Goal: Information Seeking & Learning: Learn about a topic

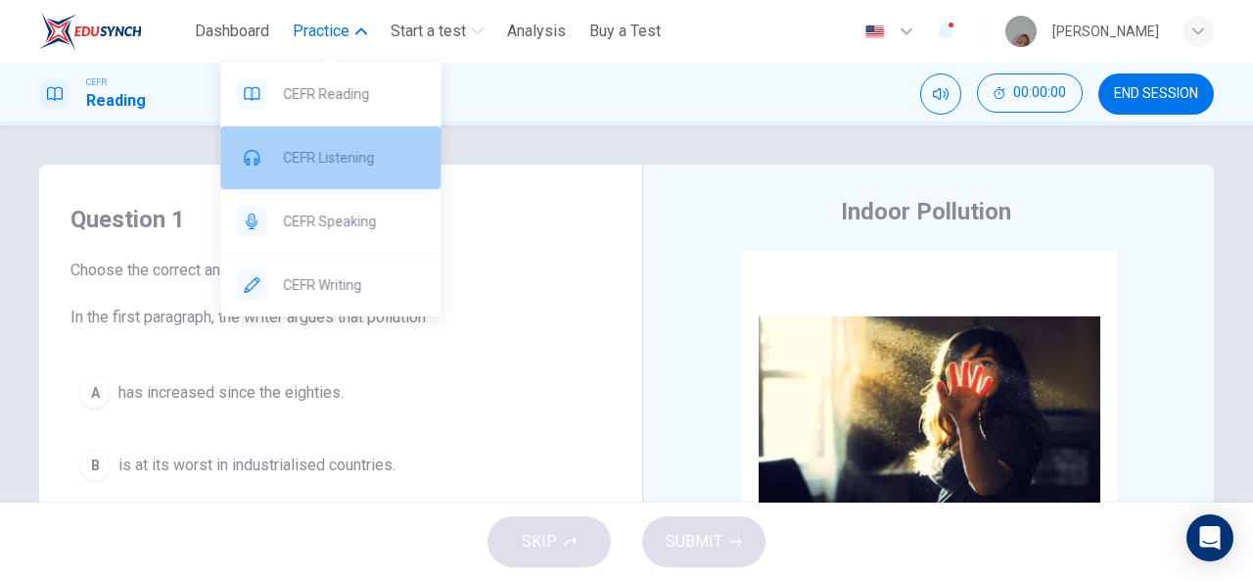
click at [317, 151] on span "CEFR Listening" at bounding box center [354, 157] width 142 height 23
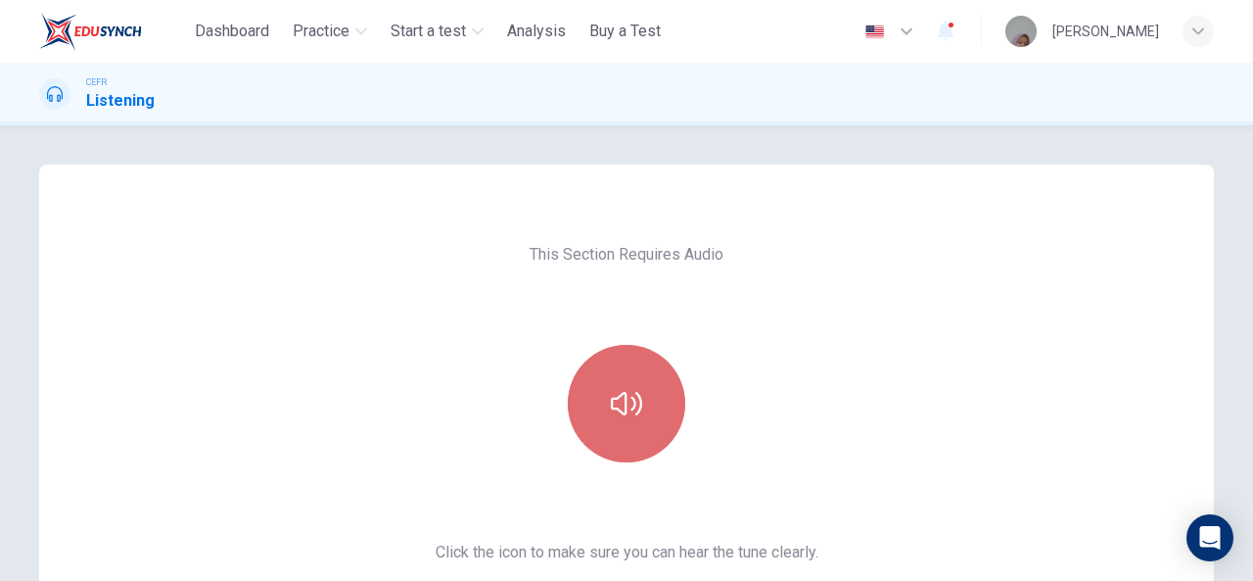
click at [638, 376] on button "button" at bounding box center [626, 403] width 117 height 117
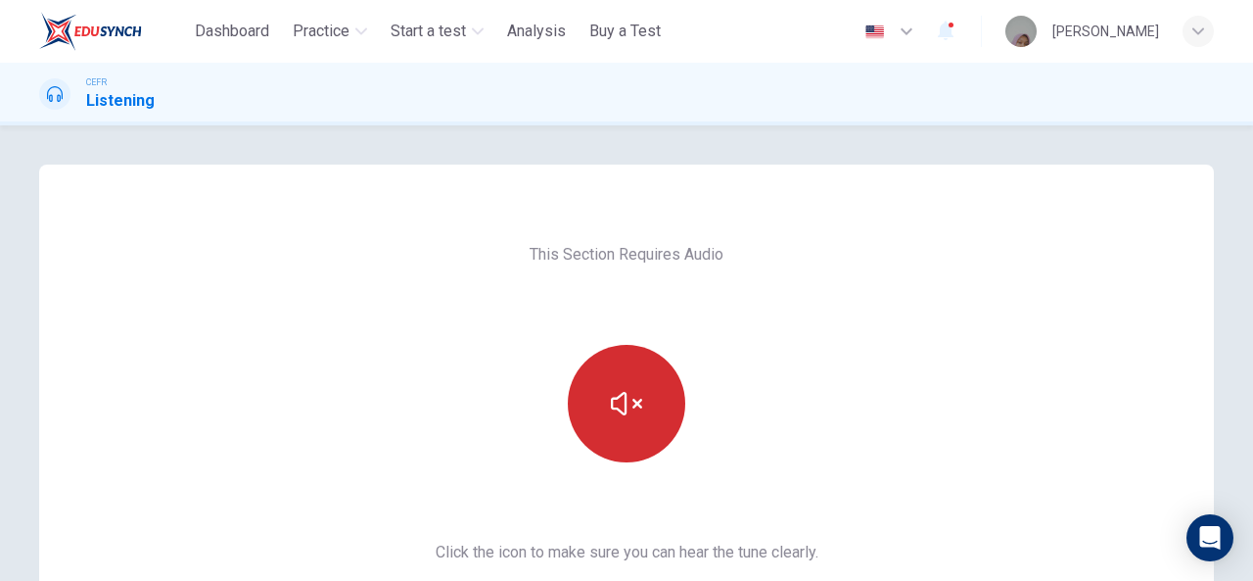
scroll to position [366, 0]
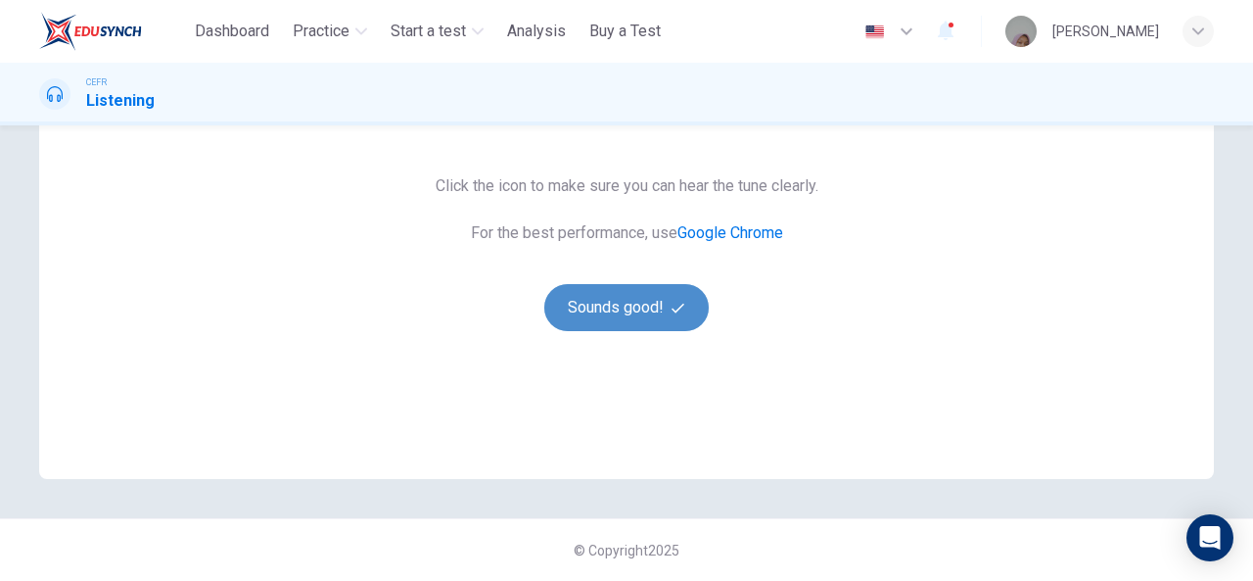
click at [639, 330] on button "Sounds good!" at bounding box center [626, 307] width 164 height 47
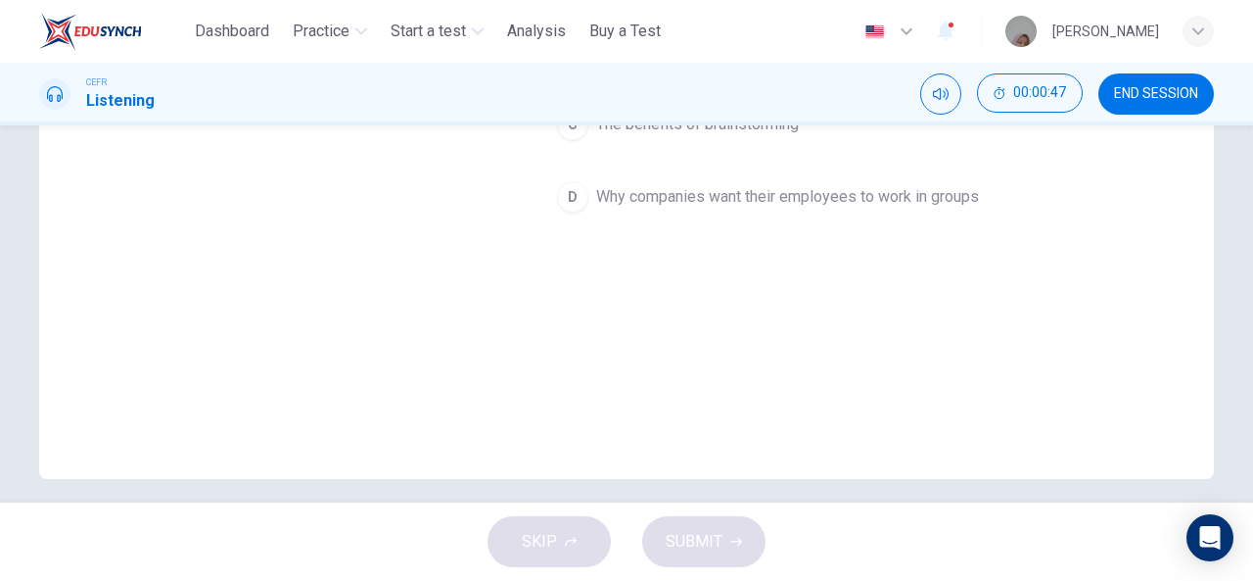
scroll to position [0, 0]
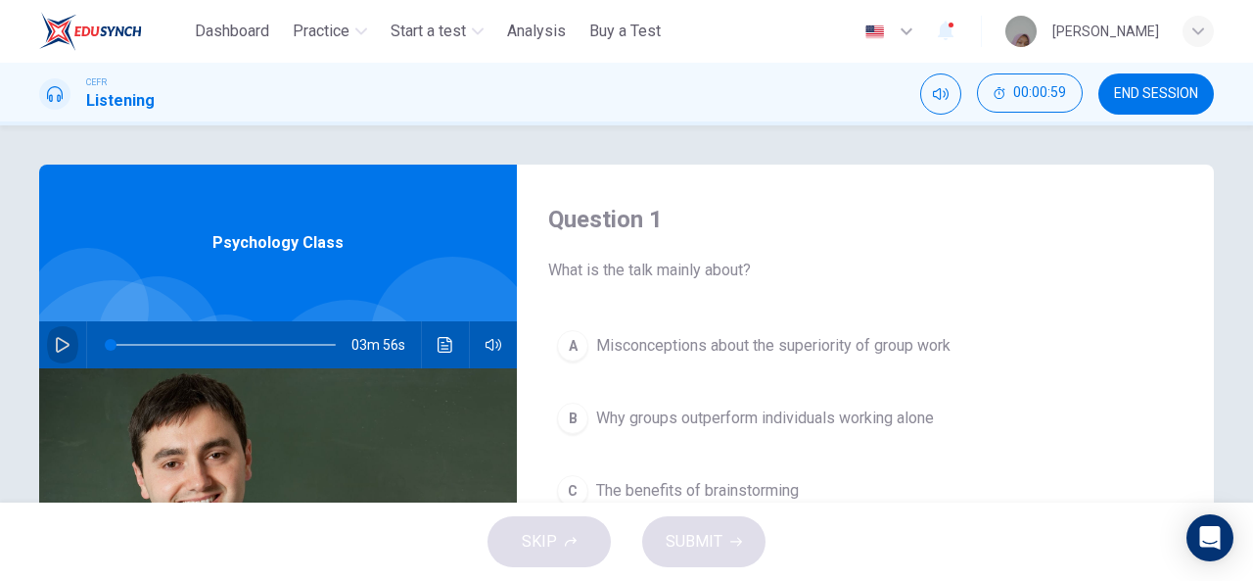
click at [55, 341] on icon "button" at bounding box center [63, 345] width 16 height 16
type input "*"
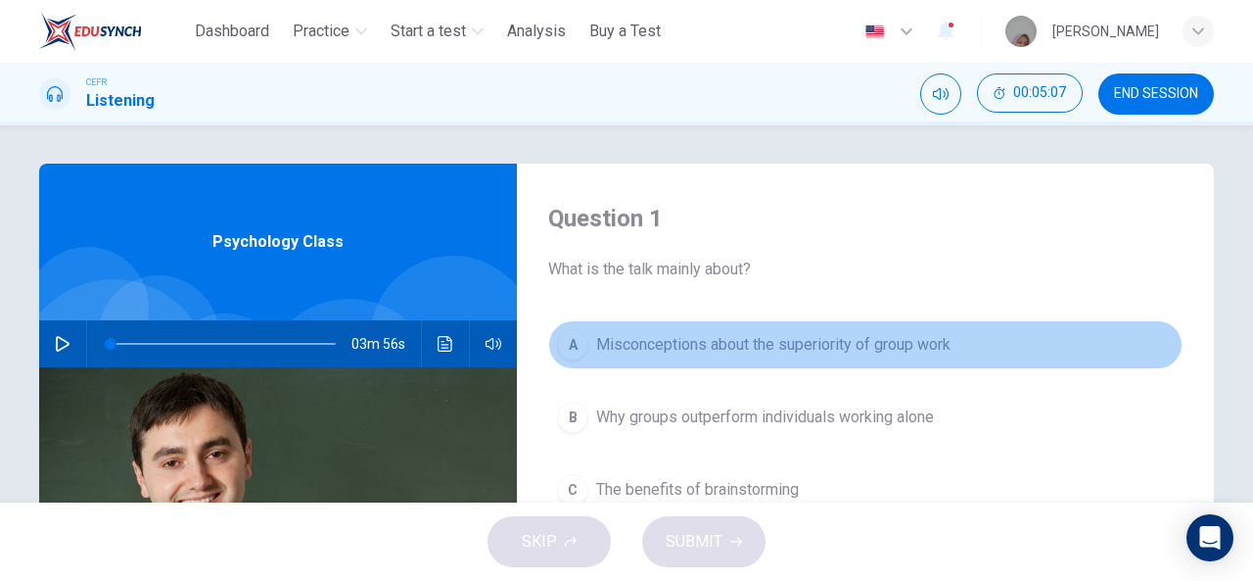
click at [721, 348] on span "Misconceptions about the superiority of group work" at bounding box center [773, 344] width 354 height 23
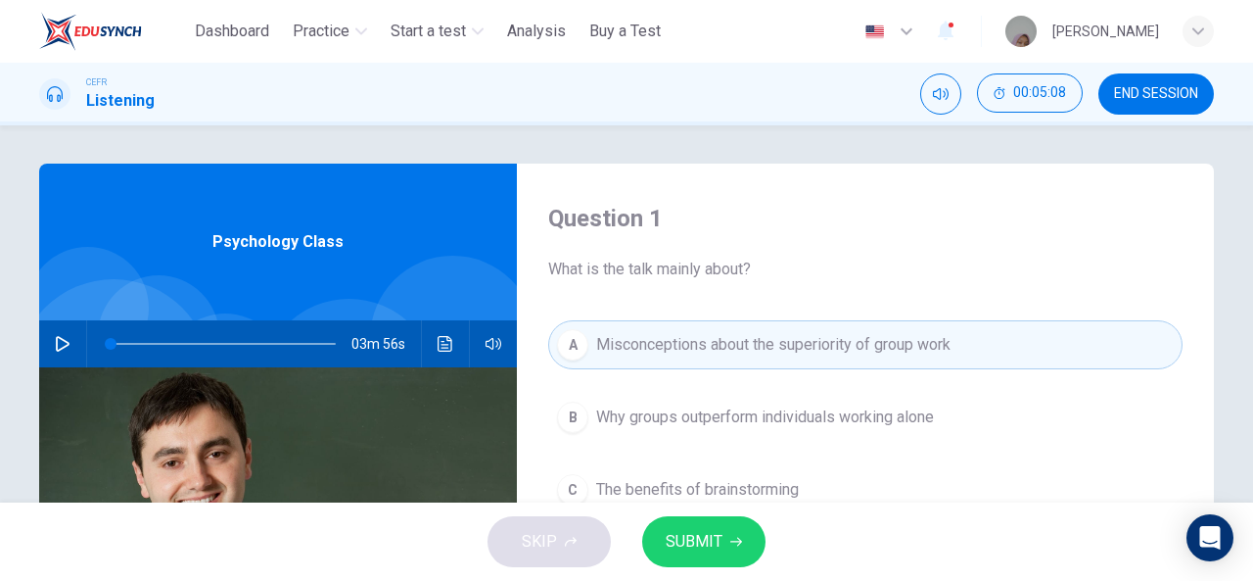
scroll to position [105, 0]
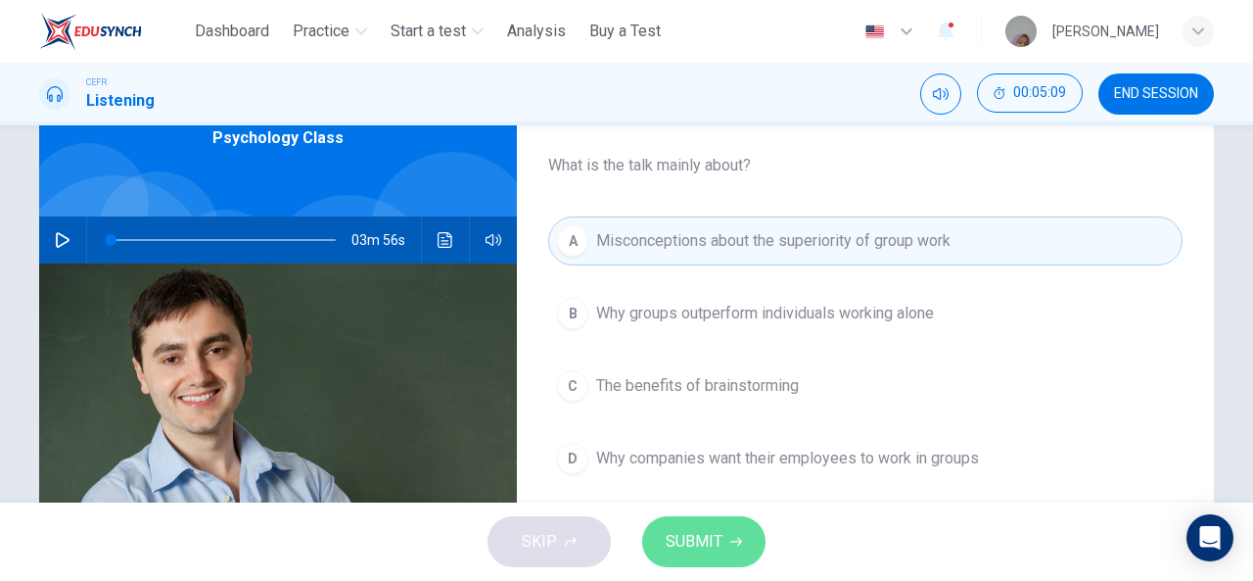
click at [689, 521] on button "SUBMIT" at bounding box center [703, 541] width 123 height 51
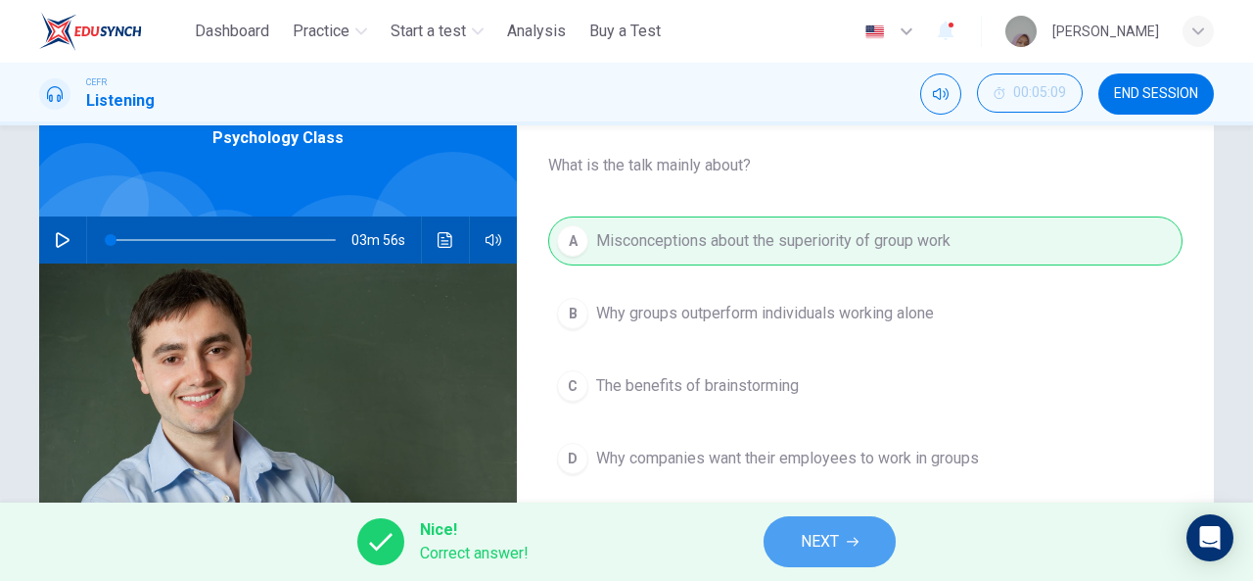
click at [818, 537] on span "NEXT" at bounding box center [820, 541] width 38 height 27
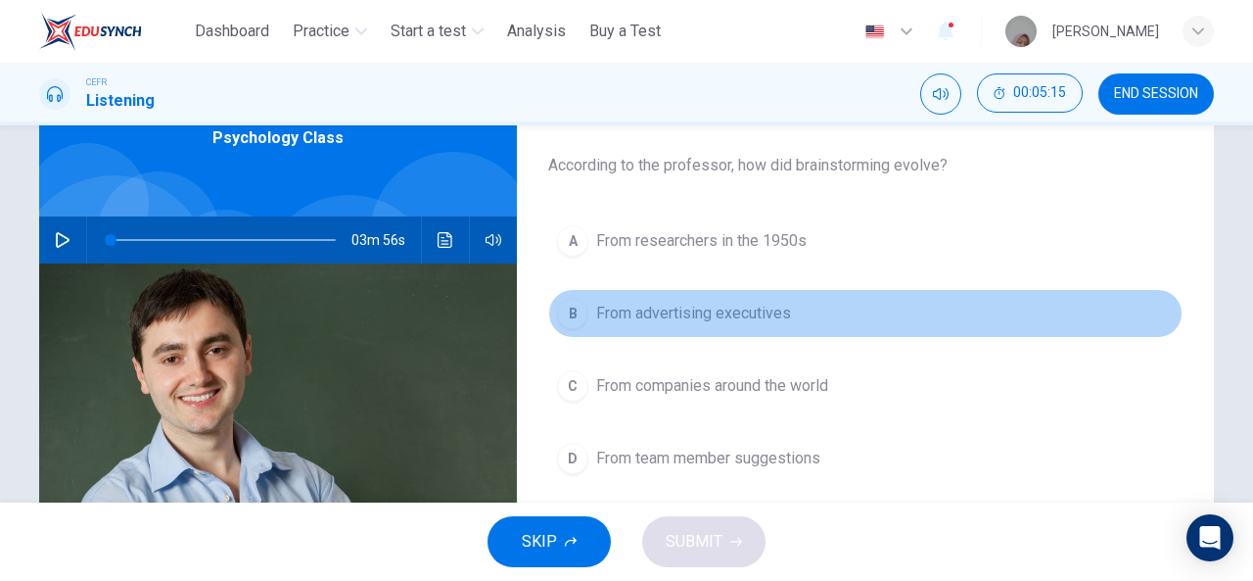
click at [640, 293] on button "B From advertising executives" at bounding box center [865, 313] width 634 height 49
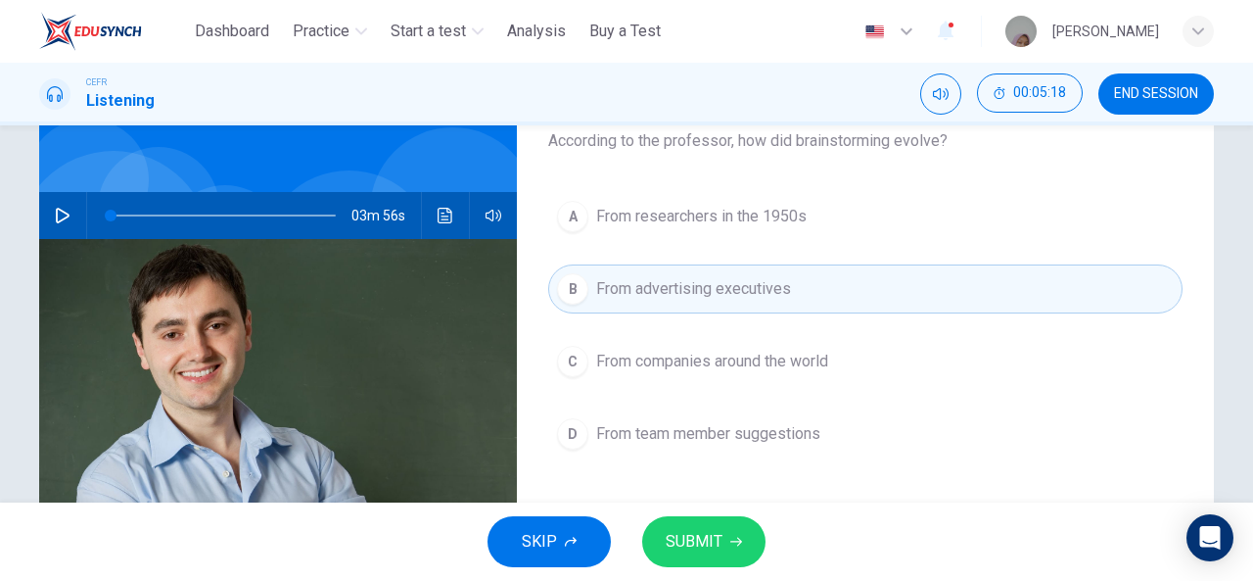
scroll to position [138, 0]
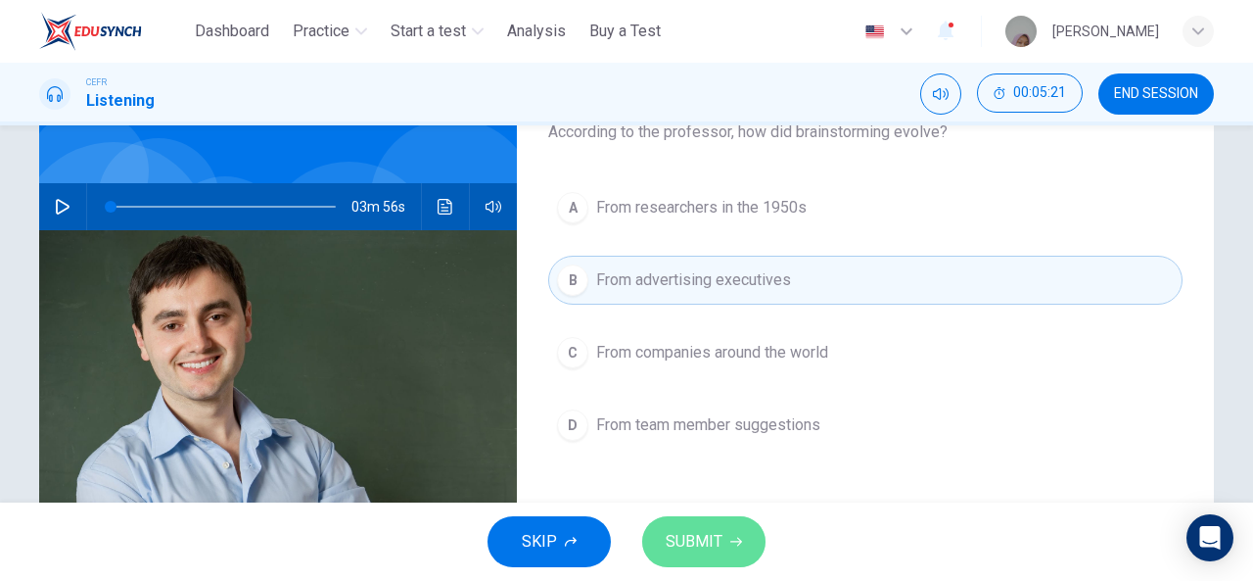
click at [717, 545] on span "SUBMIT" at bounding box center [694, 541] width 57 height 27
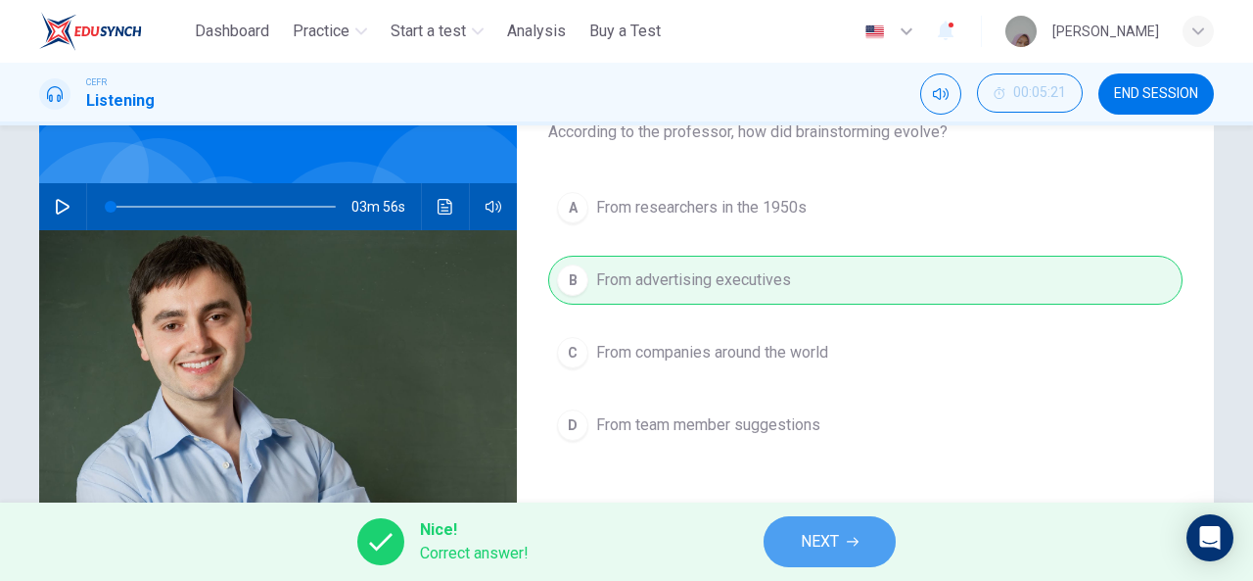
click at [842, 554] on button "NEXT" at bounding box center [830, 541] width 132 height 51
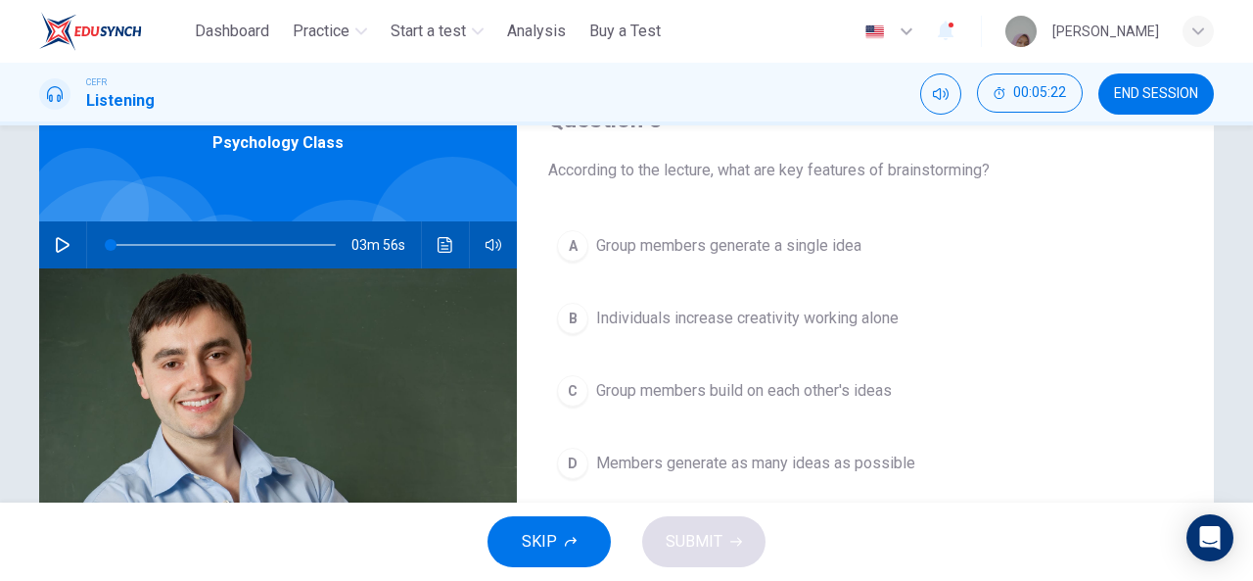
scroll to position [109, 0]
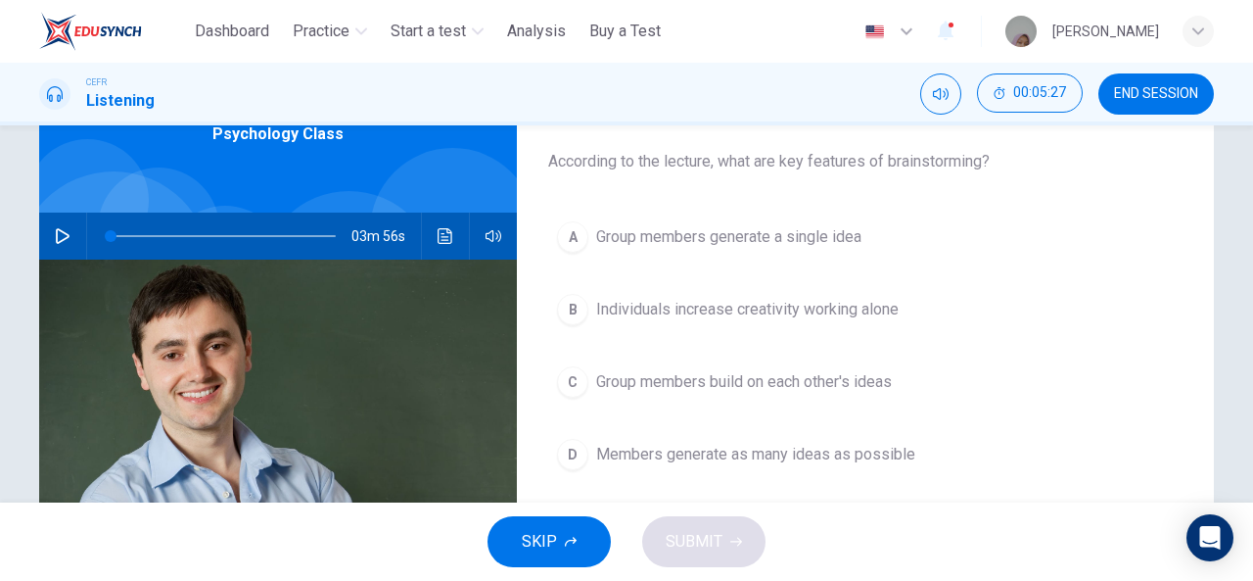
click at [629, 278] on div "A Group members generate a single idea B Individuals increase creativity workin…" at bounding box center [865, 364] width 634 height 305
click at [665, 225] on span "Group members generate a single idea" at bounding box center [728, 236] width 265 height 23
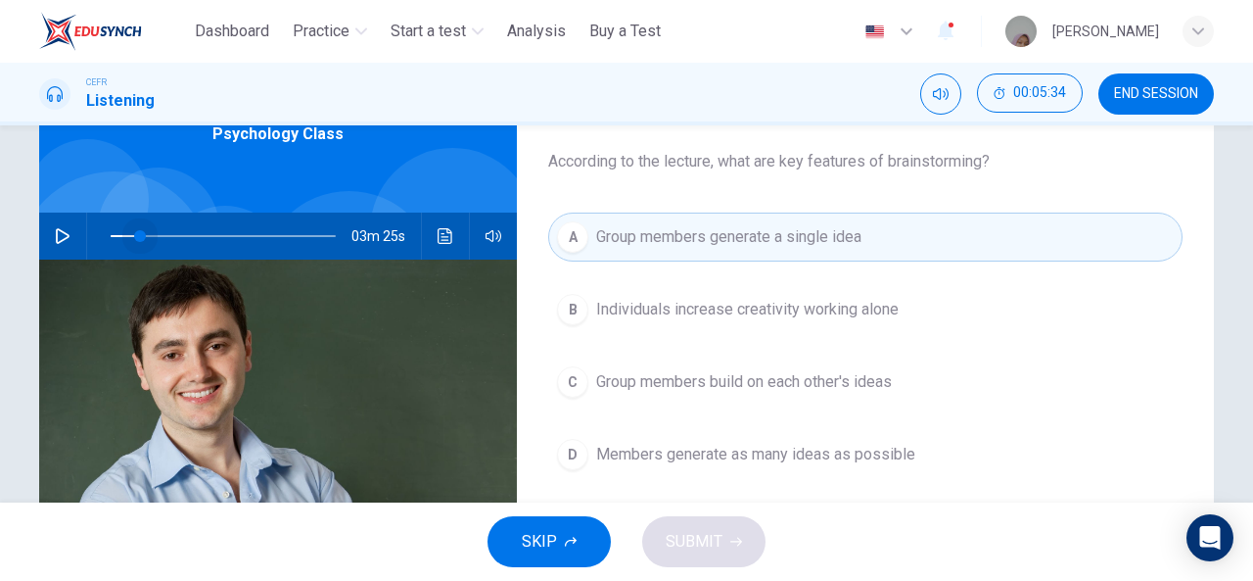
click at [135, 233] on span at bounding box center [223, 235] width 225 height 27
click at [59, 226] on button "button" at bounding box center [62, 235] width 31 height 47
click at [59, 233] on icon "button" at bounding box center [62, 236] width 11 height 12
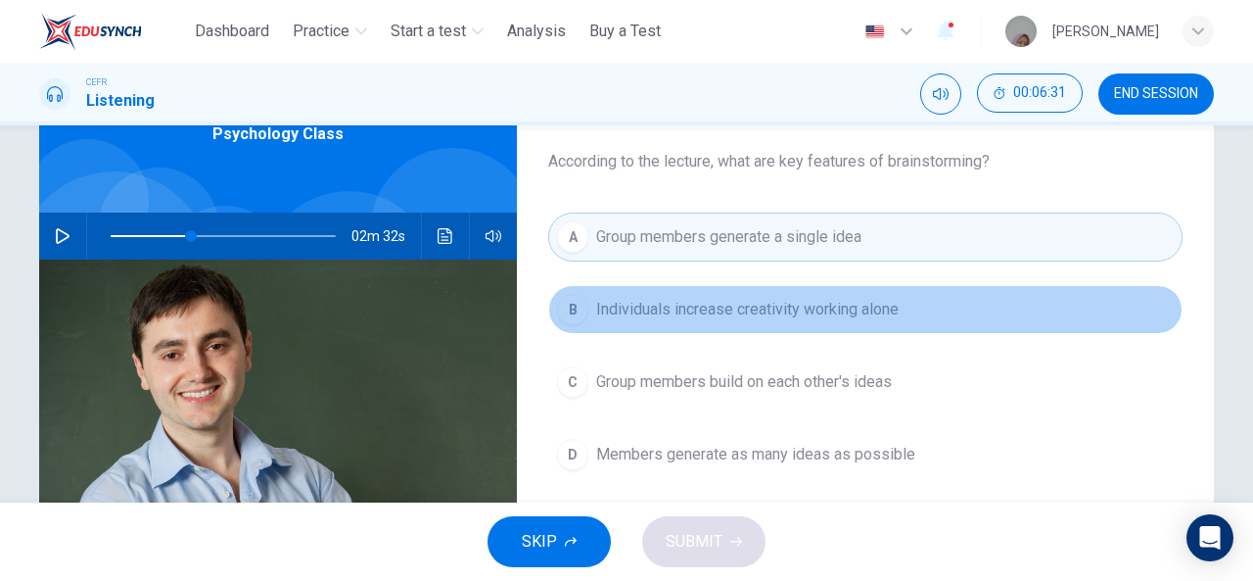
click at [756, 289] on button "B Individuals increase creativity working alone" at bounding box center [865, 309] width 634 height 49
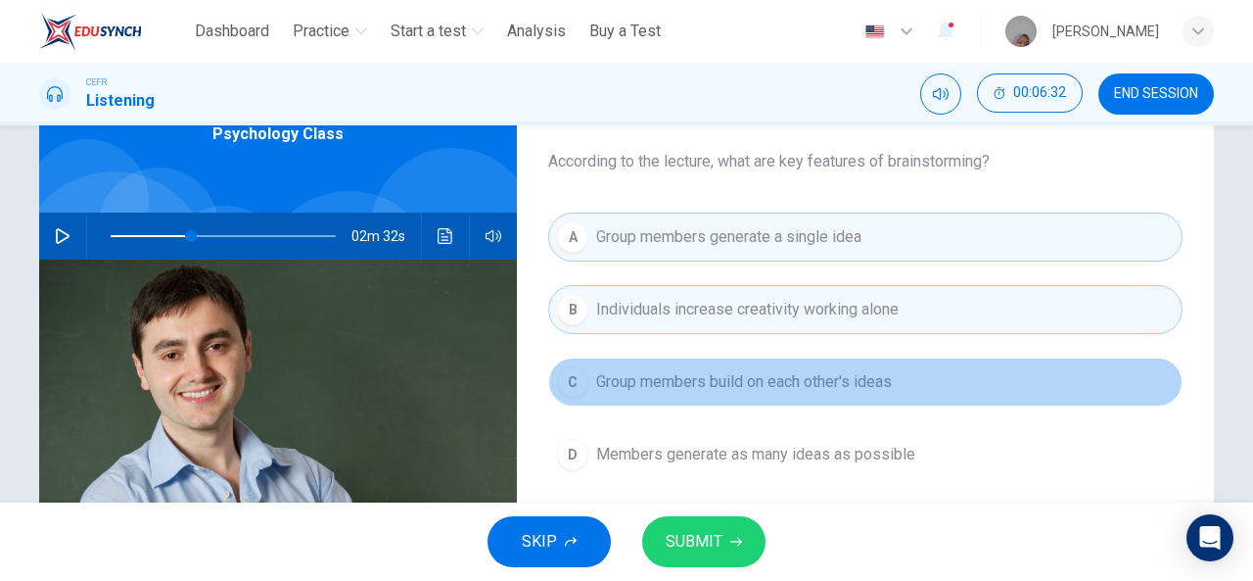
click at [820, 361] on button "C Group members build on each other's ideas" at bounding box center [865, 381] width 634 height 49
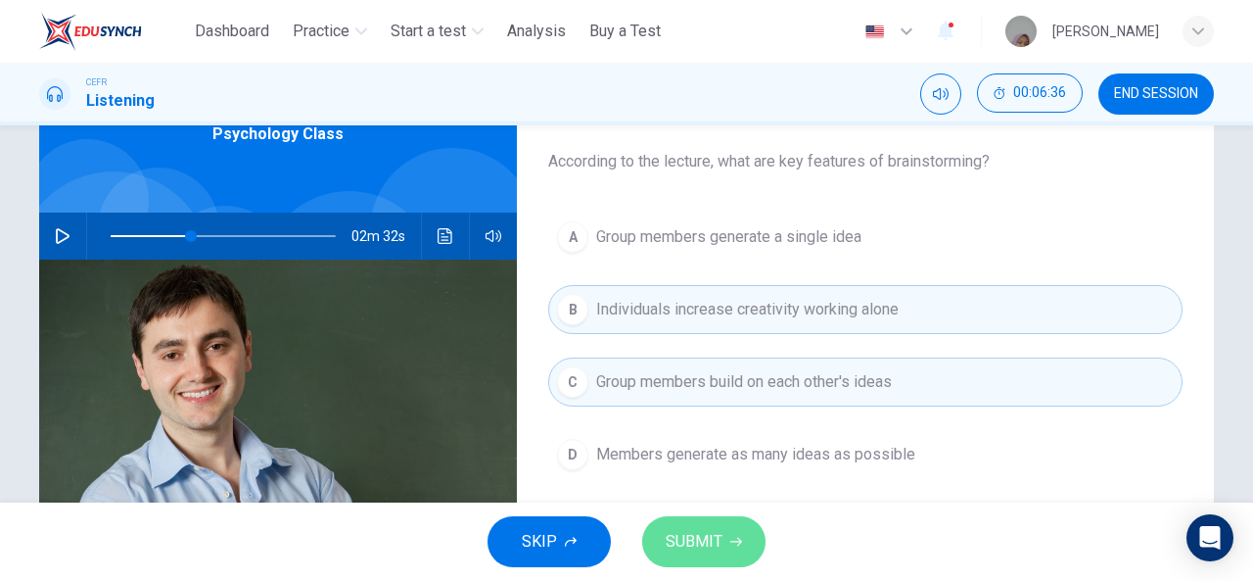
click at [693, 543] on span "SUBMIT" at bounding box center [694, 541] width 57 height 27
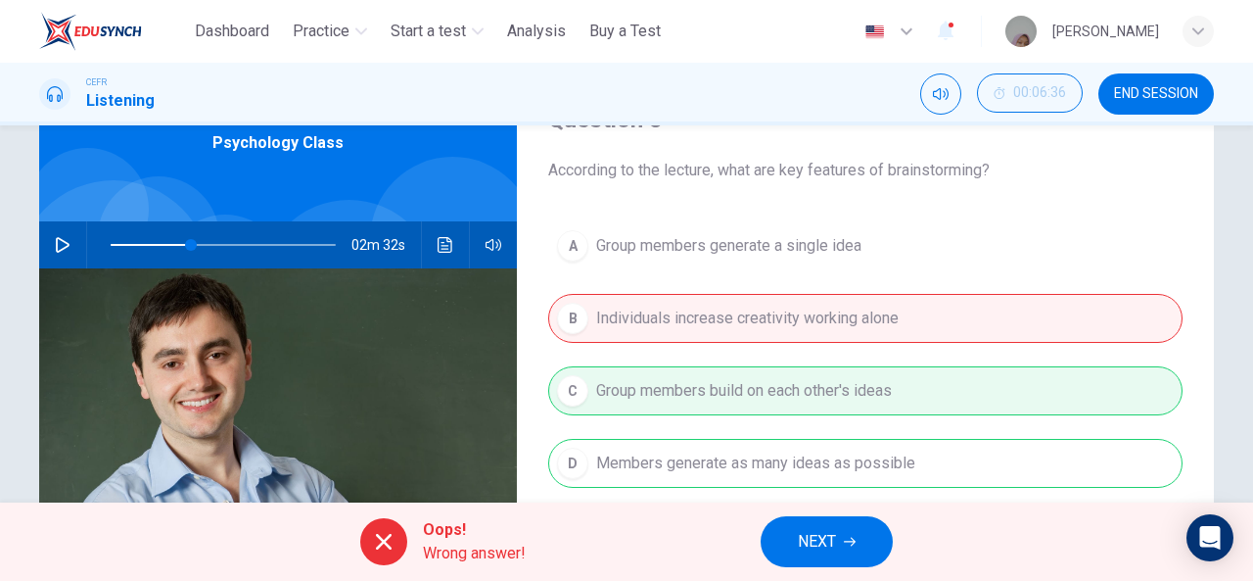
scroll to position [99, 0]
click at [743, 375] on div "A Group members generate a single idea B Individuals increase creativity workin…" at bounding box center [865, 374] width 634 height 305
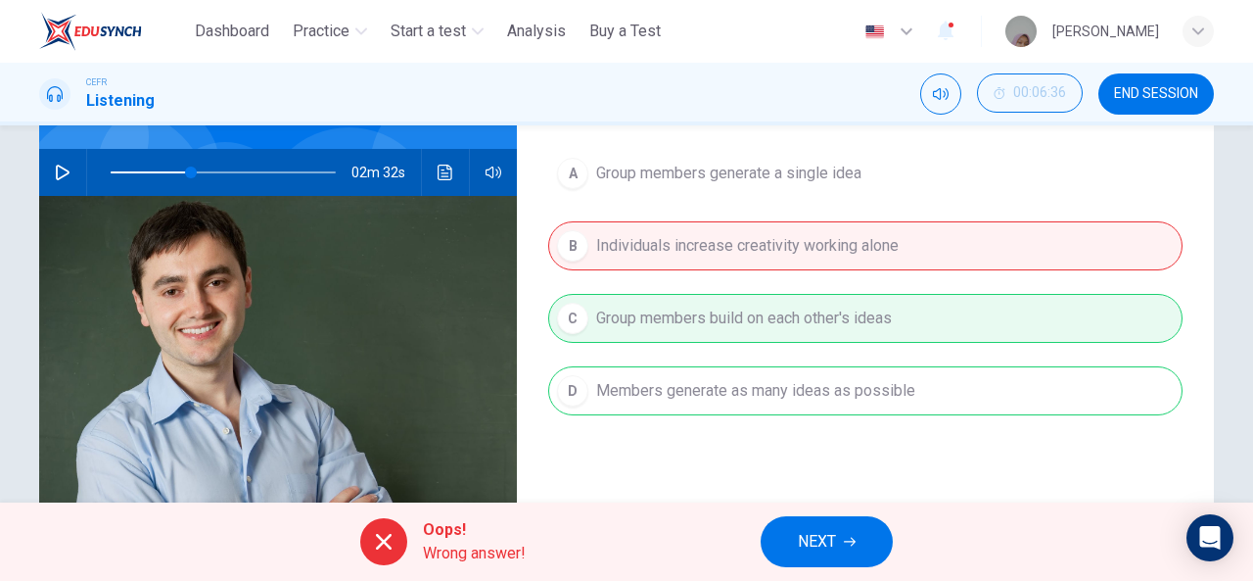
scroll to position [151, 0]
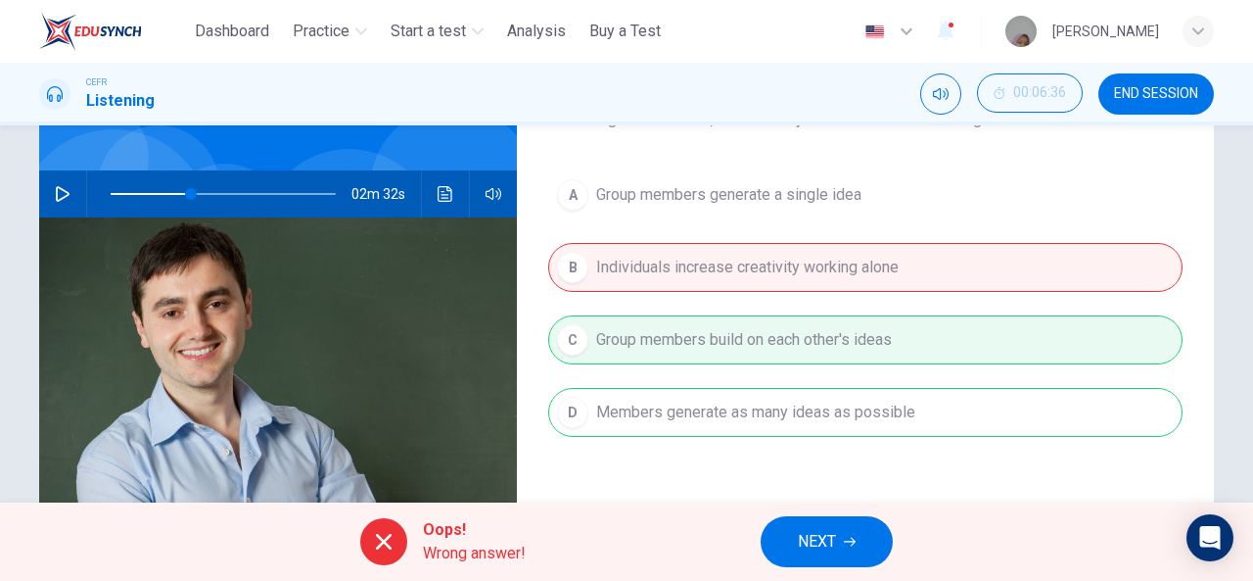
click at [760, 350] on div "A Group members generate a single idea B Individuals increase creativity workin…" at bounding box center [865, 322] width 634 height 305
click at [832, 538] on span "NEXT" at bounding box center [817, 541] width 38 height 27
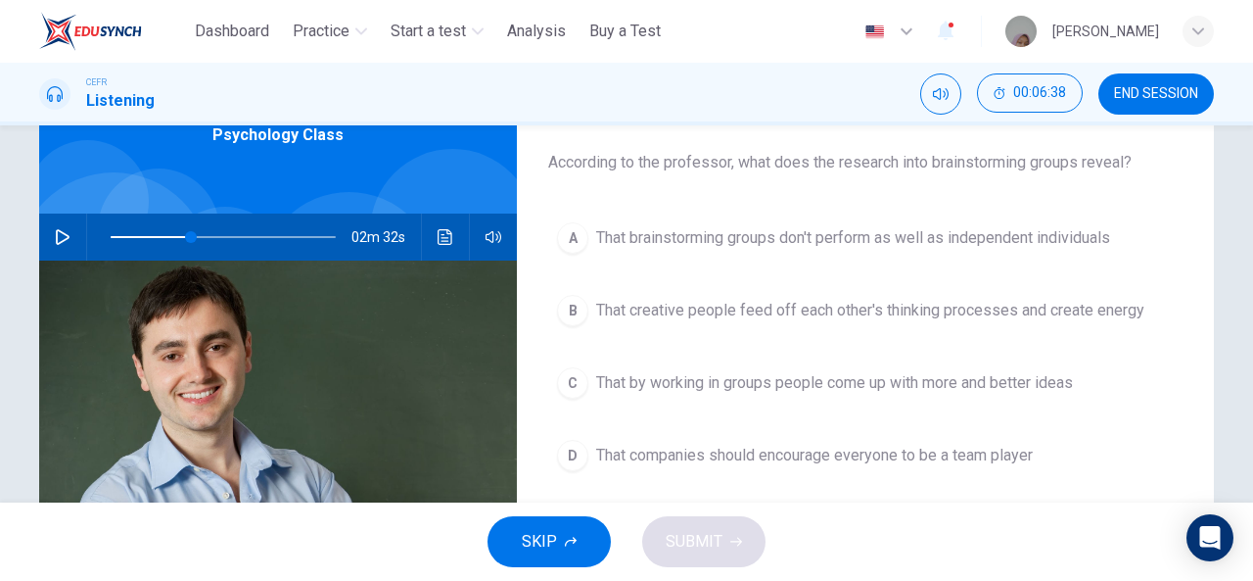
scroll to position [109, 0]
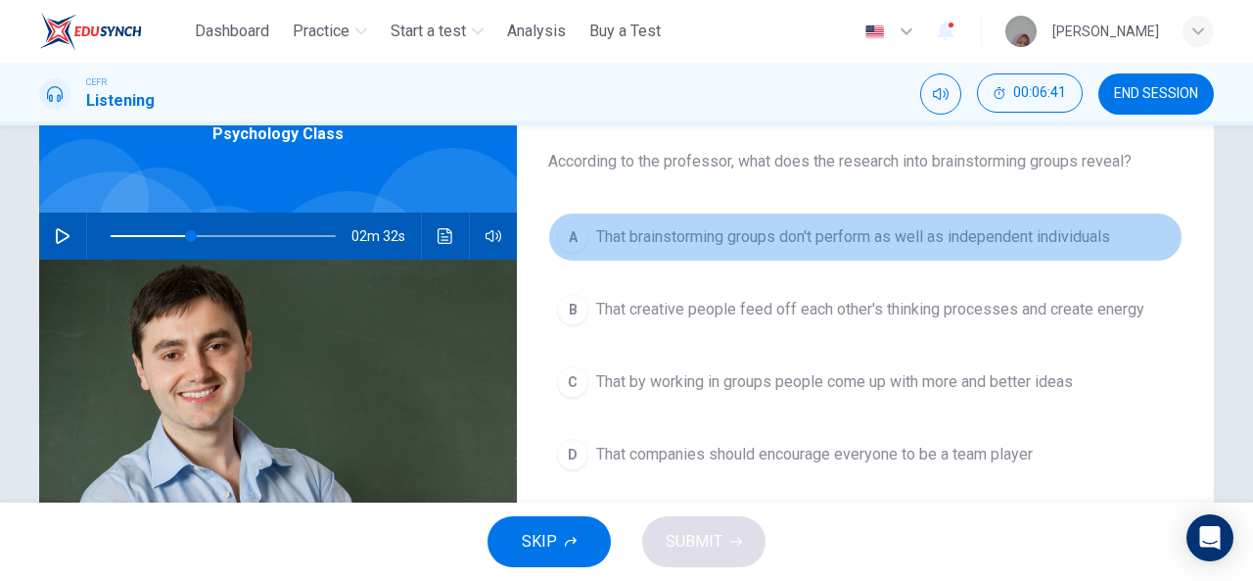
click at [771, 252] on button "A That brainstorming groups don't perform as well as independent individuals" at bounding box center [865, 236] width 634 height 49
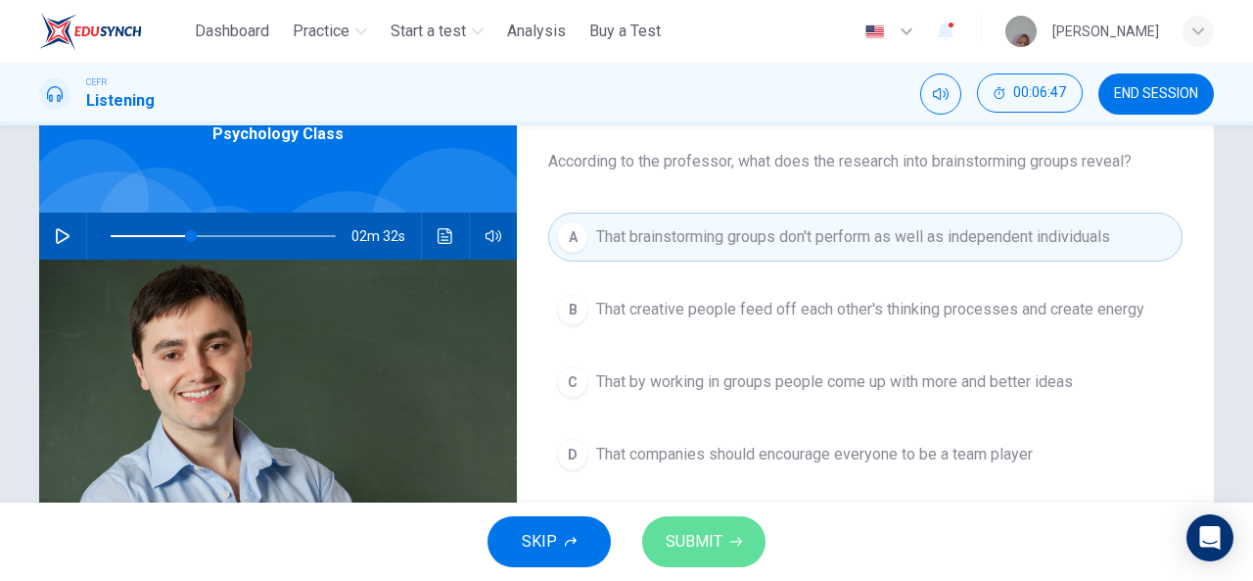
click at [703, 546] on span "SUBMIT" at bounding box center [694, 541] width 57 height 27
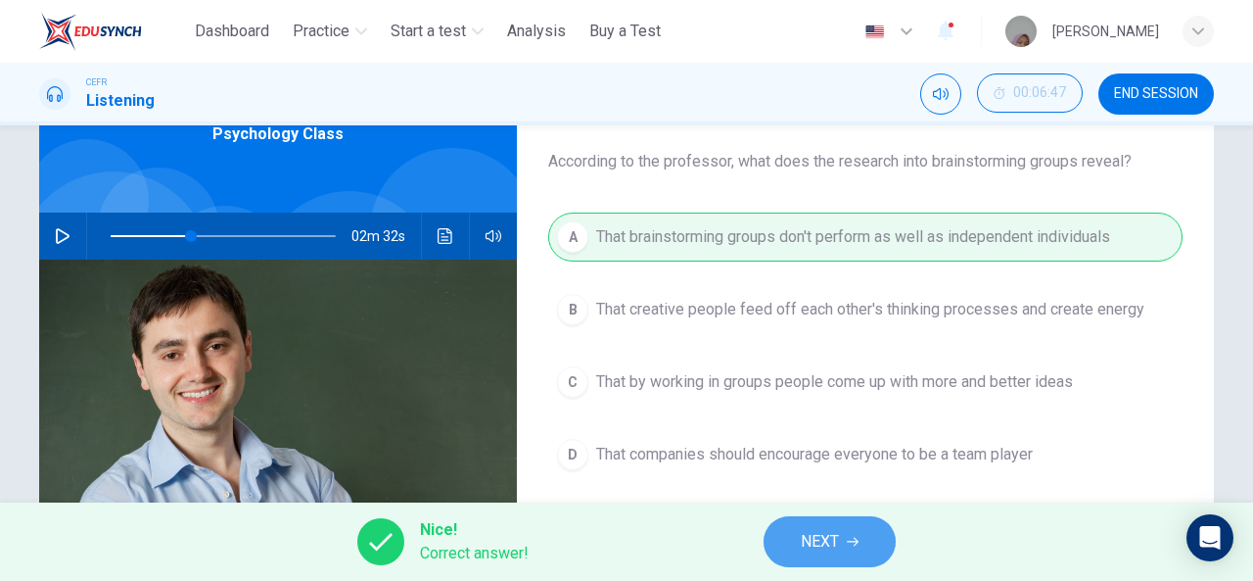
click at [850, 539] on icon "button" at bounding box center [853, 541] width 12 height 12
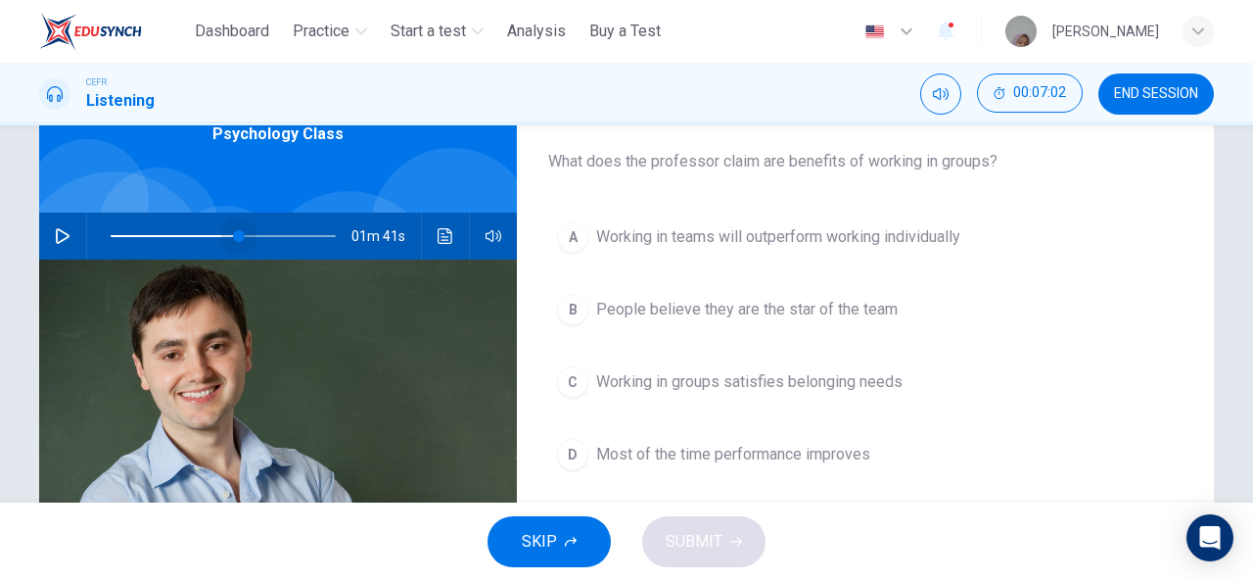
click at [235, 240] on span at bounding box center [223, 235] width 225 height 27
click at [47, 230] on button "button" at bounding box center [62, 235] width 31 height 47
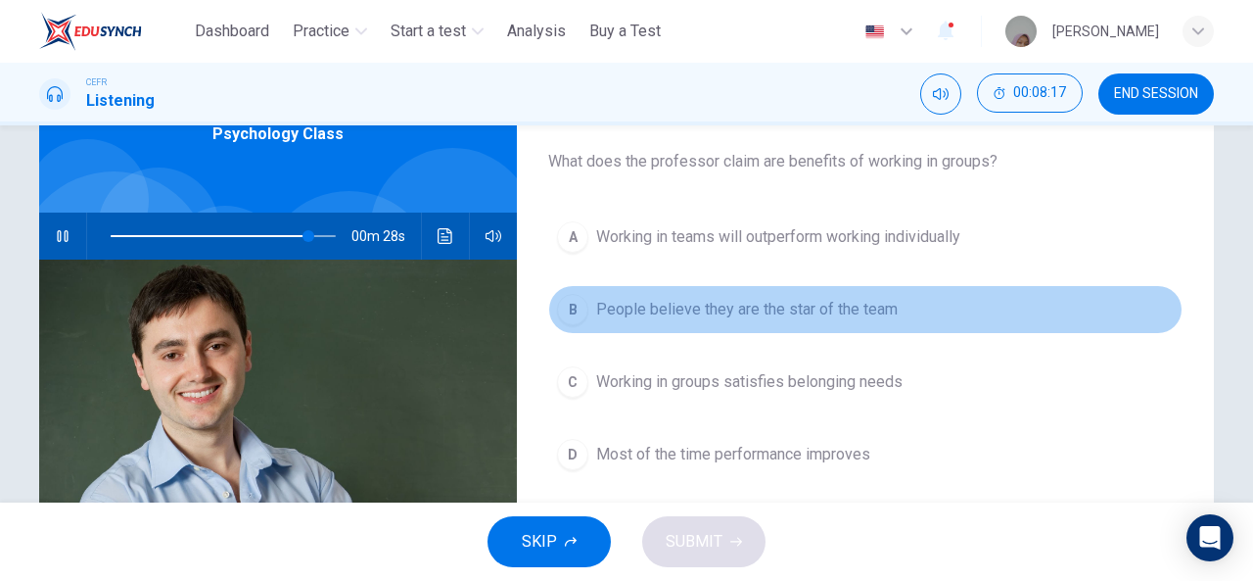
click at [647, 302] on span "People believe they are the star of the team" at bounding box center [747, 309] width 302 height 23
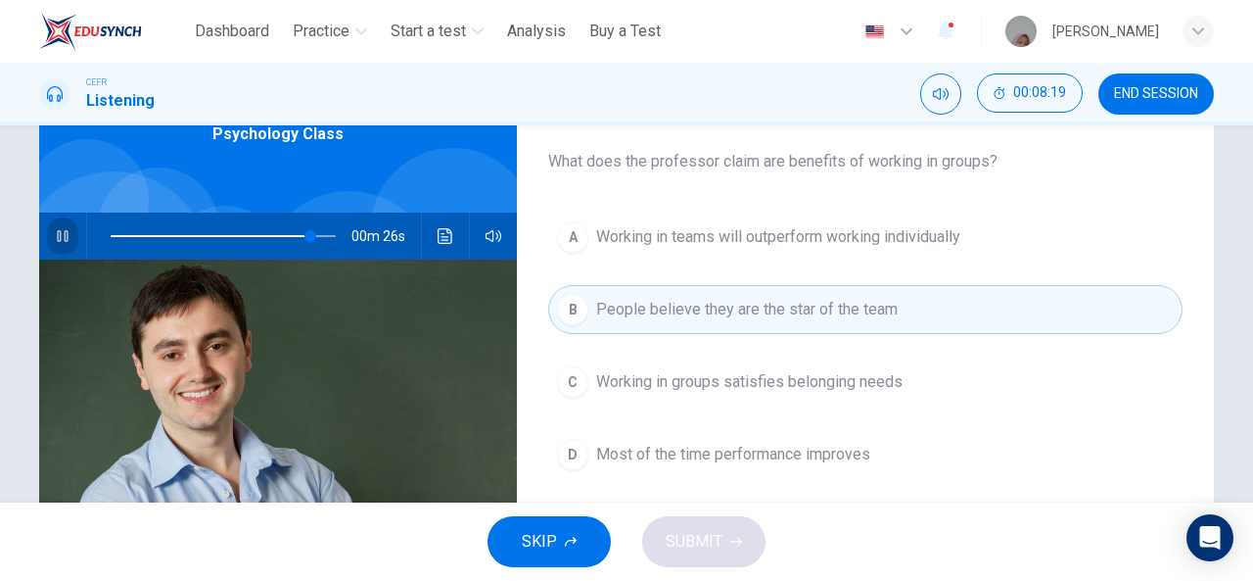
click at [65, 228] on icon "button" at bounding box center [63, 236] width 16 height 16
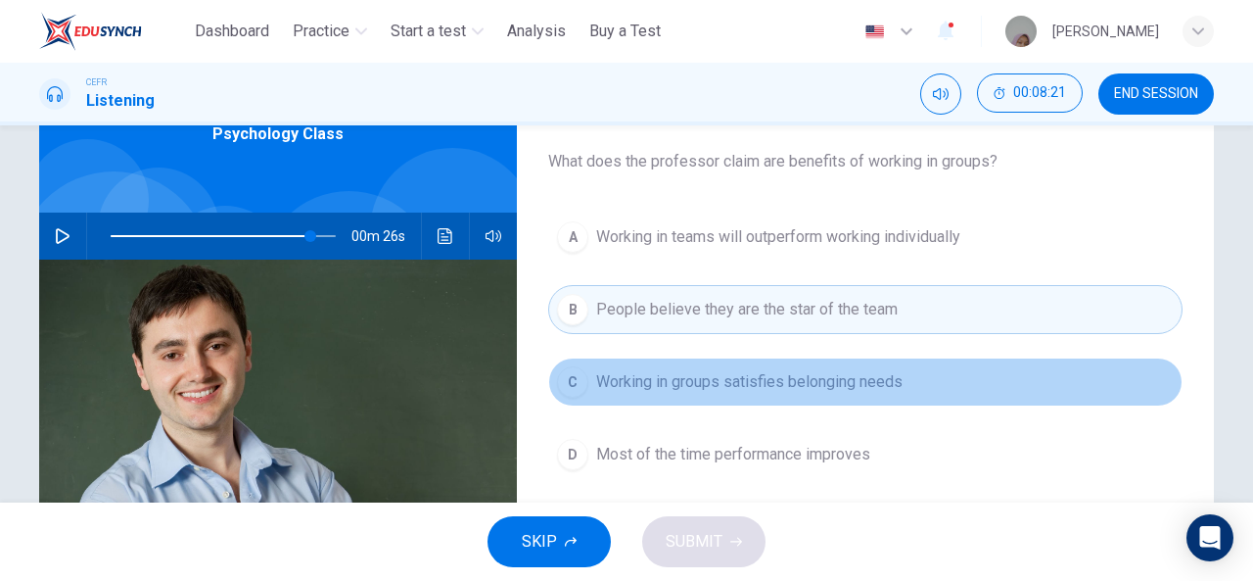
click at [695, 395] on button "C Working in groups satisfies belonging needs" at bounding box center [865, 381] width 634 height 49
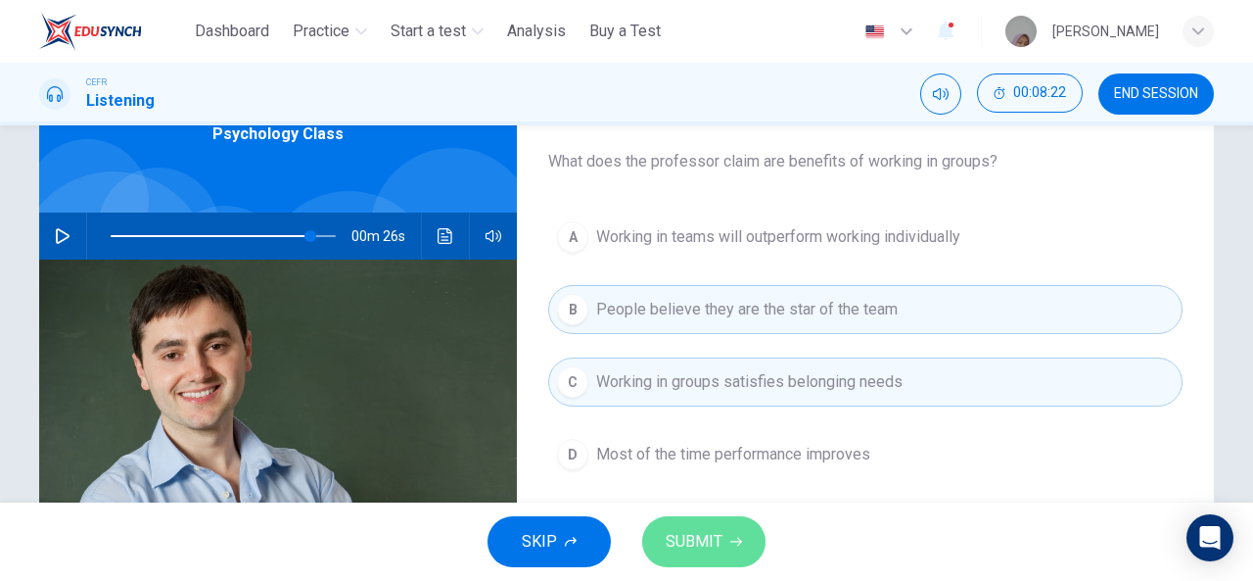
click at [703, 524] on button "SUBMIT" at bounding box center [703, 541] width 123 height 51
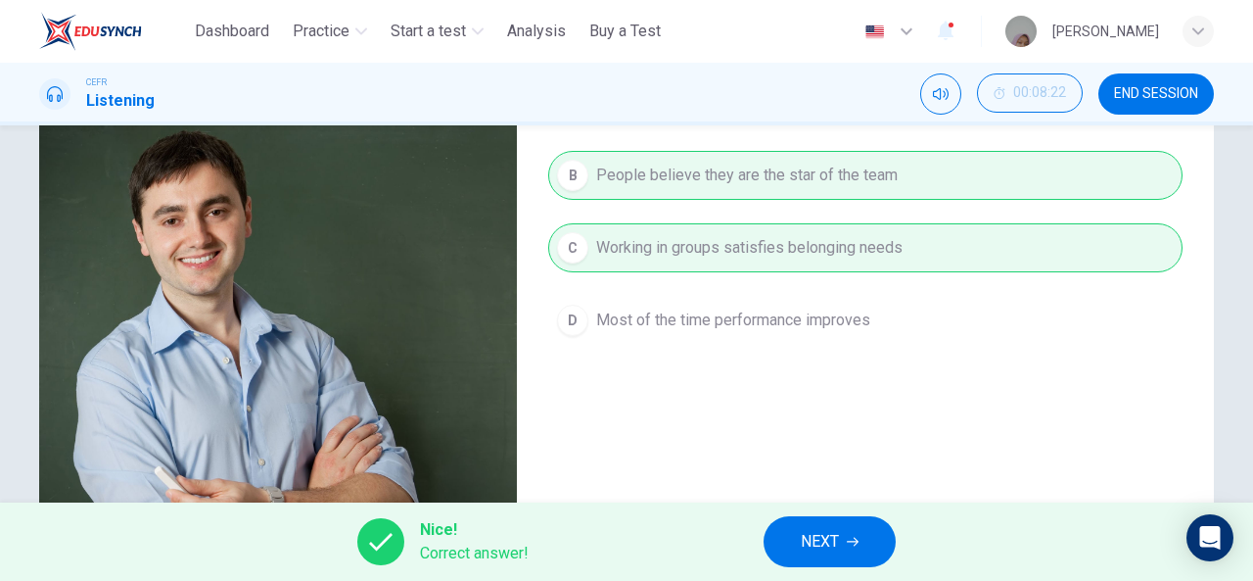
scroll to position [179, 0]
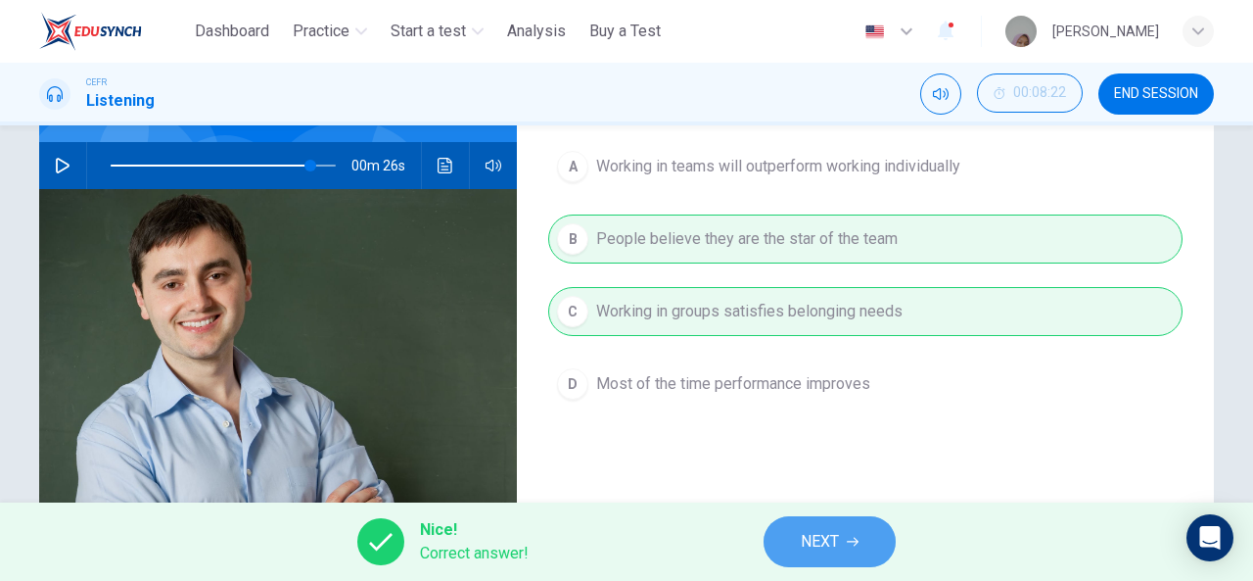
click at [839, 537] on span "NEXT" at bounding box center [820, 541] width 38 height 27
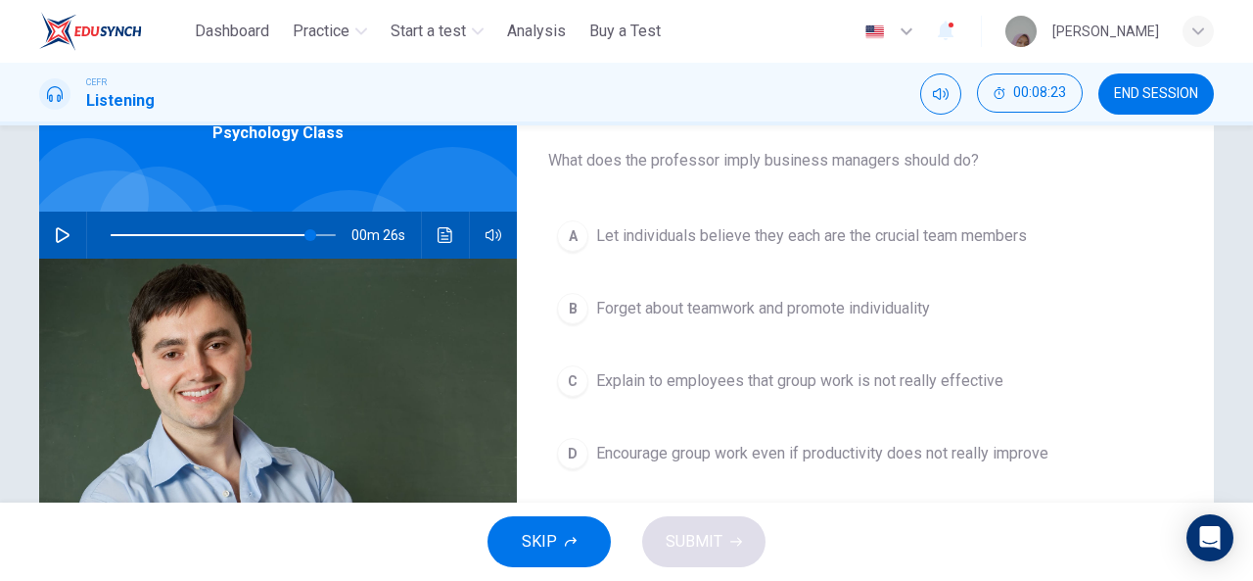
scroll to position [109, 0]
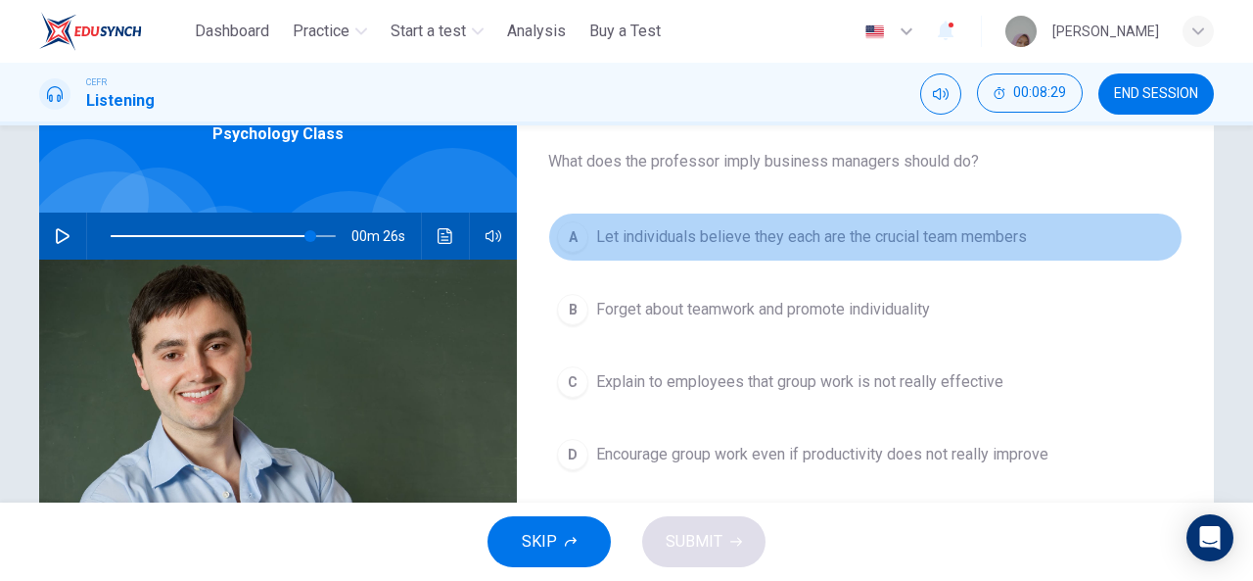
click at [726, 259] on button "A Let individuals believe they each are the crucial team members" at bounding box center [865, 236] width 634 height 49
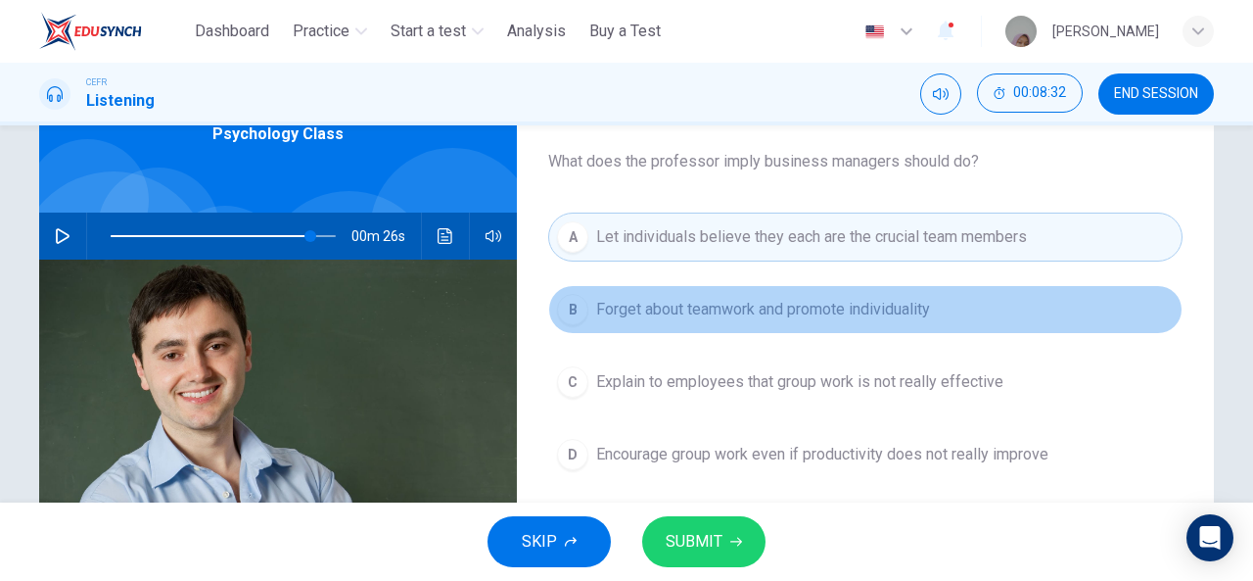
click at [772, 310] on span "Forget about teamwork and promote individuality" at bounding box center [763, 309] width 334 height 23
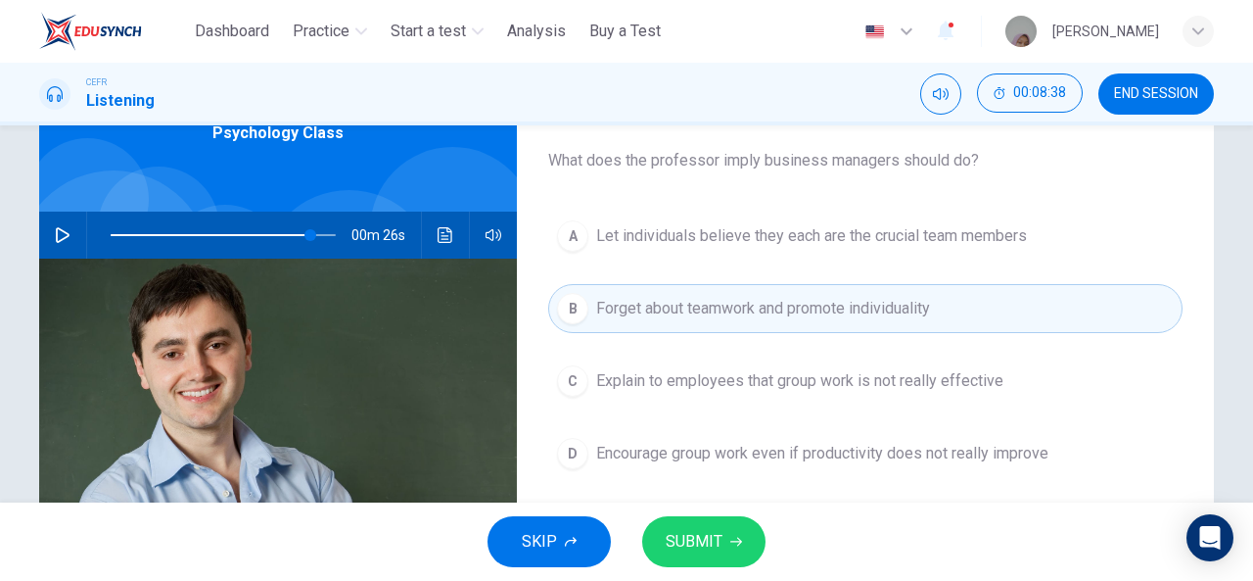
scroll to position [110, 0]
click at [710, 535] on span "SUBMIT" at bounding box center [694, 541] width 57 height 27
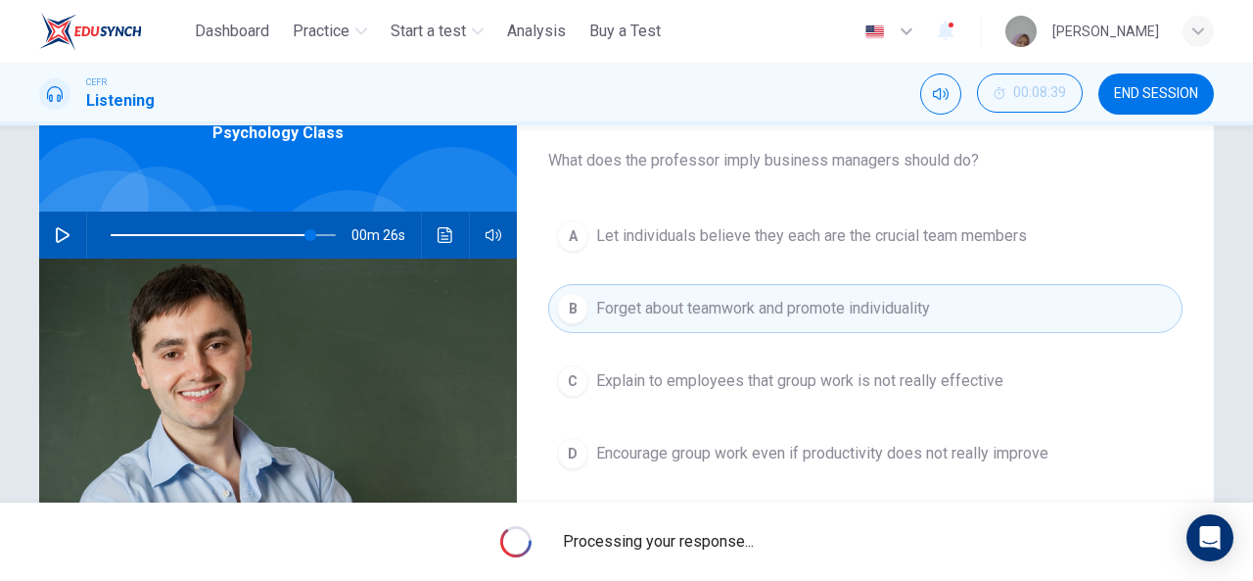
type input "**"
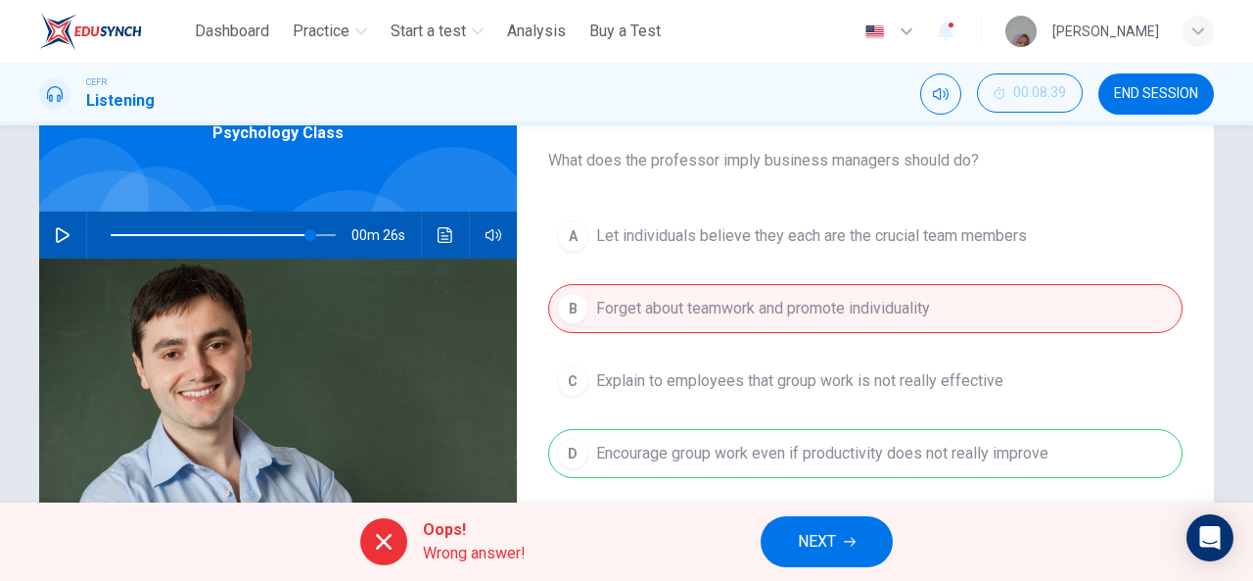
click at [805, 440] on div "A Let individuals believe they each are the crucial team members B Forget about…" at bounding box center [865, 363] width 634 height 305
click at [798, 535] on span "NEXT" at bounding box center [817, 541] width 38 height 27
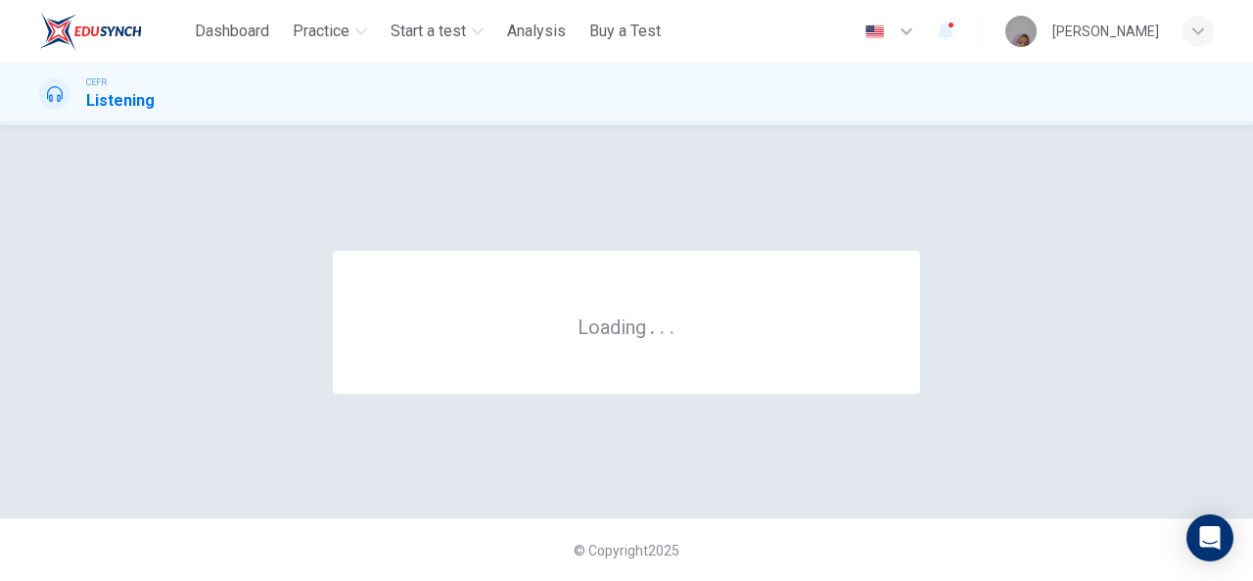
scroll to position [0, 0]
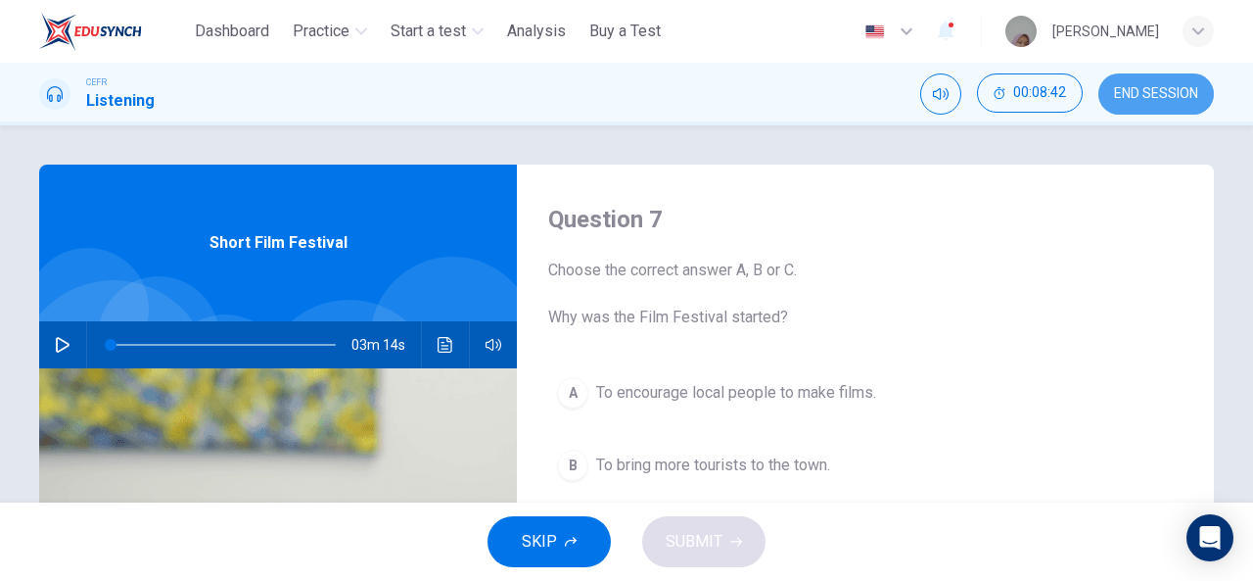
click at [1148, 103] on button "END SESSION" at bounding box center [1156, 93] width 116 height 41
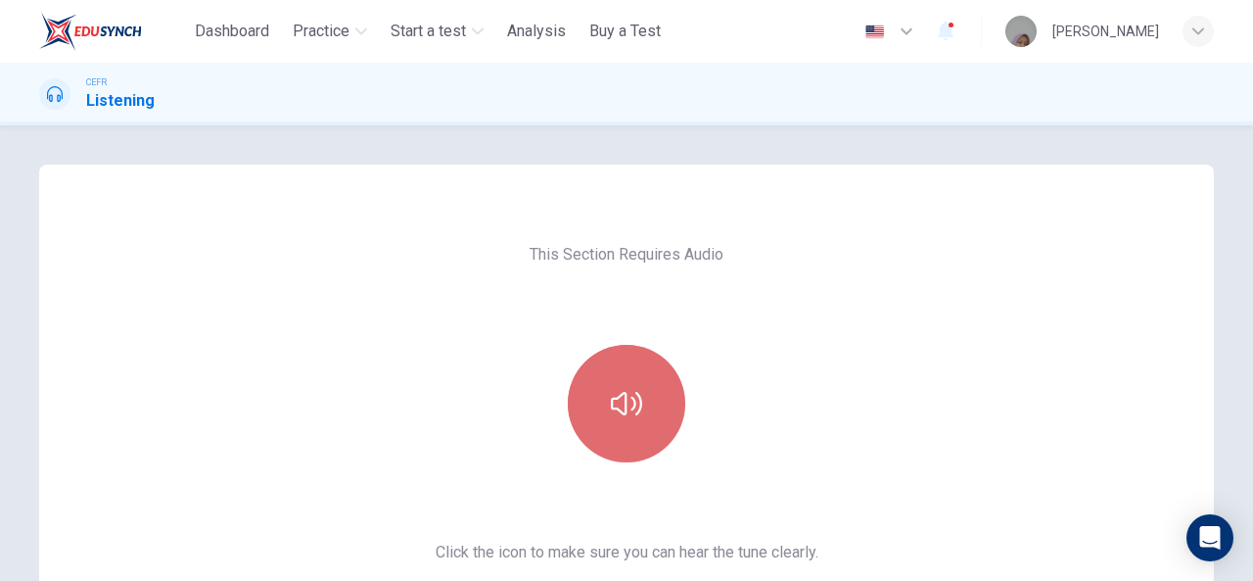
click at [632, 414] on icon "button" at bounding box center [626, 403] width 31 height 23
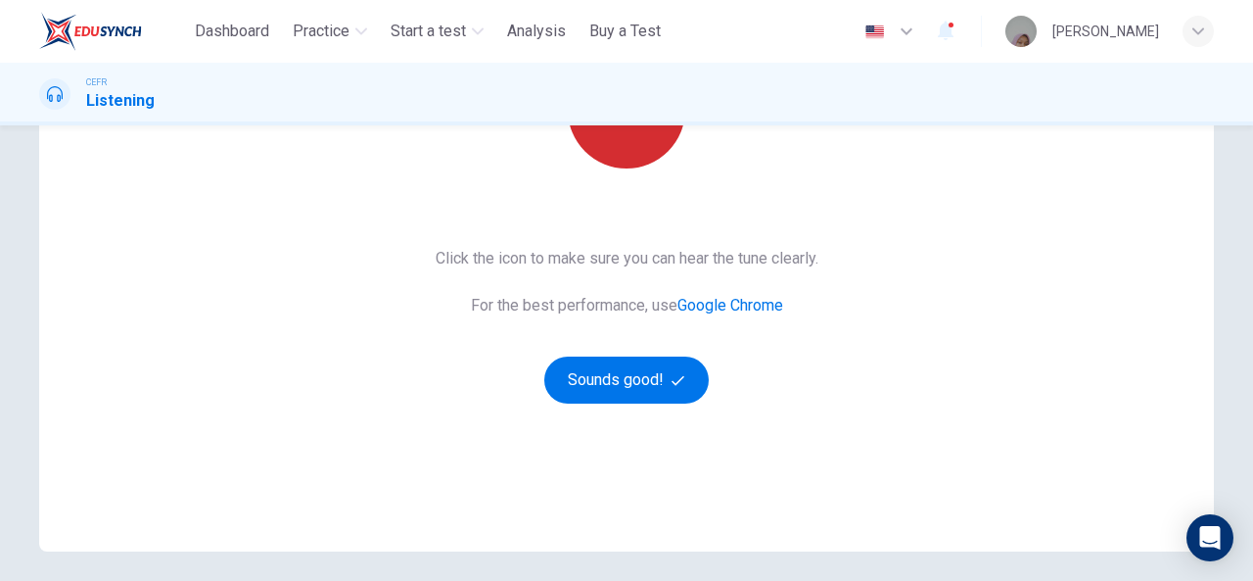
scroll to position [305, 0]
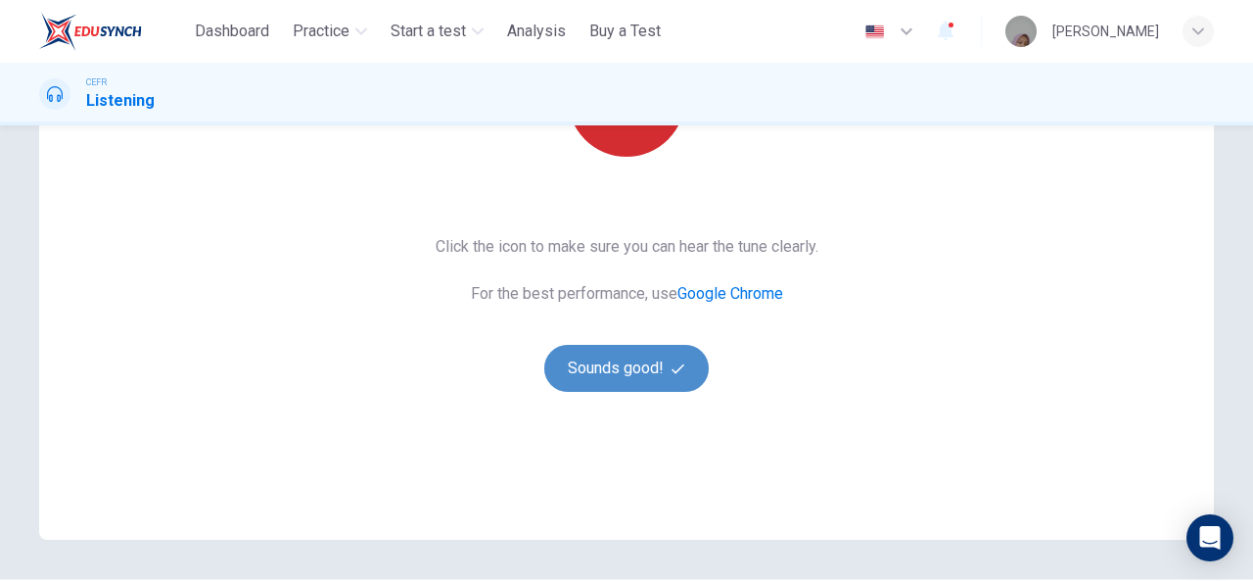
click at [655, 362] on button "Sounds good!" at bounding box center [626, 368] width 164 height 47
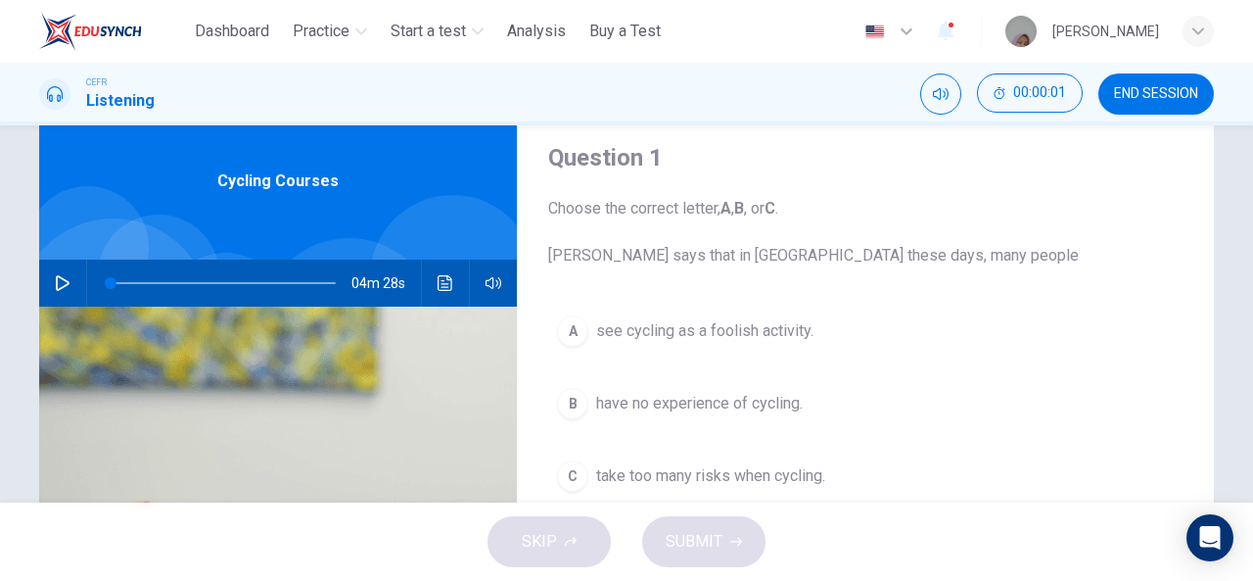
scroll to position [0, 0]
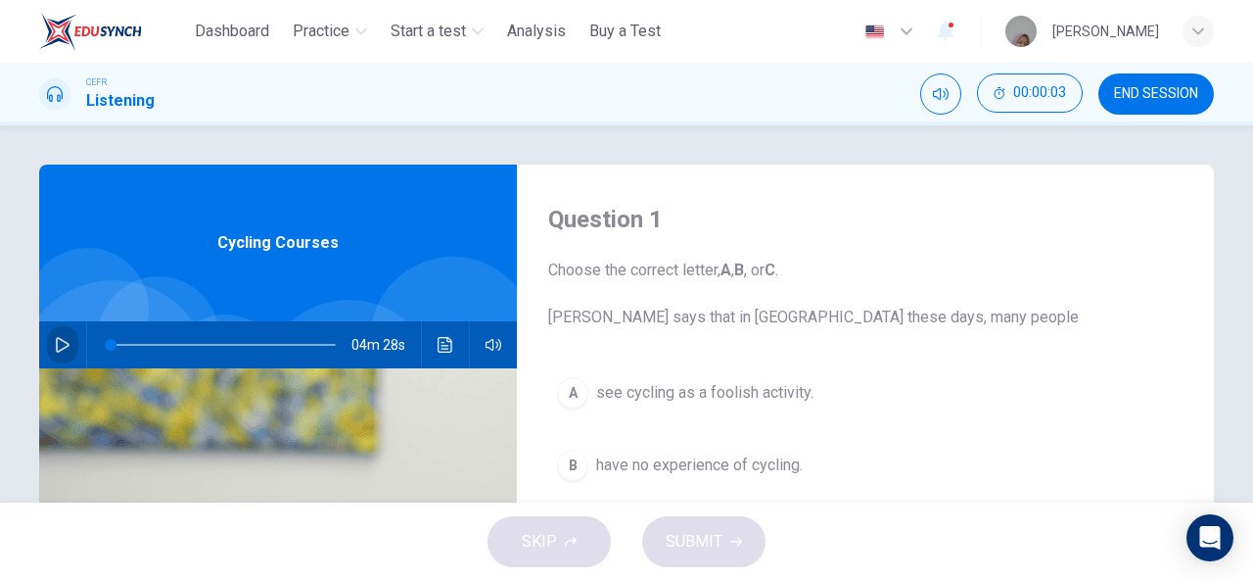
click at [62, 345] on icon "button" at bounding box center [63, 345] width 16 height 16
click at [47, 349] on button "button" at bounding box center [62, 344] width 31 height 47
type input "*"
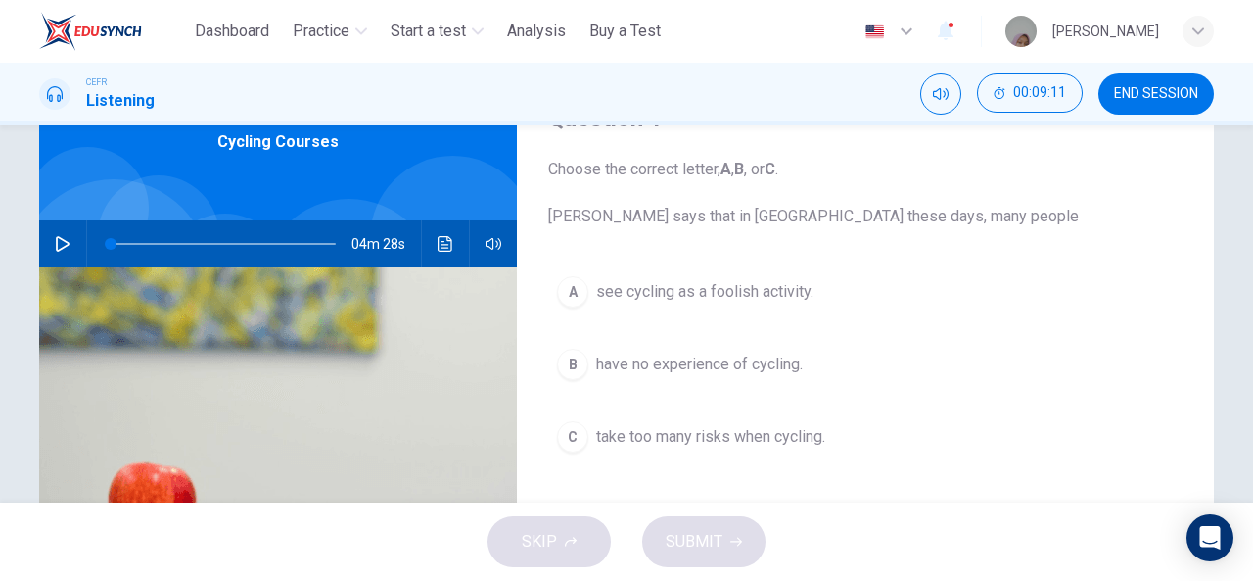
scroll to position [102, 0]
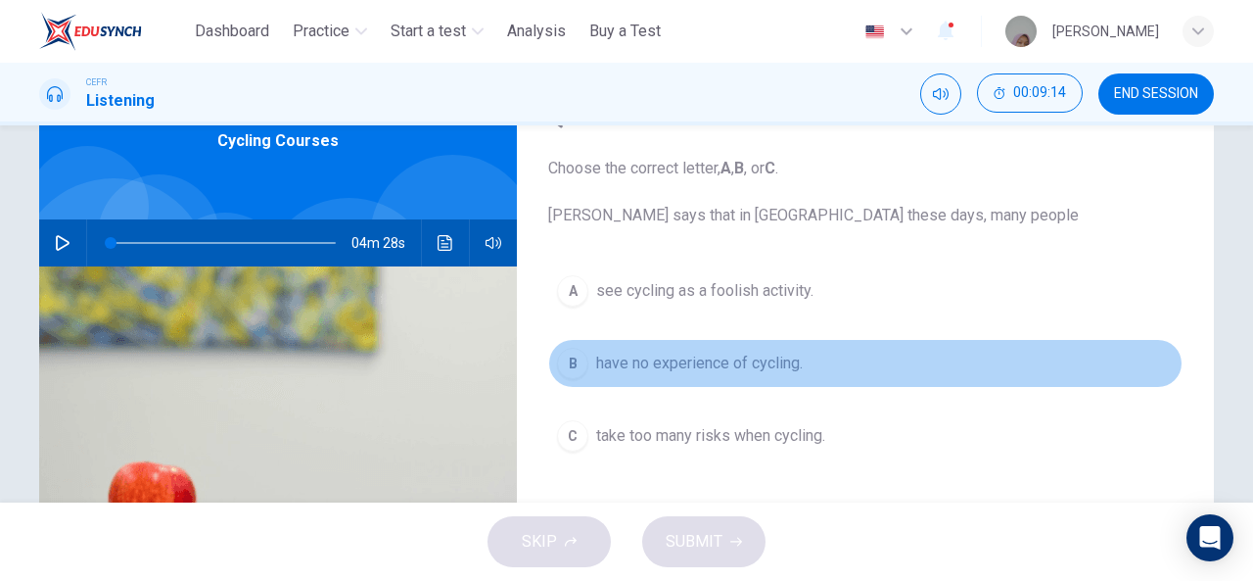
click at [596, 353] on span "have no experience of cycling." at bounding box center [699, 362] width 207 height 23
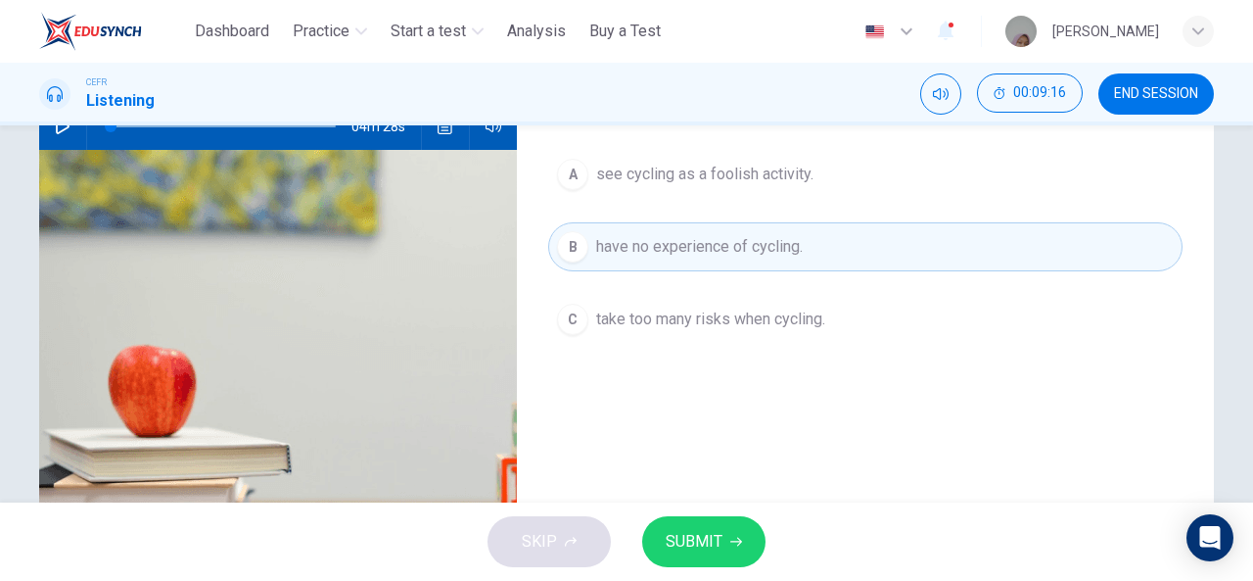
scroll to position [214, 0]
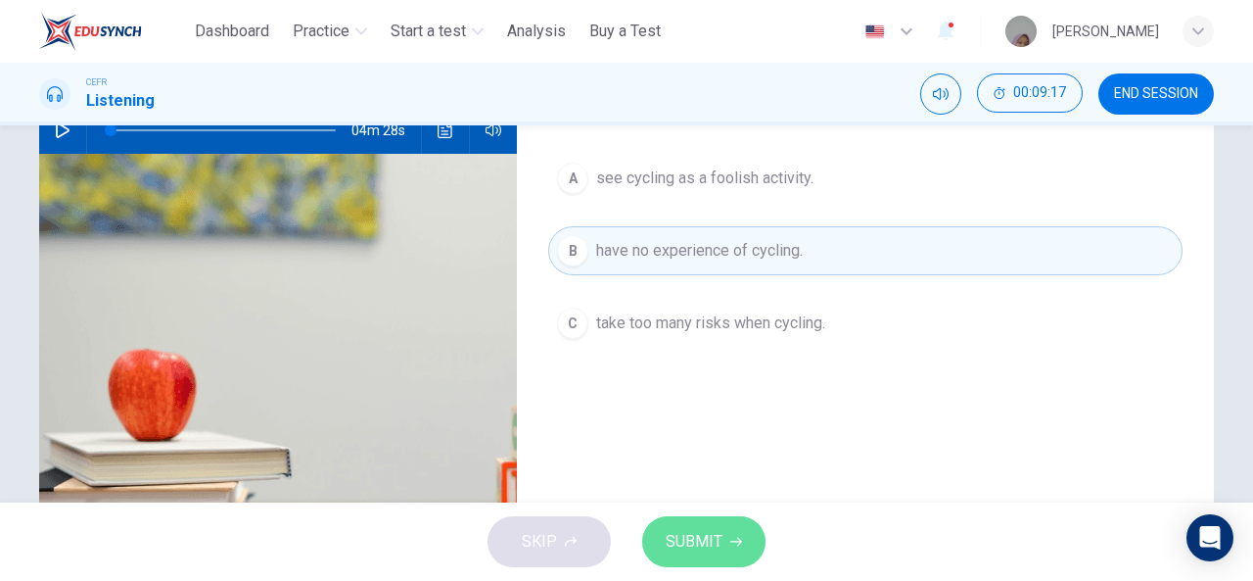
click at [732, 545] on icon "button" at bounding box center [736, 541] width 12 height 12
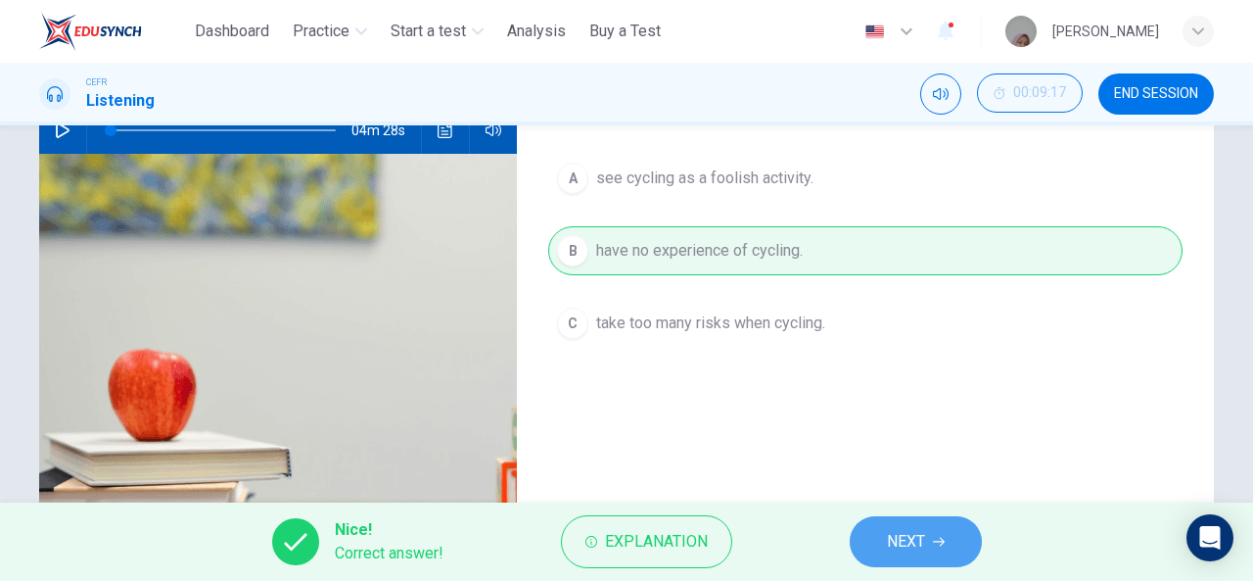
click at [891, 537] on span "NEXT" at bounding box center [906, 541] width 38 height 27
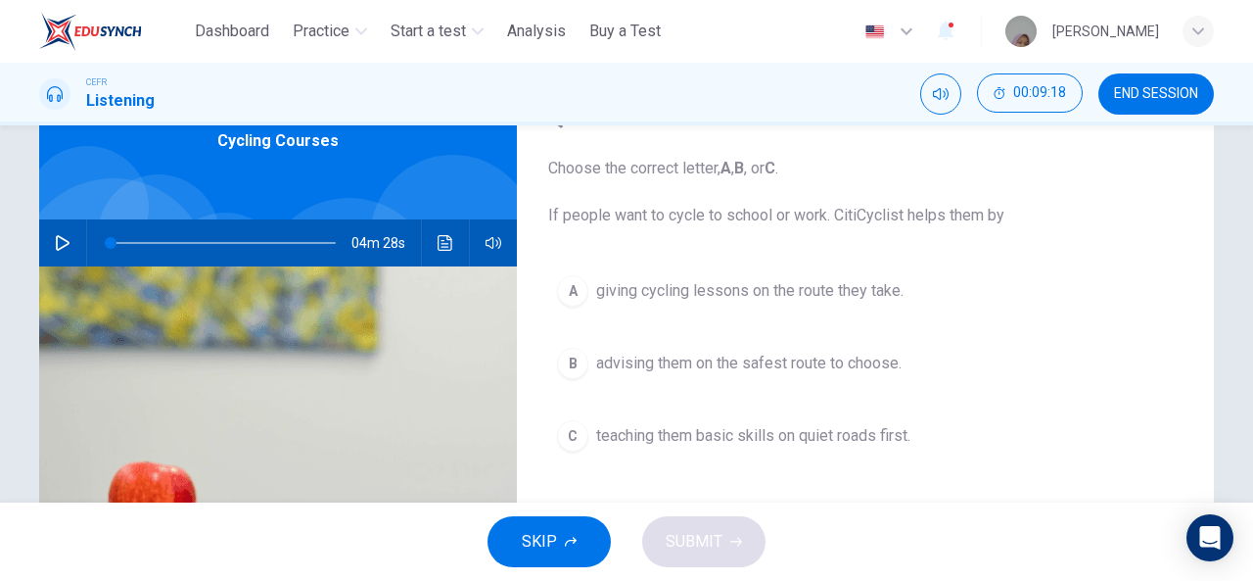
scroll to position [101, 0]
click at [724, 283] on span "giving cycling lessons on the route they take." at bounding box center [749, 291] width 307 height 23
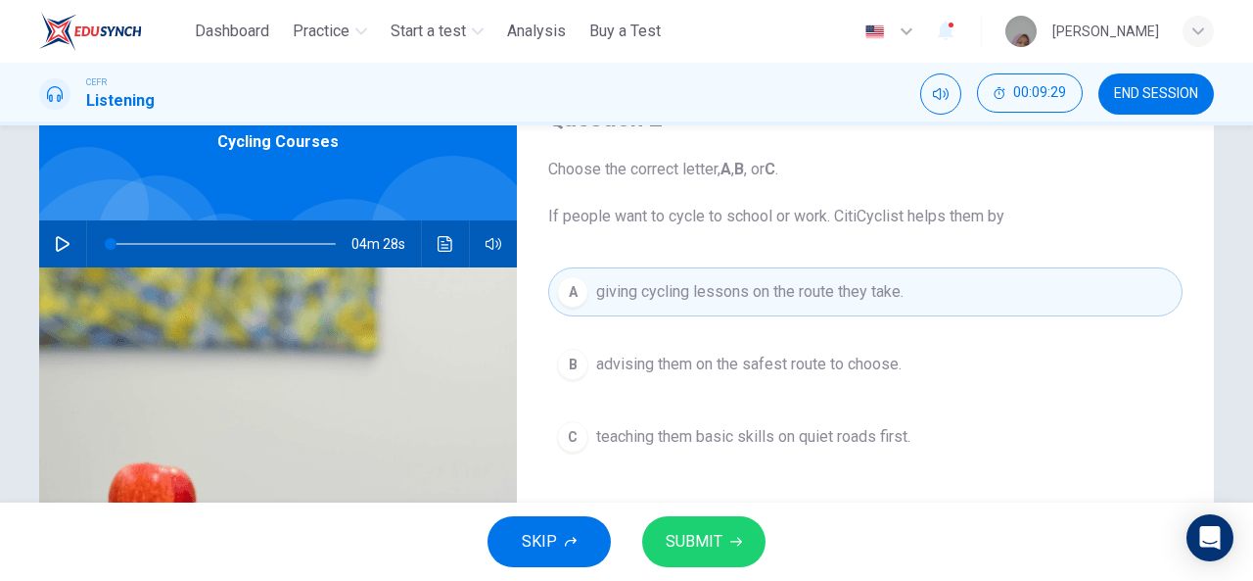
click at [686, 556] on button "SUBMIT" at bounding box center [703, 541] width 123 height 51
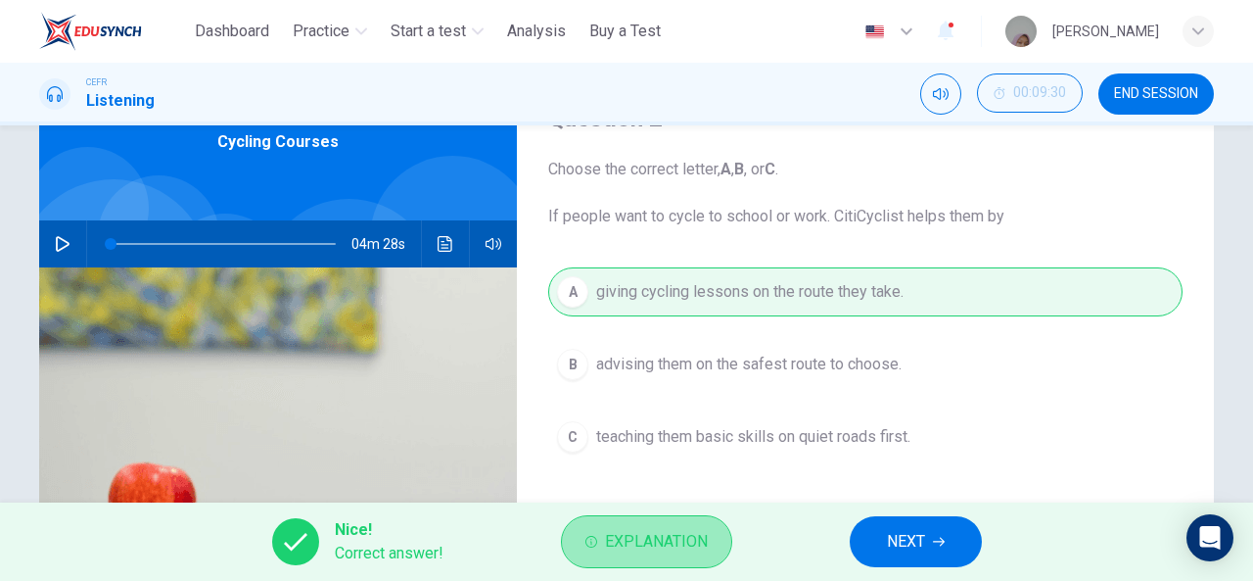
click at [705, 532] on span "Explanation" at bounding box center [656, 541] width 103 height 27
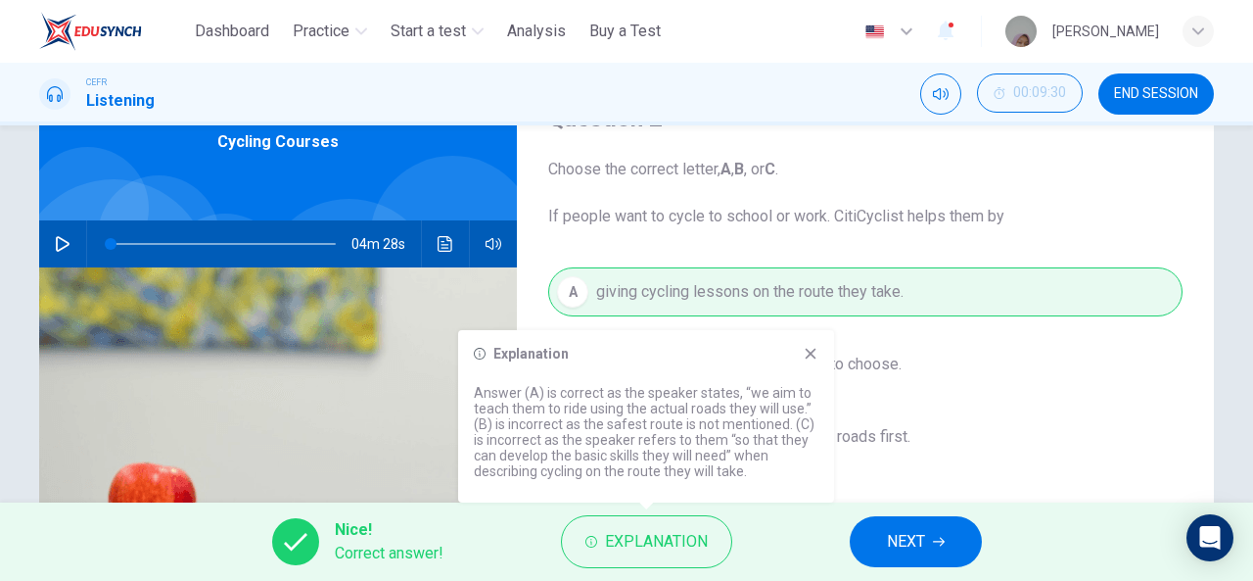
click at [812, 353] on icon at bounding box center [811, 354] width 11 height 11
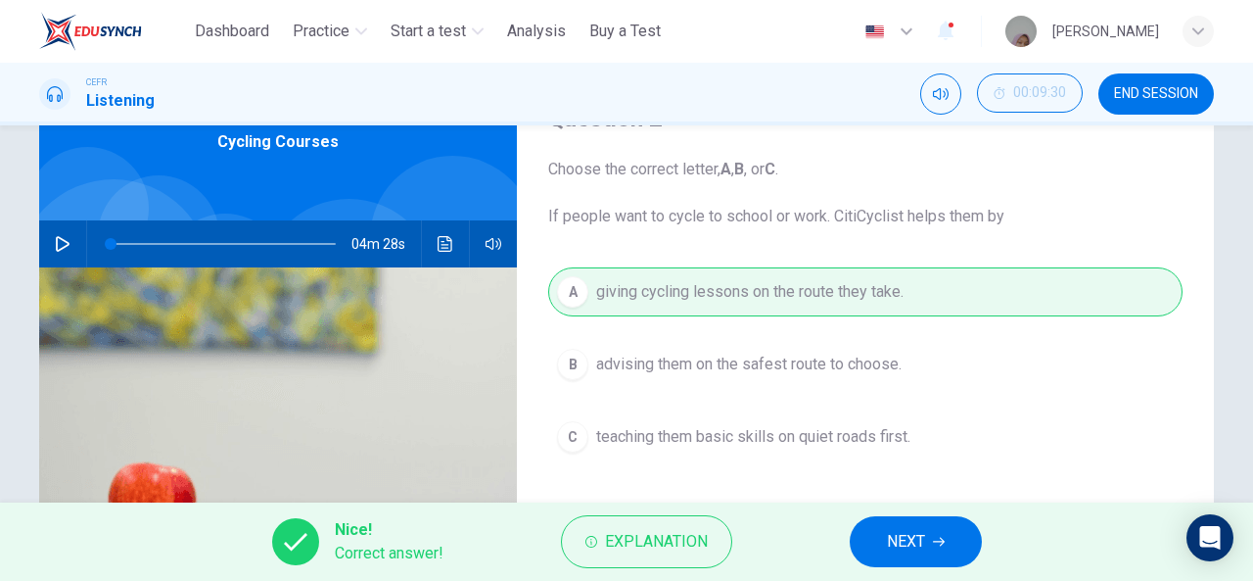
click at [868, 516] on div "Nice! Correct answer! Explanation NEXT" at bounding box center [626, 541] width 1253 height 78
click at [879, 526] on button "NEXT" at bounding box center [916, 541] width 132 height 51
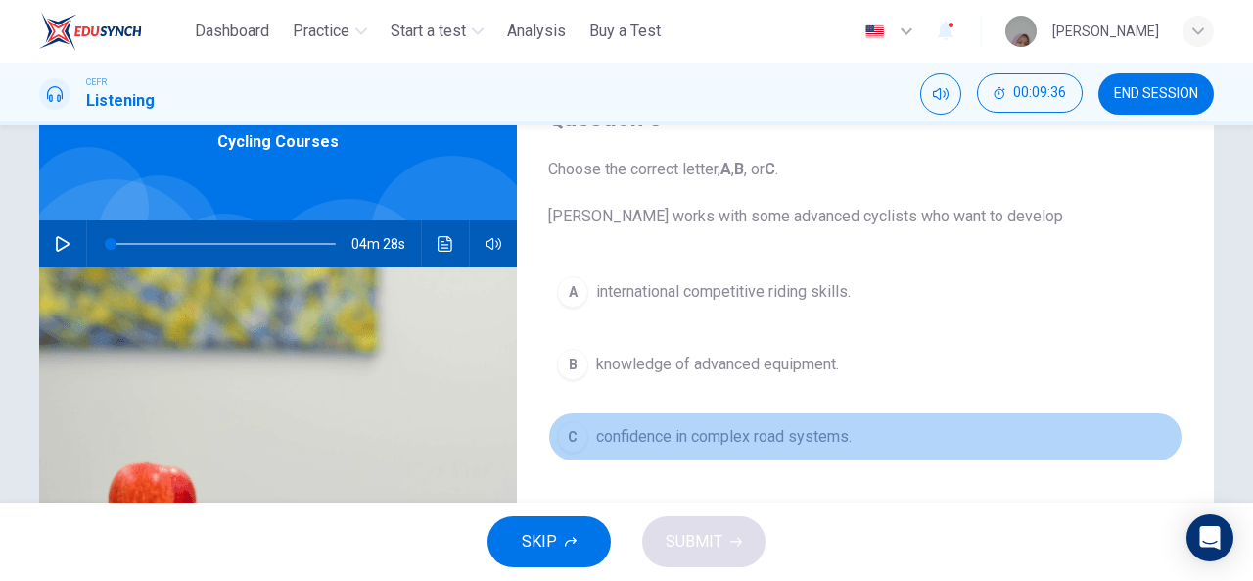
click at [709, 432] on span "confidence in complex road systems." at bounding box center [724, 436] width 256 height 23
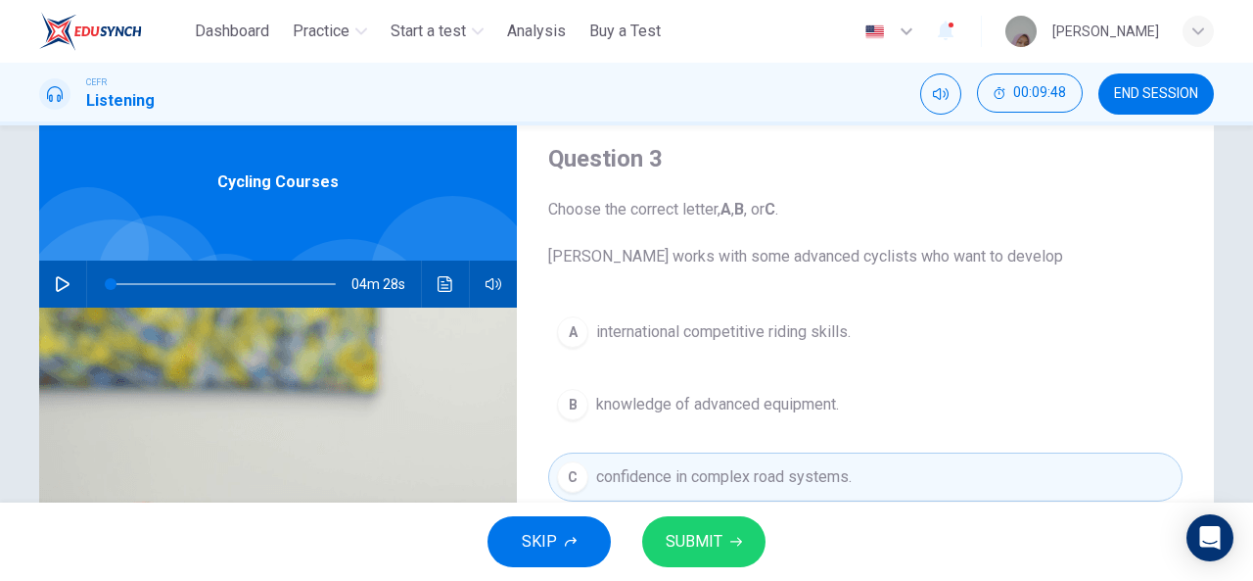
scroll to position [88, 0]
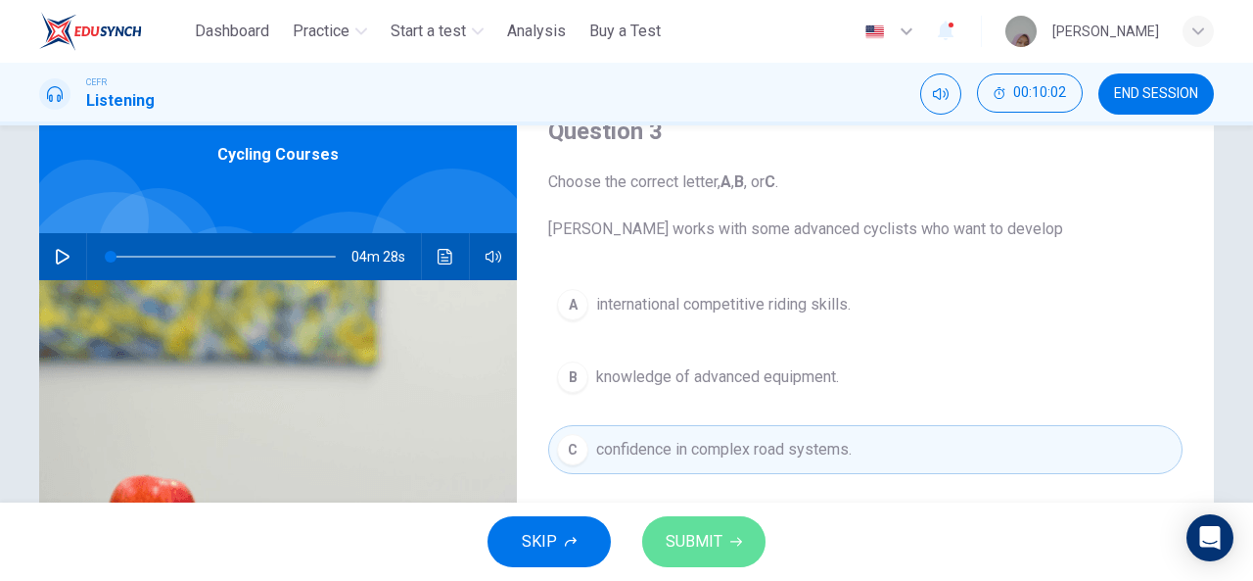
click at [717, 520] on button "SUBMIT" at bounding box center [703, 541] width 123 height 51
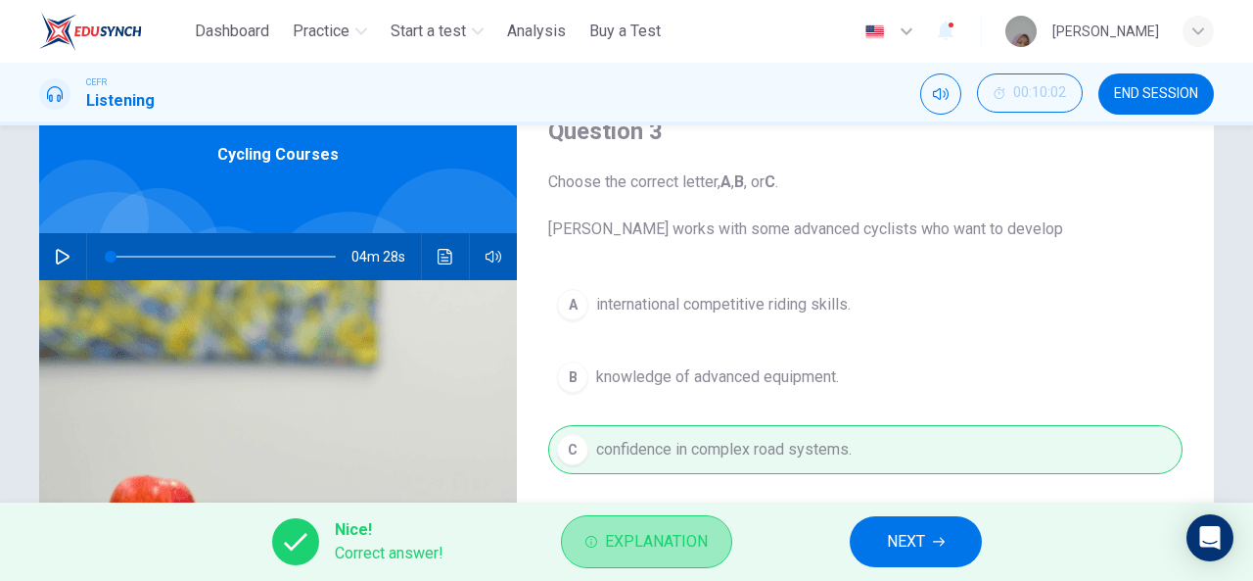
click at [703, 534] on span "Explanation" at bounding box center [656, 541] width 103 height 27
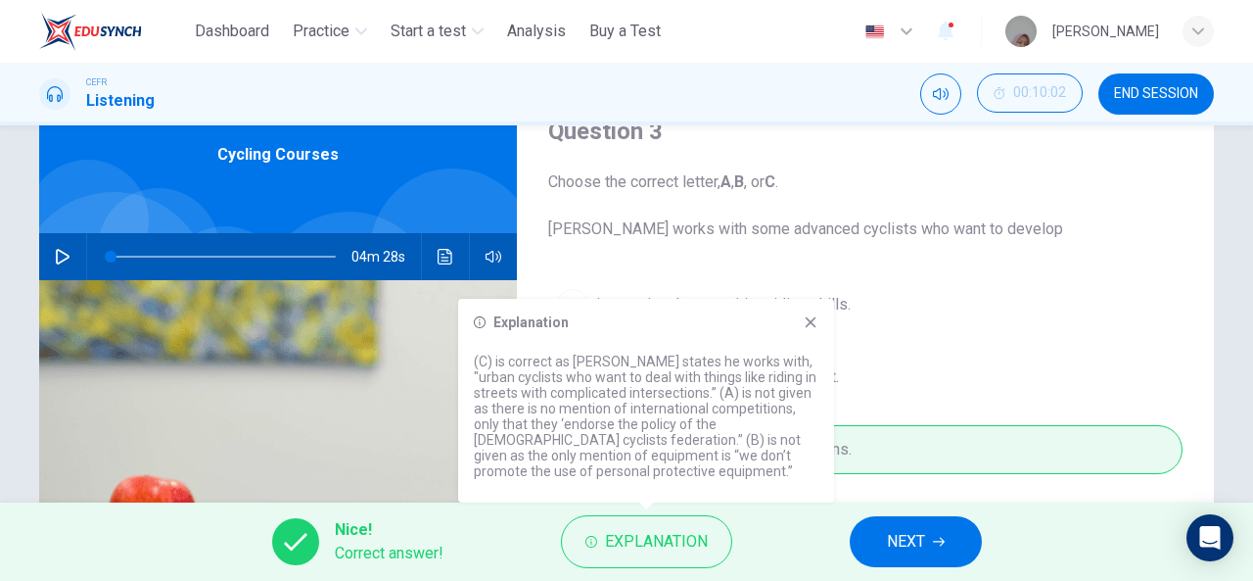
click at [814, 329] on icon at bounding box center [811, 322] width 16 height 16
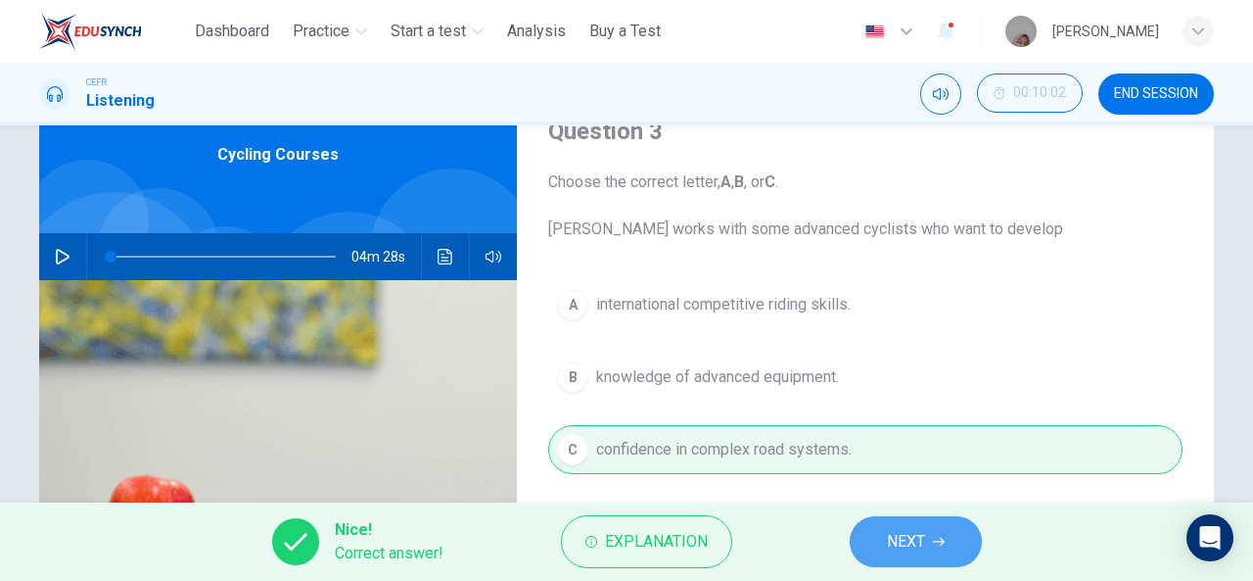
click at [887, 516] on button "NEXT" at bounding box center [916, 541] width 132 height 51
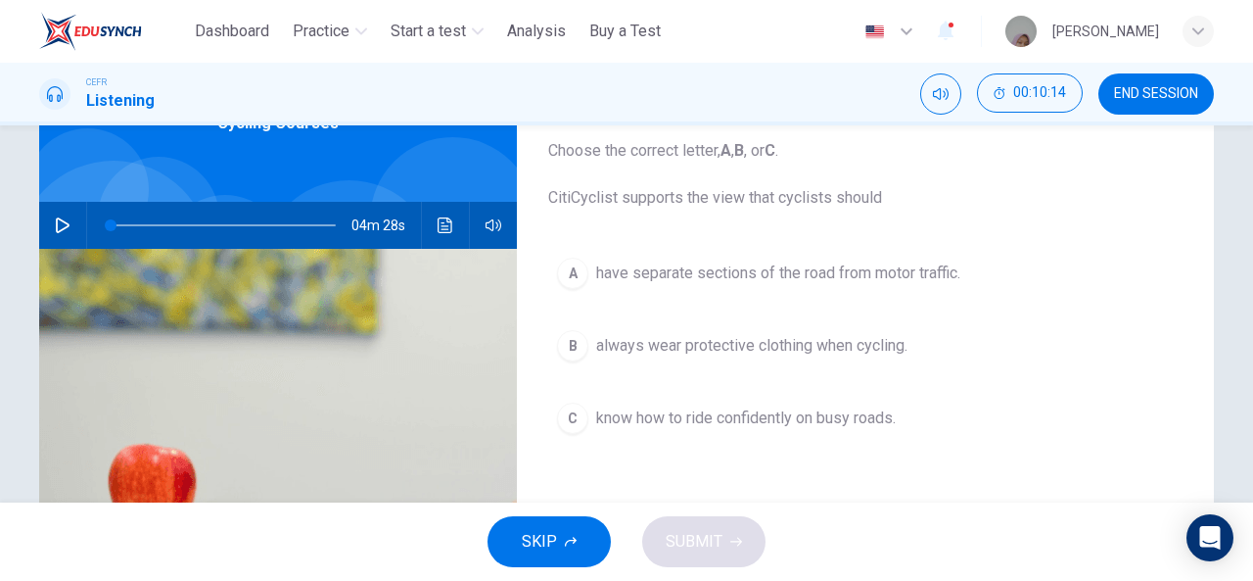
scroll to position [119, 0]
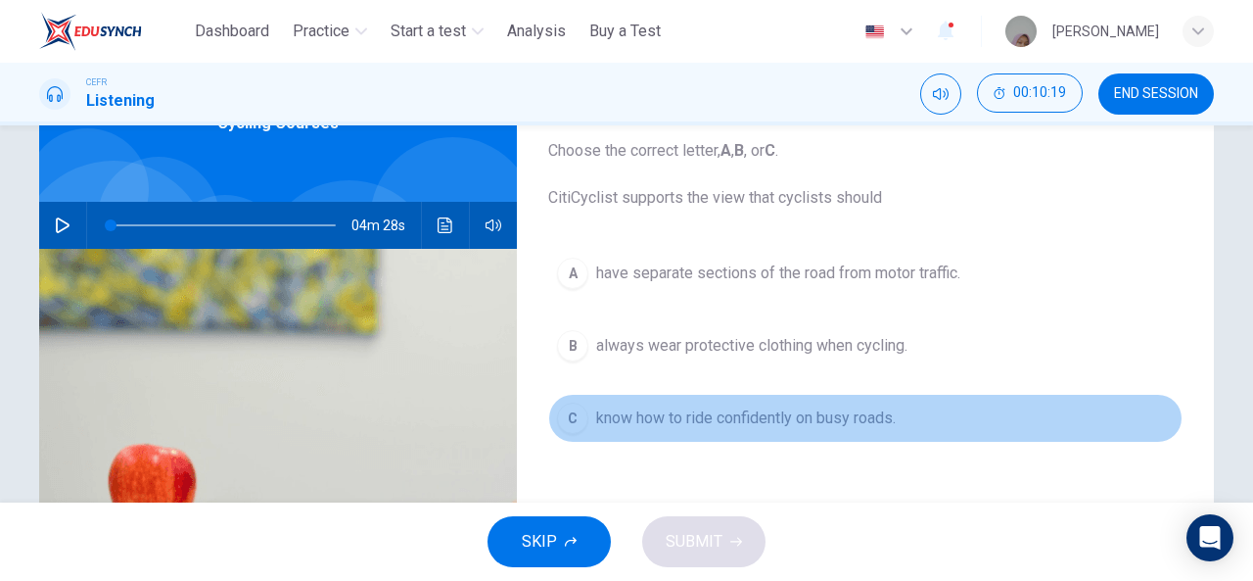
click at [753, 426] on span "know how to ride confidently on busy roads." at bounding box center [746, 417] width 300 height 23
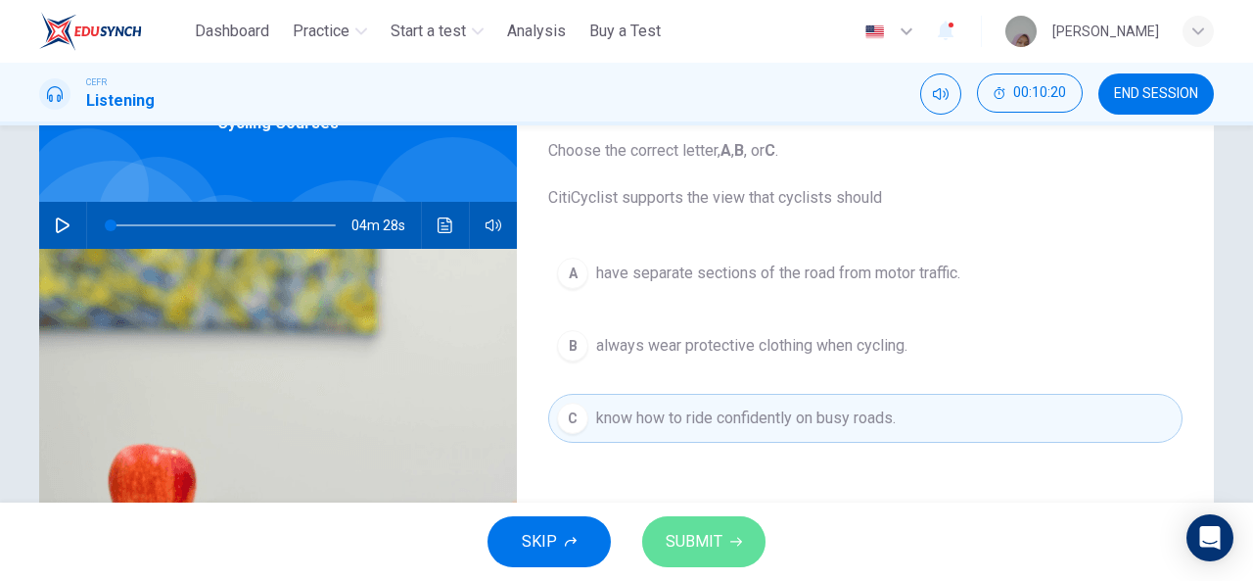
click at [696, 532] on span "SUBMIT" at bounding box center [694, 541] width 57 height 27
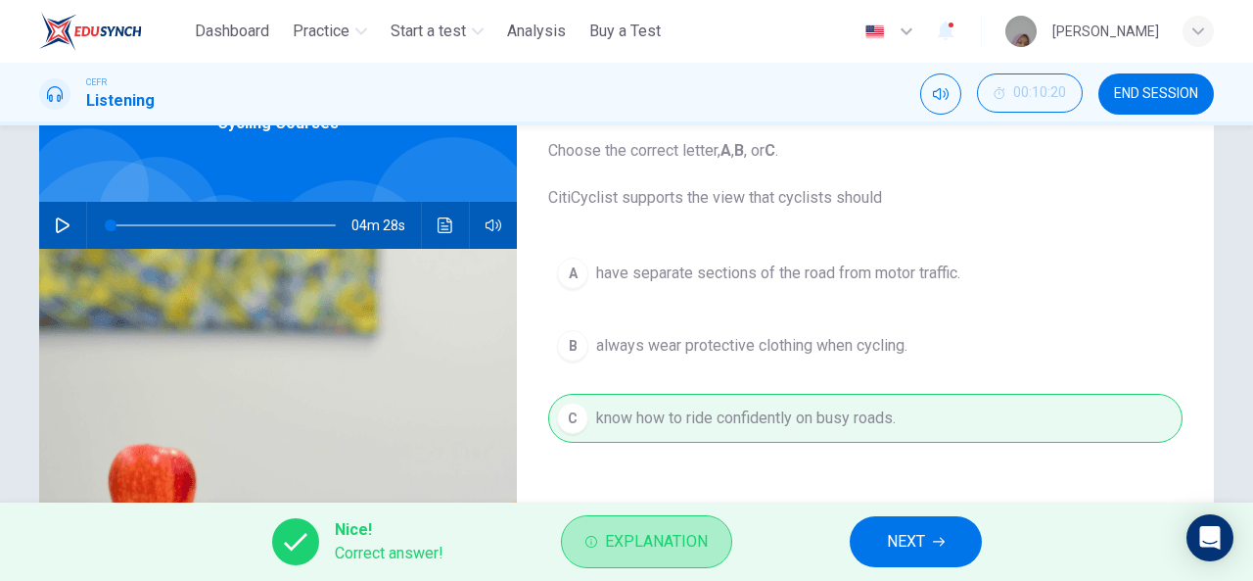
click at [696, 532] on span "Explanation" at bounding box center [656, 541] width 103 height 27
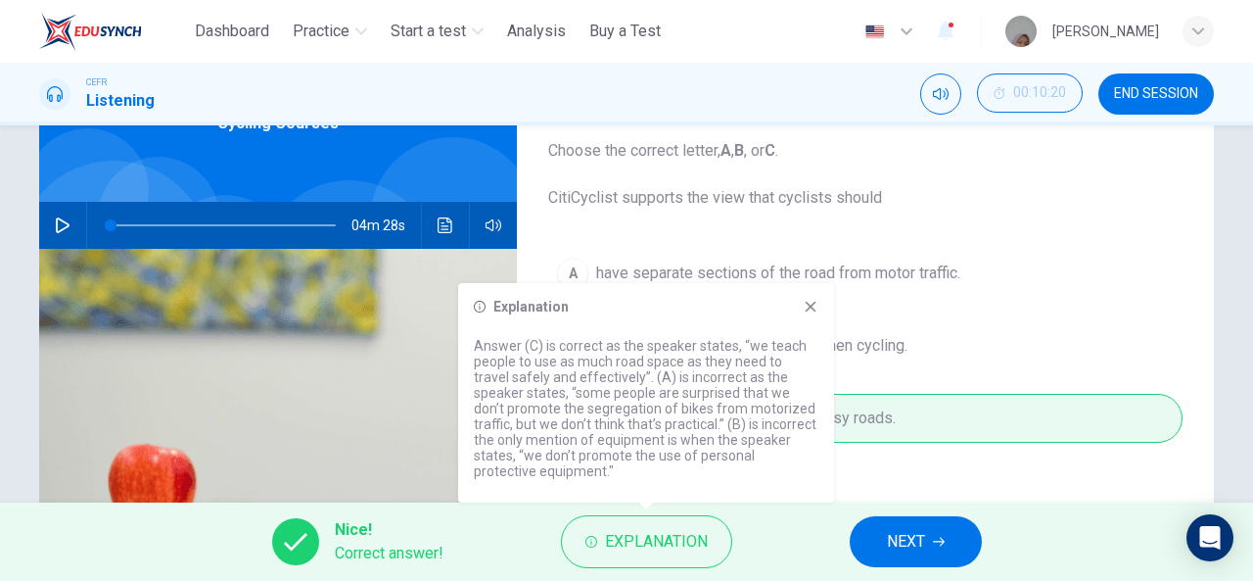
click at [813, 312] on icon at bounding box center [811, 307] width 16 height 16
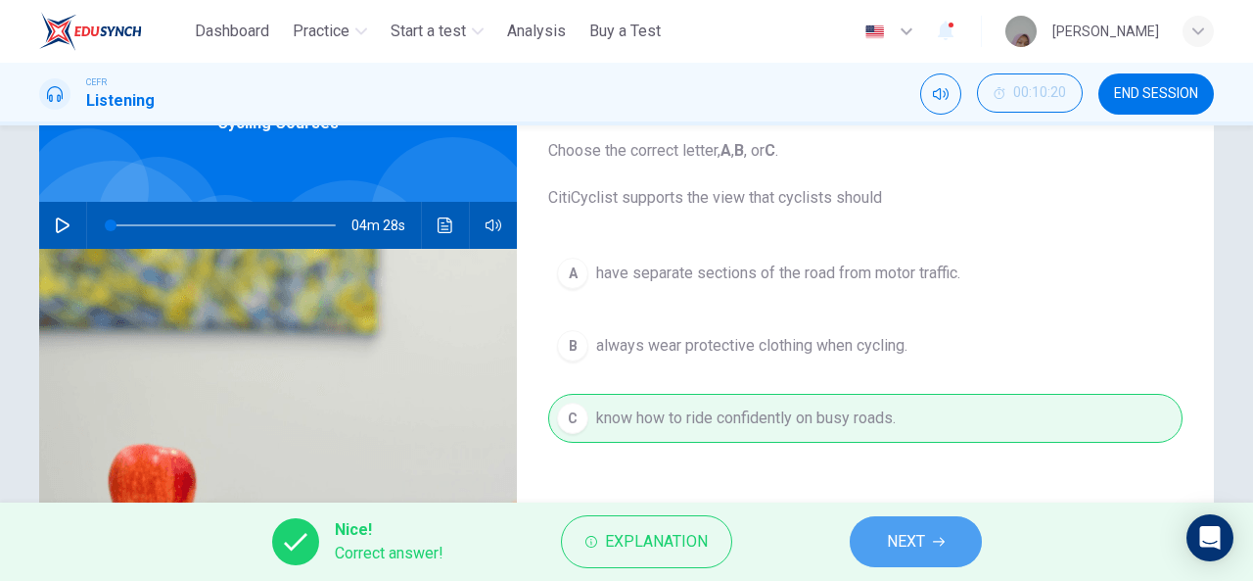
click at [911, 519] on button "NEXT" at bounding box center [916, 541] width 132 height 51
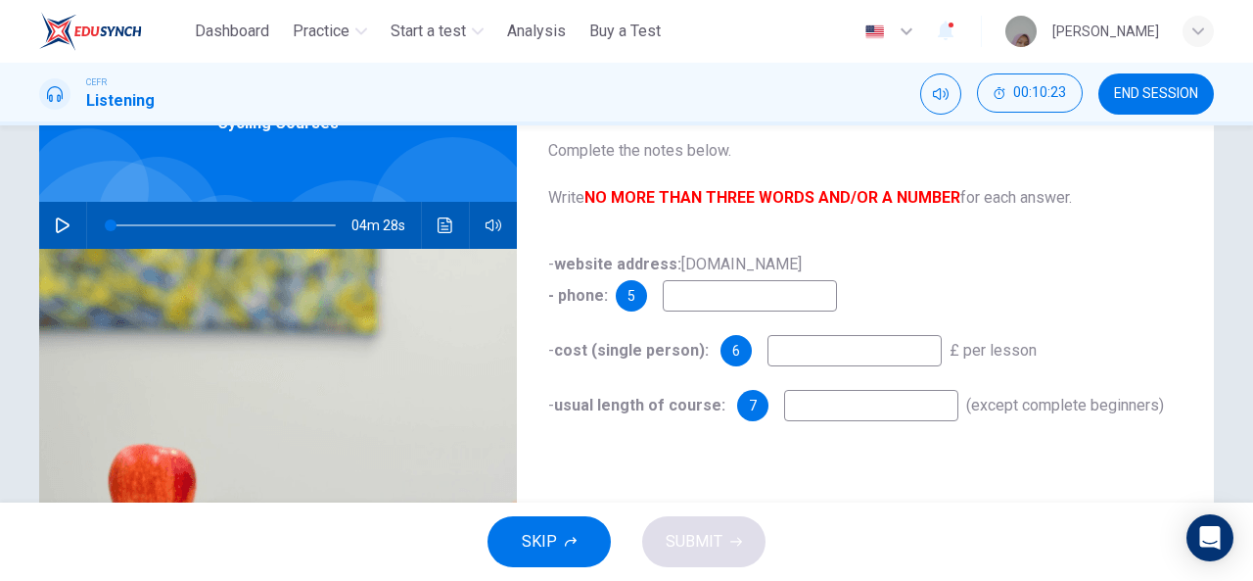
click at [769, 298] on input at bounding box center [750, 295] width 174 height 31
type input "**********"
click at [789, 350] on input at bounding box center [855, 350] width 174 height 31
type input "*****"
click at [822, 414] on input at bounding box center [871, 405] width 174 height 31
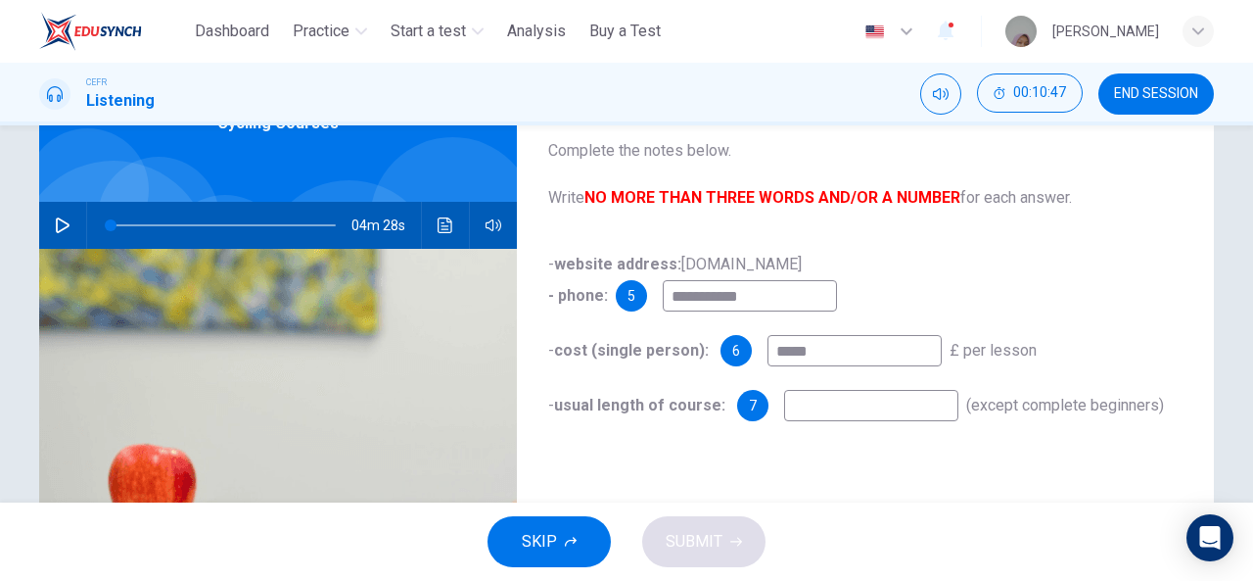
type input "*"
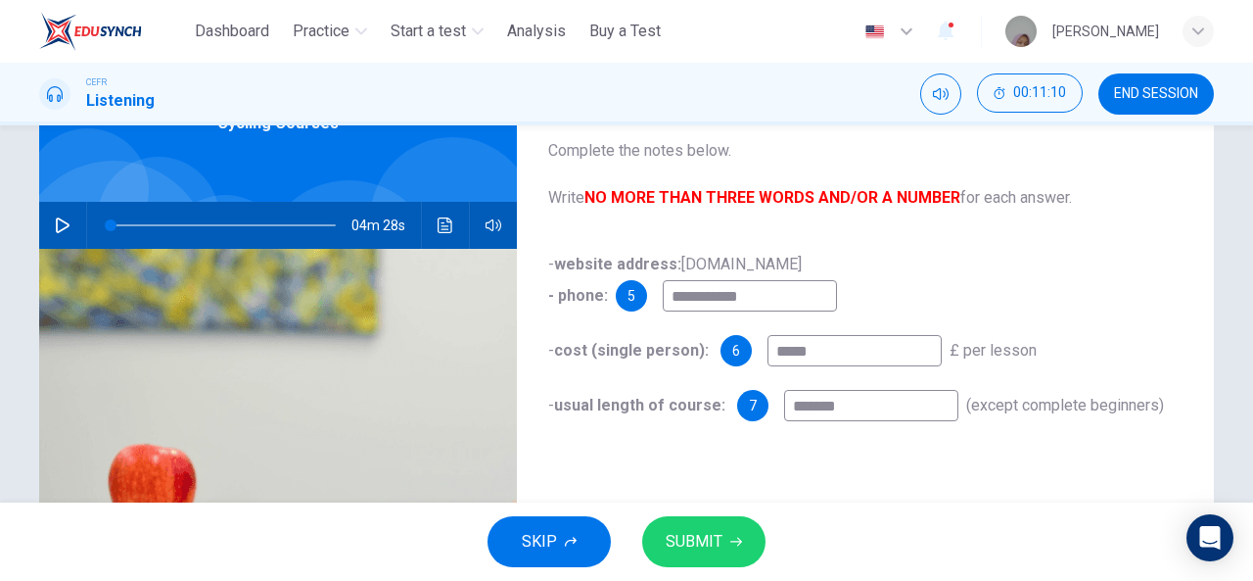
type input "*******"
click at [691, 525] on button "SUBMIT" at bounding box center [703, 541] width 123 height 51
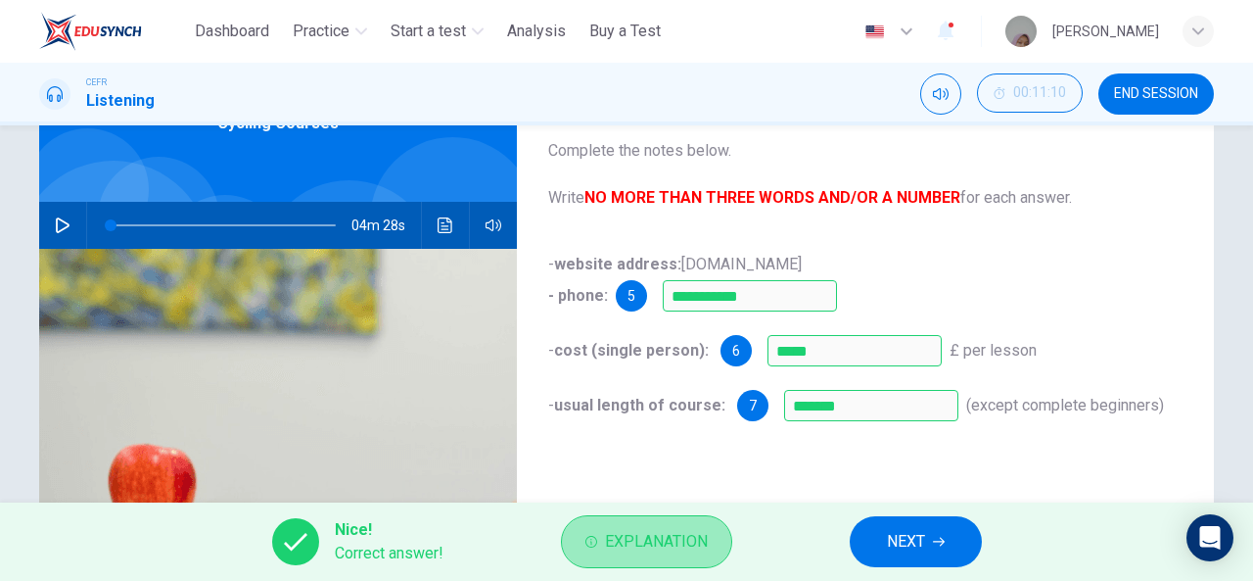
click at [684, 528] on span "Explanation" at bounding box center [656, 541] width 103 height 27
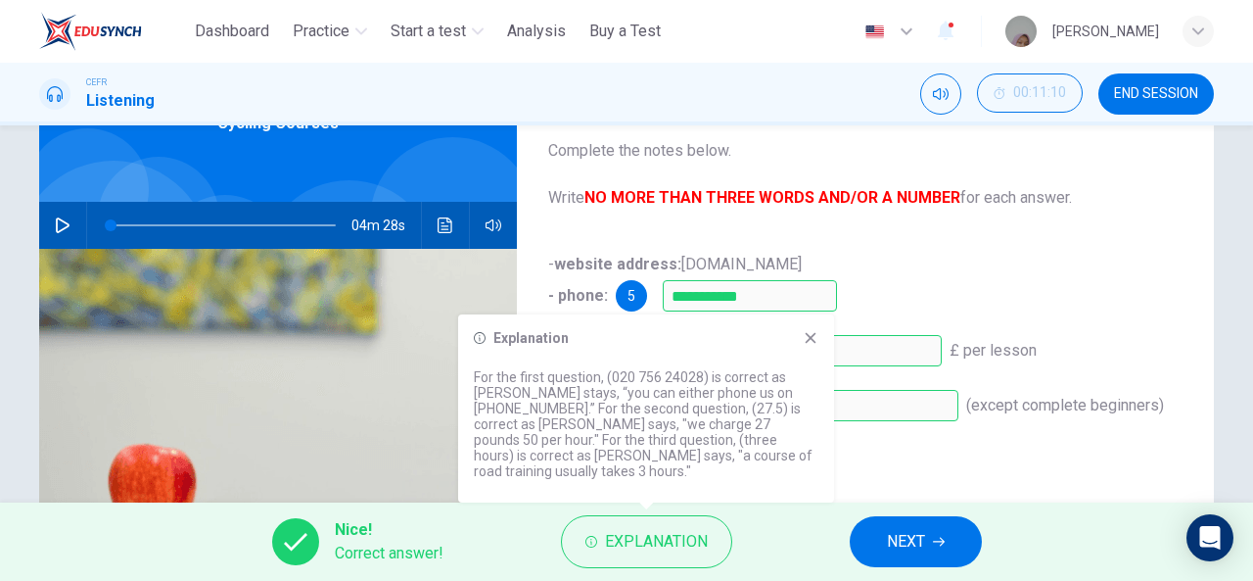
click at [805, 346] on icon at bounding box center [811, 338] width 16 height 16
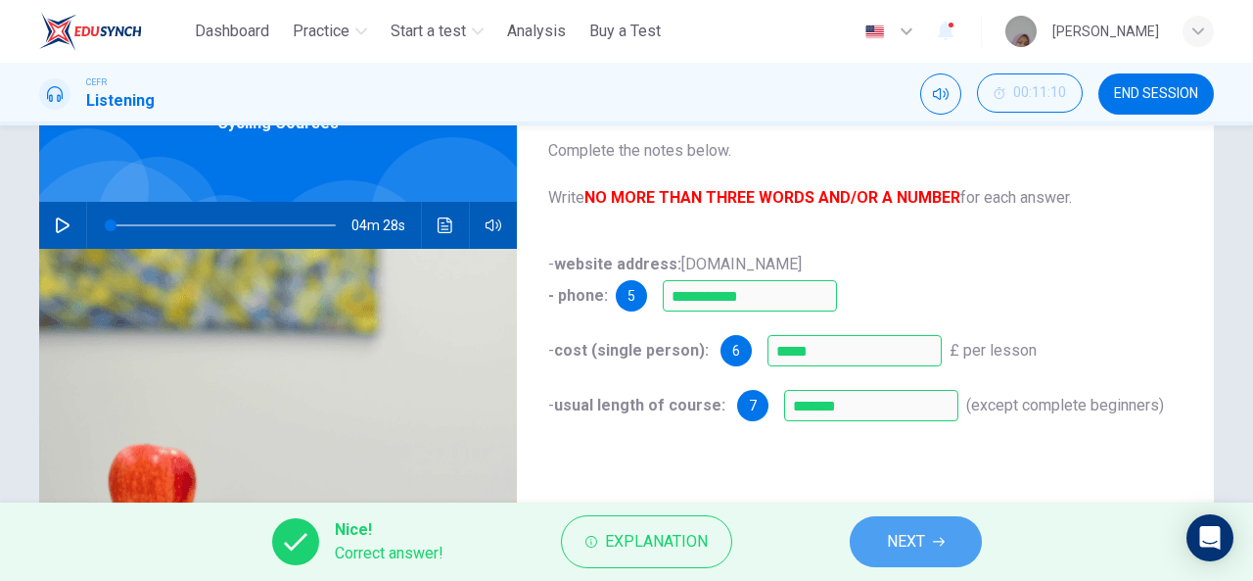
click at [894, 521] on button "NEXT" at bounding box center [916, 541] width 132 height 51
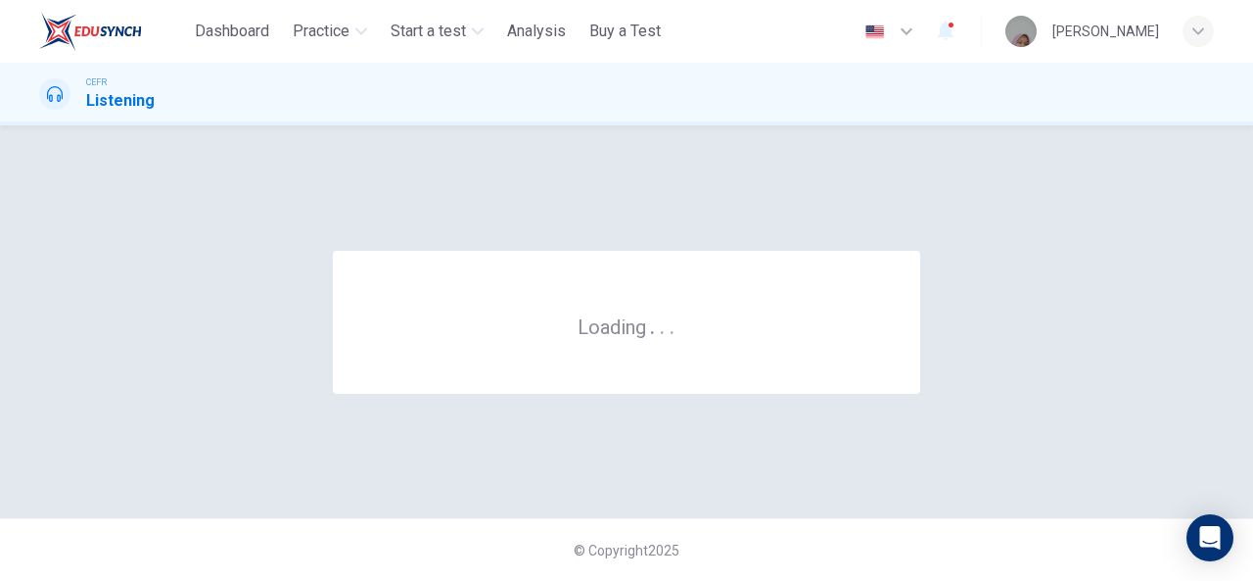
scroll to position [0, 0]
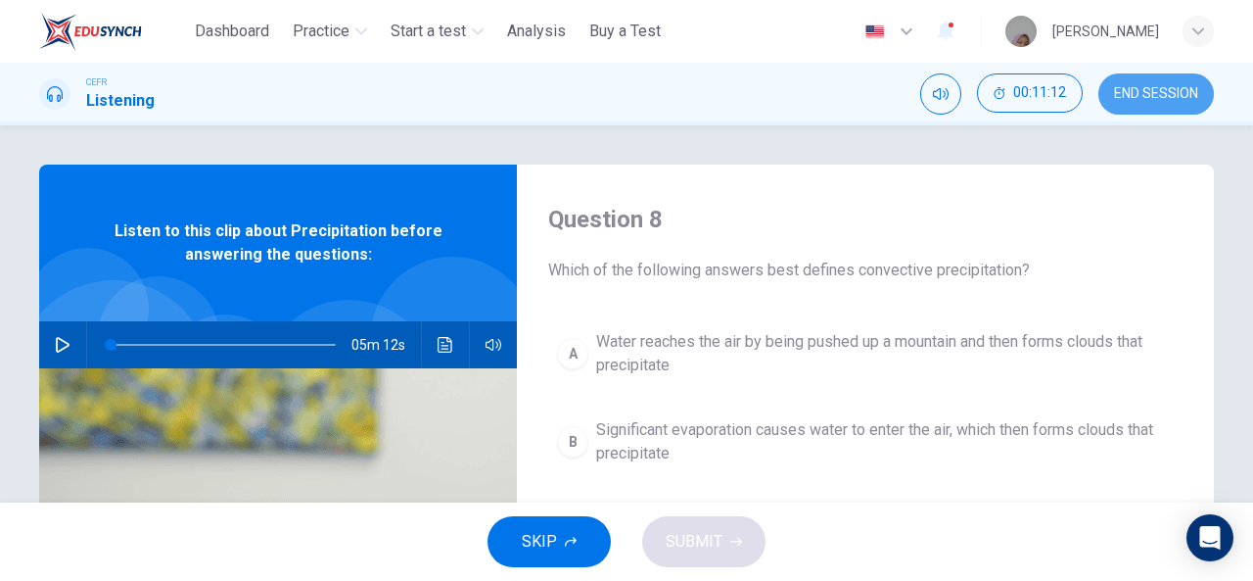
click at [1165, 103] on button "END SESSION" at bounding box center [1156, 93] width 116 height 41
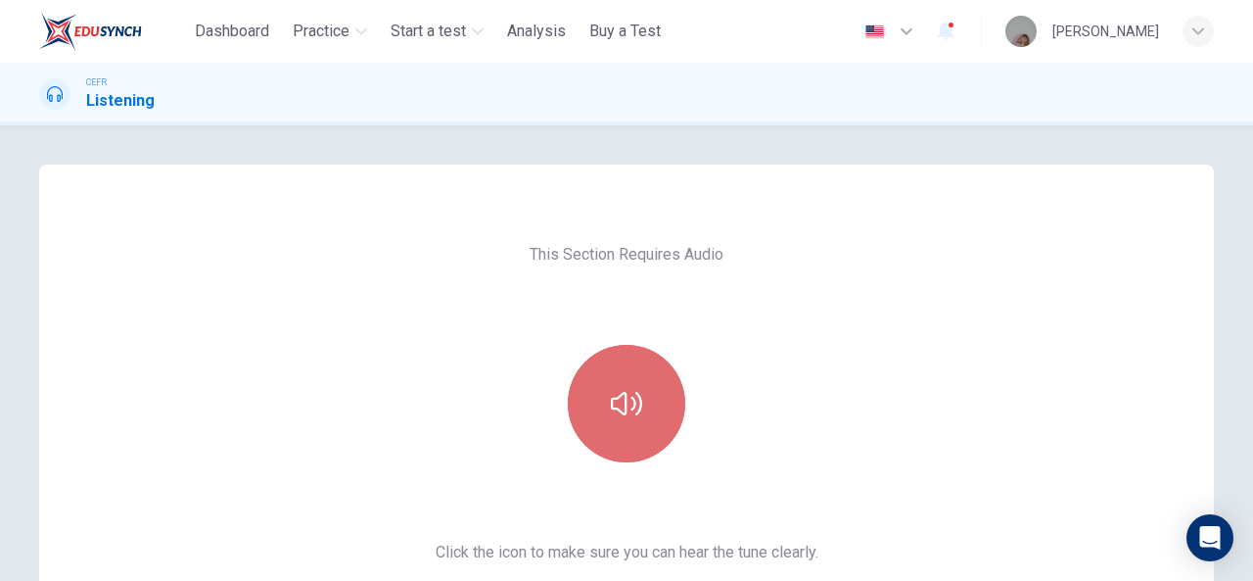
click at [659, 398] on button "button" at bounding box center [626, 403] width 117 height 117
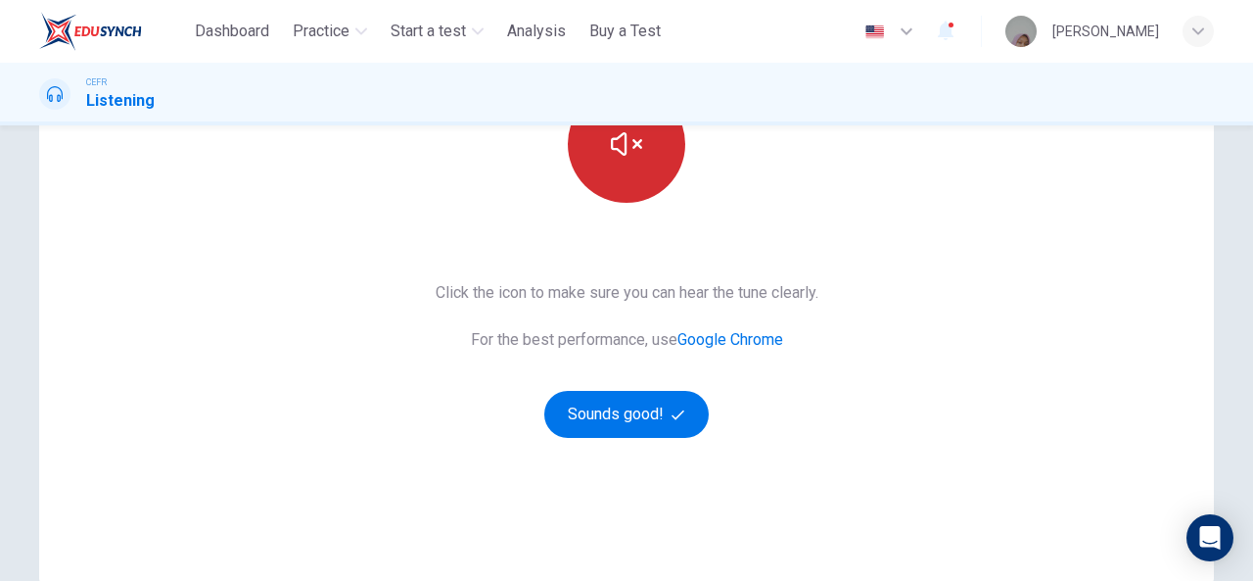
scroll to position [261, 0]
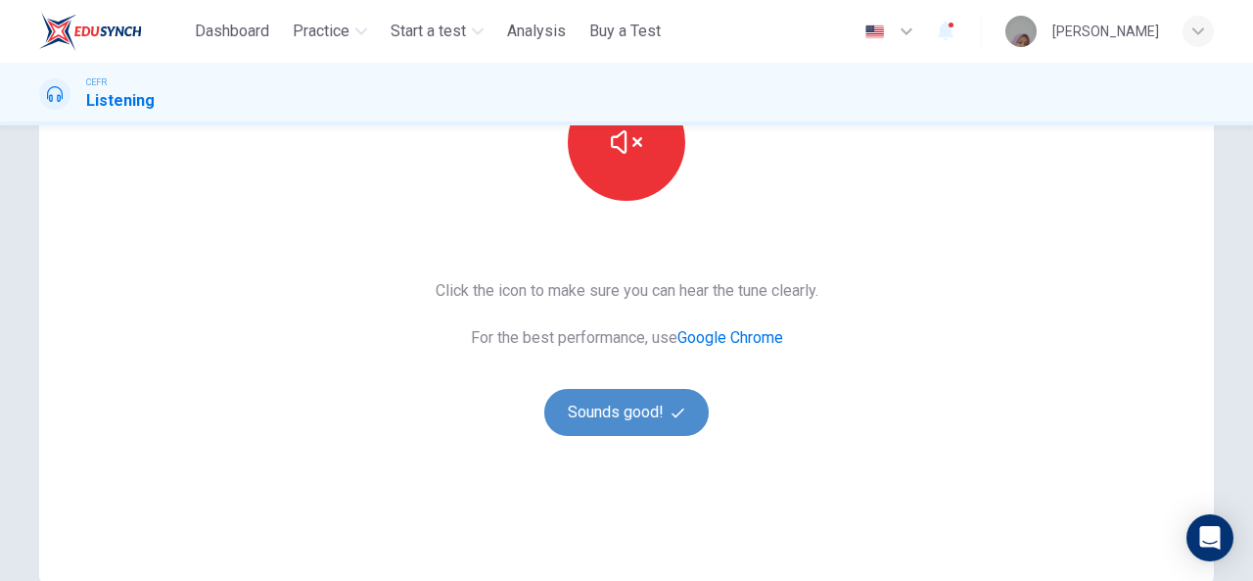
click at [636, 404] on button "Sounds good!" at bounding box center [626, 412] width 164 height 47
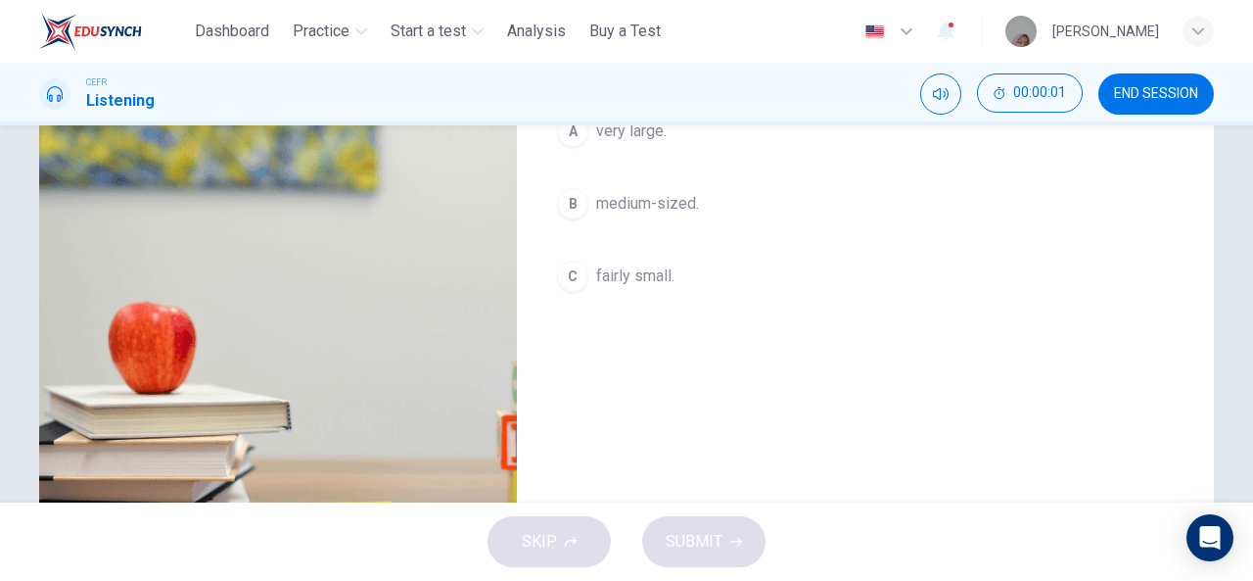
scroll to position [0, 0]
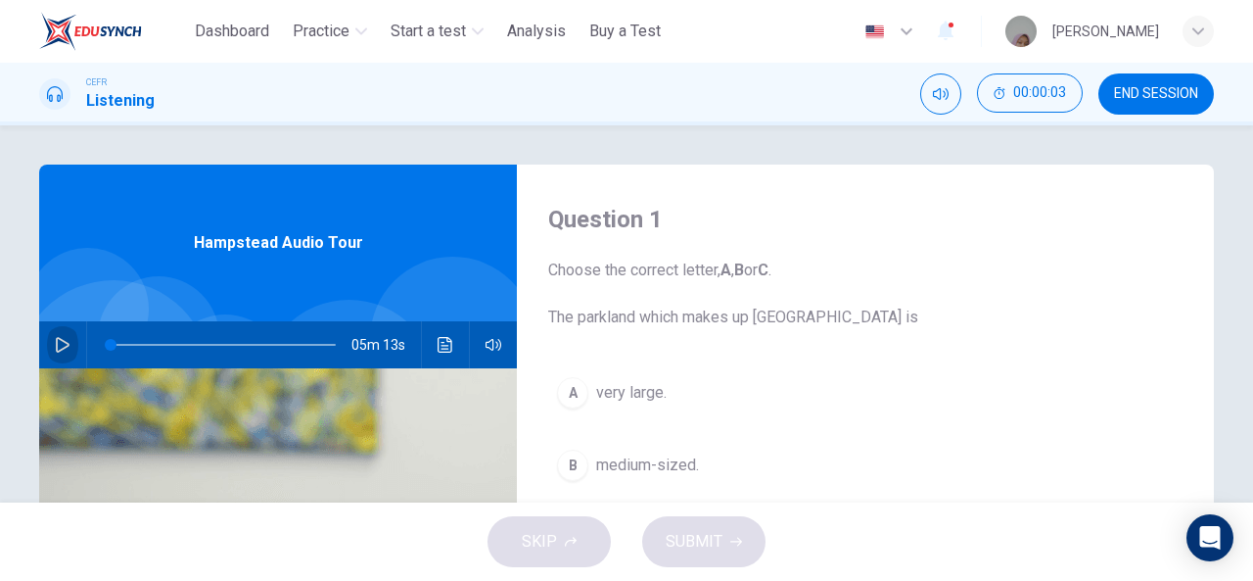
click at [62, 340] on icon "button" at bounding box center [63, 345] width 16 height 16
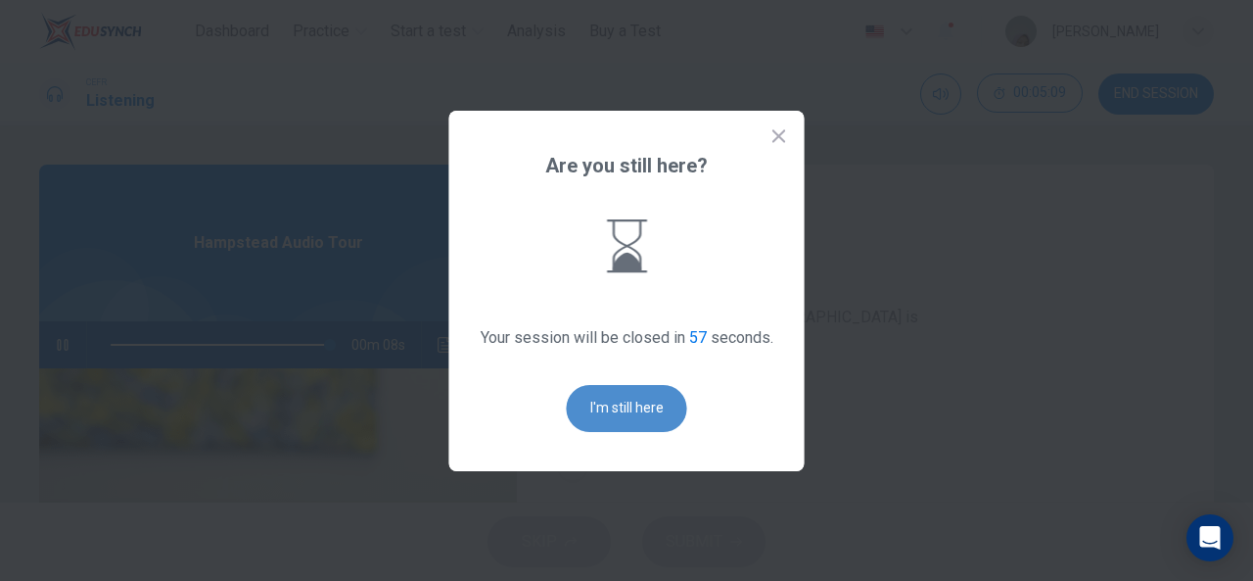
click at [594, 406] on button "I'm still here" at bounding box center [627, 408] width 120 height 47
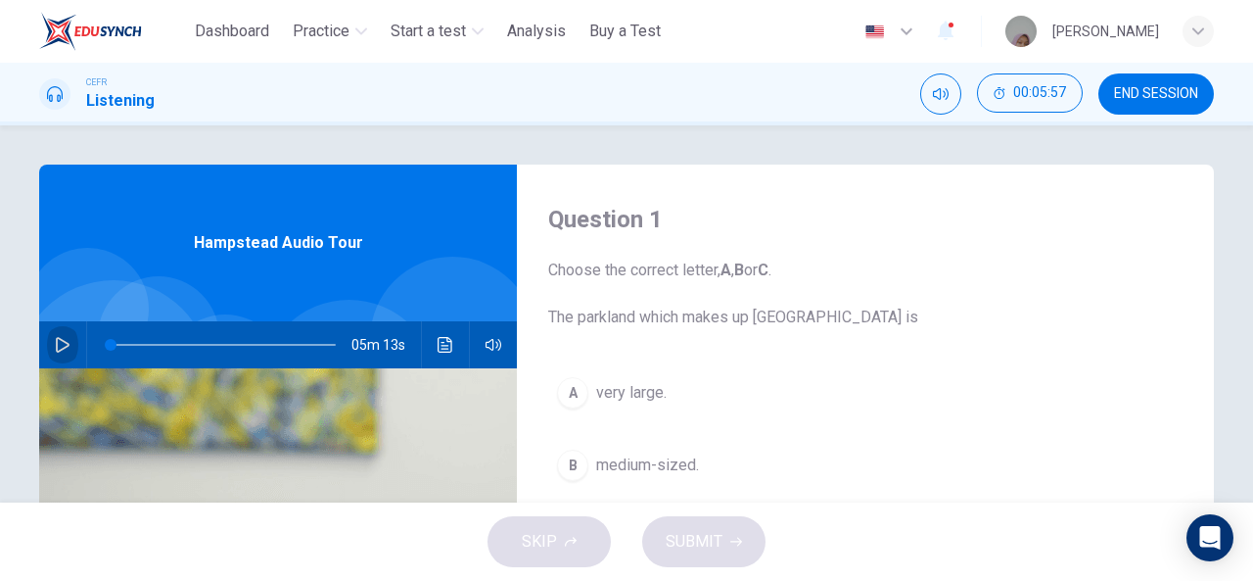
click at [63, 346] on icon "button" at bounding box center [63, 345] width 14 height 16
click at [63, 346] on icon "button" at bounding box center [62, 345] width 11 height 12
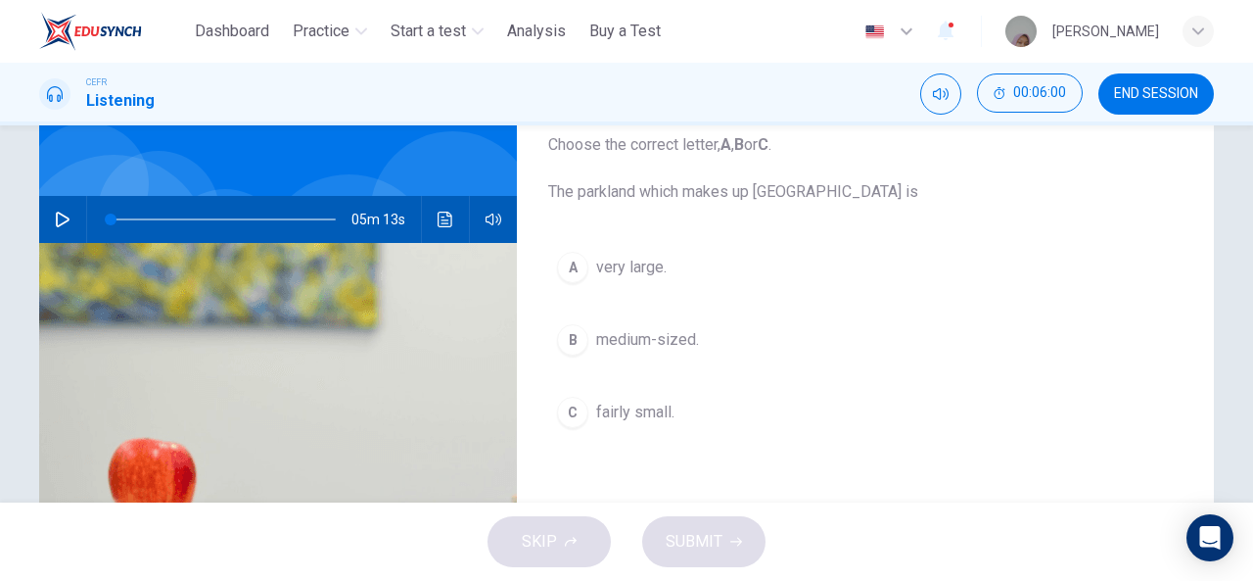
scroll to position [126, 0]
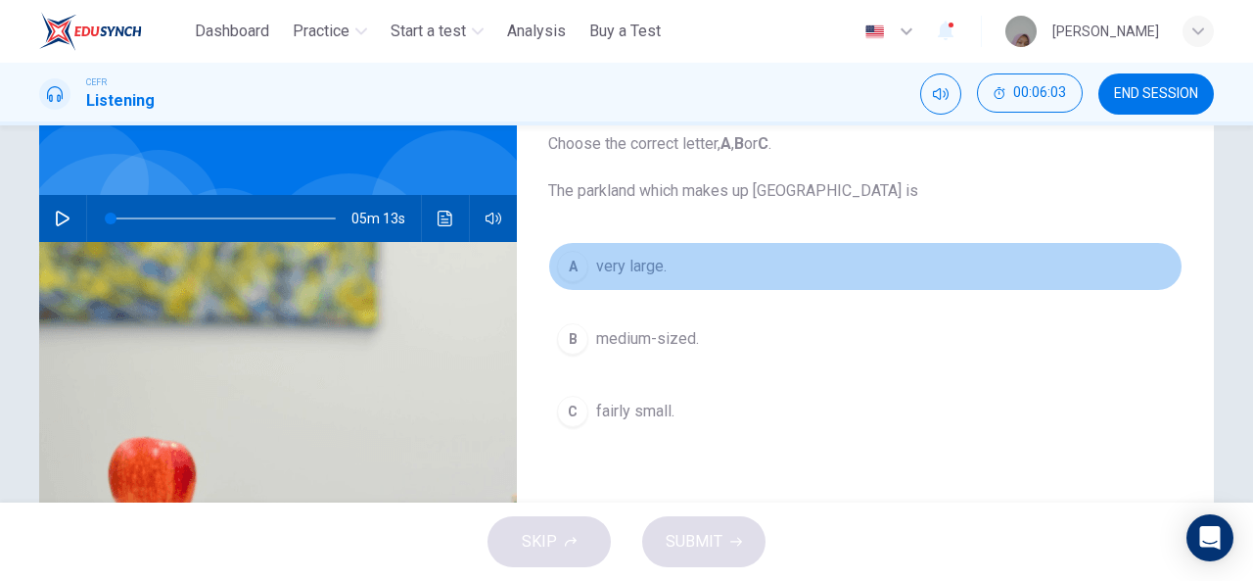
click at [589, 283] on button "A very large." at bounding box center [865, 266] width 634 height 49
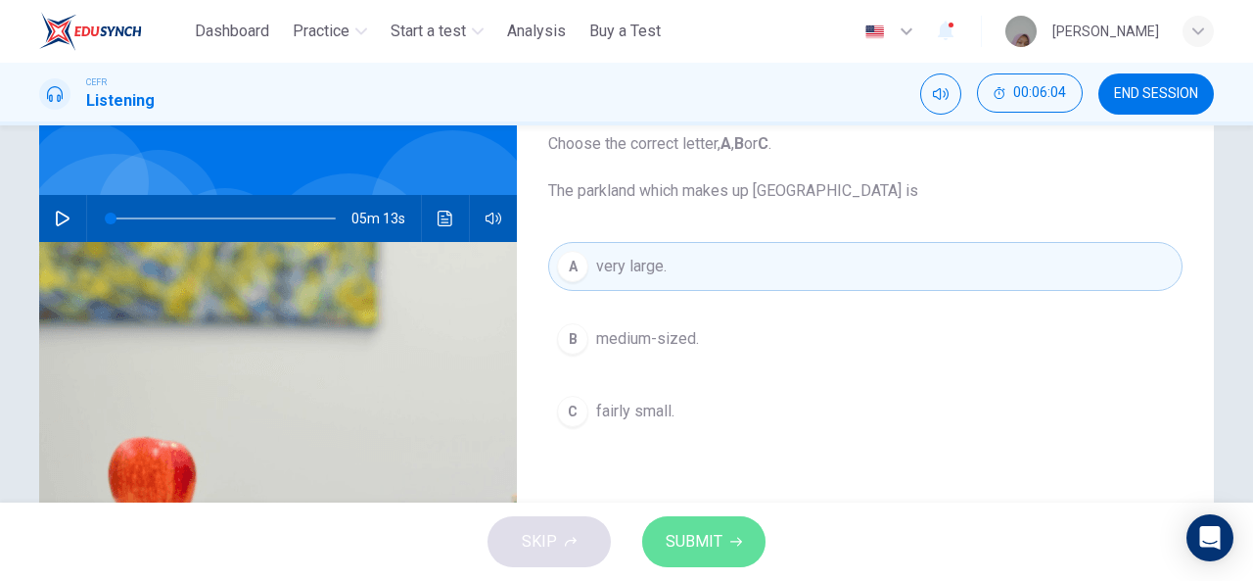
click at [679, 553] on span "SUBMIT" at bounding box center [694, 541] width 57 height 27
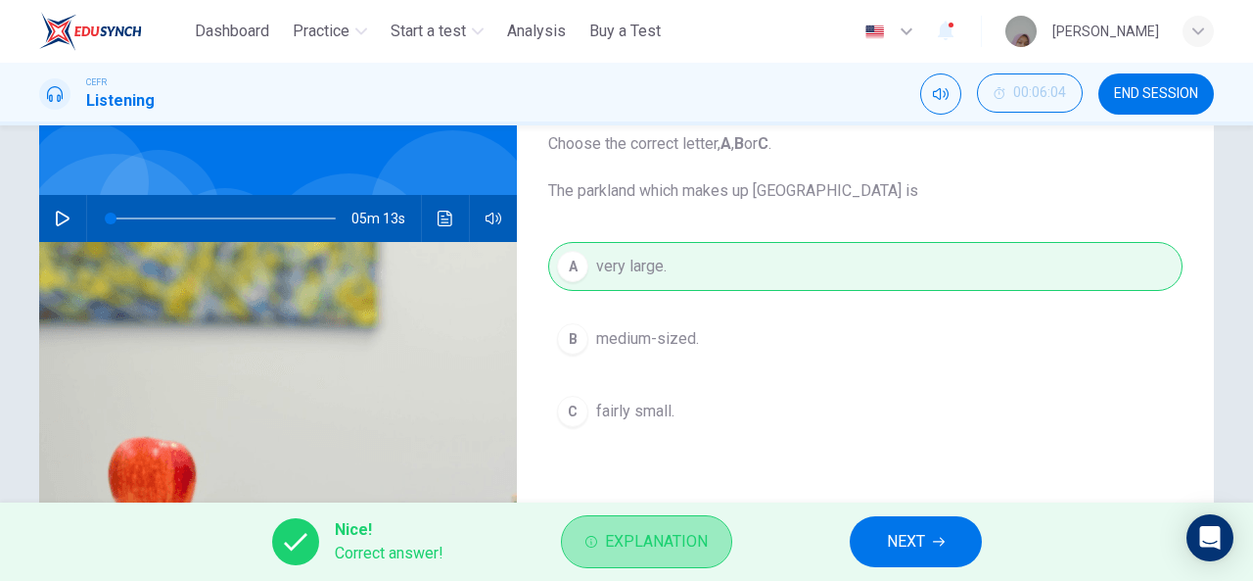
click at [694, 549] on span "Explanation" at bounding box center [656, 541] width 103 height 27
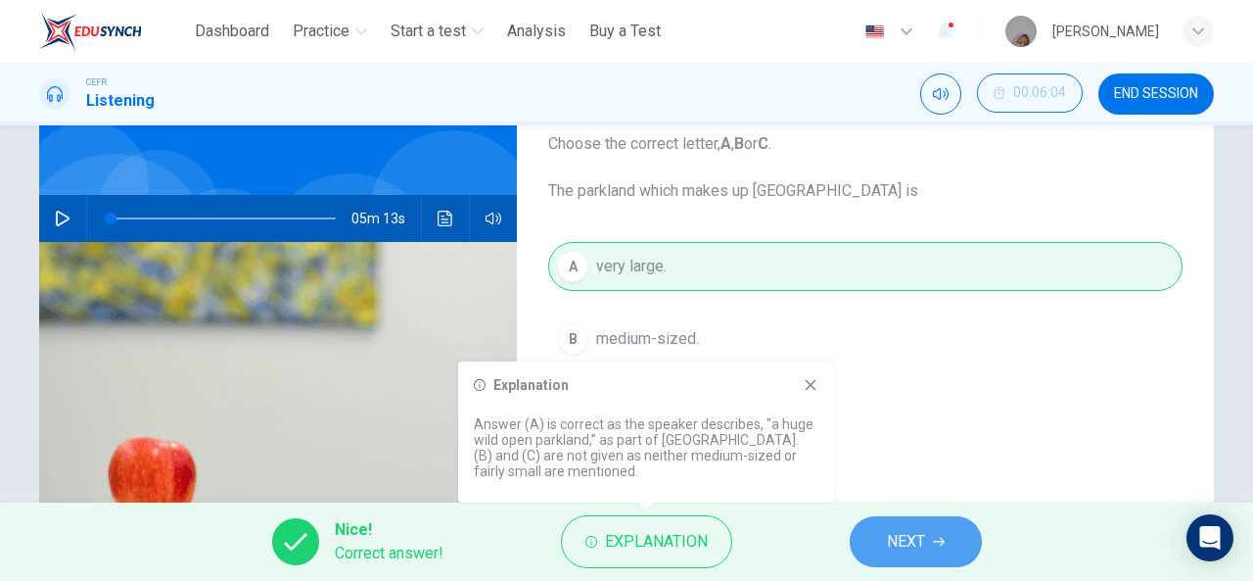
click at [935, 535] on icon "button" at bounding box center [939, 541] width 12 height 12
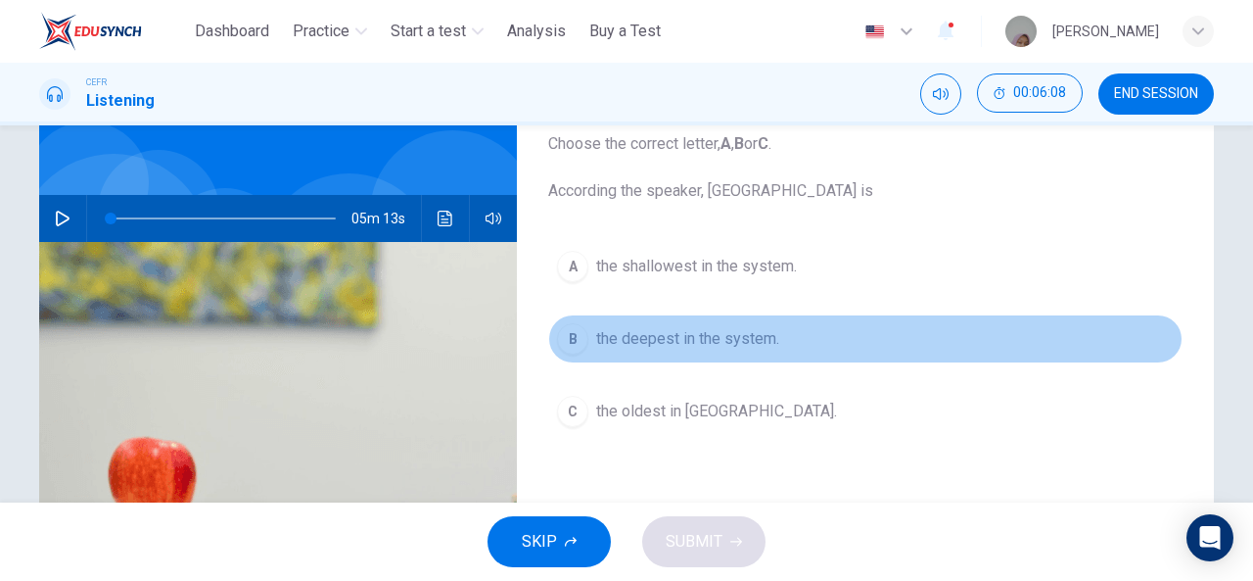
click at [609, 353] on button "B the deepest in the system." at bounding box center [865, 338] width 634 height 49
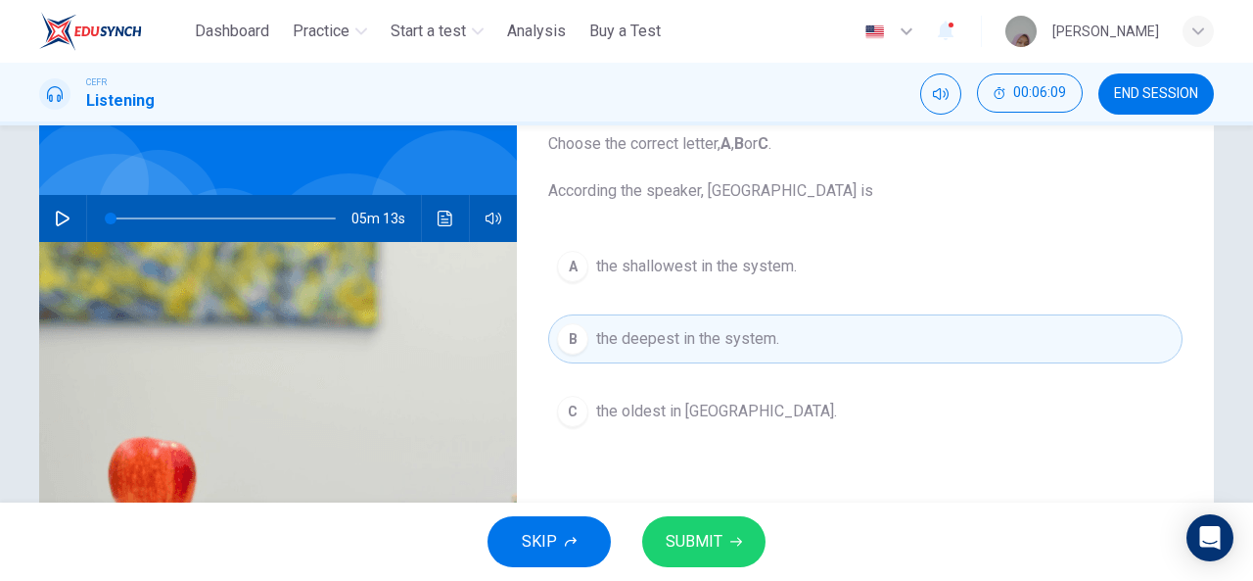
click at [697, 556] on button "SUBMIT" at bounding box center [703, 541] width 123 height 51
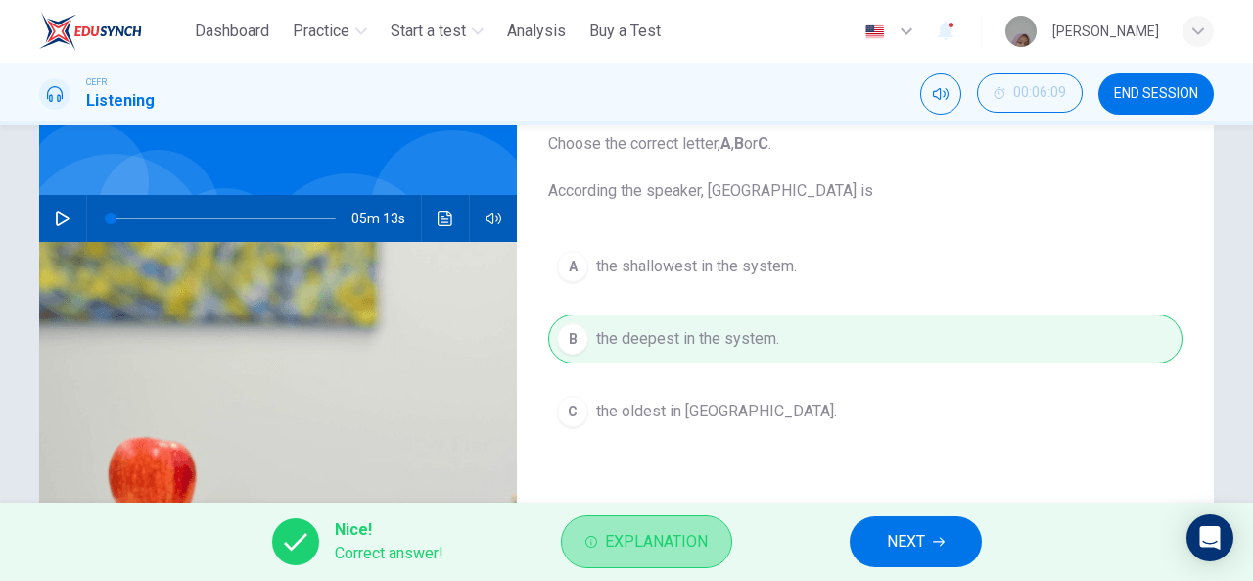
click at [703, 537] on span "Explanation" at bounding box center [656, 541] width 103 height 27
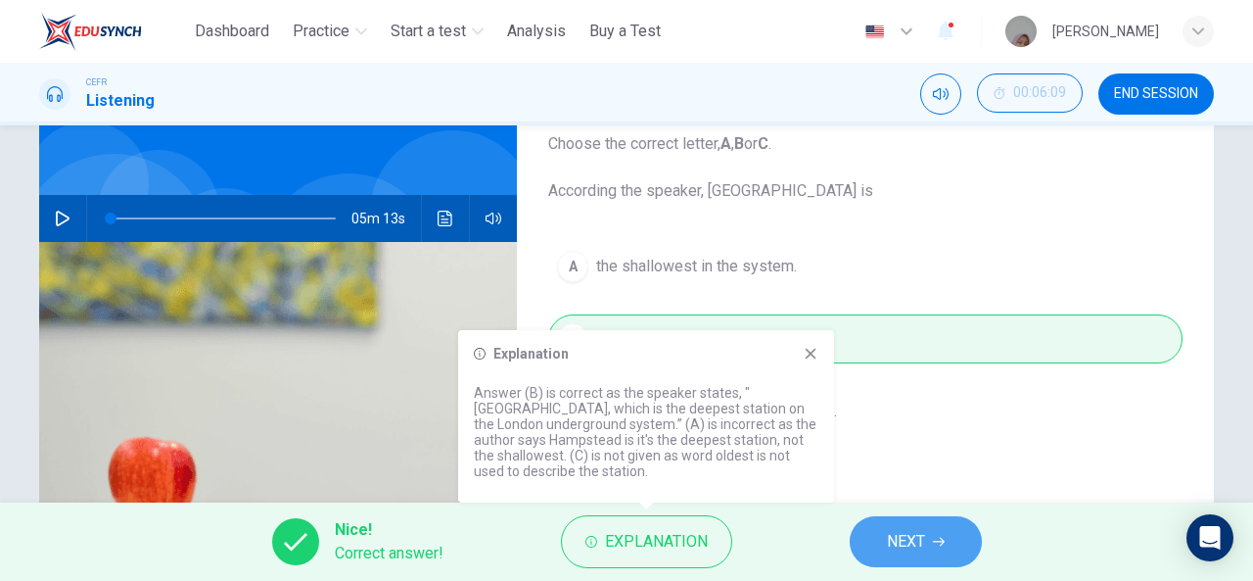
click at [912, 528] on span "NEXT" at bounding box center [906, 541] width 38 height 27
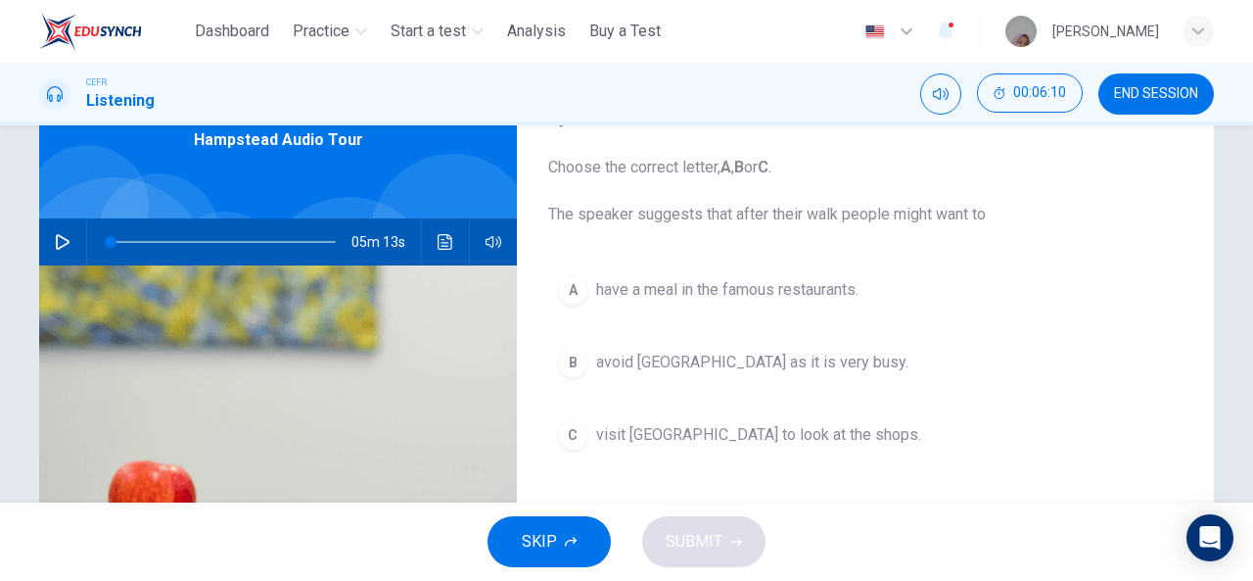
scroll to position [101, 0]
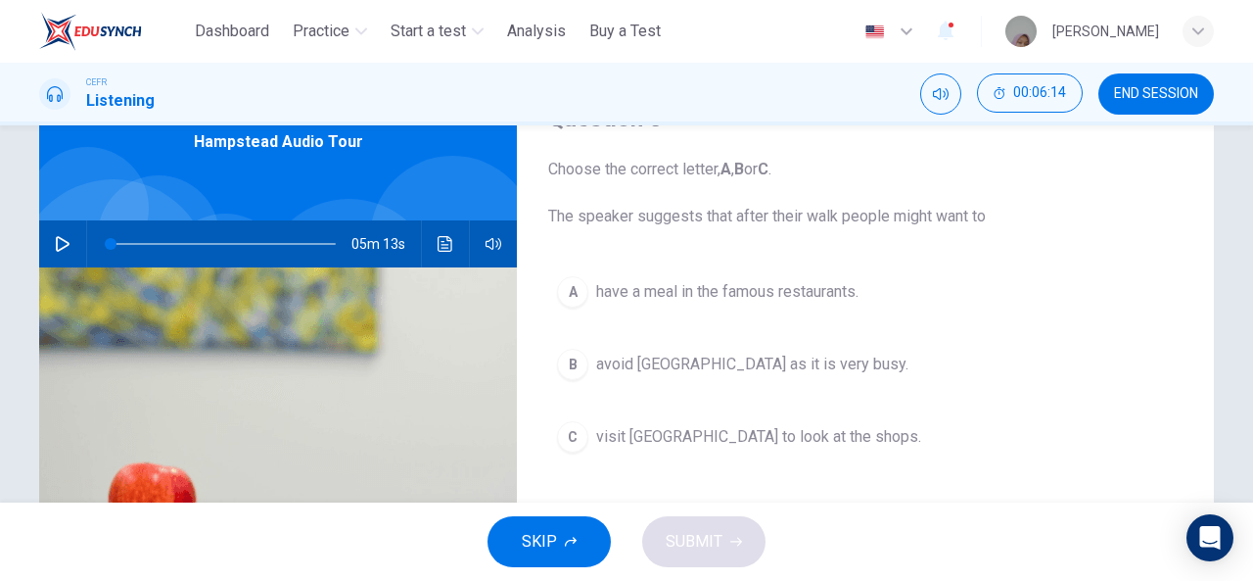
click at [677, 271] on button "A have a meal in the famous restaurants." at bounding box center [865, 291] width 634 height 49
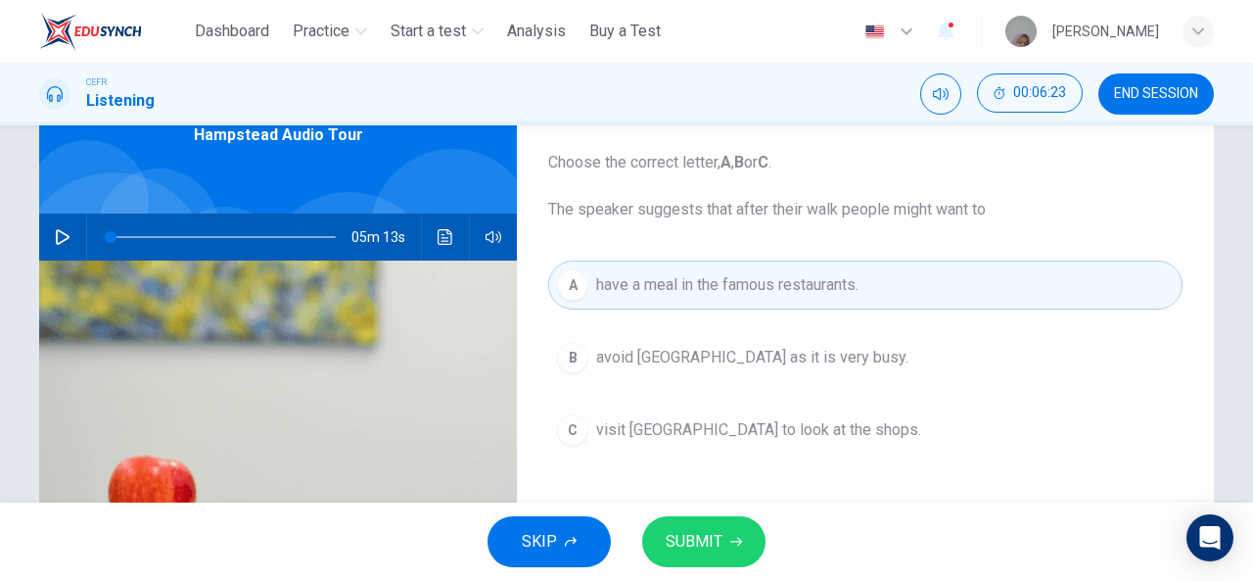
scroll to position [109, 0]
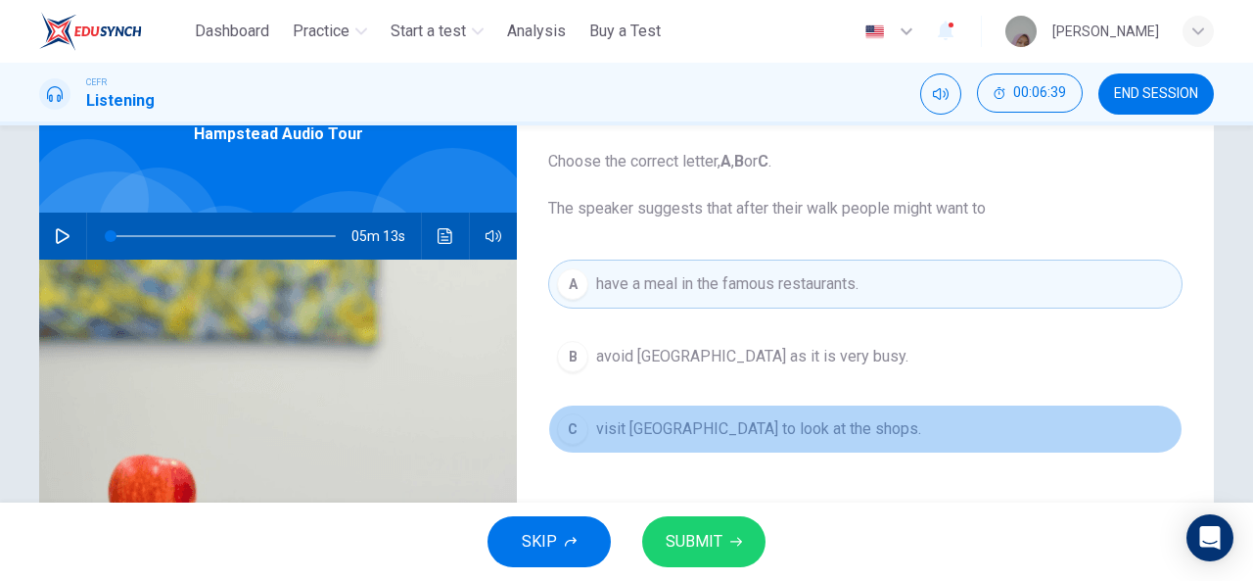
click at [693, 411] on button "C visit Hampstead village to look at the shops." at bounding box center [865, 428] width 634 height 49
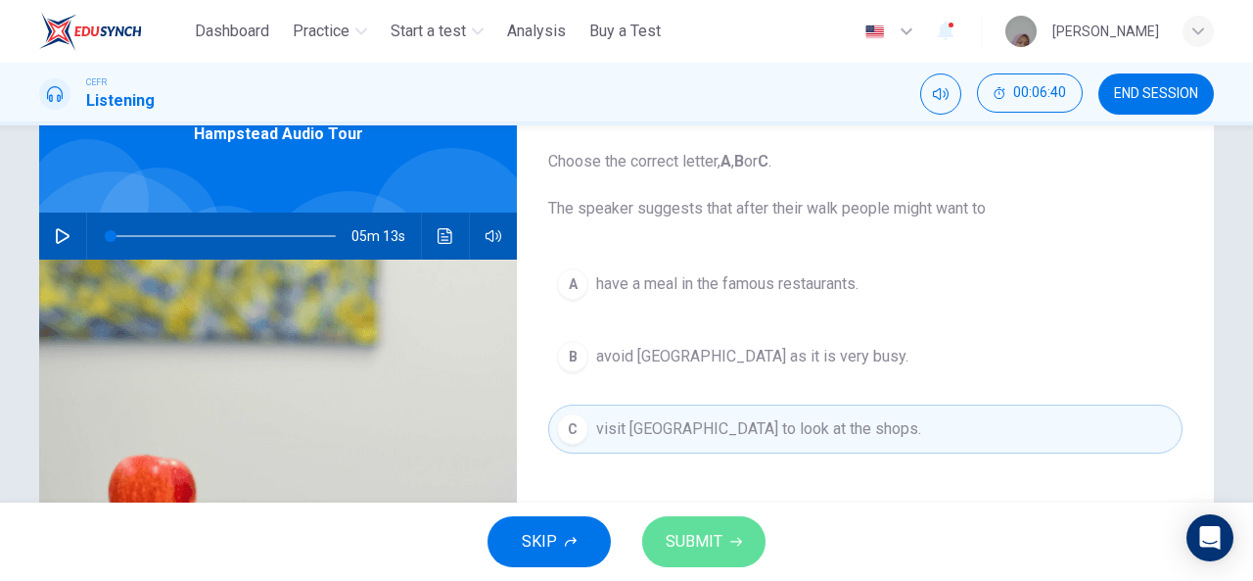
click at [681, 540] on span "SUBMIT" at bounding box center [694, 541] width 57 height 27
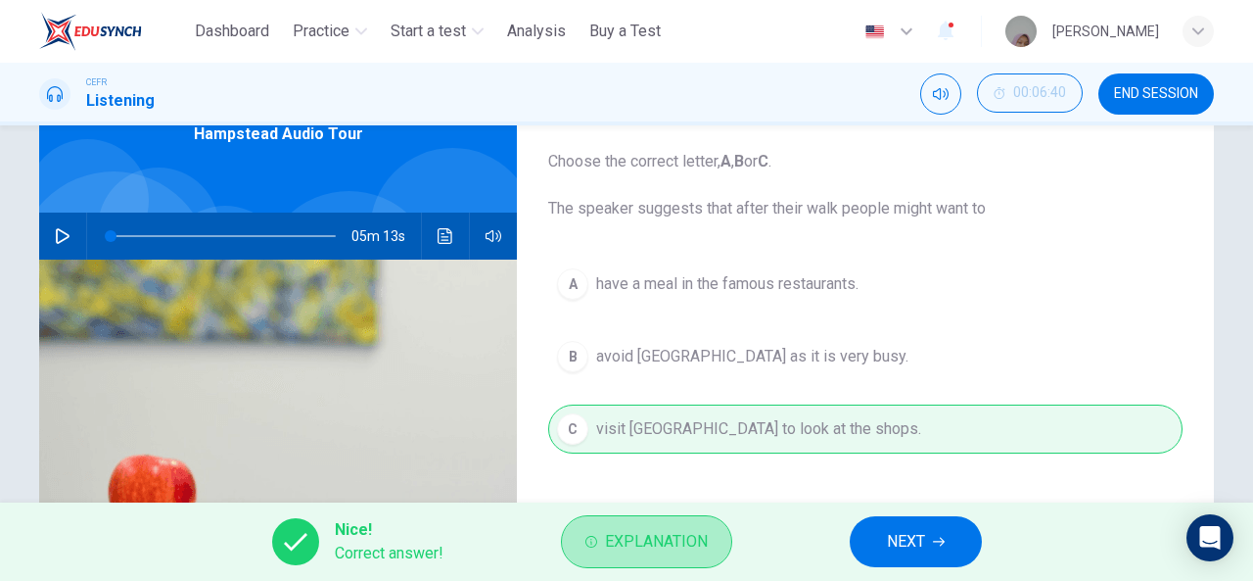
click at [681, 540] on span "Explanation" at bounding box center [656, 541] width 103 height 27
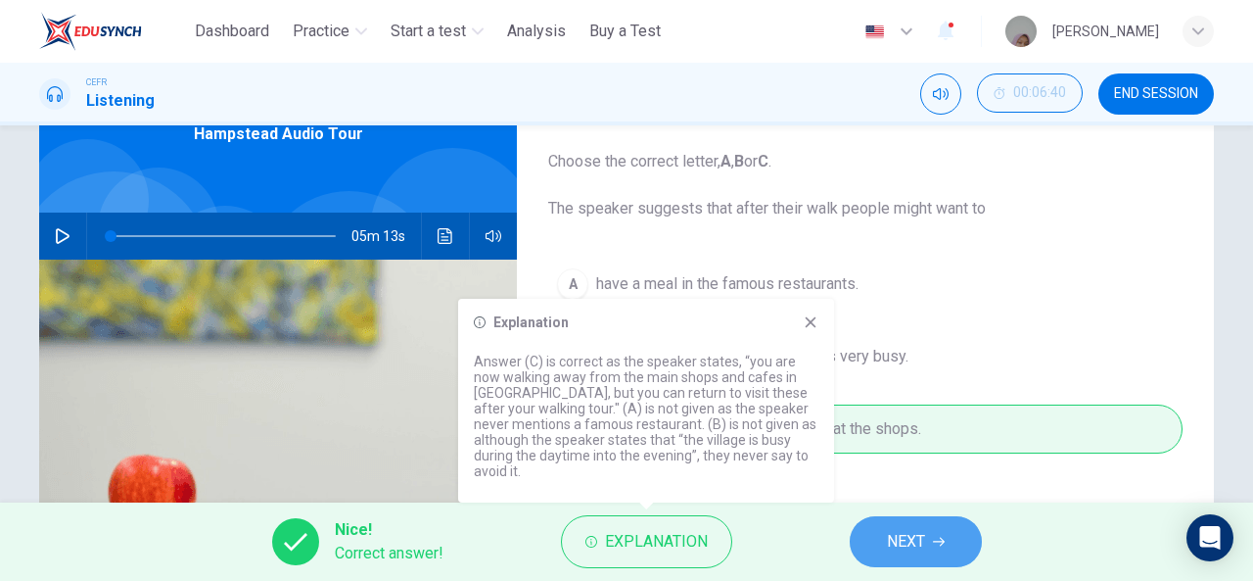
click at [863, 527] on button "NEXT" at bounding box center [916, 541] width 132 height 51
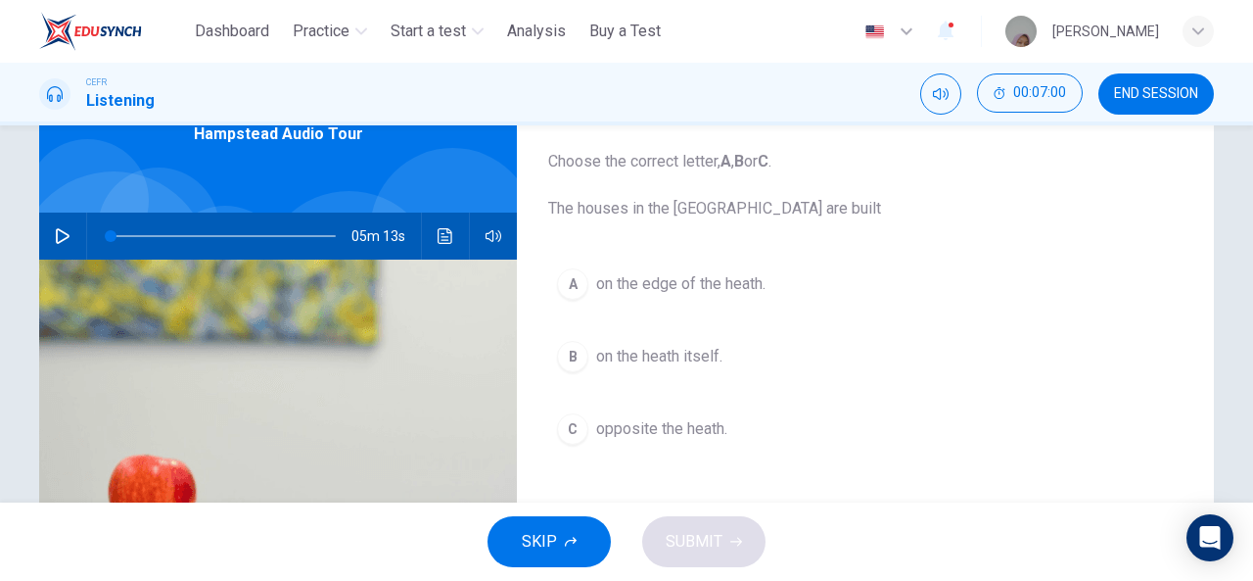
click at [603, 347] on span "on the heath itself." at bounding box center [659, 356] width 126 height 23
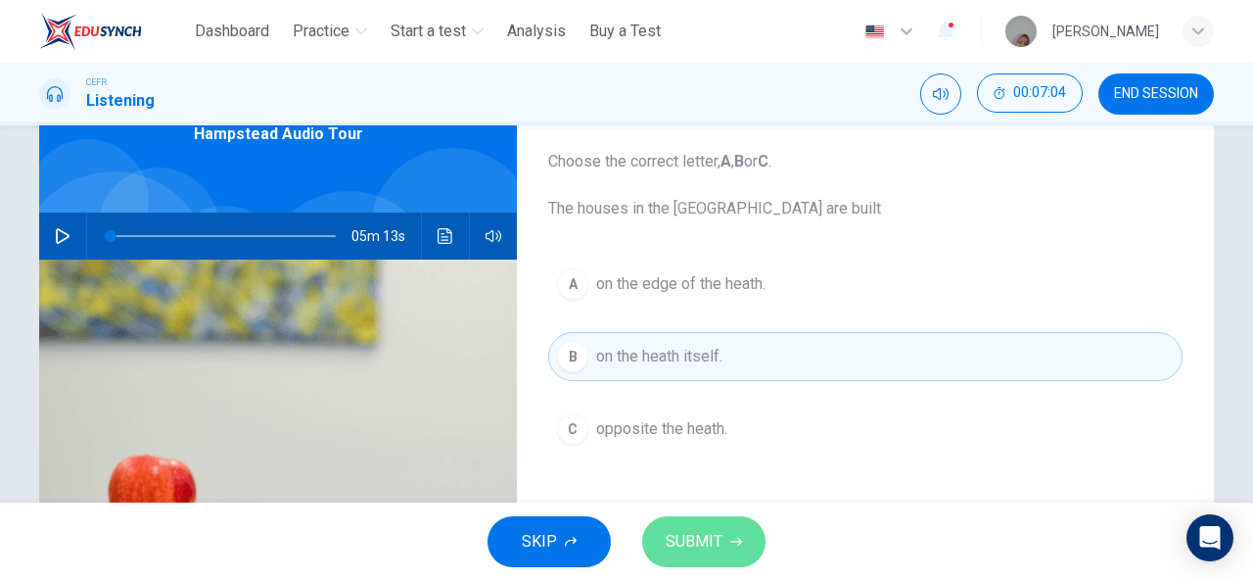
click at [667, 530] on span "SUBMIT" at bounding box center [694, 541] width 57 height 27
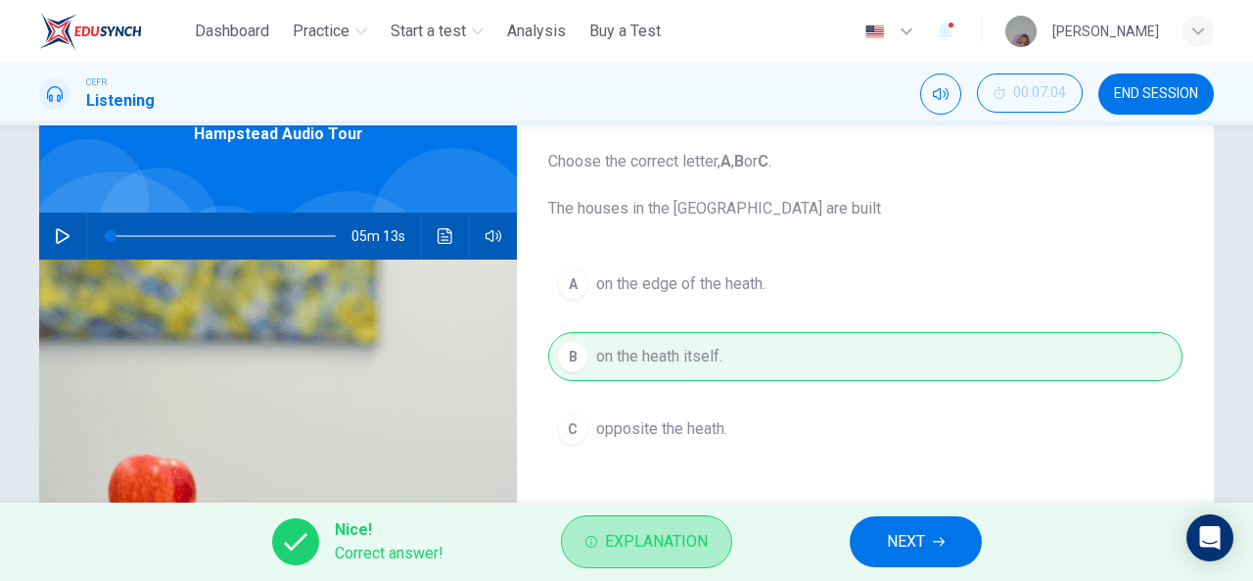
click at [667, 530] on span "Explanation" at bounding box center [656, 541] width 103 height 27
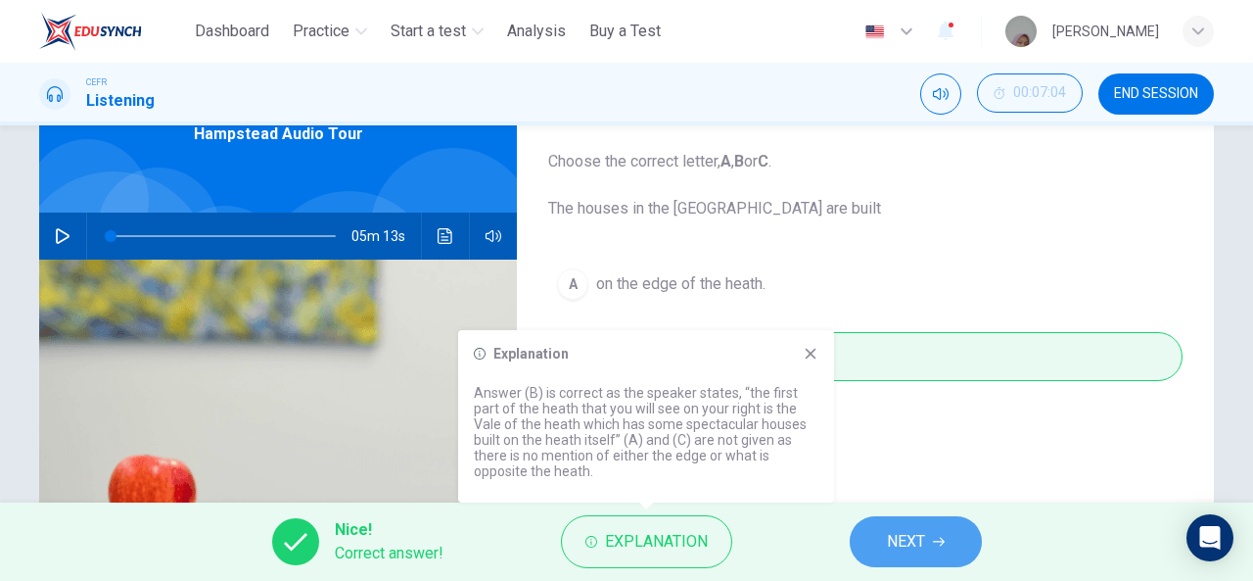
click at [922, 530] on span "NEXT" at bounding box center [906, 541] width 38 height 27
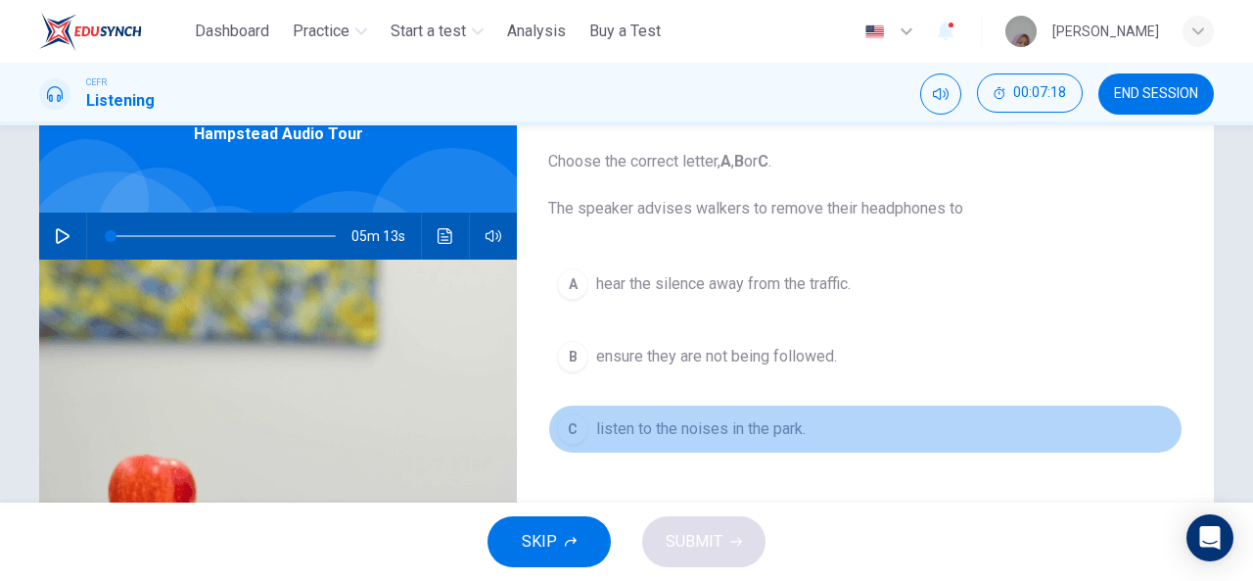
click at [745, 439] on button "C listen to the noises in the park." at bounding box center [865, 428] width 634 height 49
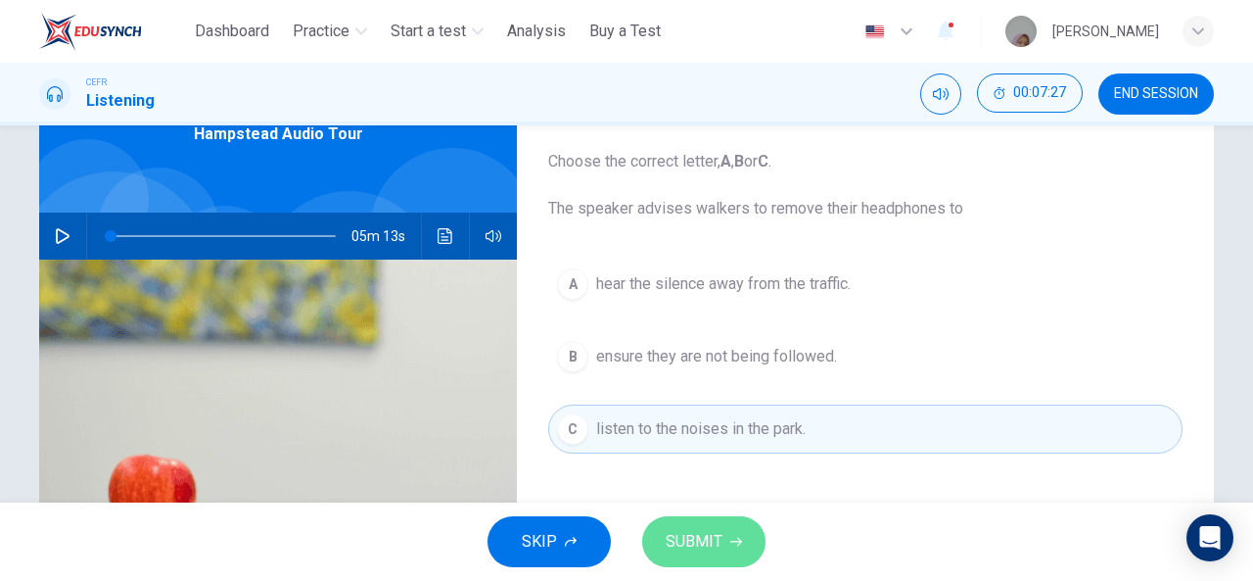
click at [725, 524] on button "SUBMIT" at bounding box center [703, 541] width 123 height 51
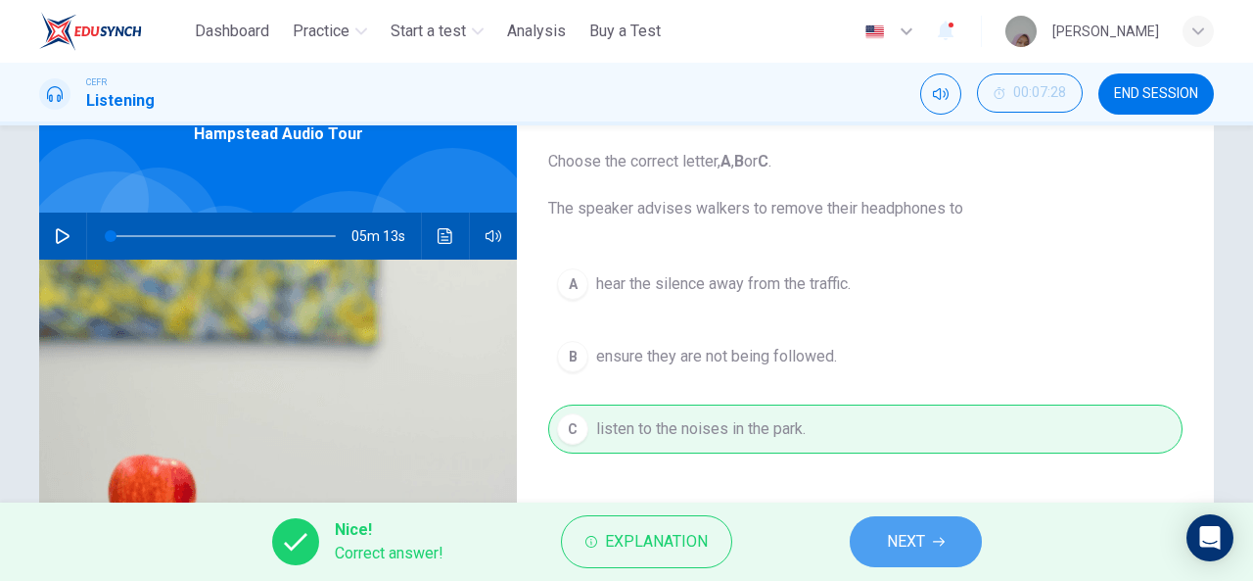
click at [919, 537] on span "NEXT" at bounding box center [906, 541] width 38 height 27
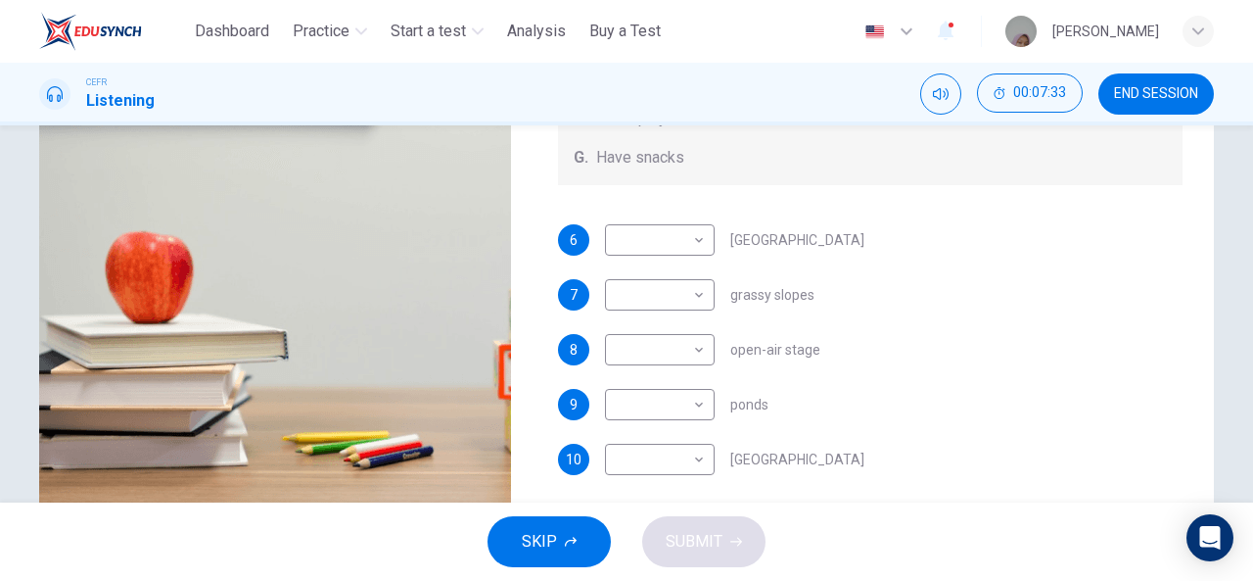
scroll to position [332, 0]
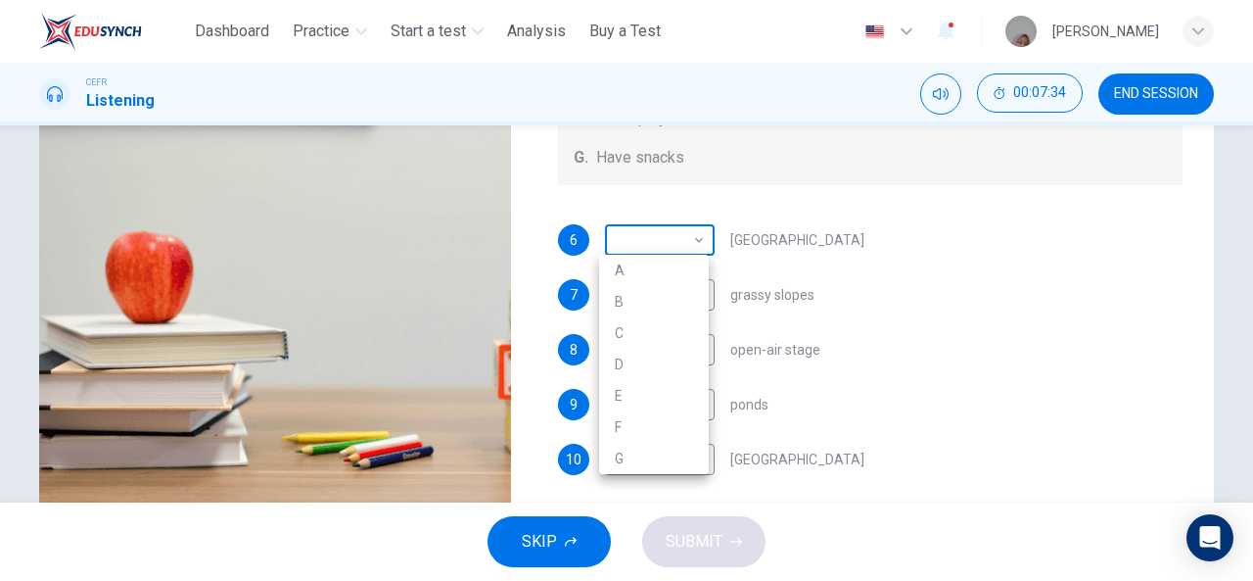
click at [668, 250] on body "This site uses cookies, as explained in our Privacy Policy . If you agree to th…" at bounding box center [626, 290] width 1253 height 581
click at [735, 257] on div at bounding box center [626, 290] width 1253 height 581
click at [693, 246] on body "This site uses cookies, as explained in our Privacy Policy . If you agree to th…" at bounding box center [626, 290] width 1253 height 581
click at [693, 246] on div at bounding box center [626, 290] width 1253 height 581
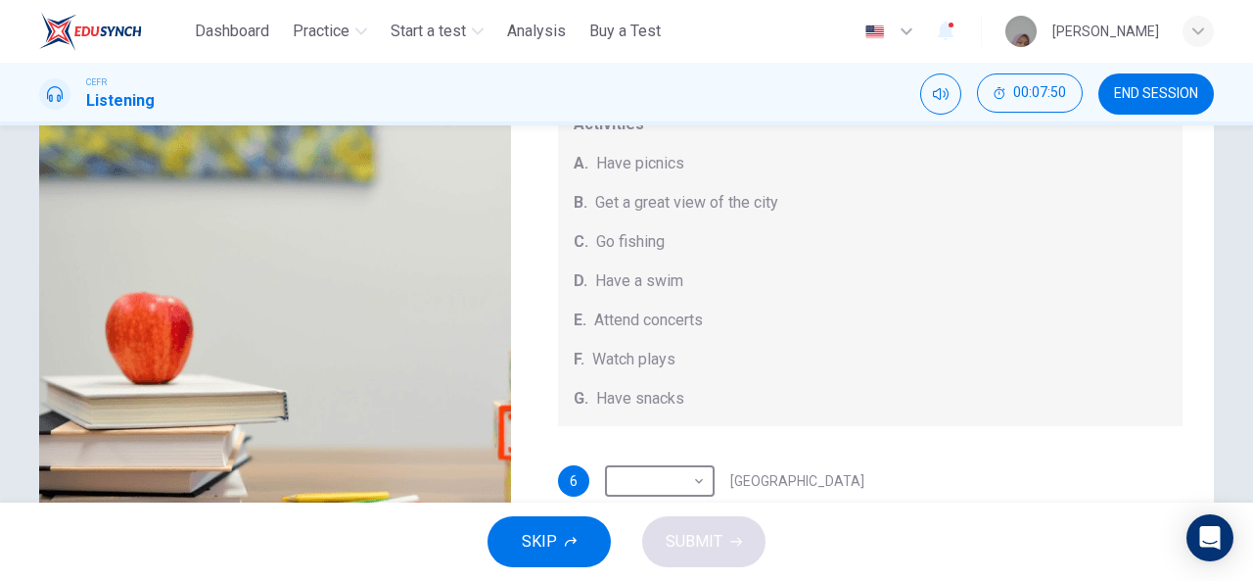
scroll to position [382, 0]
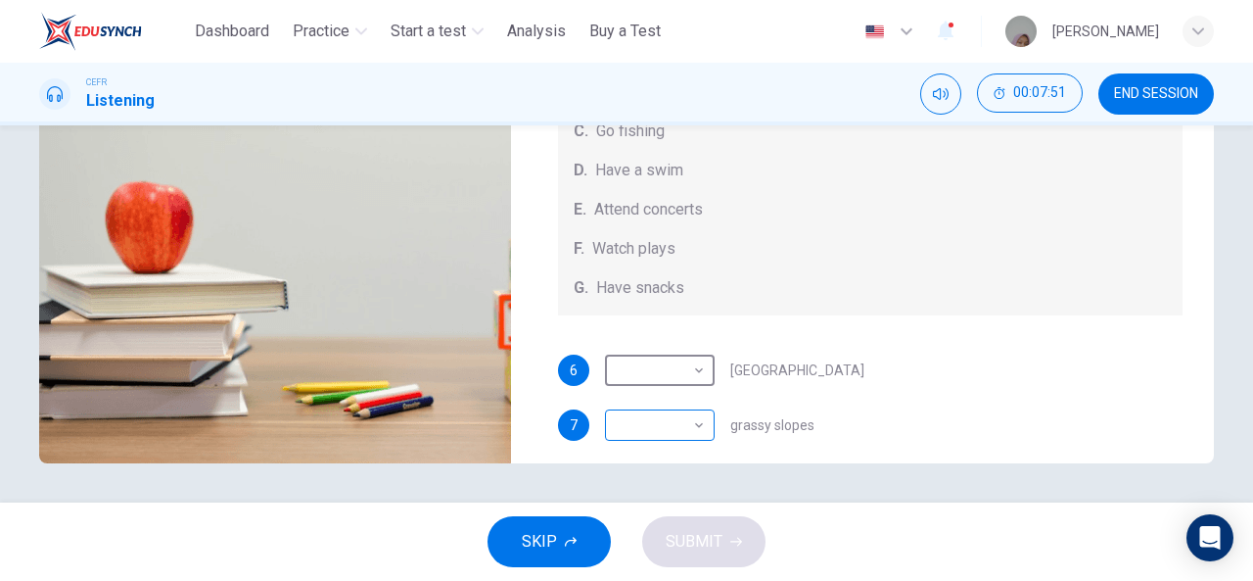
click at [678, 416] on body "This site uses cookies, as explained in our Privacy Policy . If you agree to th…" at bounding box center [626, 290] width 1253 height 581
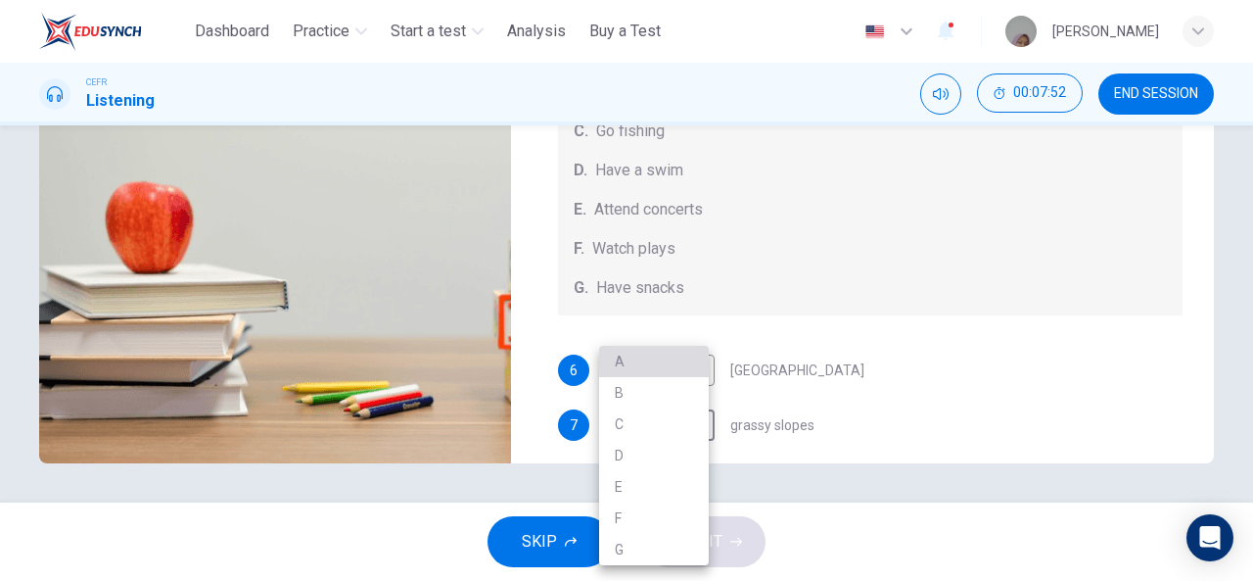
click at [650, 355] on li "A" at bounding box center [654, 361] width 110 height 31
type input "*"
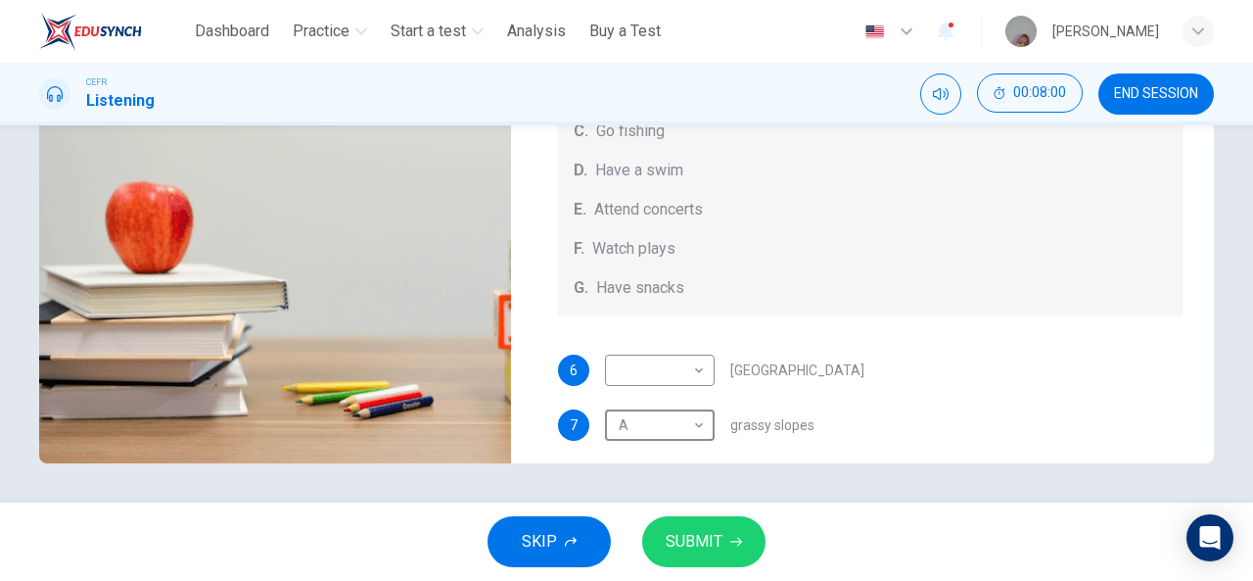
scroll to position [131, 0]
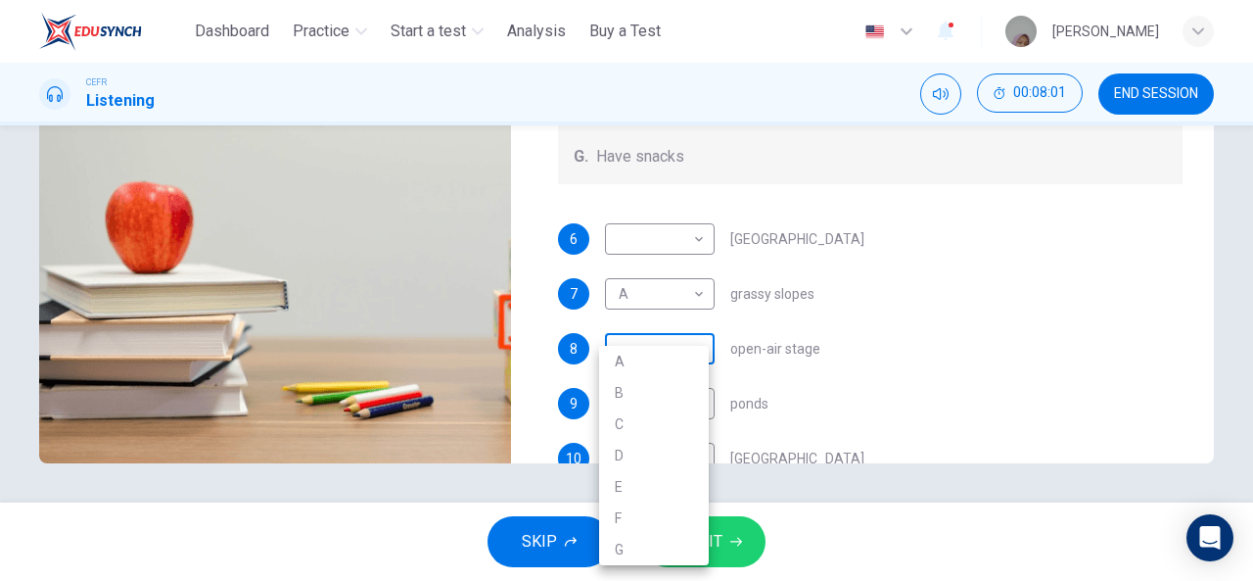
click at [668, 344] on body "This site uses cookies, as explained in our Privacy Policy . If you agree to th…" at bounding box center [626, 290] width 1253 height 581
click at [638, 476] on li "E" at bounding box center [654, 486] width 110 height 31
type input "*"
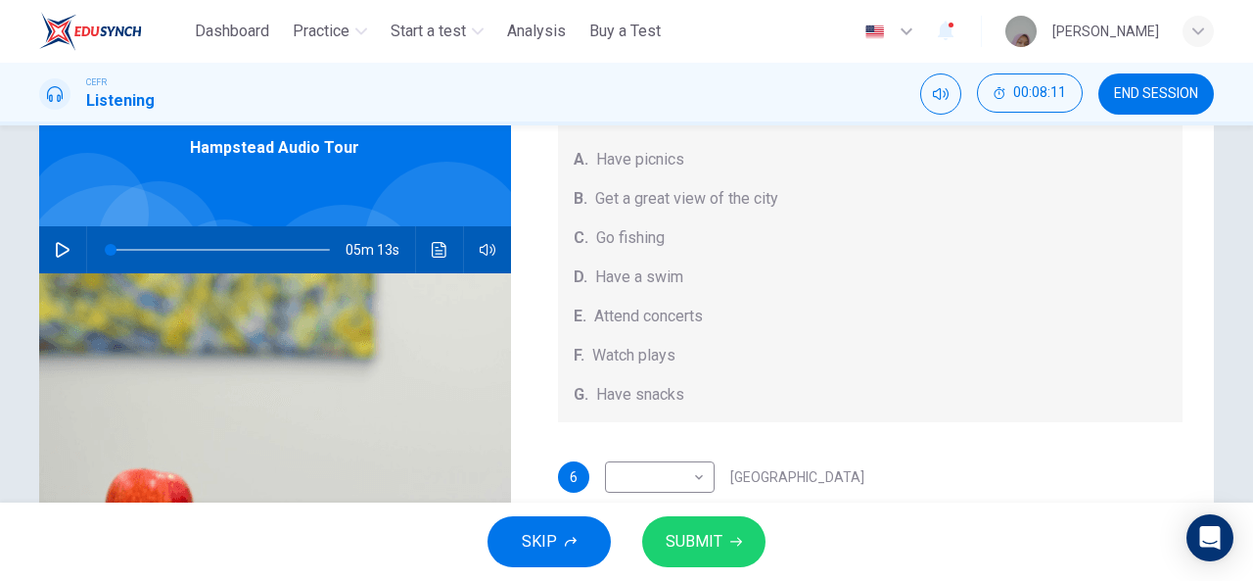
scroll to position [92, 0]
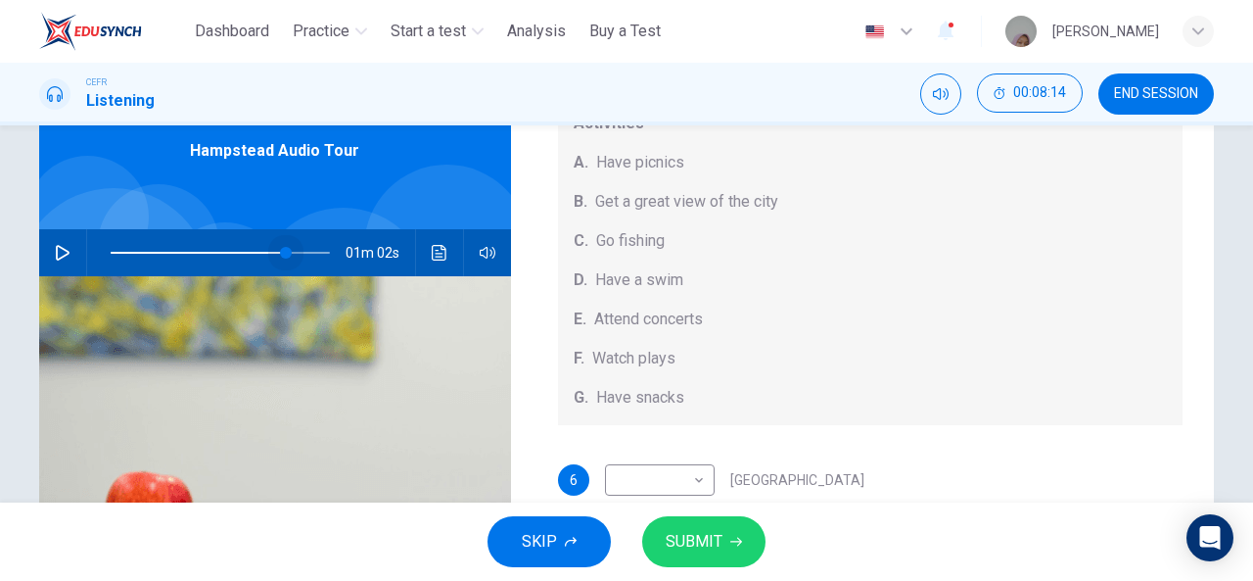
click at [282, 248] on span at bounding box center [220, 252] width 219 height 27
click at [65, 246] on icon "button" at bounding box center [63, 253] width 16 height 16
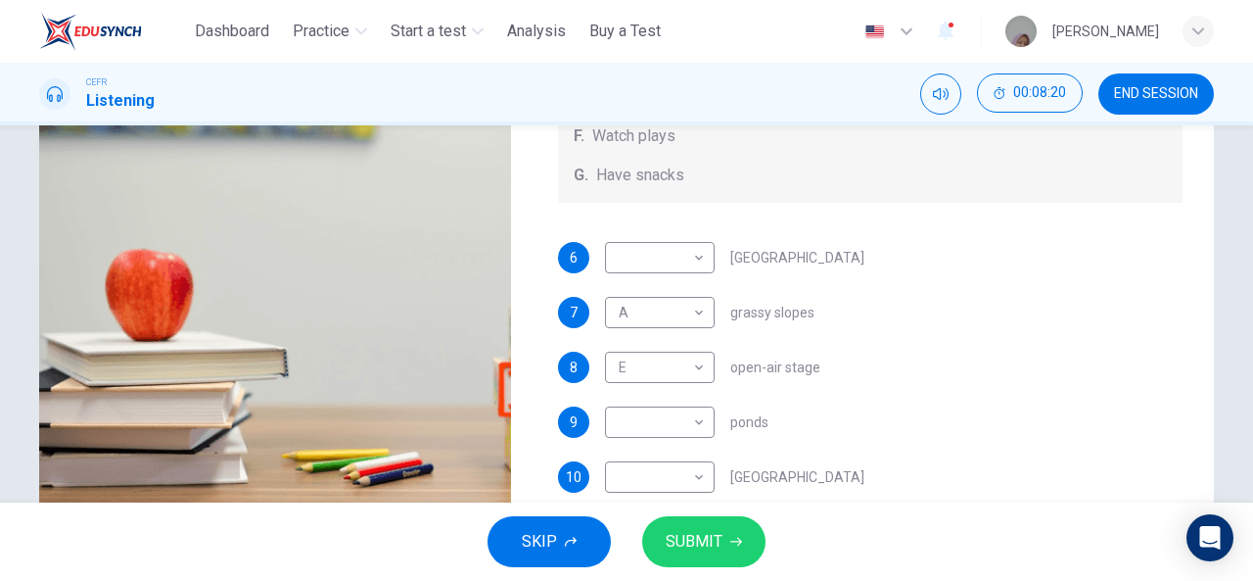
scroll to position [315, 0]
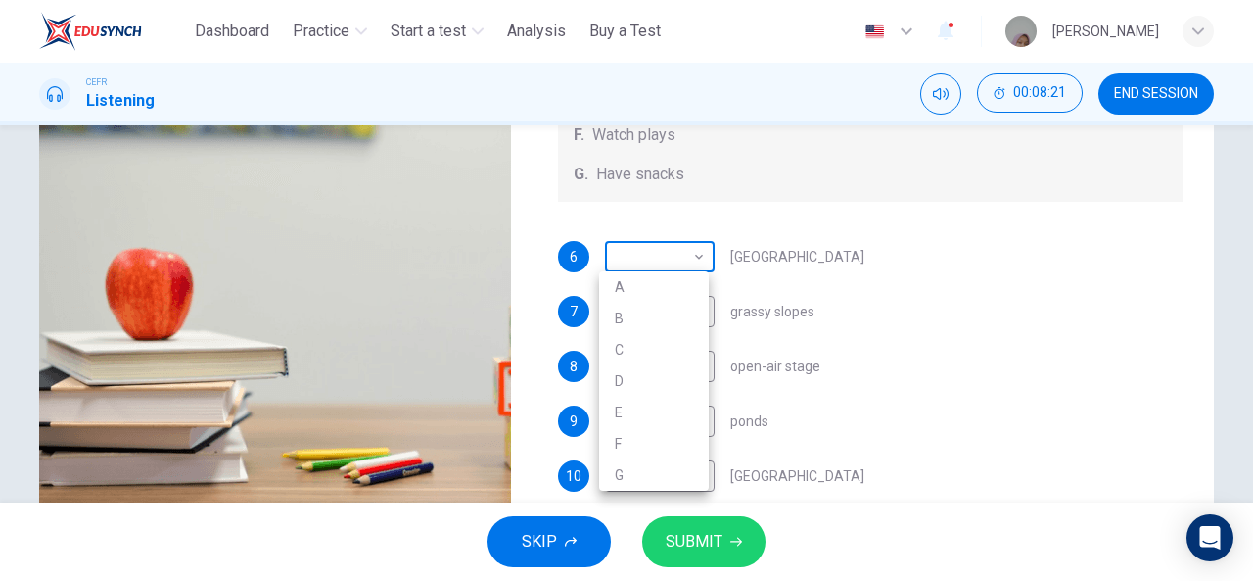
click at [623, 249] on body "This site uses cookies, as explained in our Privacy Policy . If you agree to th…" at bounding box center [626, 290] width 1253 height 581
click at [670, 464] on li "G" at bounding box center [654, 474] width 110 height 31
type input "**"
type input "*"
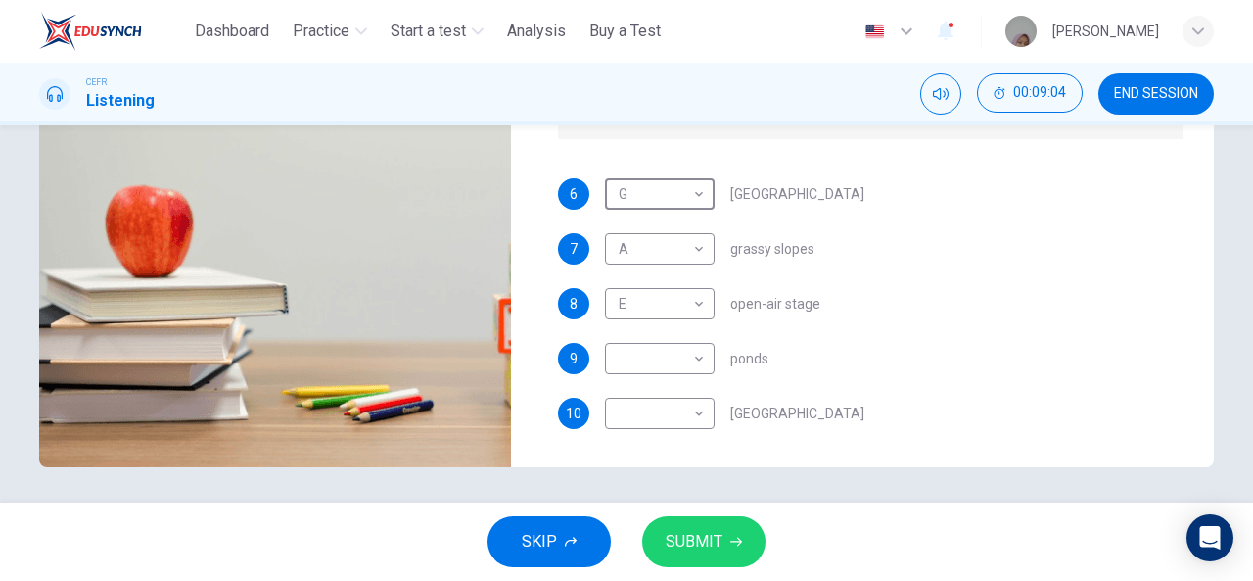
scroll to position [382, 0]
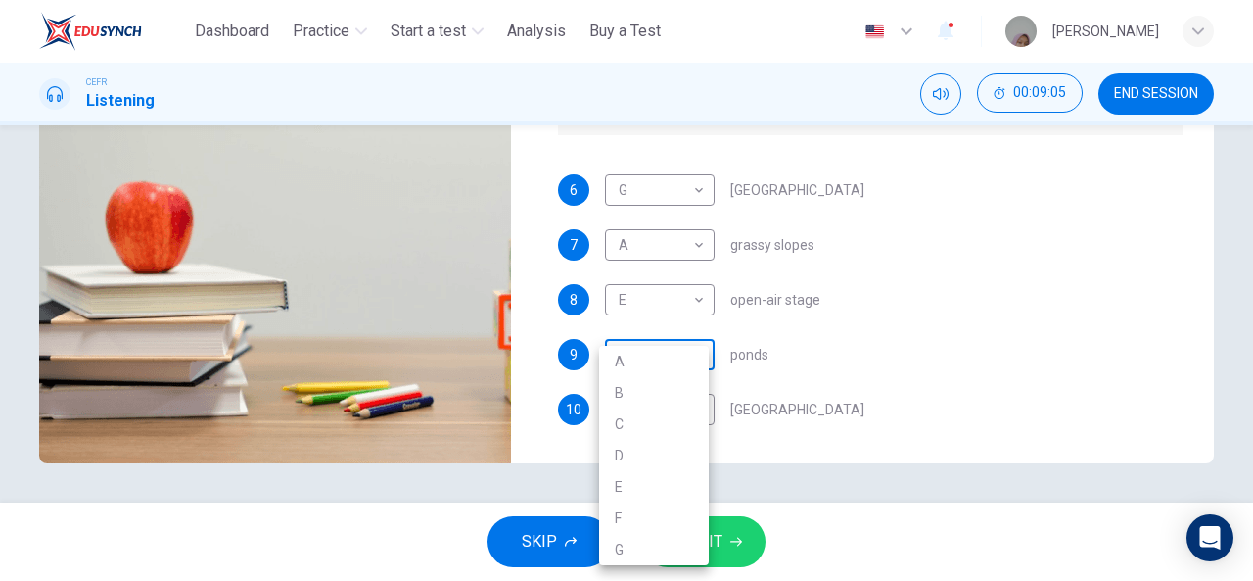
click at [623, 351] on body "This site uses cookies, as explained in our Privacy Policy . If you agree to th…" at bounding box center [626, 290] width 1253 height 581
click at [635, 447] on li "D" at bounding box center [654, 455] width 110 height 31
type input "**"
type input "*"
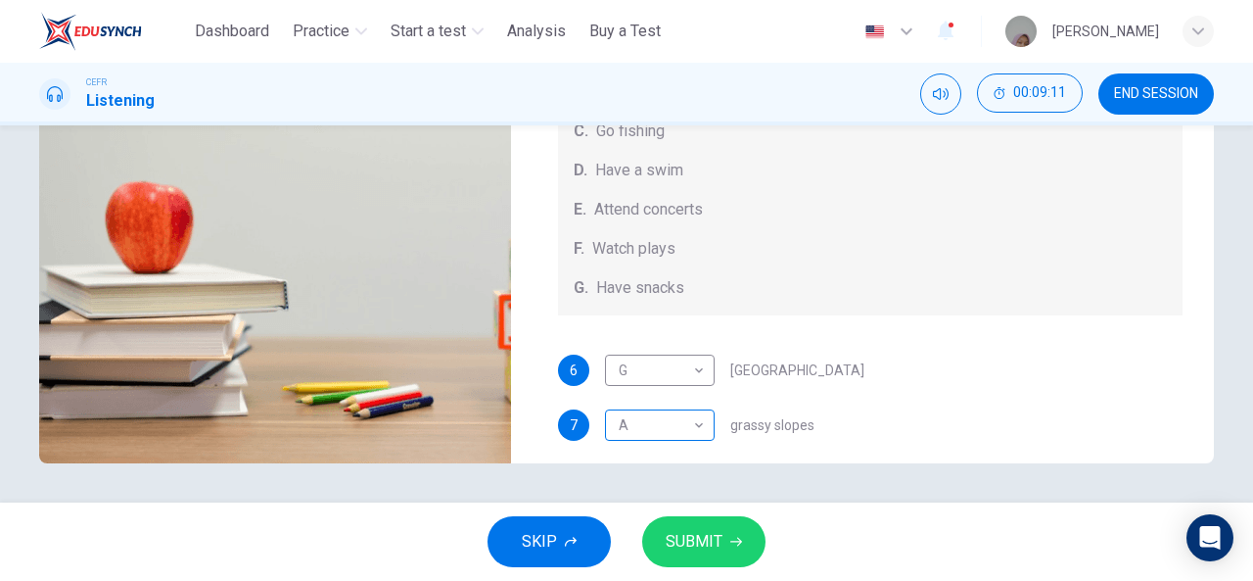
scroll to position [180, 0]
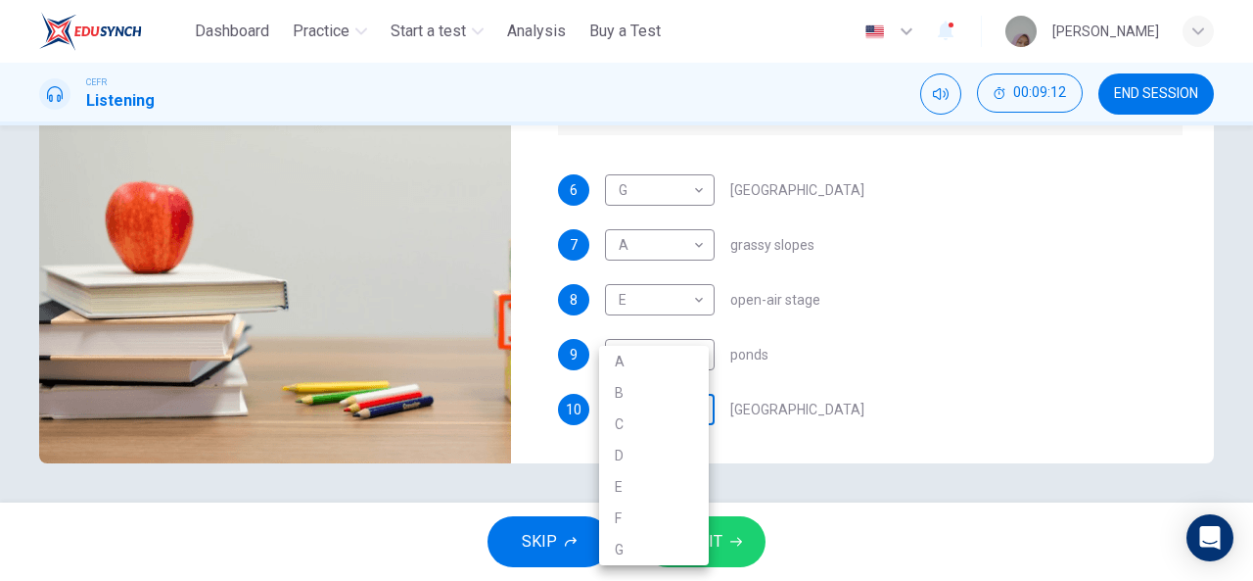
click at [670, 406] on body "This site uses cookies, as explained in our Privacy Policy . If you agree to th…" at bounding box center [626, 290] width 1253 height 581
click at [638, 403] on li "B" at bounding box center [654, 392] width 110 height 31
type input "**"
type input "*"
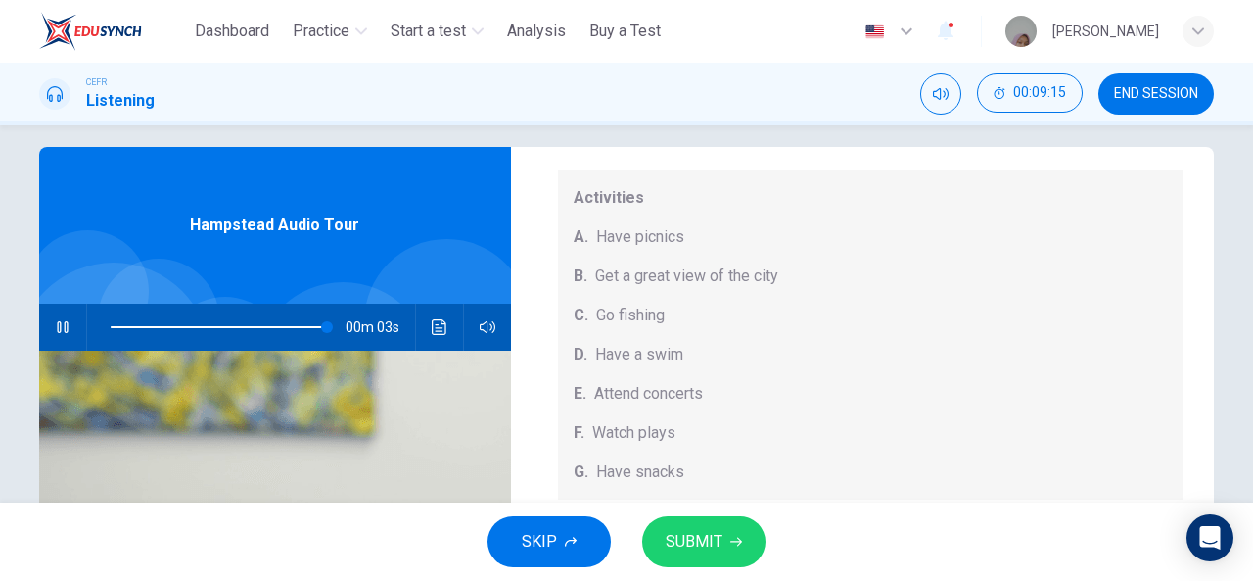
scroll to position [382, 0]
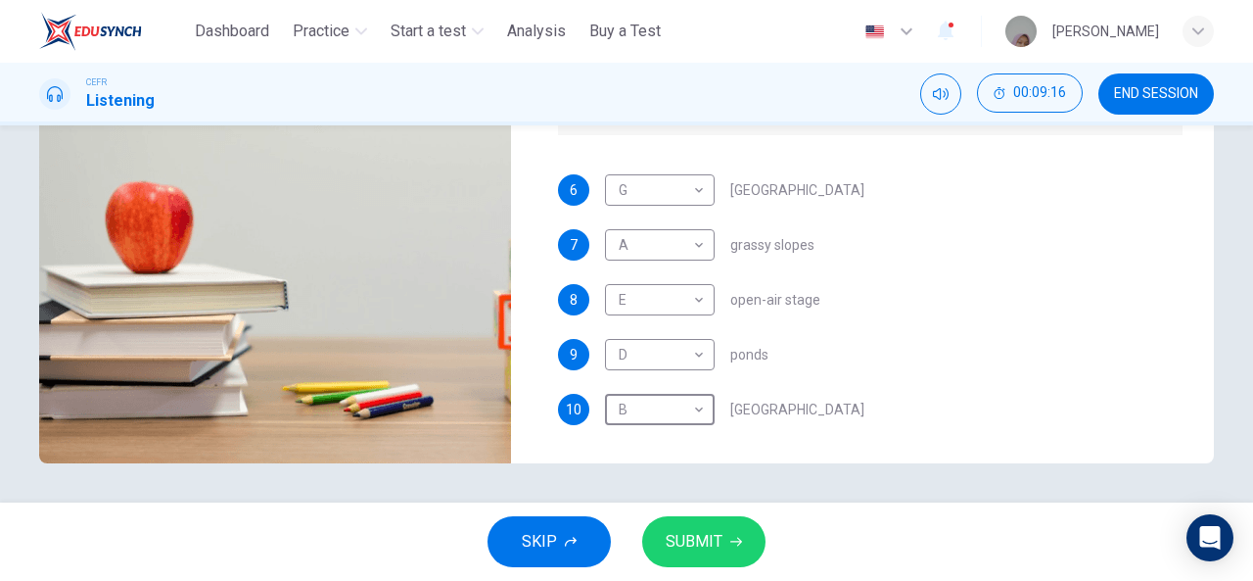
click at [672, 521] on button "SUBMIT" at bounding box center [703, 541] width 123 height 51
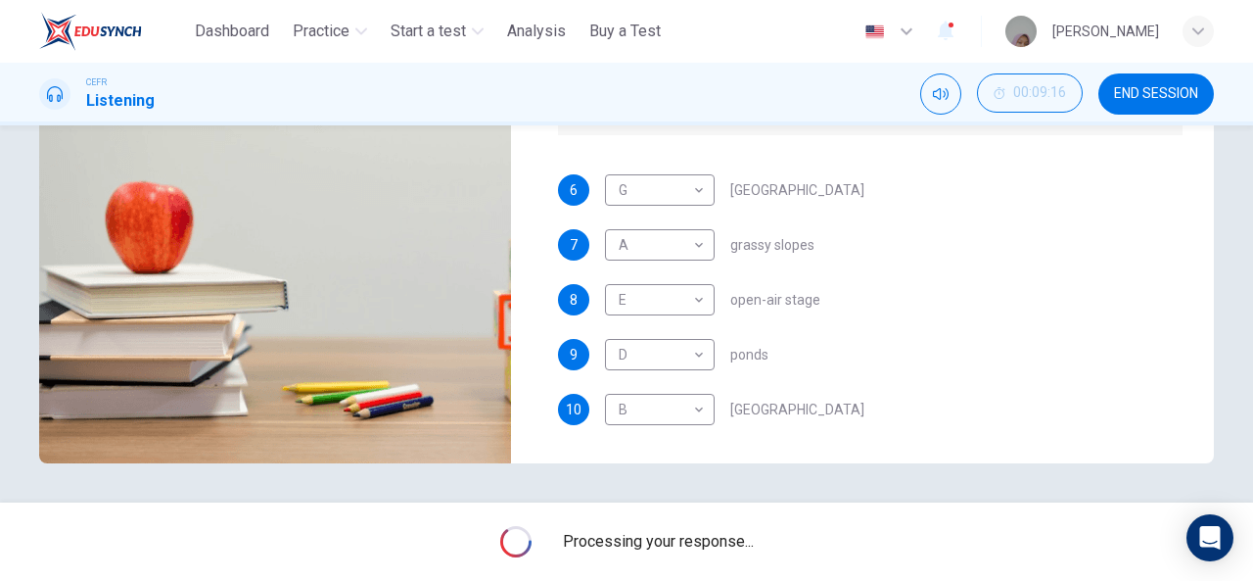
type input "*"
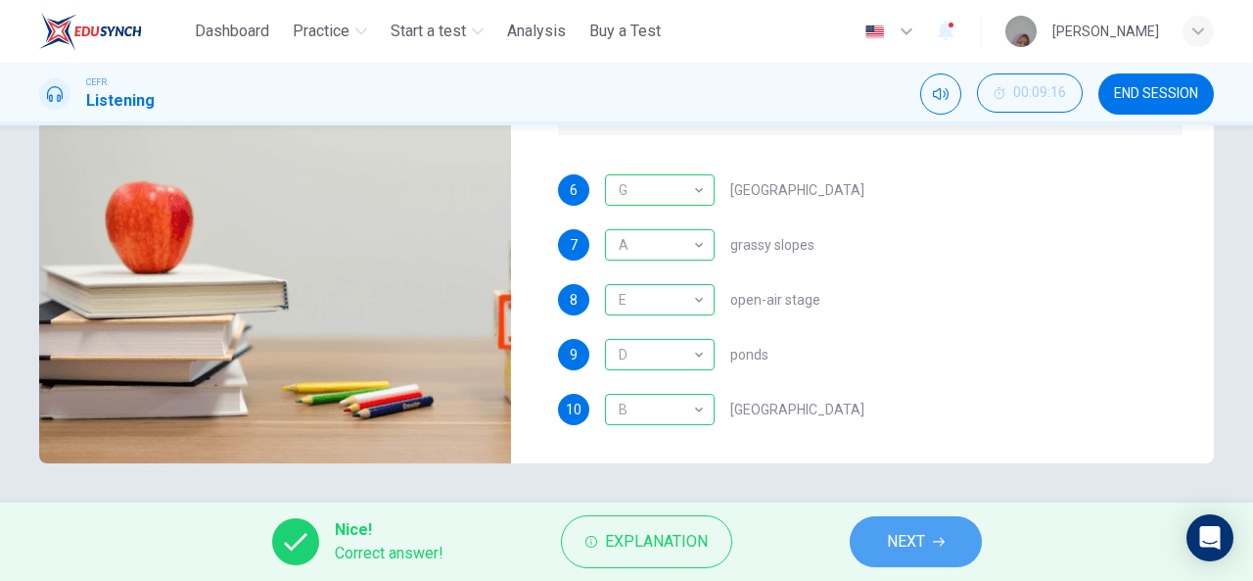
click at [897, 536] on span "NEXT" at bounding box center [906, 541] width 38 height 27
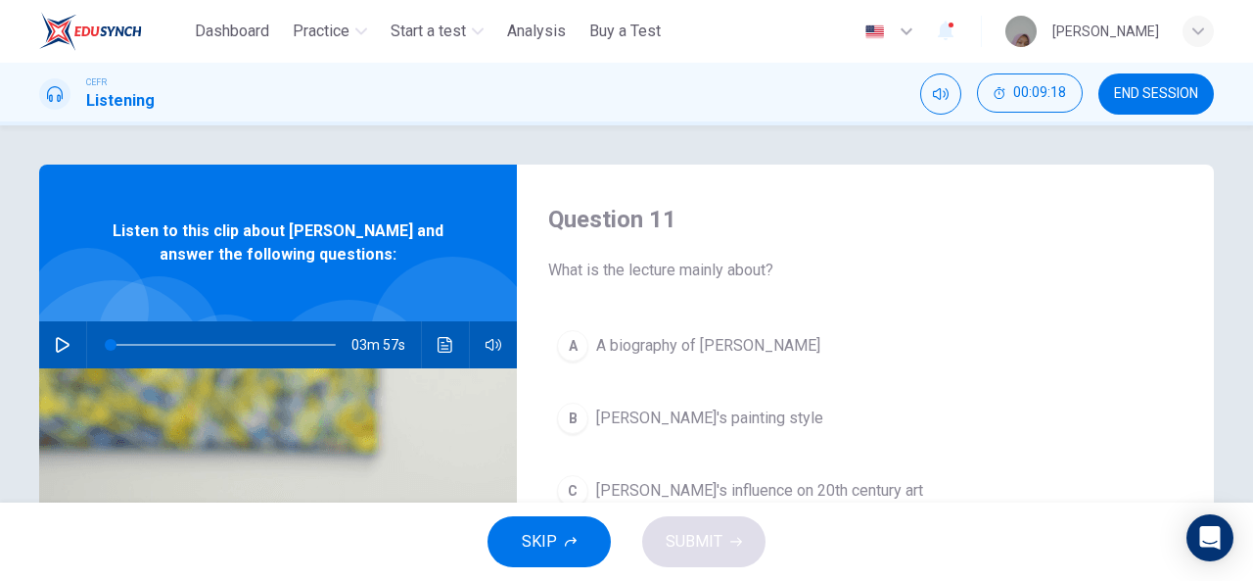
click at [1140, 87] on span "END SESSION" at bounding box center [1156, 94] width 84 height 16
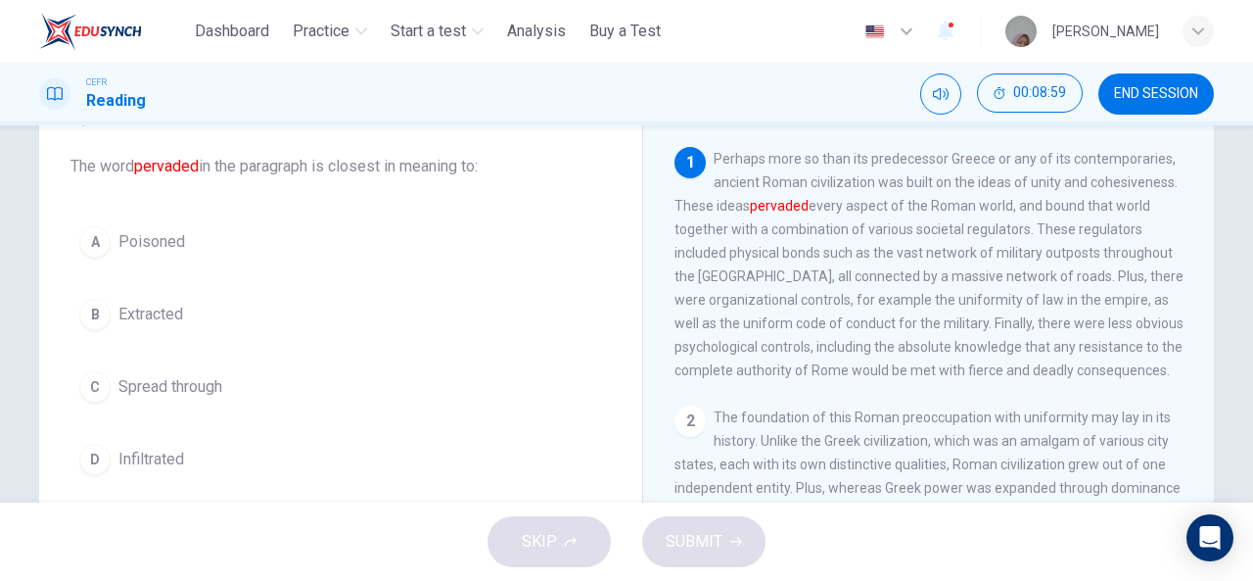
scroll to position [103, 0]
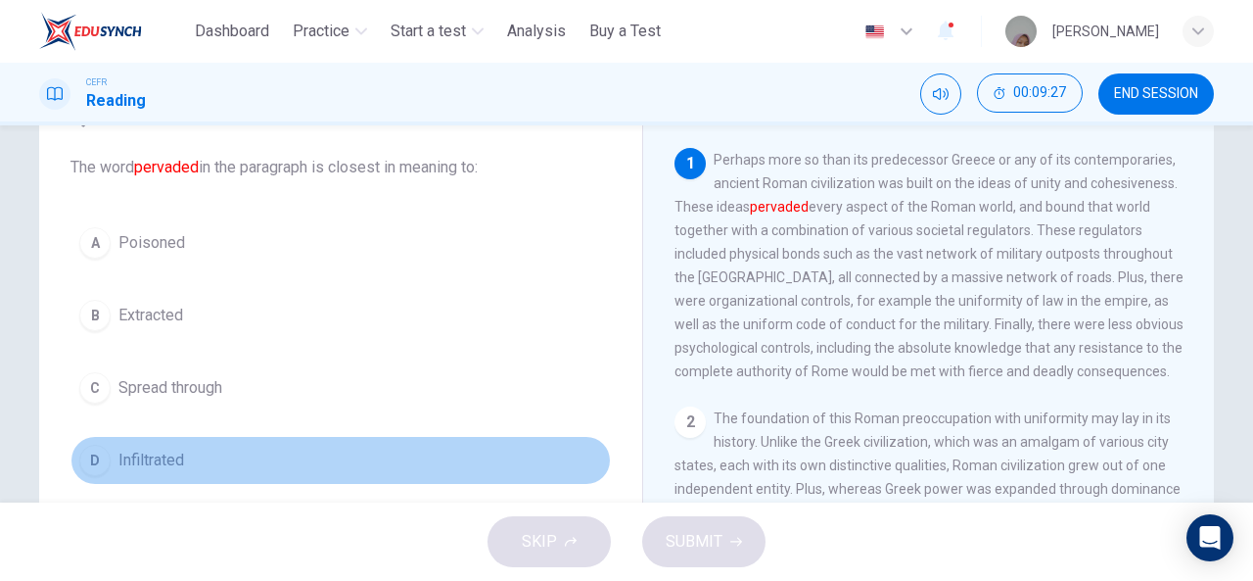
click at [151, 452] on span "Infiltrated" at bounding box center [151, 459] width 66 height 23
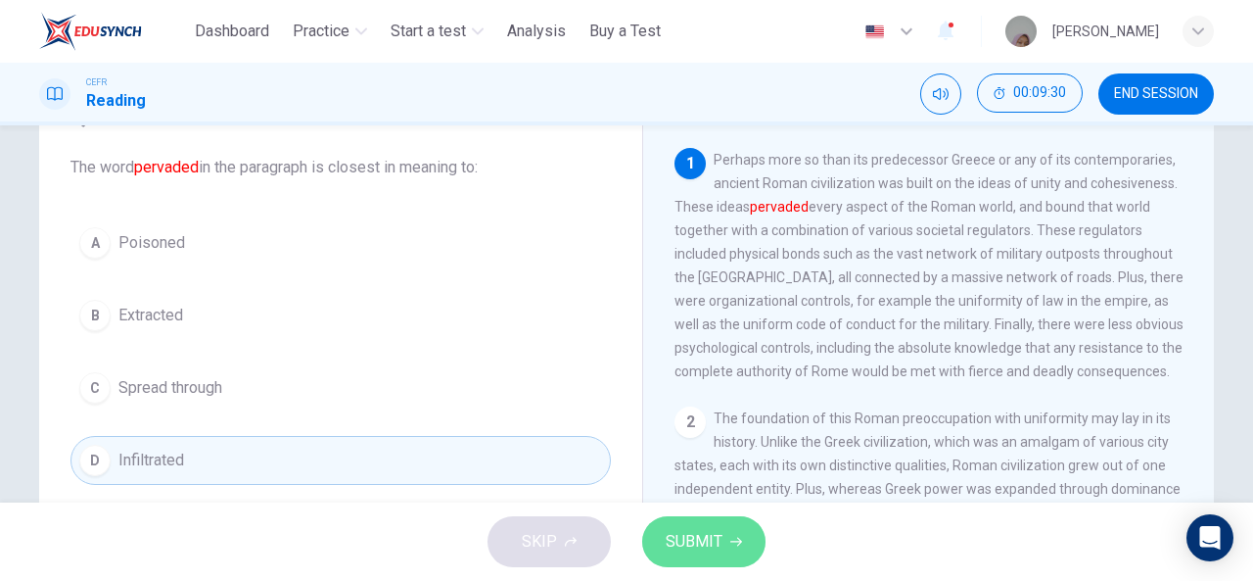
click at [740, 532] on button "SUBMIT" at bounding box center [703, 541] width 123 height 51
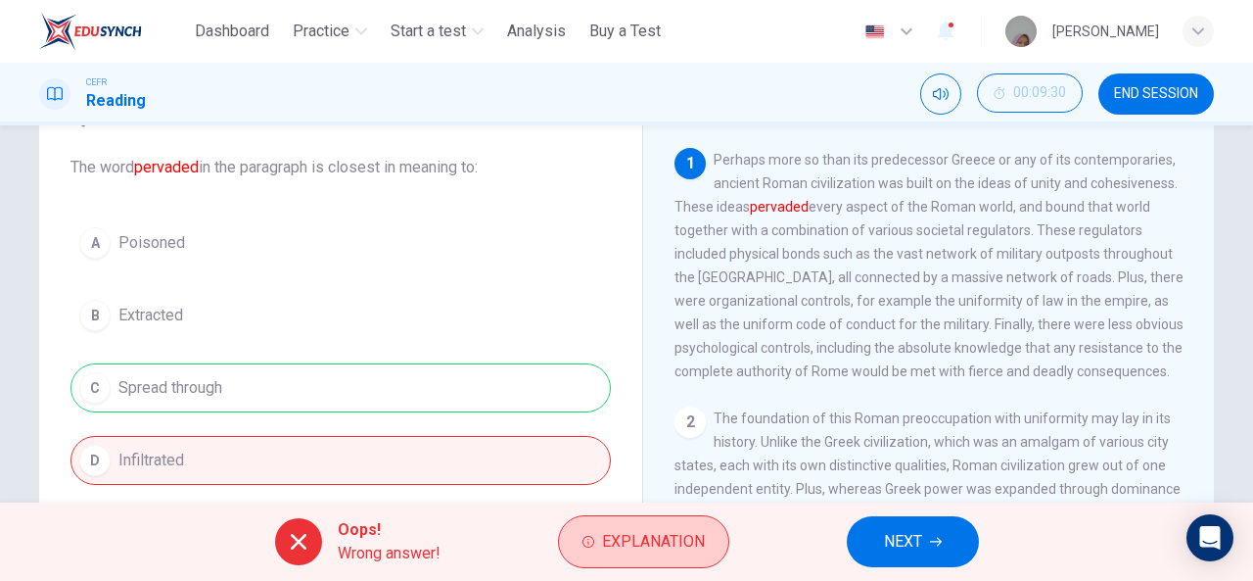
click at [599, 530] on button "Explanation" at bounding box center [643, 541] width 171 height 53
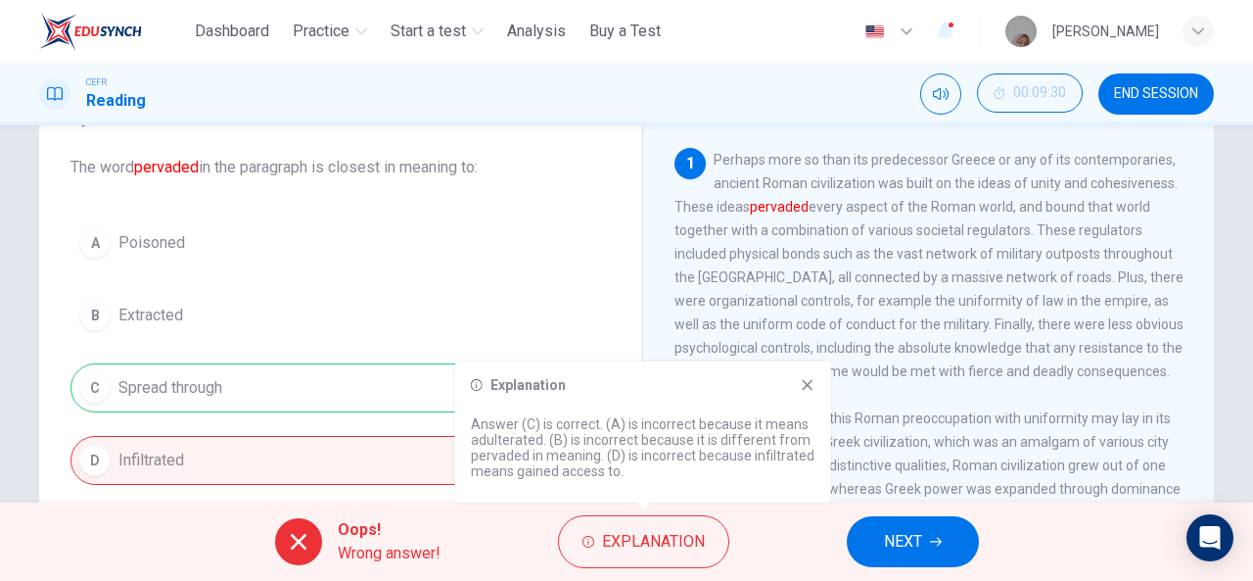
click at [881, 537] on button "NEXT" at bounding box center [913, 541] width 132 height 51
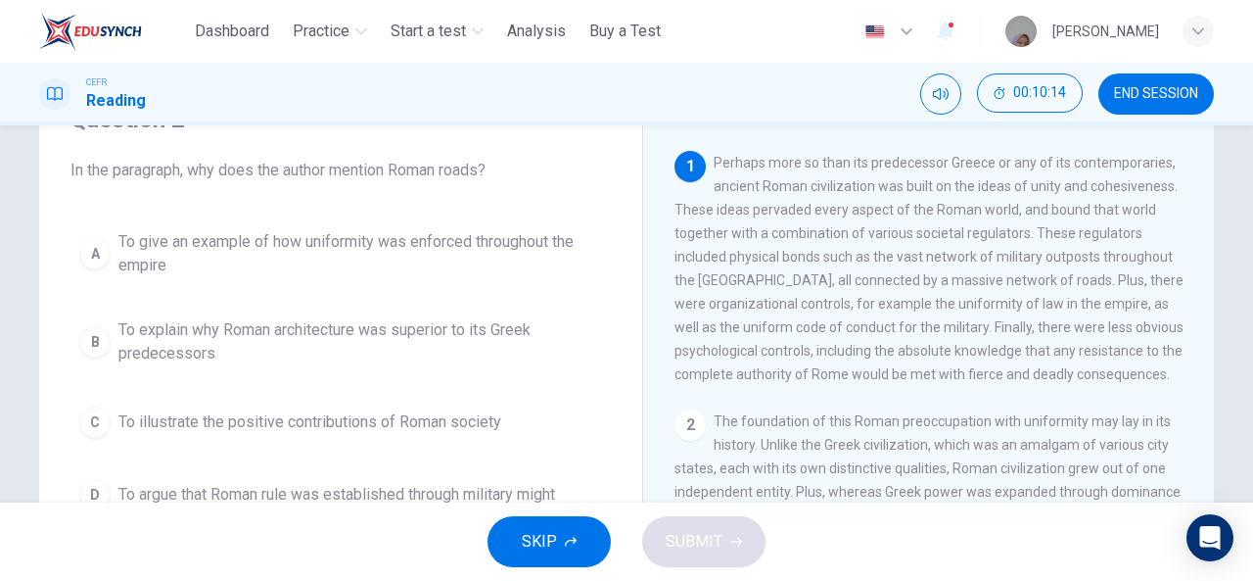
scroll to position [95, 0]
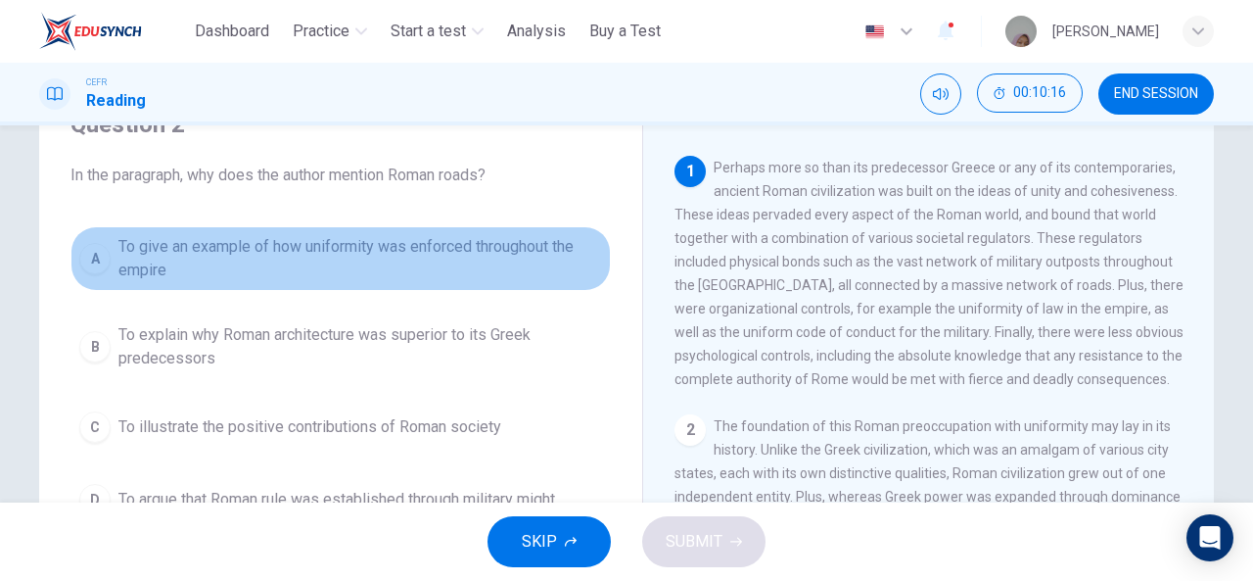
click at [211, 261] on span "To give an example of how uniformity was enforced throughout the empire" at bounding box center [360, 258] width 484 height 47
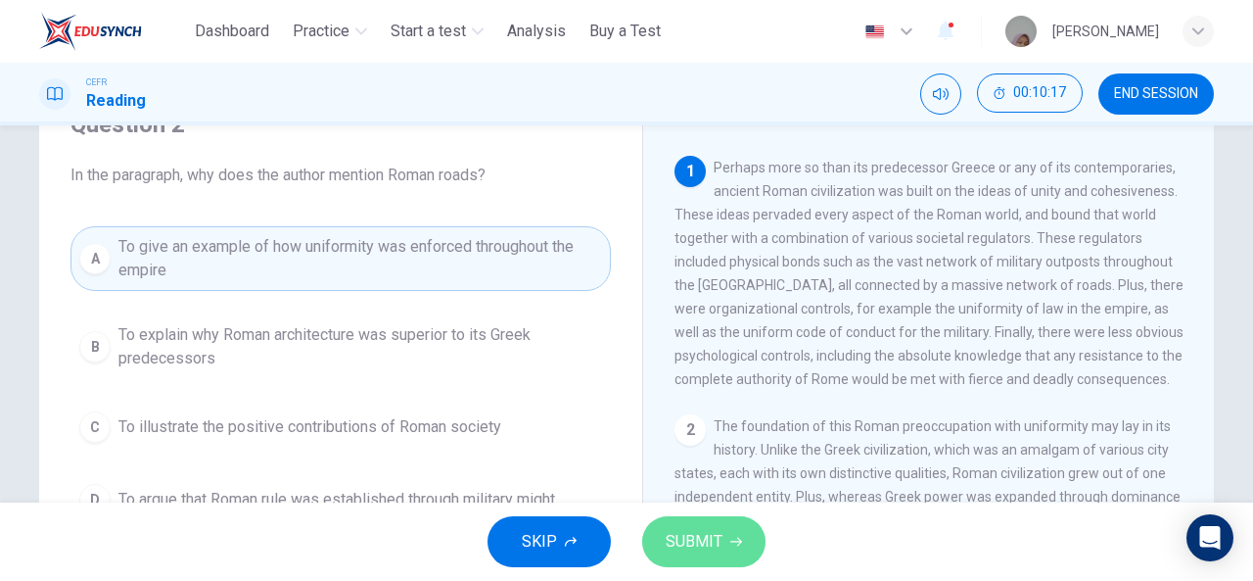
click at [690, 534] on span "SUBMIT" at bounding box center [694, 541] width 57 height 27
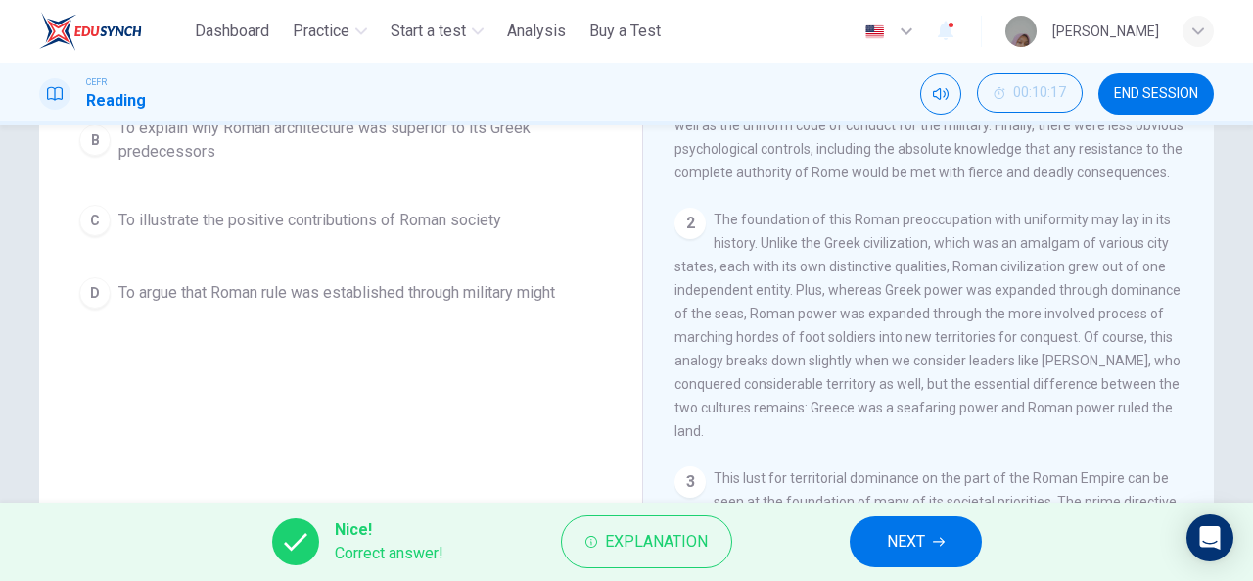
scroll to position [302, 0]
click at [889, 532] on span "NEXT" at bounding box center [906, 541] width 38 height 27
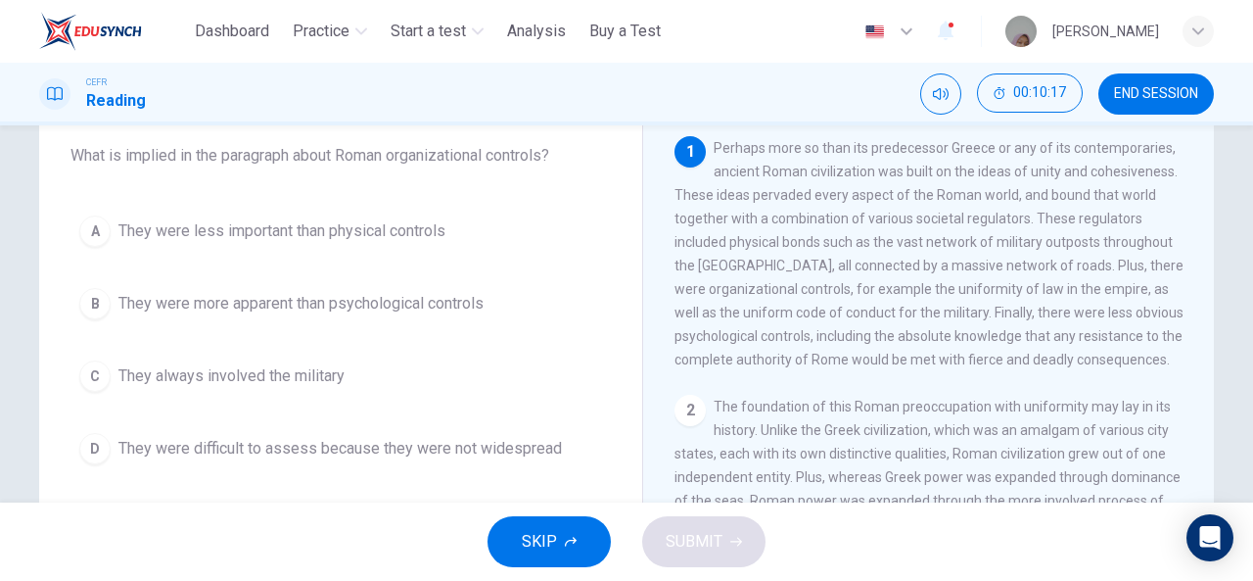
scroll to position [106, 0]
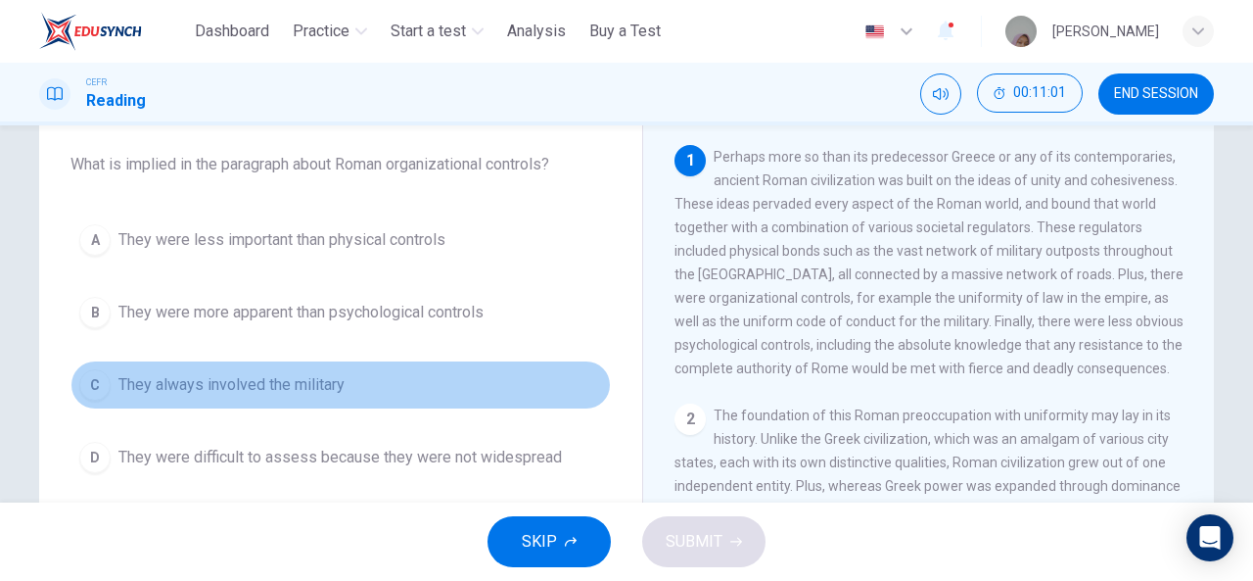
click at [235, 385] on span "They always involved the military" at bounding box center [231, 384] width 226 height 23
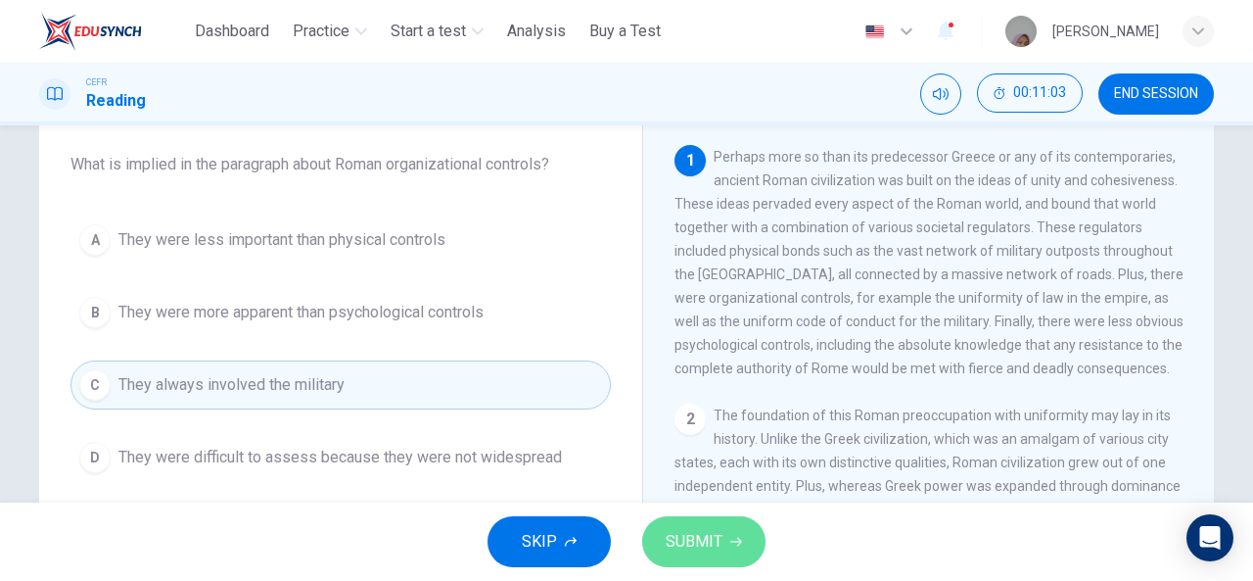
click at [731, 540] on icon "button" at bounding box center [736, 541] width 12 height 12
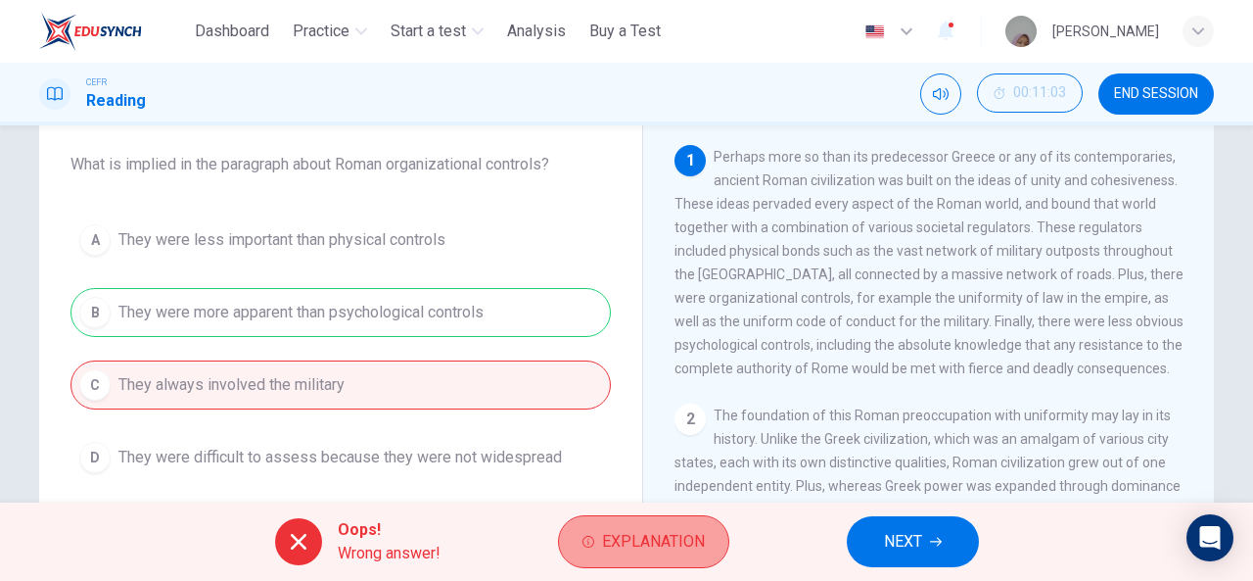
click at [621, 536] on span "Explanation" at bounding box center [653, 541] width 103 height 27
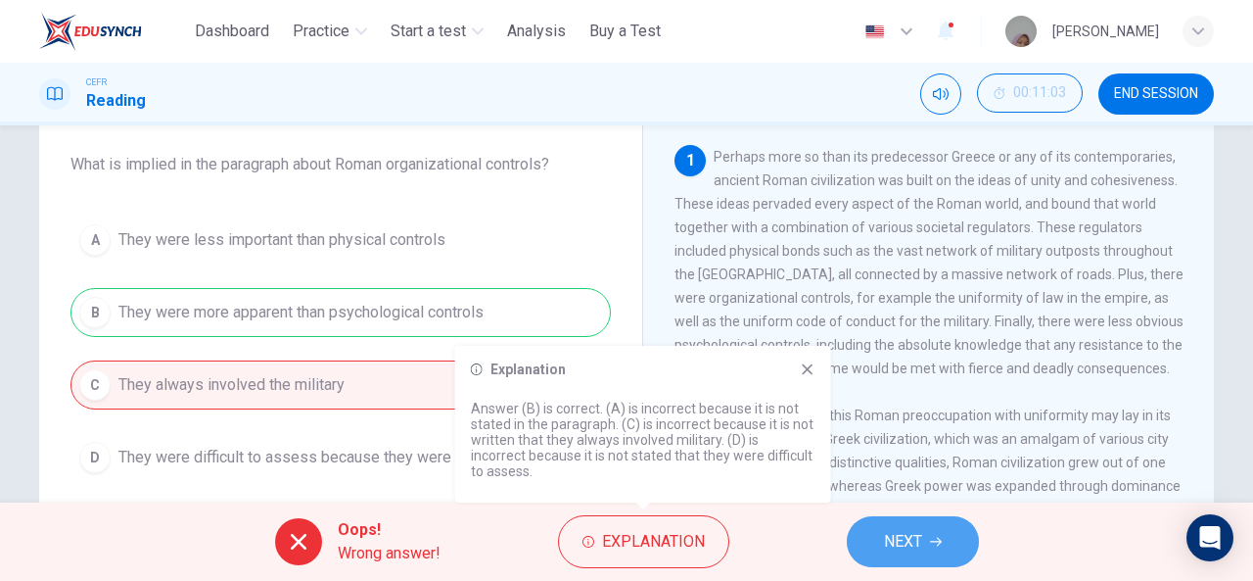
click at [880, 522] on button "NEXT" at bounding box center [913, 541] width 132 height 51
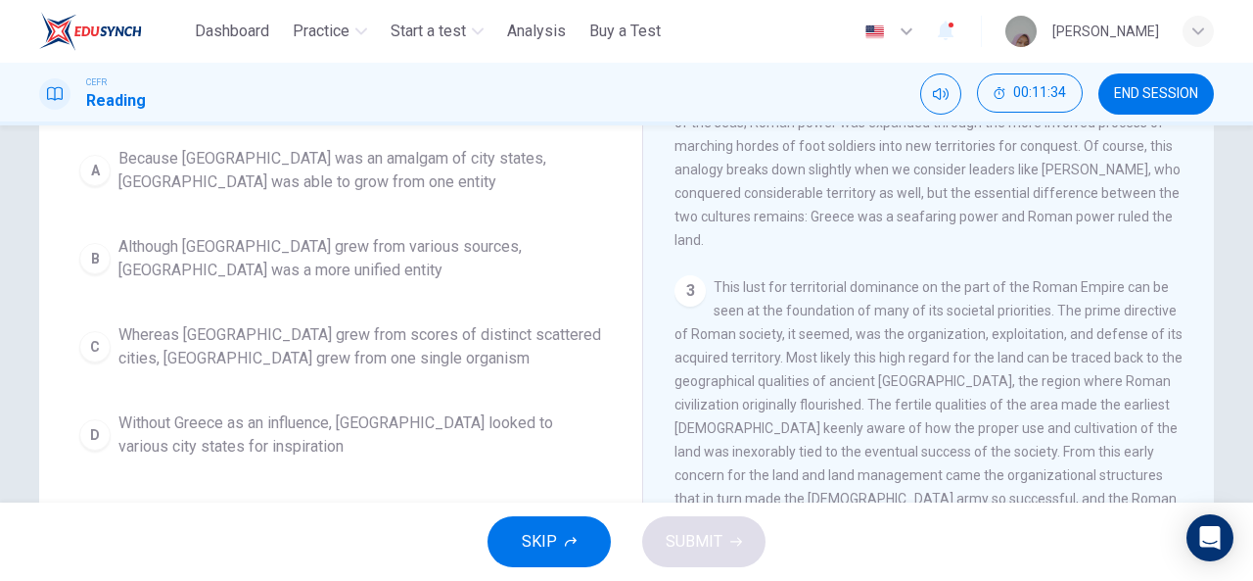
scroll to position [231, 0]
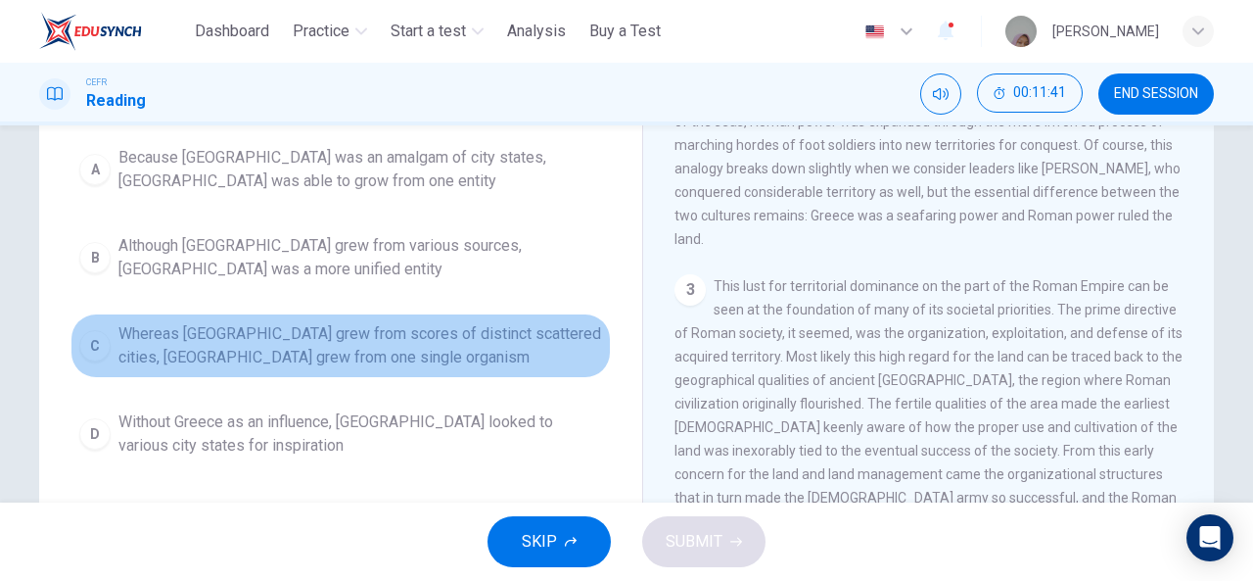
click at [287, 351] on span "Whereas [GEOGRAPHIC_DATA] grew from scores of distinct scattered cities, [GEOGR…" at bounding box center [360, 345] width 484 height 47
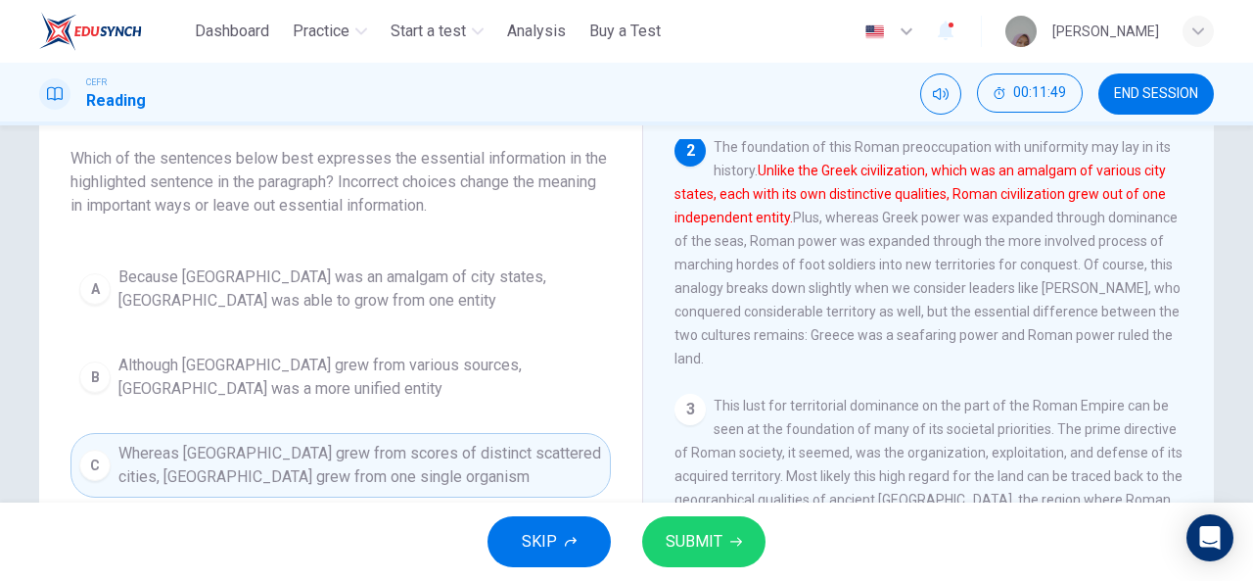
scroll to position [111, 0]
drag, startPoint x: 994, startPoint y: 235, endPoint x: 421, endPoint y: 302, distance: 576.5
click at [421, 302] on div "Question 4 Which of the sentences below best expresses the essential informatio…" at bounding box center [626, 394] width 1175 height 680
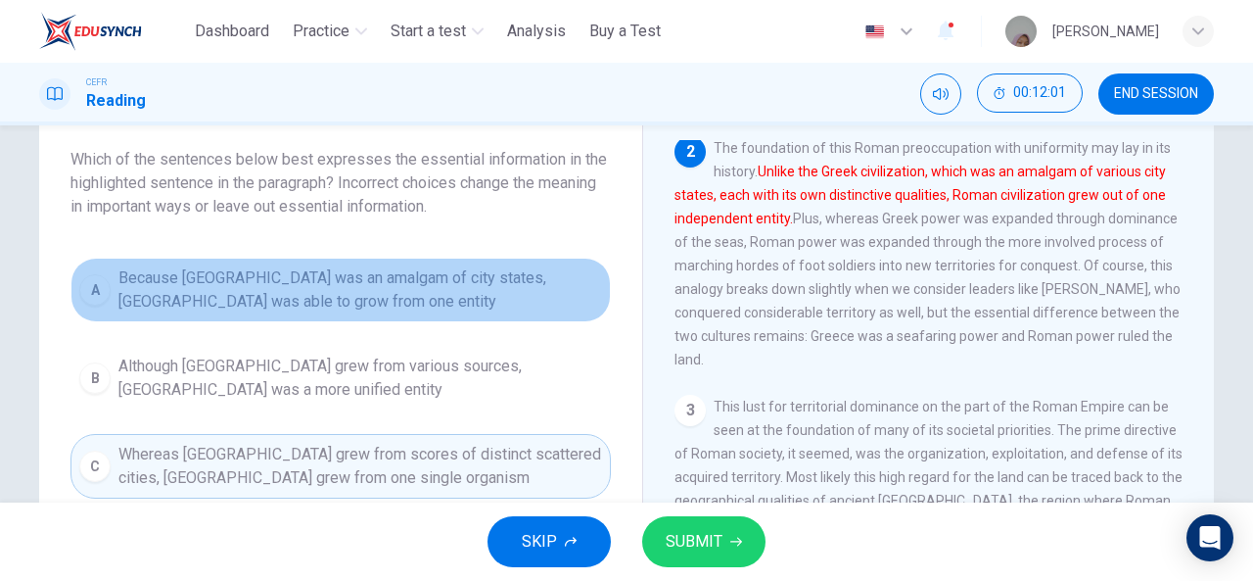
click at [421, 302] on span "Because [GEOGRAPHIC_DATA] was an amalgam of city states, [GEOGRAPHIC_DATA] was …" at bounding box center [360, 289] width 484 height 47
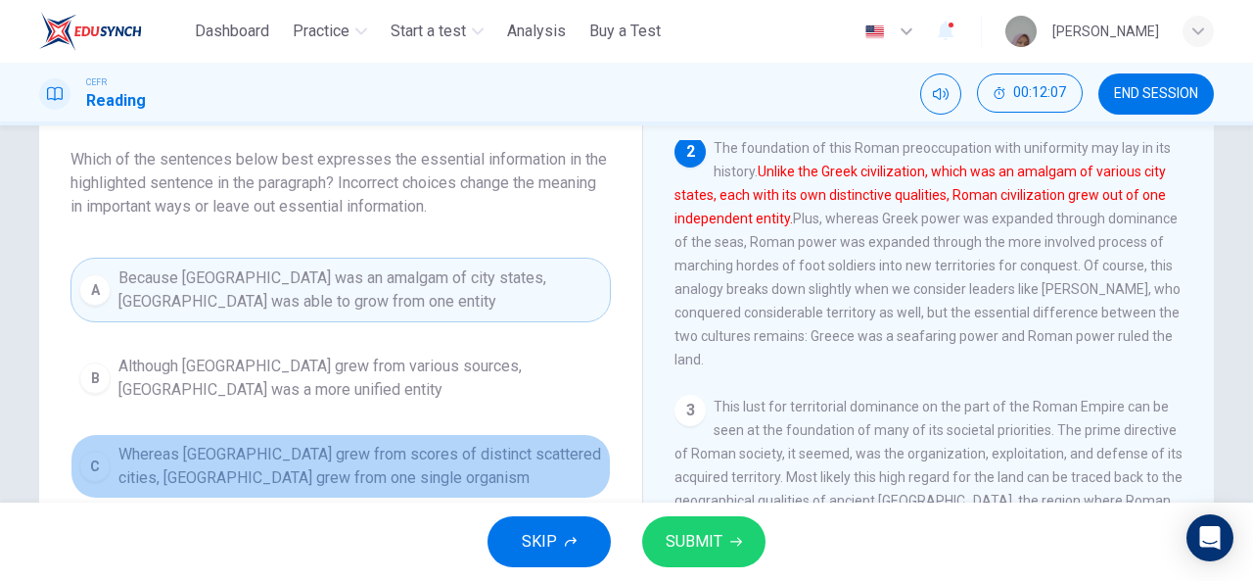
click at [355, 442] on span "Whereas [GEOGRAPHIC_DATA] grew from scores of distinct scattered cities, [GEOGR…" at bounding box center [360, 465] width 484 height 47
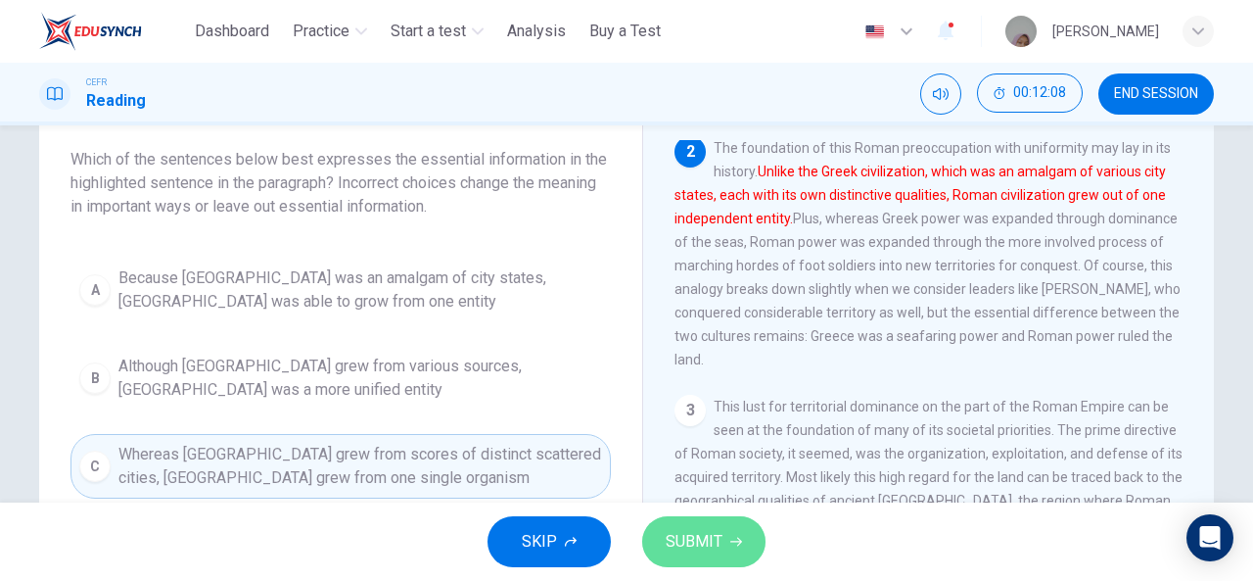
click at [691, 526] on button "SUBMIT" at bounding box center [703, 541] width 123 height 51
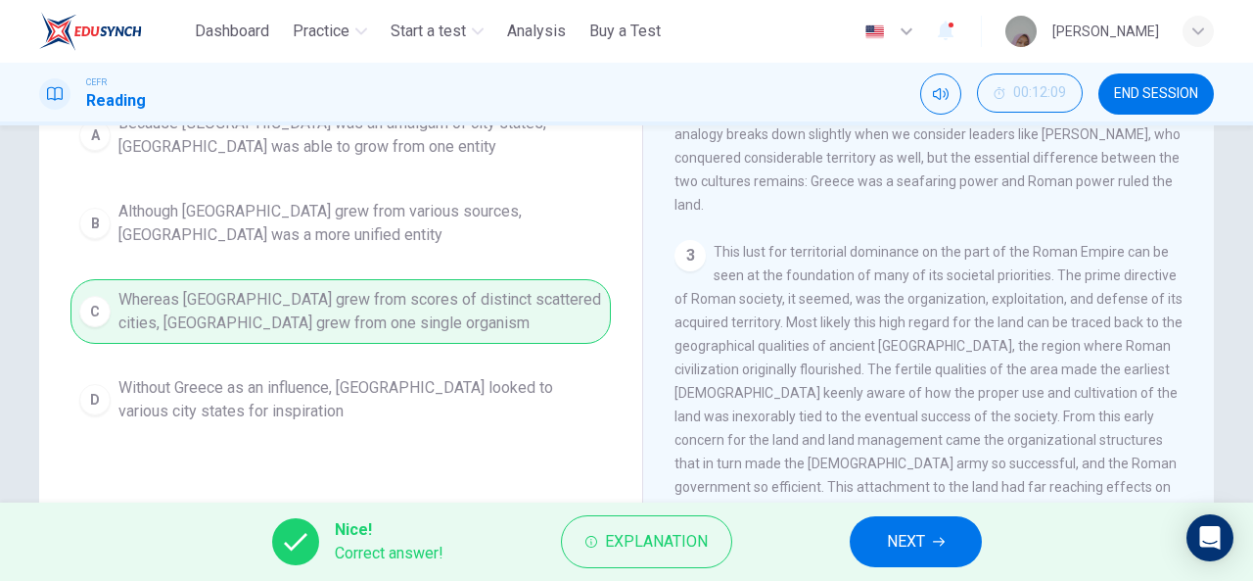
scroll to position [267, 0]
click at [920, 544] on span "NEXT" at bounding box center [906, 541] width 38 height 27
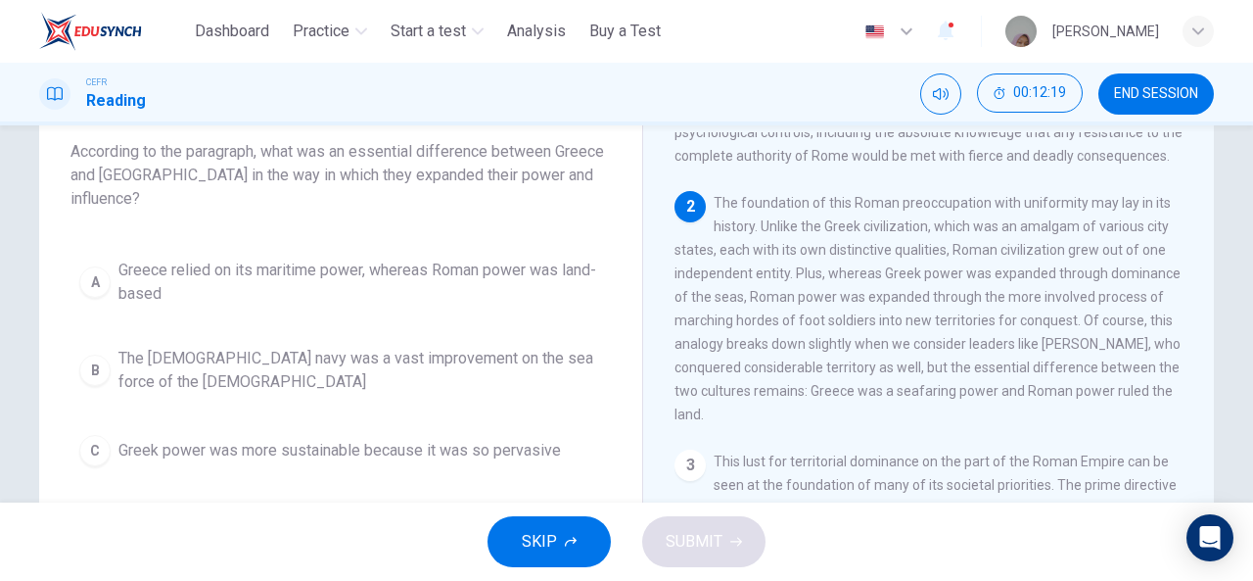
scroll to position [200, 0]
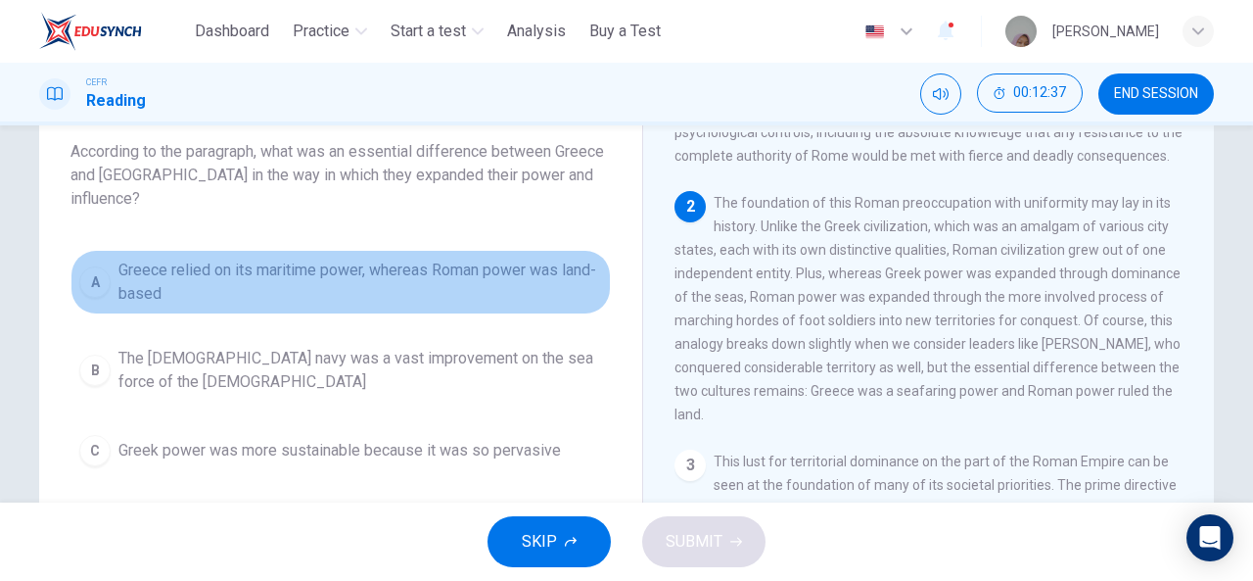
click at [372, 258] on span "Greece relied on its maritime power, whereas Roman power was land-based" at bounding box center [360, 281] width 484 height 47
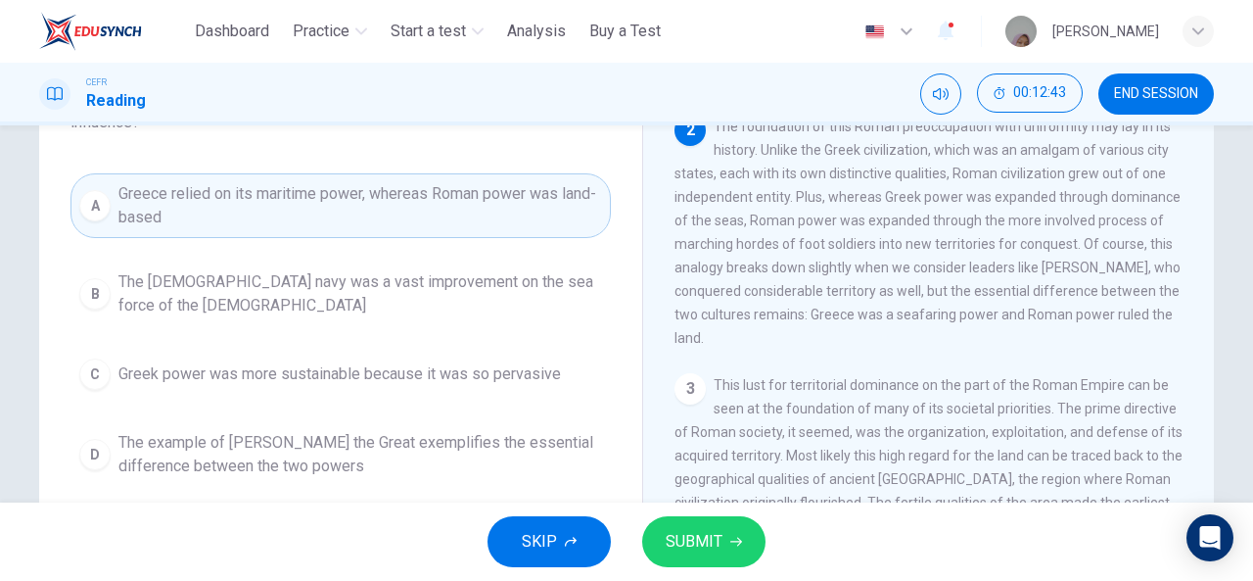
scroll to position [196, 0]
click at [707, 543] on span "SUBMIT" at bounding box center [694, 541] width 57 height 27
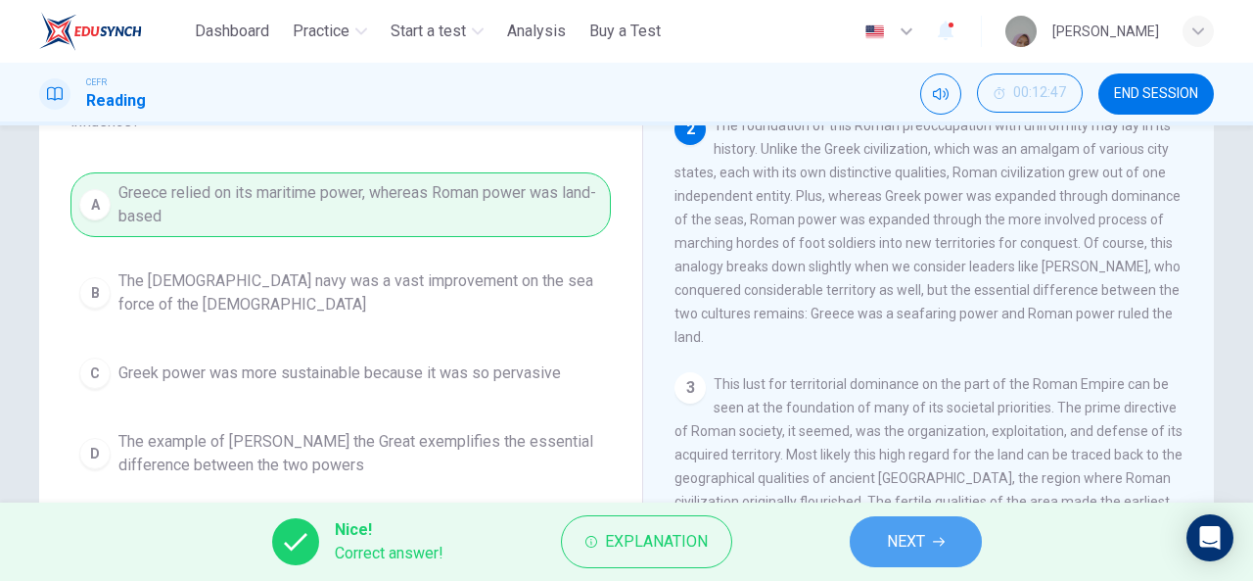
click at [922, 541] on span "NEXT" at bounding box center [906, 541] width 38 height 27
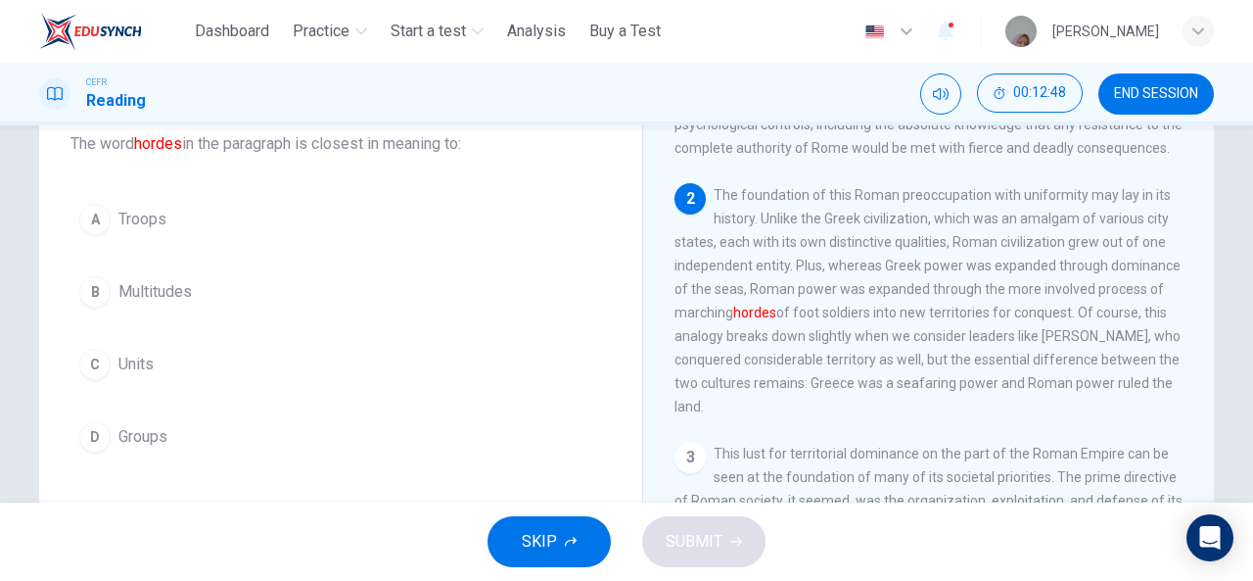
scroll to position [127, 0]
click at [144, 227] on span "Troops" at bounding box center [142, 218] width 48 height 23
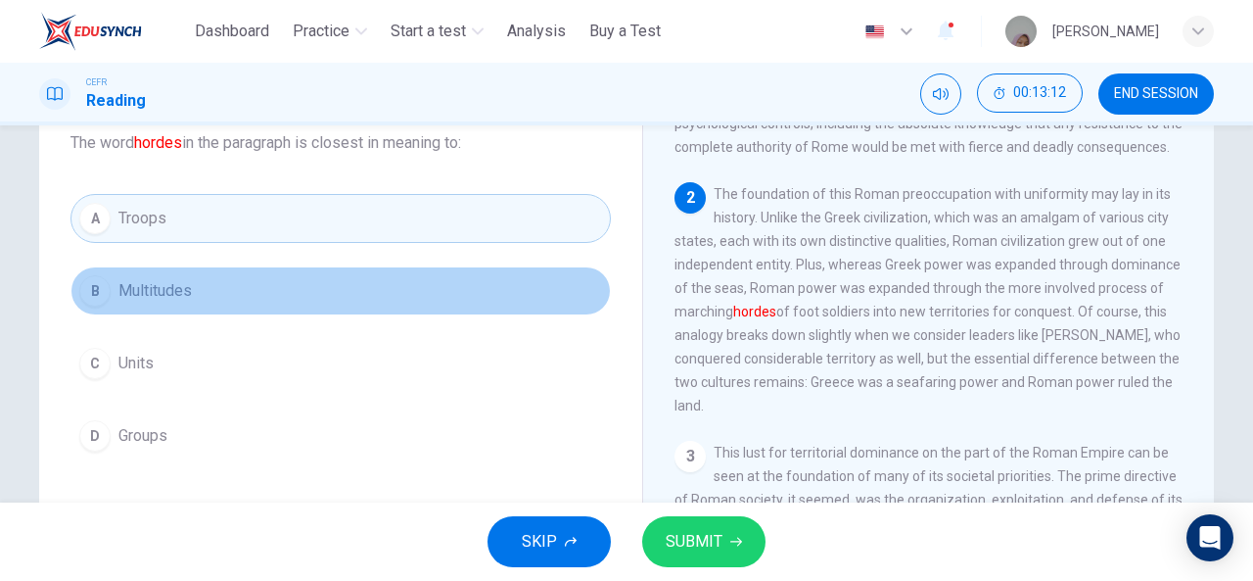
click at [173, 293] on span "Multitudes" at bounding box center [154, 290] width 73 height 23
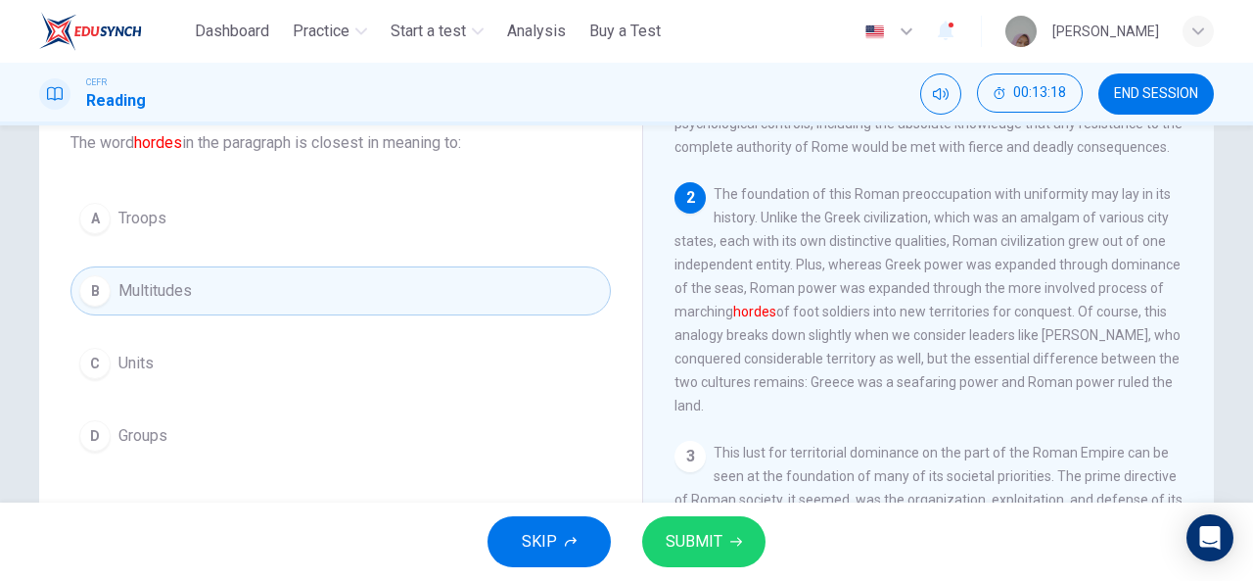
click at [202, 246] on div "A Troops B Multitudes C Units D Groups" at bounding box center [340, 327] width 540 height 266
click at [214, 218] on button "A Troops" at bounding box center [340, 218] width 540 height 49
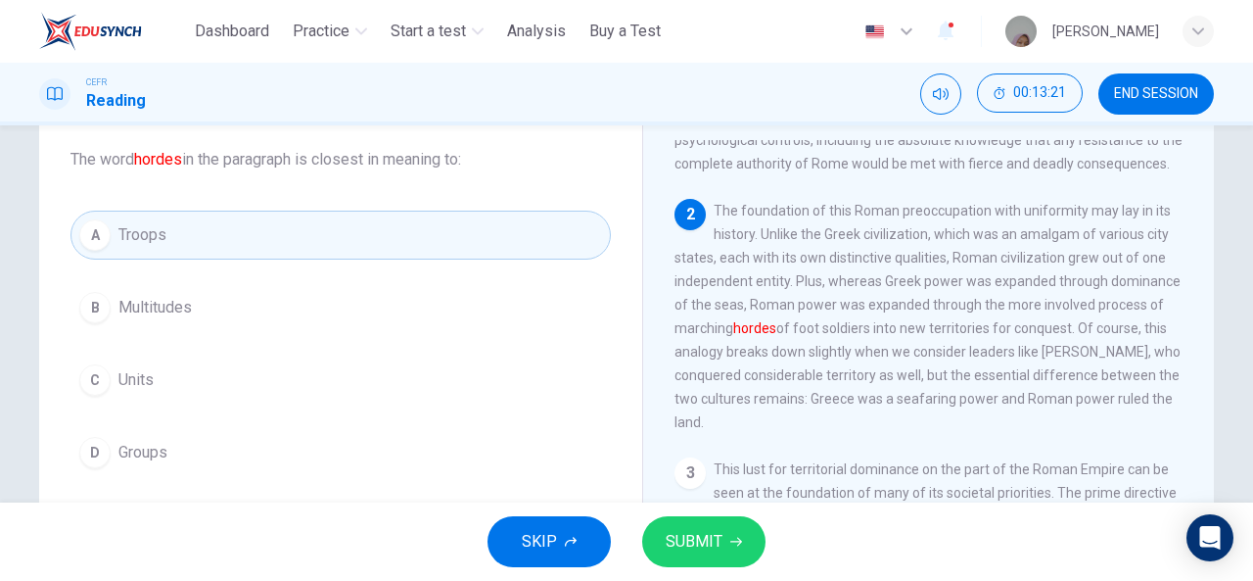
scroll to position [110, 0]
click at [668, 521] on button "SUBMIT" at bounding box center [703, 541] width 123 height 51
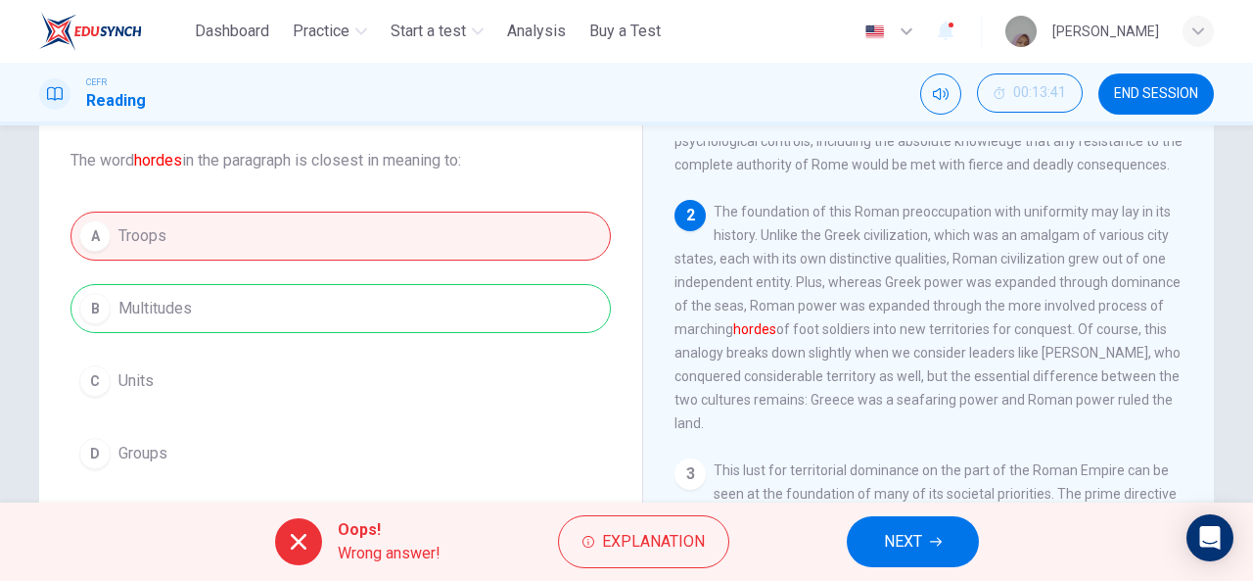
click at [241, 295] on div "A Troops B Multitudes C Units D Groups" at bounding box center [340, 344] width 540 height 266
click at [630, 552] on span "Explanation" at bounding box center [653, 541] width 103 height 27
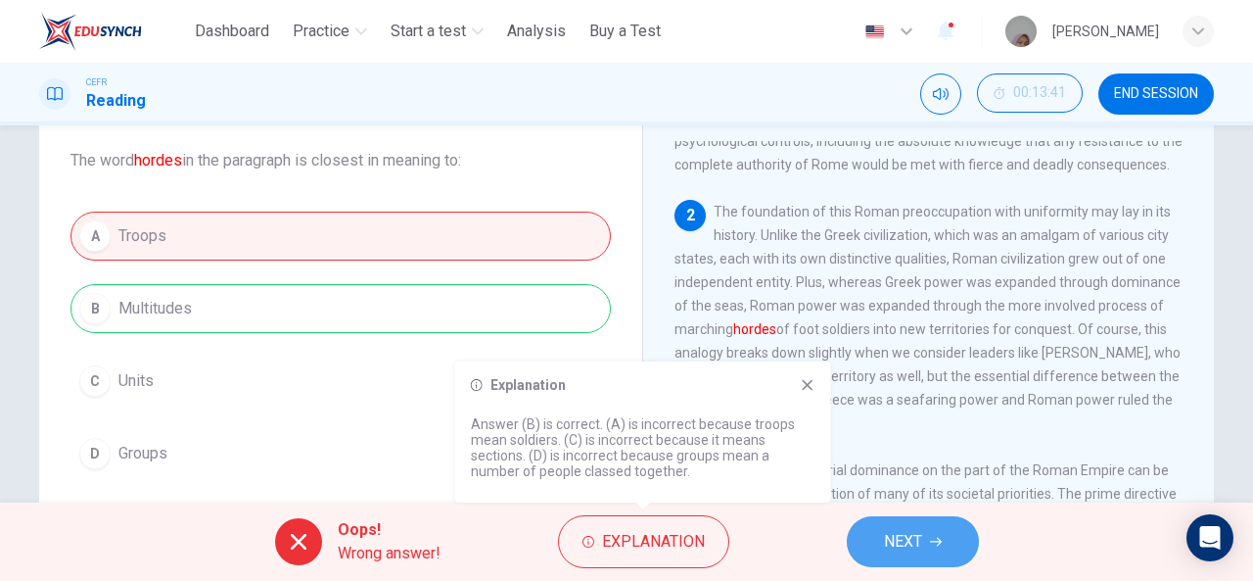
click at [918, 543] on span "NEXT" at bounding box center [903, 541] width 38 height 27
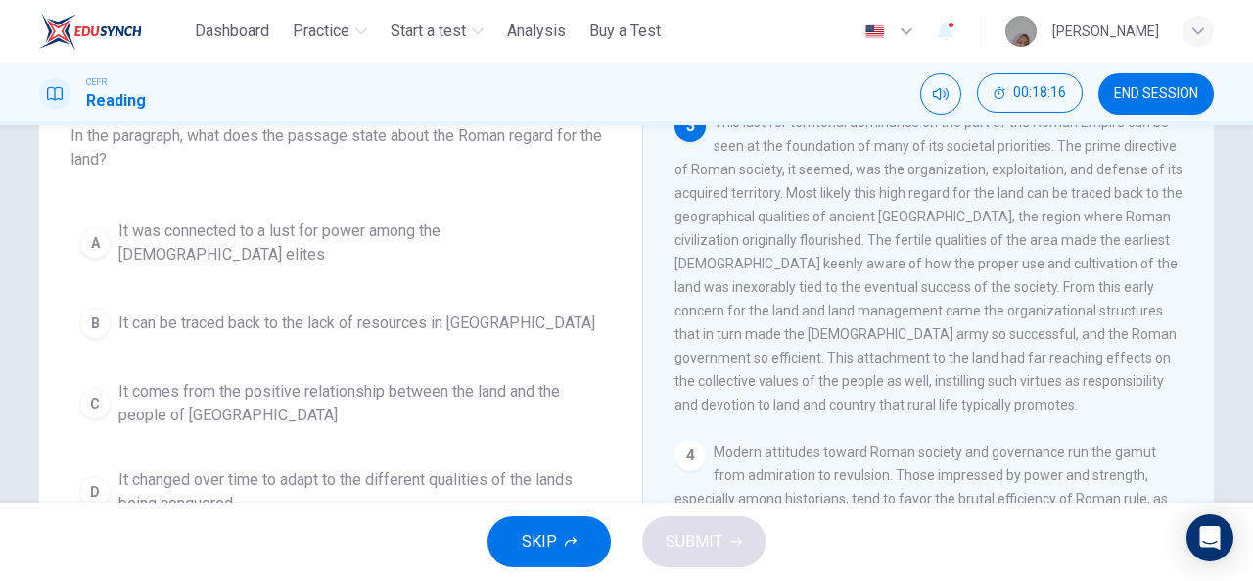
scroll to position [523, 0]
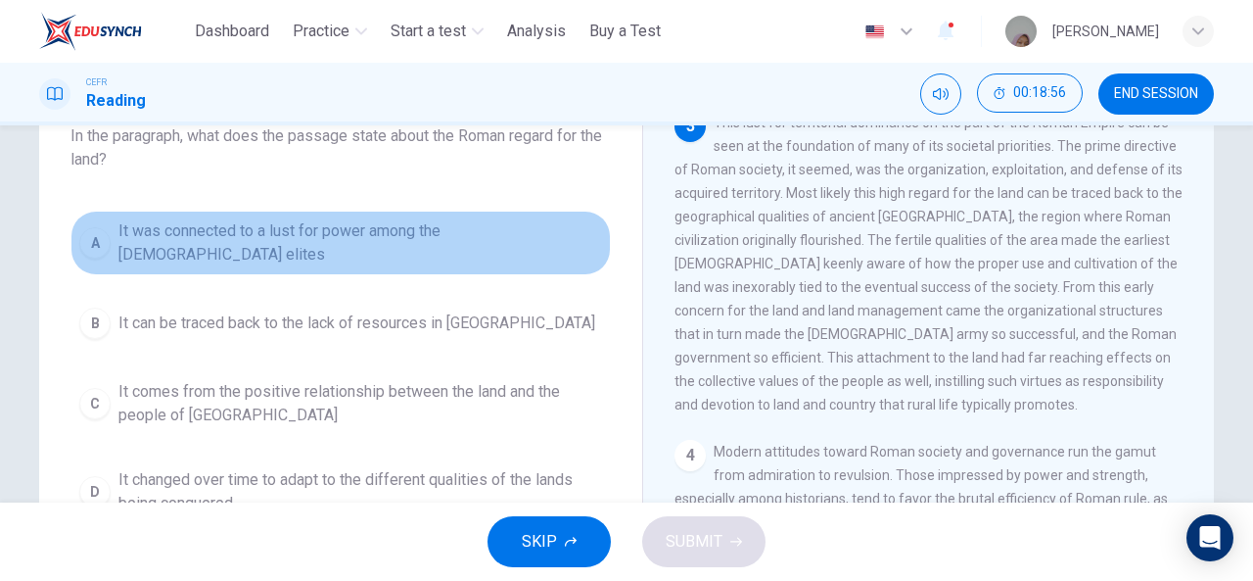
click at [409, 228] on span "It was connected to a lust for power among the [DEMOGRAPHIC_DATA] elites" at bounding box center [360, 242] width 484 height 47
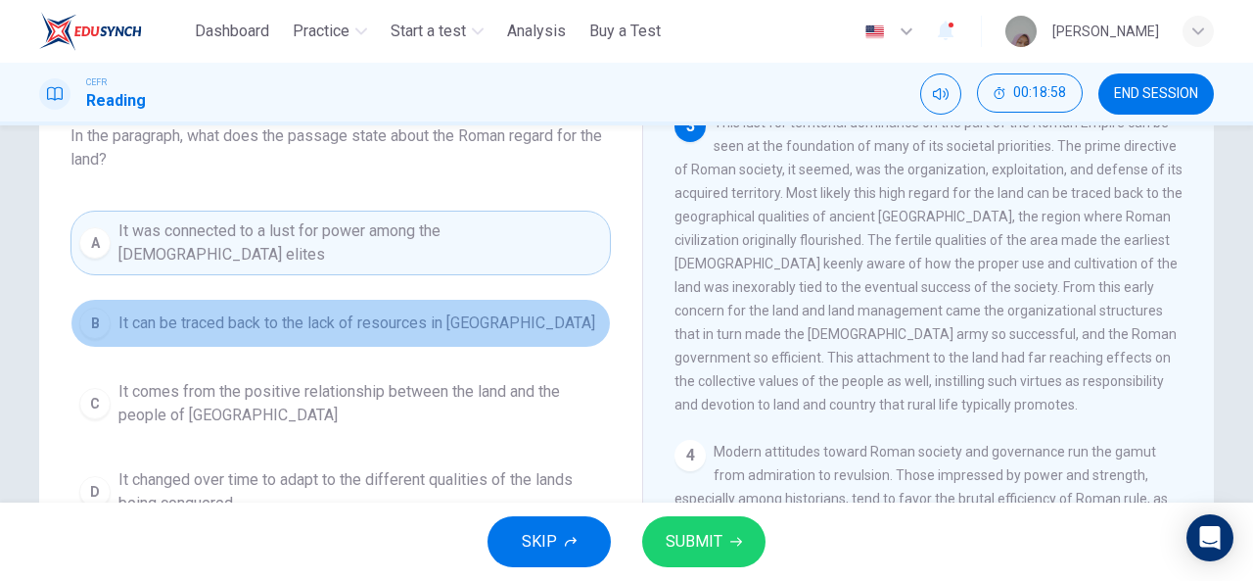
click at [403, 311] on span "It can be traced back to the lack of resources in [GEOGRAPHIC_DATA]" at bounding box center [356, 322] width 477 height 23
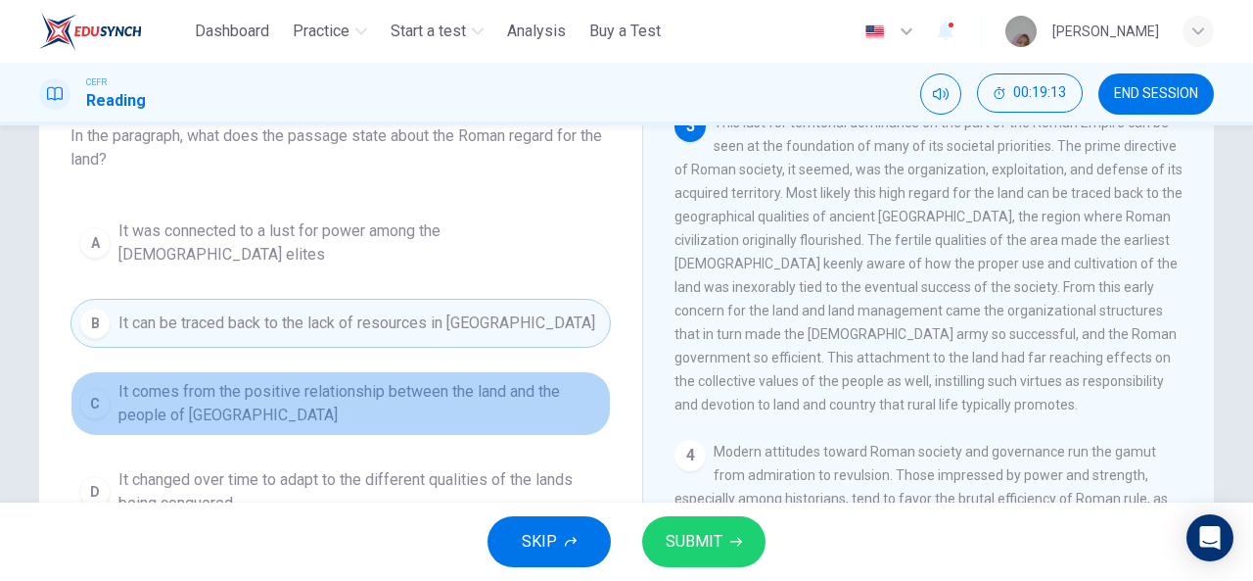
click at [550, 386] on span "It comes from the positive relationship between the land and the people of [GEO…" at bounding box center [360, 403] width 484 height 47
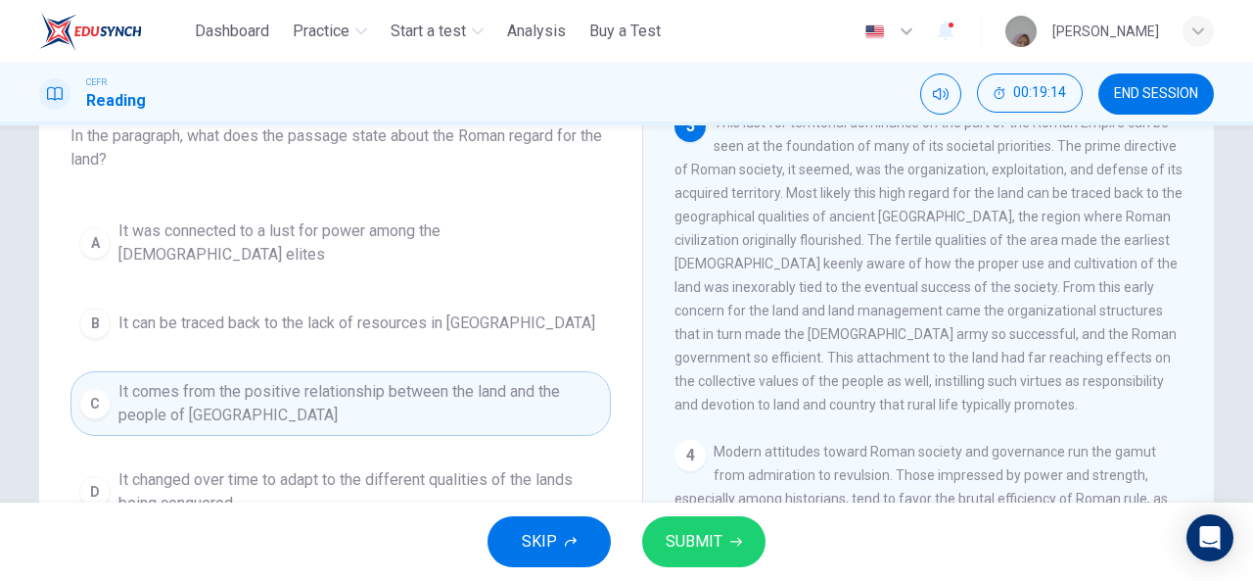
click at [550, 386] on span "It comes from the positive relationship between the land and the people of [GEO…" at bounding box center [360, 403] width 484 height 47
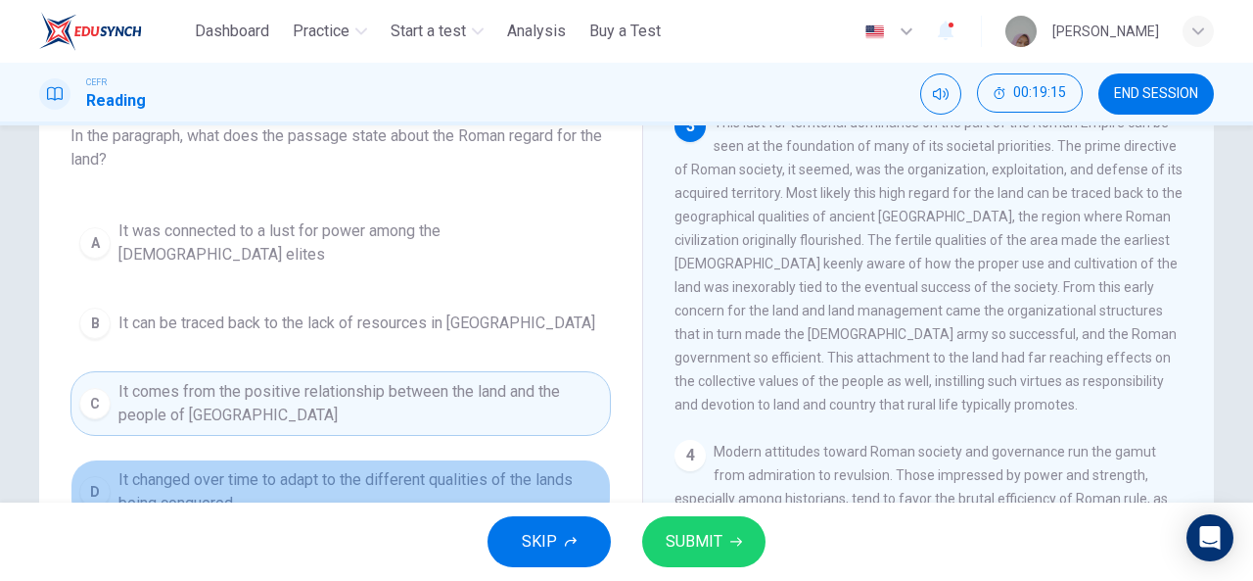
click at [528, 468] on span "It changed over time to adapt to the different qualities of the lands being con…" at bounding box center [360, 491] width 484 height 47
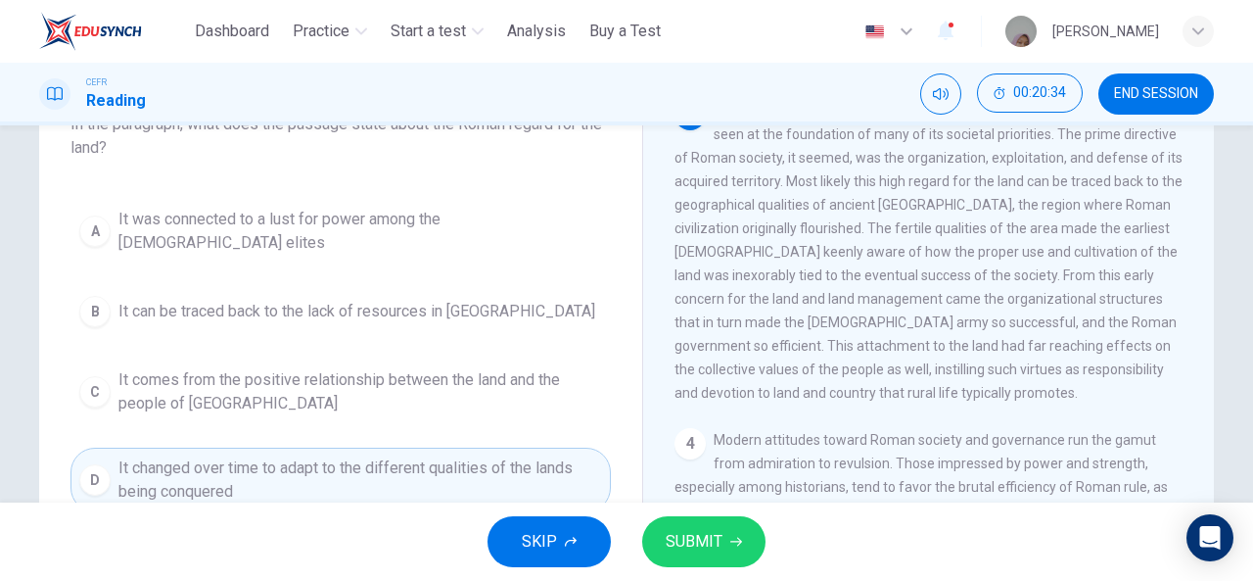
scroll to position [145, 0]
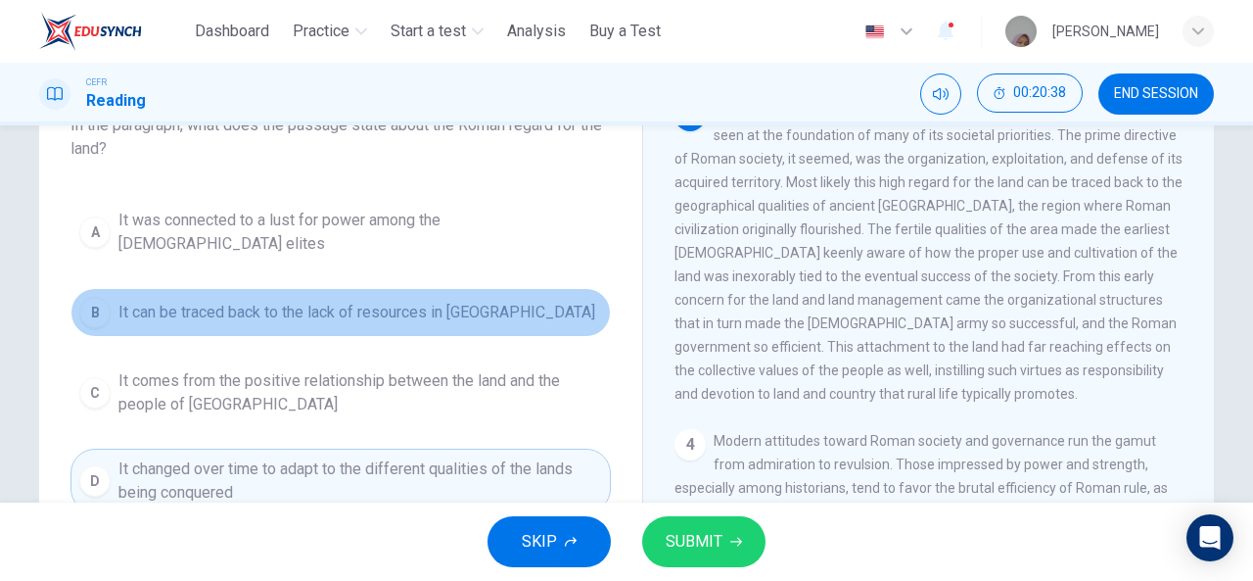
click at [476, 301] on span "It can be traced back to the lack of resources in [GEOGRAPHIC_DATA]" at bounding box center [356, 312] width 477 height 23
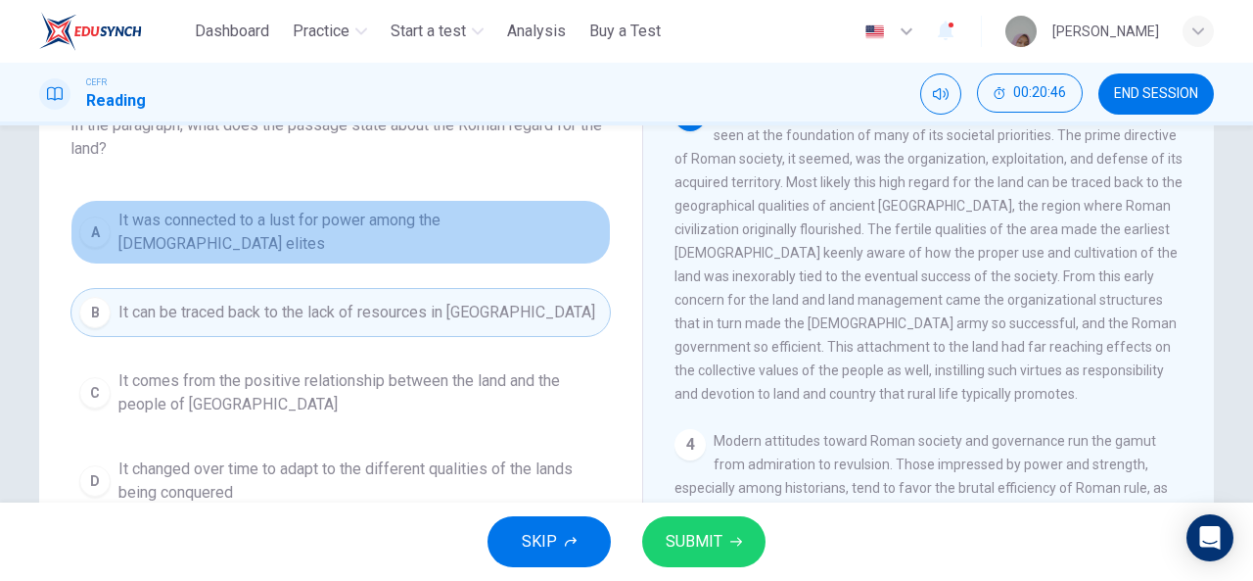
click at [474, 232] on span "It was connected to a lust for power among the [DEMOGRAPHIC_DATA] elites" at bounding box center [360, 232] width 484 height 47
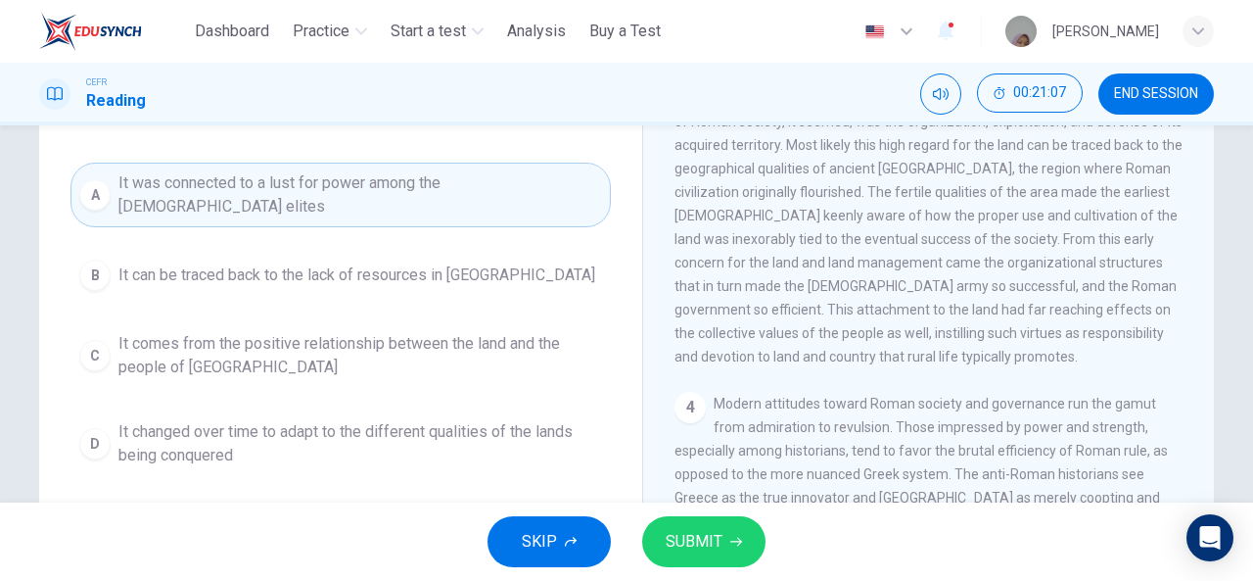
scroll to position [183, 0]
click at [707, 550] on span "SUBMIT" at bounding box center [694, 541] width 57 height 27
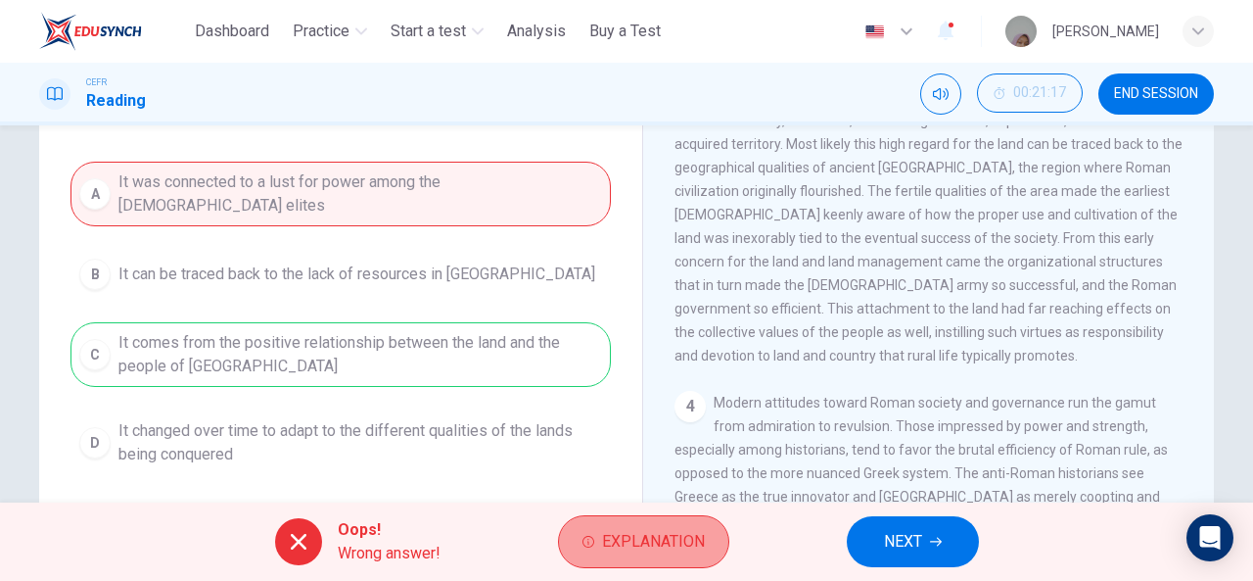
click at [654, 541] on span "Explanation" at bounding box center [653, 541] width 103 height 27
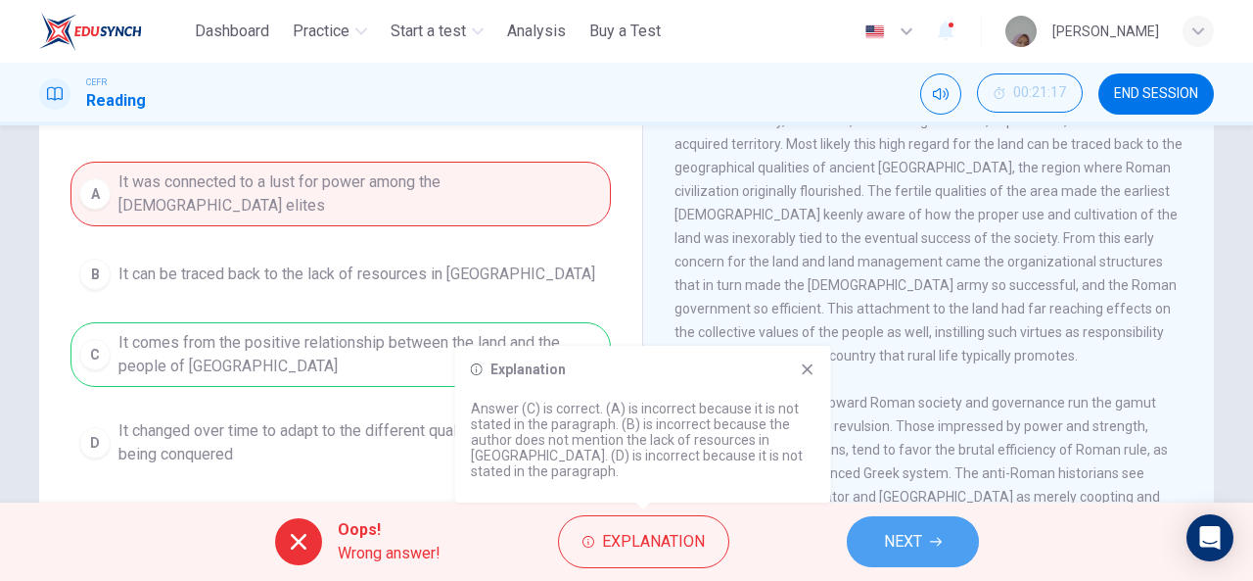
click at [901, 531] on span "NEXT" at bounding box center [903, 541] width 38 height 27
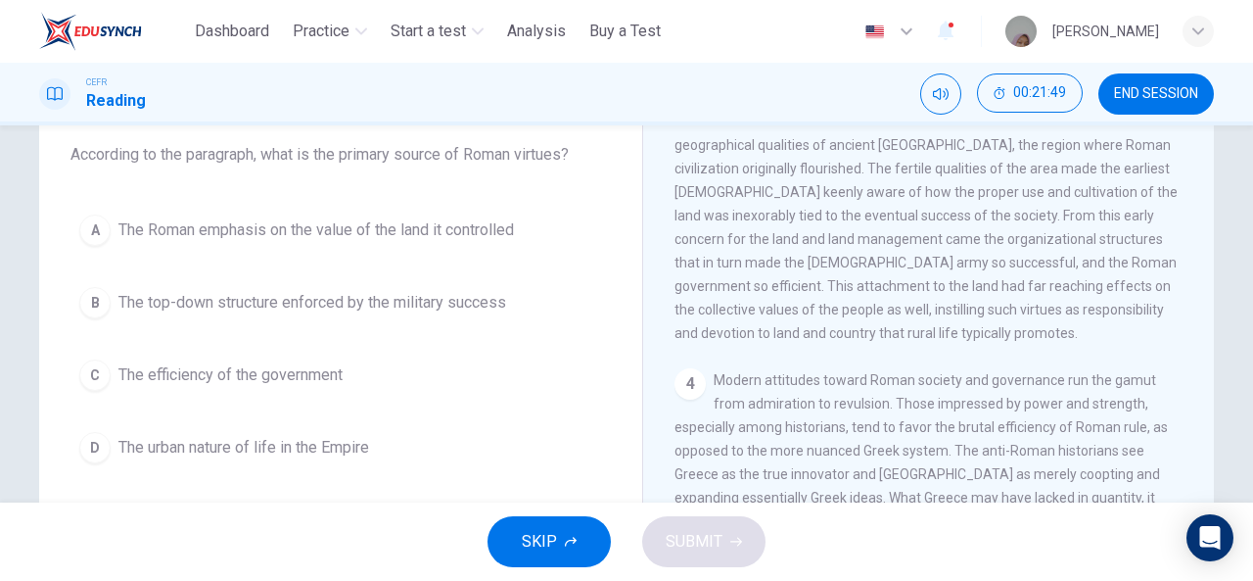
scroll to position [116, 0]
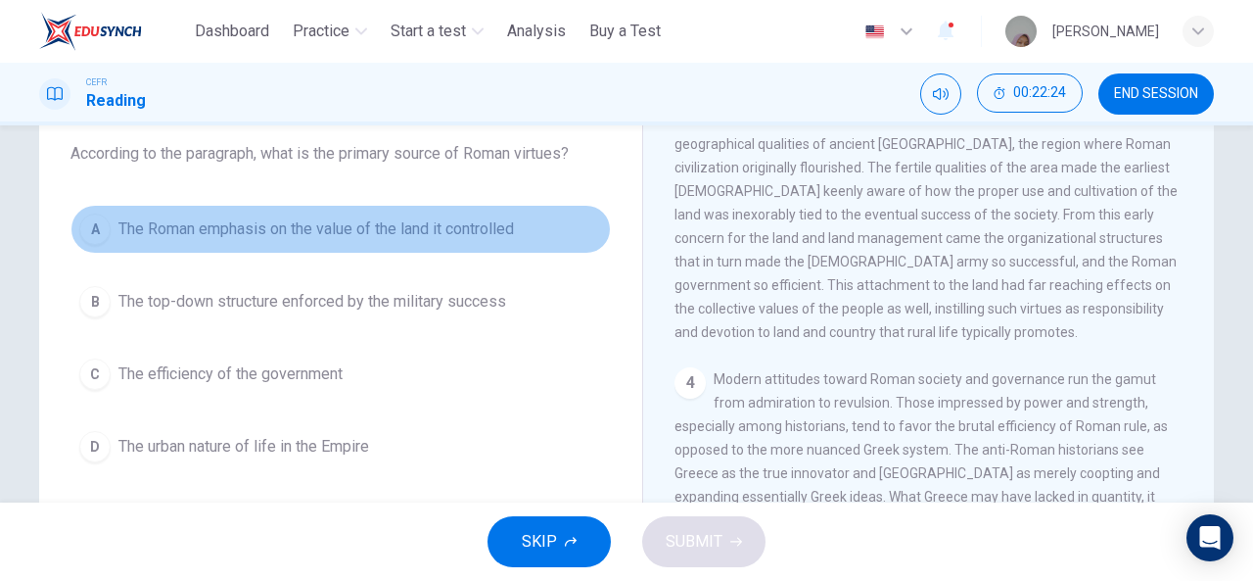
click at [397, 224] on span "The Roman emphasis on the value of the land it controlled" at bounding box center [315, 228] width 395 height 23
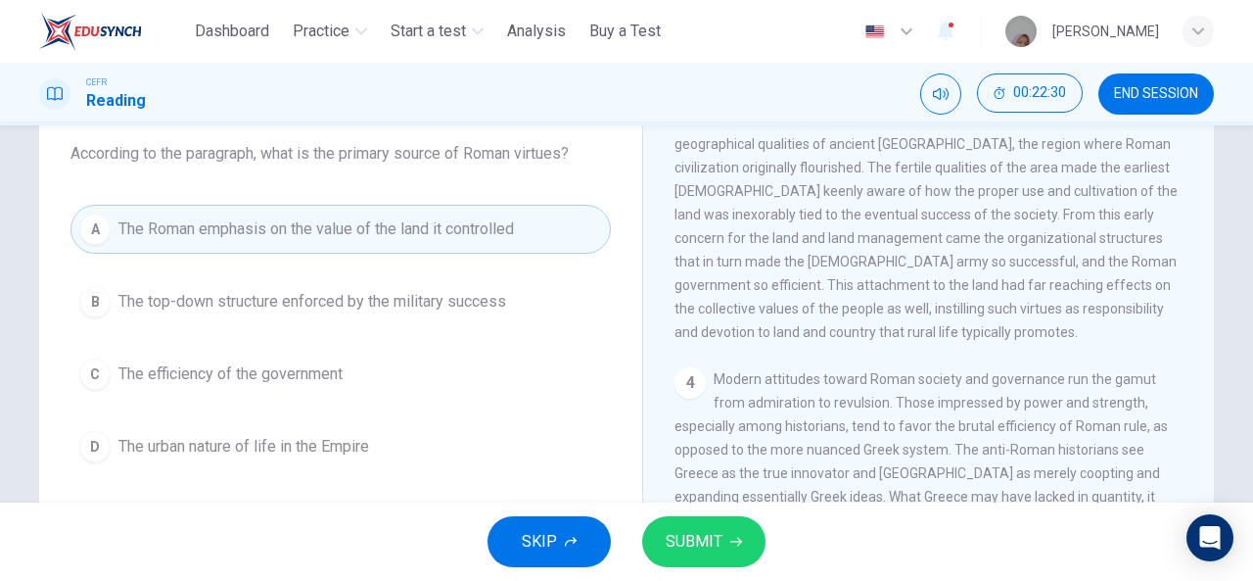
click at [548, 492] on div "Question 8 According to the paragraph, what is the primary source of Roman virt…" at bounding box center [341, 398] width 572 height 661
click at [692, 547] on span "SUBMIT" at bounding box center [694, 541] width 57 height 27
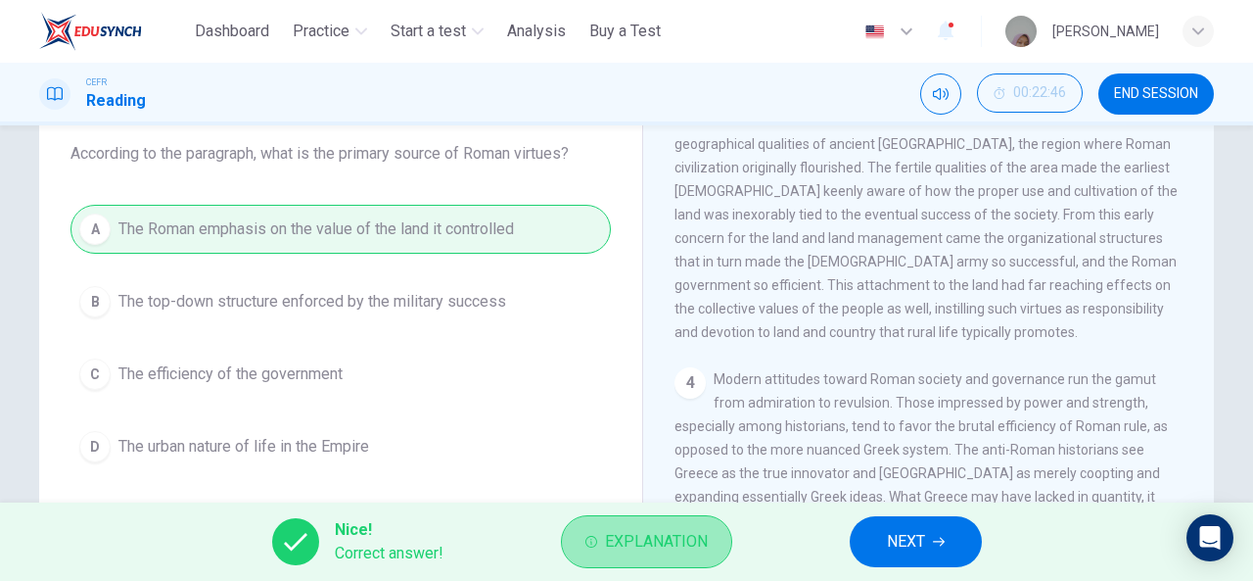
click at [674, 549] on span "Explanation" at bounding box center [656, 541] width 103 height 27
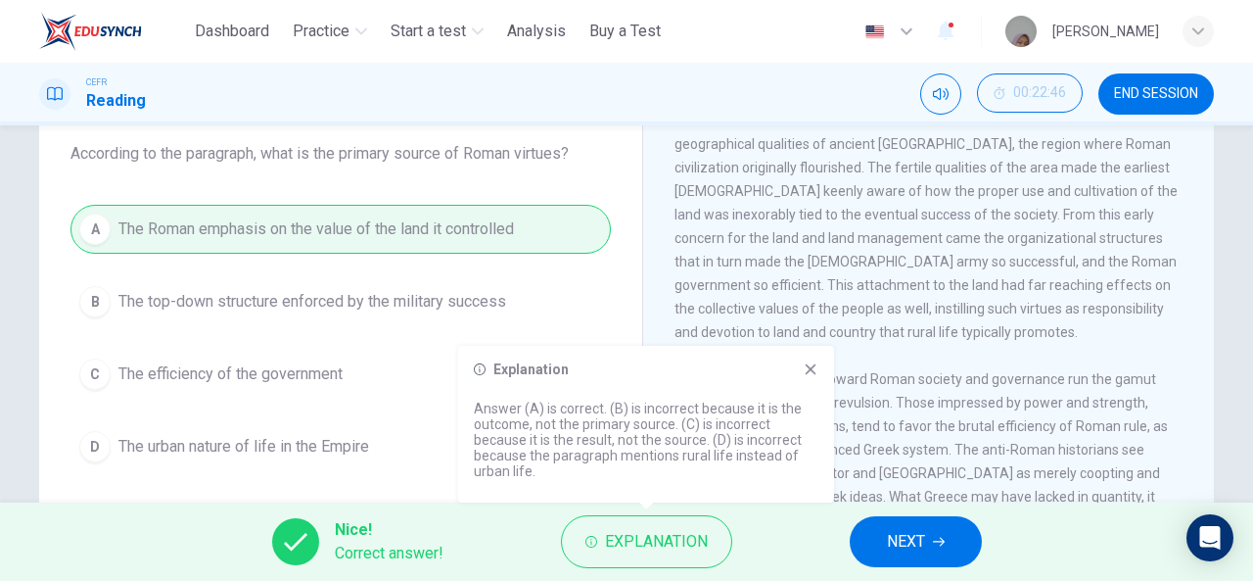
click at [719, 436] on p "Answer (A) is correct. (B) is incorrect because it is the outcome, not the prim…" at bounding box center [646, 439] width 345 height 78
click at [879, 544] on button "NEXT" at bounding box center [916, 541] width 132 height 51
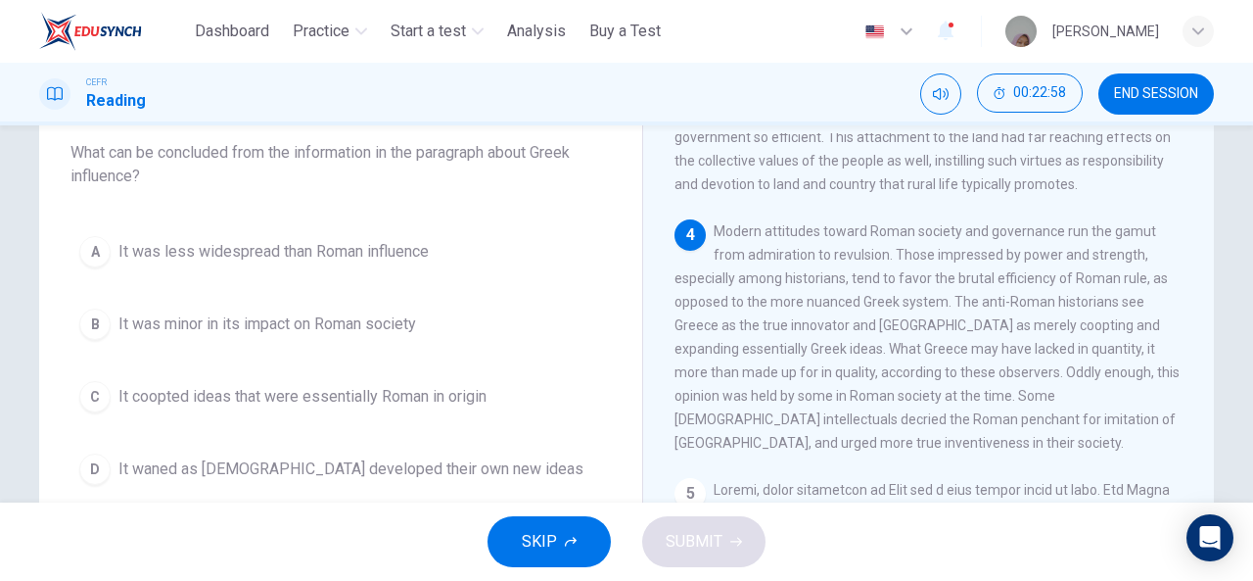
scroll to position [119, 0]
click at [787, 364] on span "Modern attitudes toward Roman society and governance run the gamut from admirat…" at bounding box center [927, 334] width 505 height 227
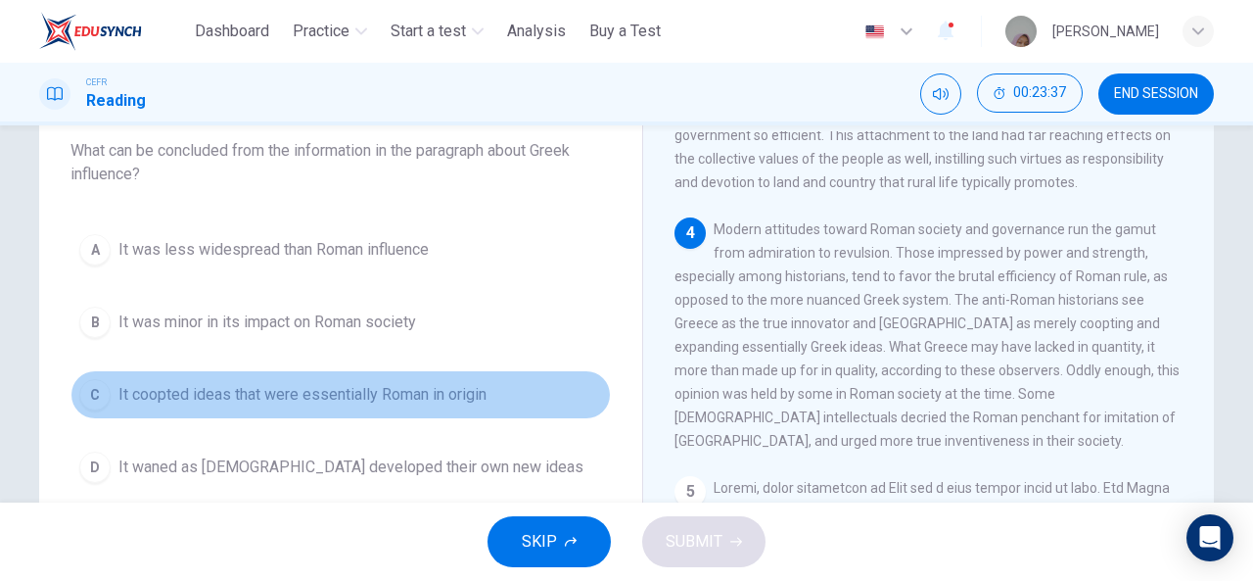
click at [370, 398] on span "It coopted ideas that were essentially Roman in origin" at bounding box center [302, 394] width 368 height 23
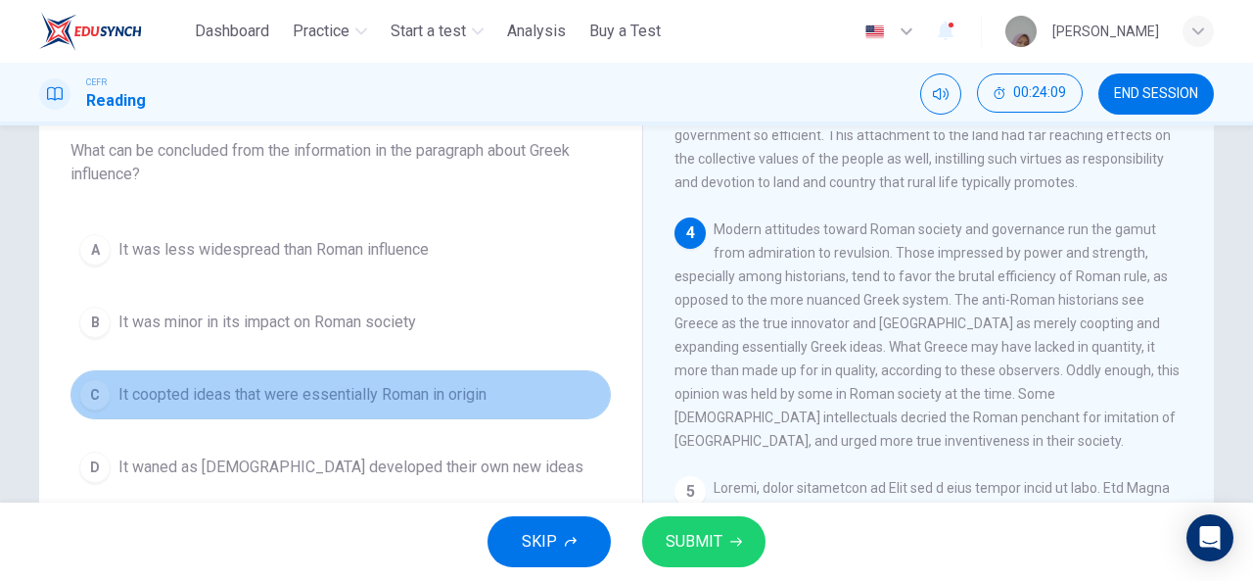
click at [370, 398] on span "It coopted ideas that were essentially Roman in origin" at bounding box center [302, 394] width 368 height 23
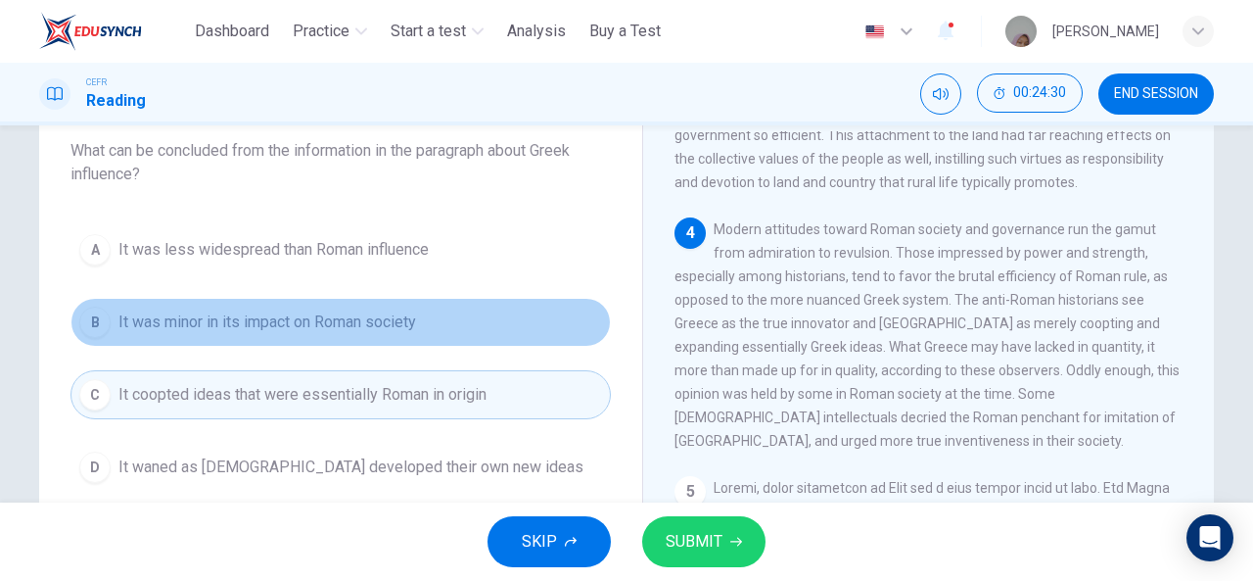
click at [347, 329] on span "It was minor in its impact on Roman society" at bounding box center [267, 321] width 298 height 23
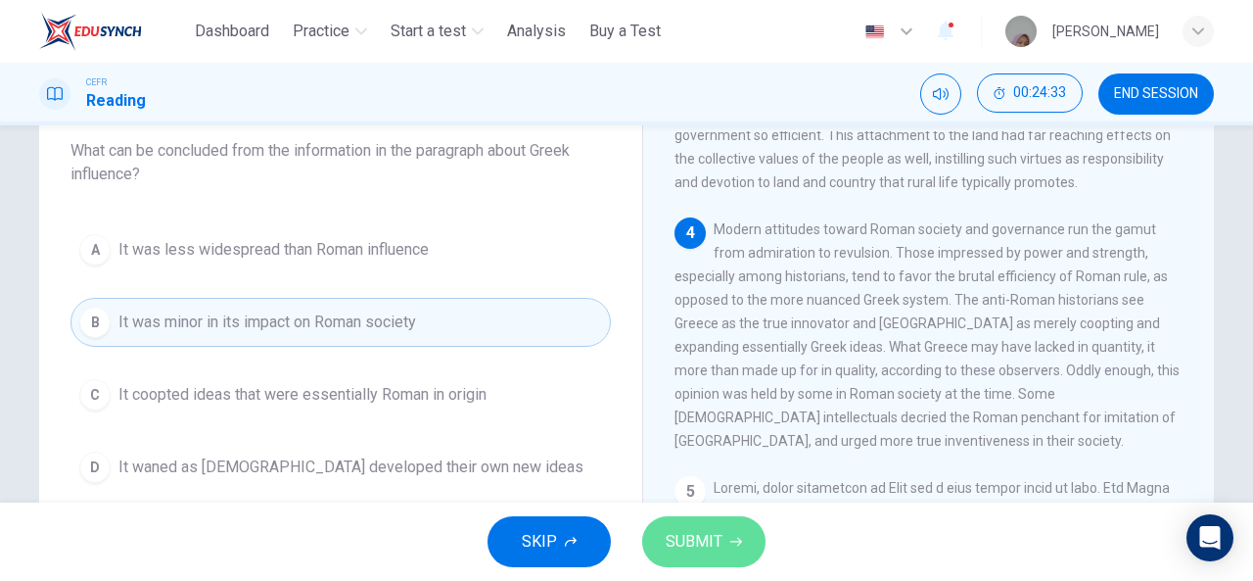
click at [681, 528] on span "SUBMIT" at bounding box center [694, 541] width 57 height 27
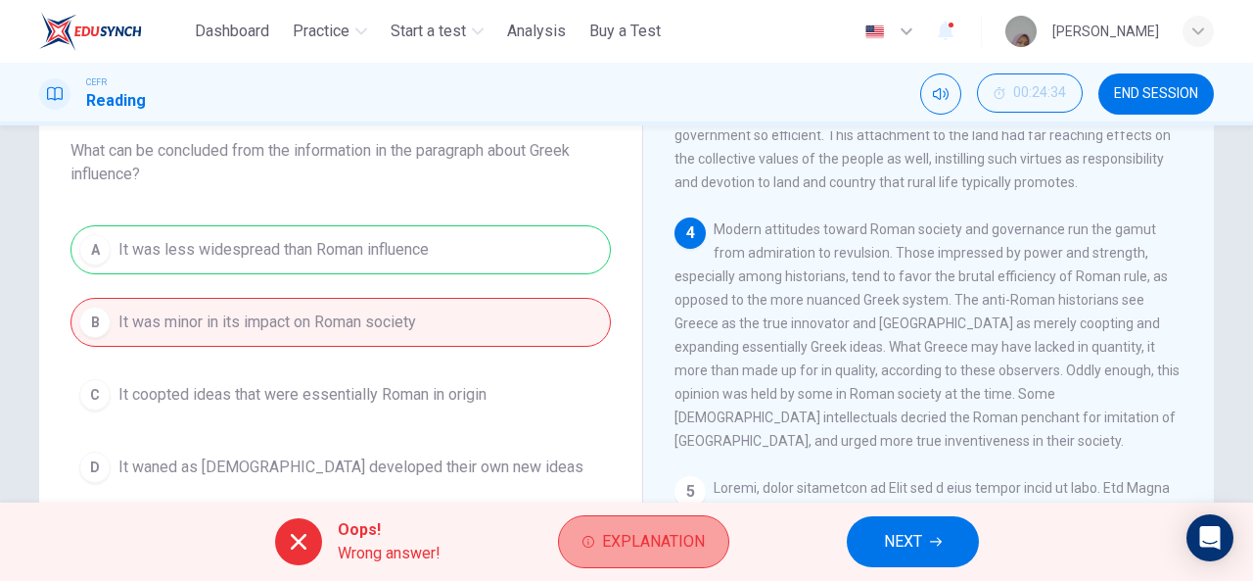
click at [617, 550] on span "Explanation" at bounding box center [653, 541] width 103 height 27
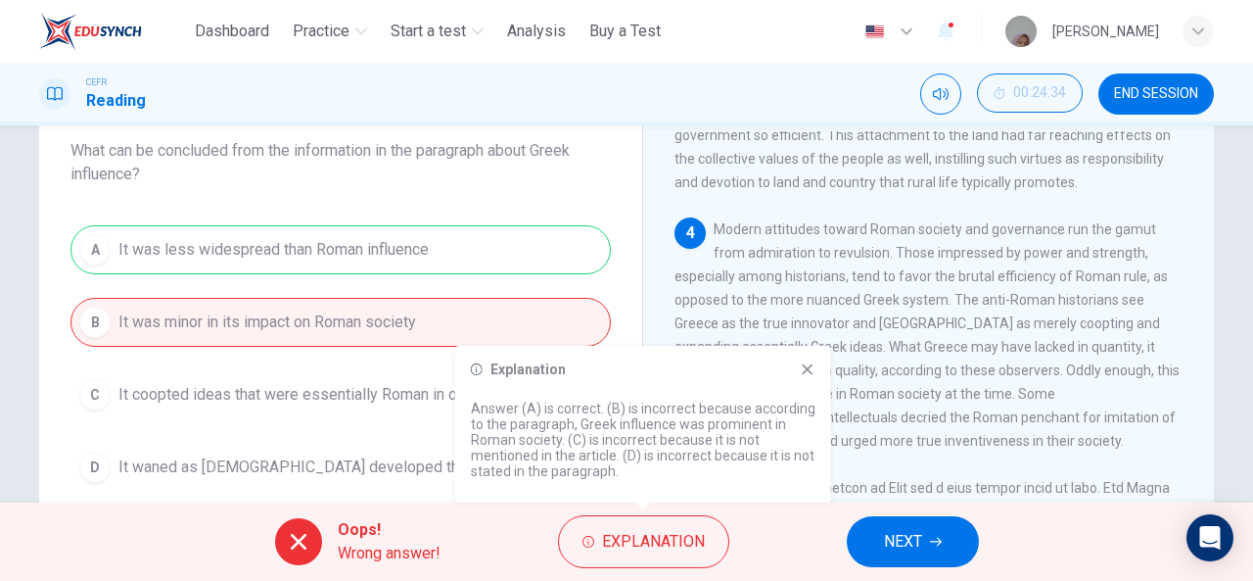
click at [816, 358] on div "Explanation Answer (A) is correct. (B) is incorrect because according to the pa…" at bounding box center [643, 424] width 376 height 157
click at [803, 376] on icon at bounding box center [808, 369] width 16 height 16
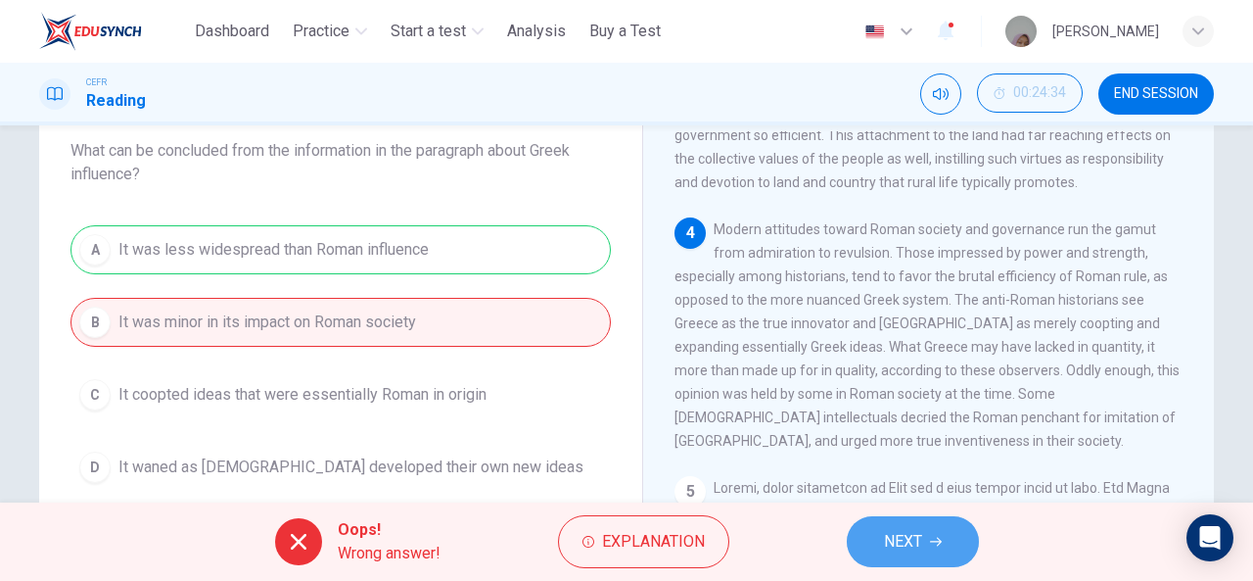
click at [875, 526] on button "NEXT" at bounding box center [913, 541] width 132 height 51
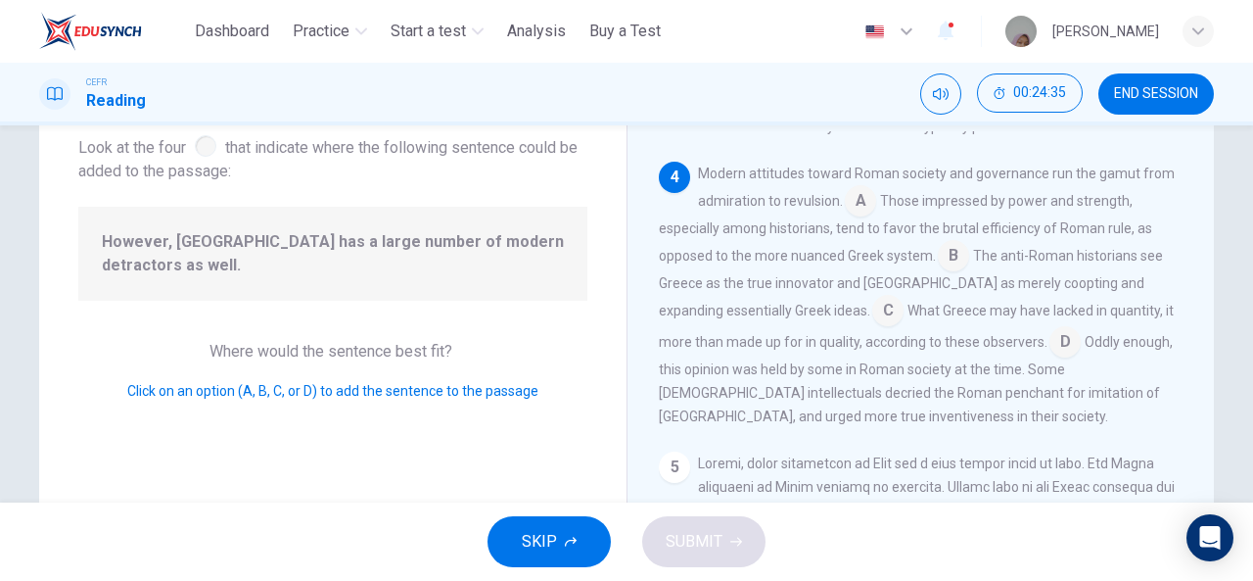
scroll to position [806, 0]
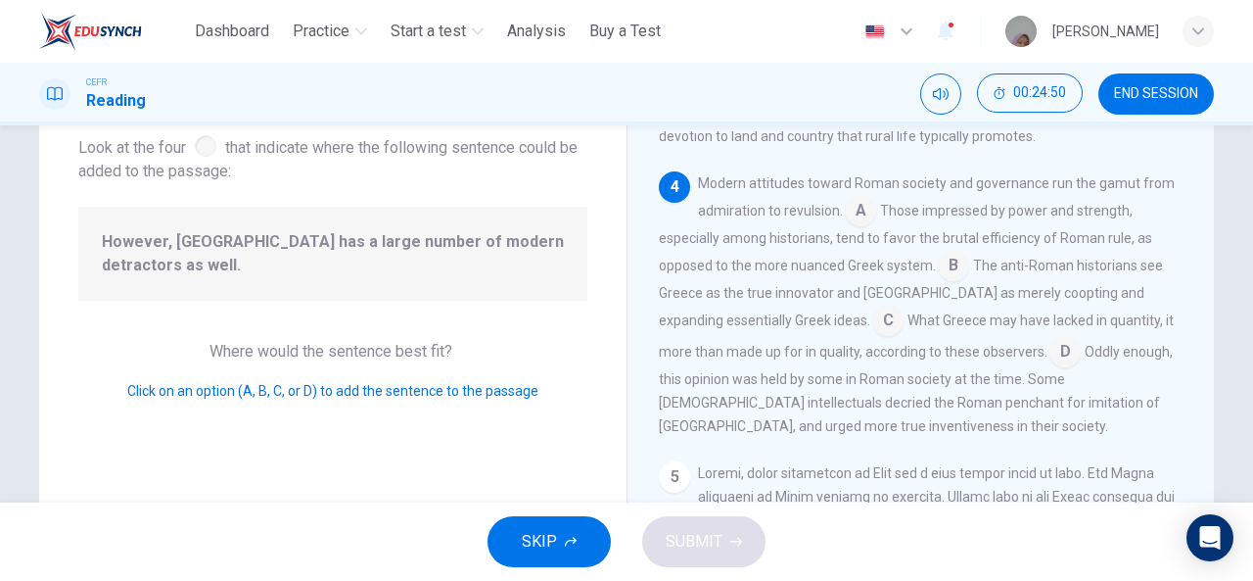
click at [946, 279] on input at bounding box center [953, 267] width 31 height 31
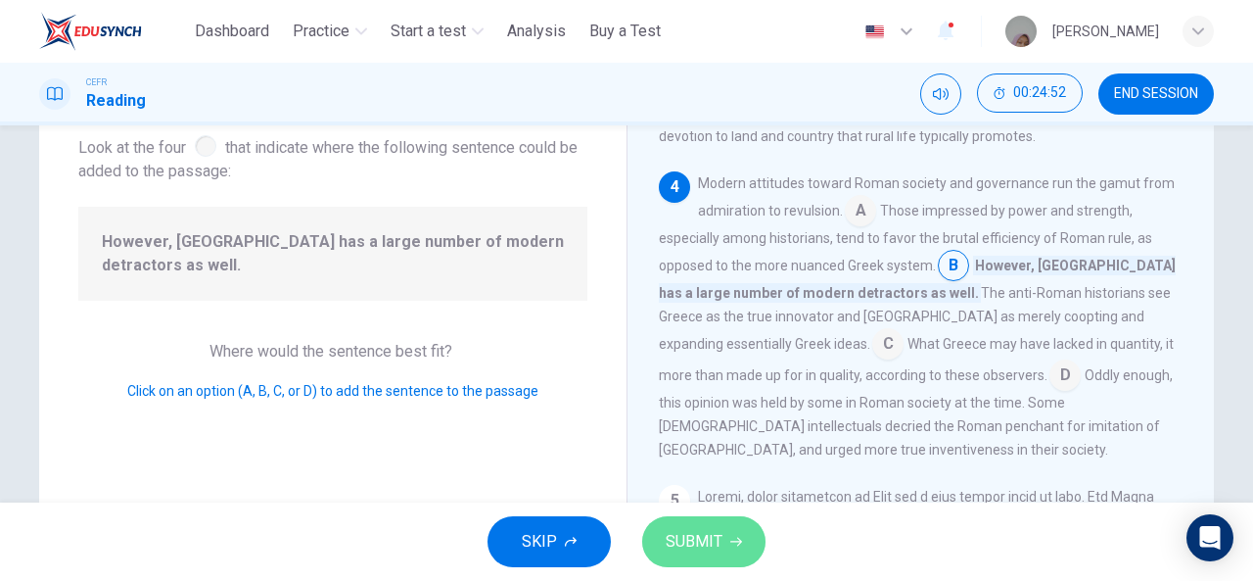
click at [709, 522] on button "SUBMIT" at bounding box center [703, 541] width 123 height 51
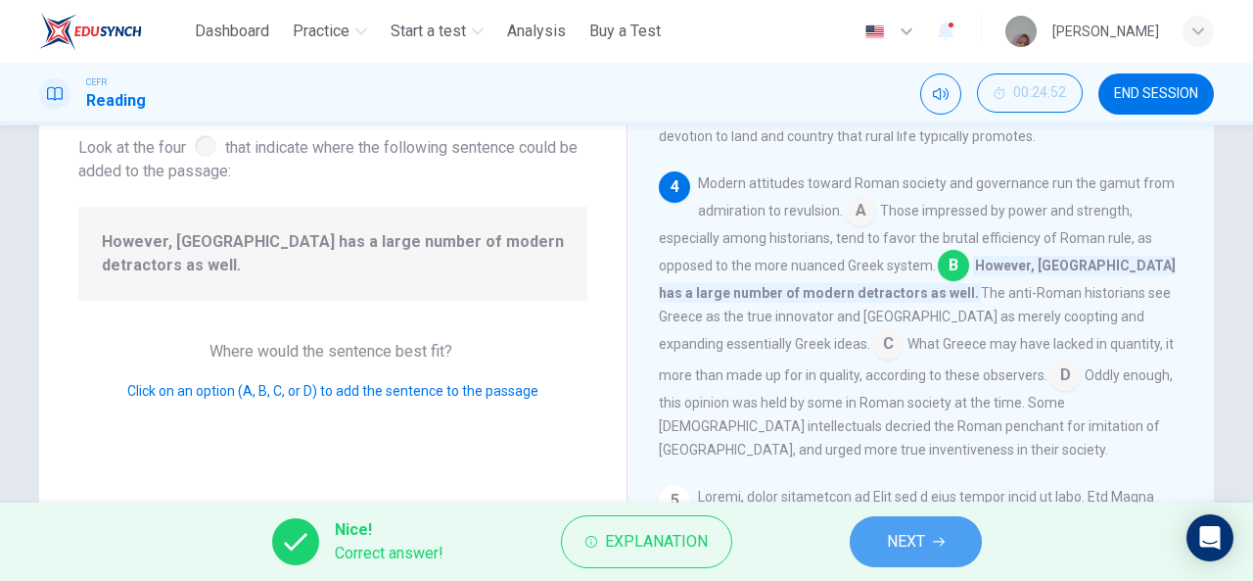
click at [890, 528] on span "NEXT" at bounding box center [906, 541] width 38 height 27
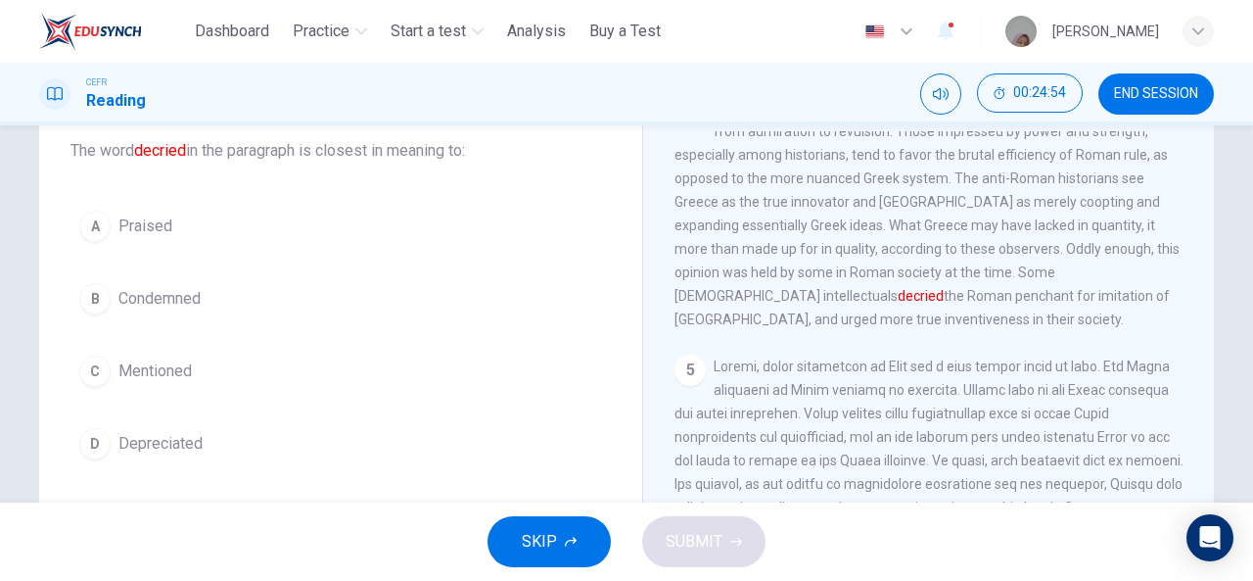
scroll to position [948, 0]
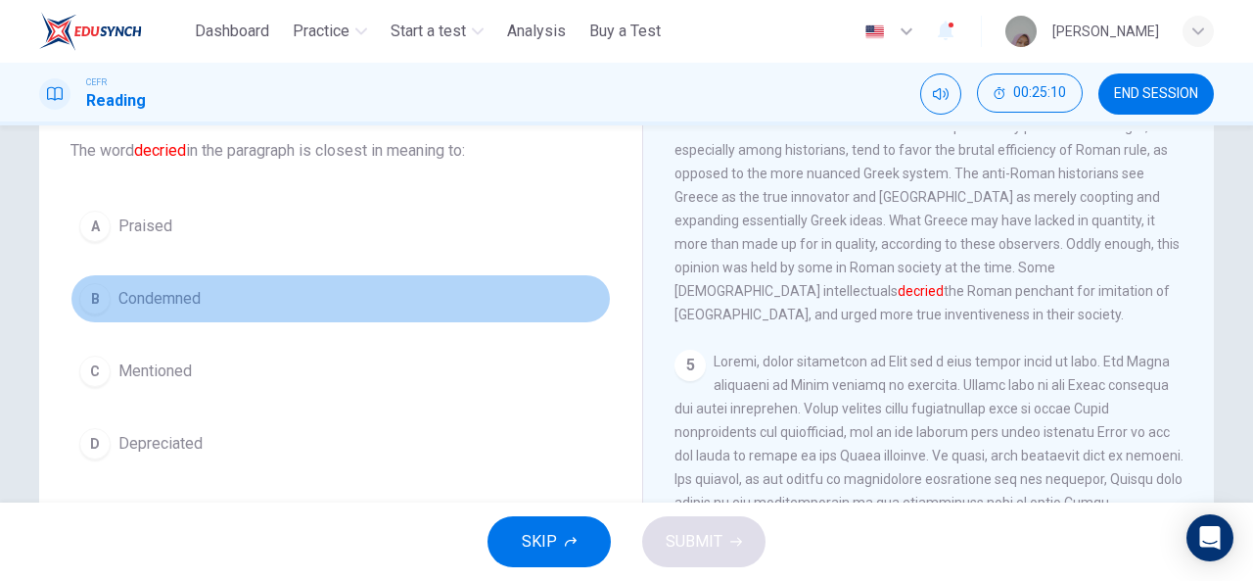
click at [172, 296] on span "Condemned" at bounding box center [159, 298] width 82 height 23
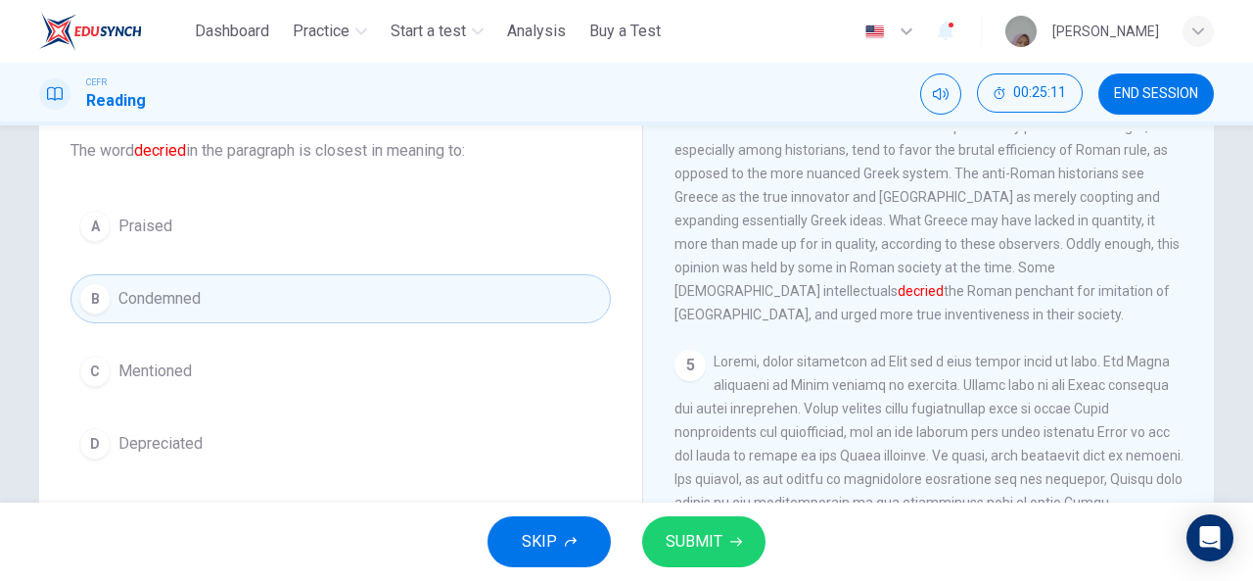
click at [679, 522] on button "SUBMIT" at bounding box center [703, 541] width 123 height 51
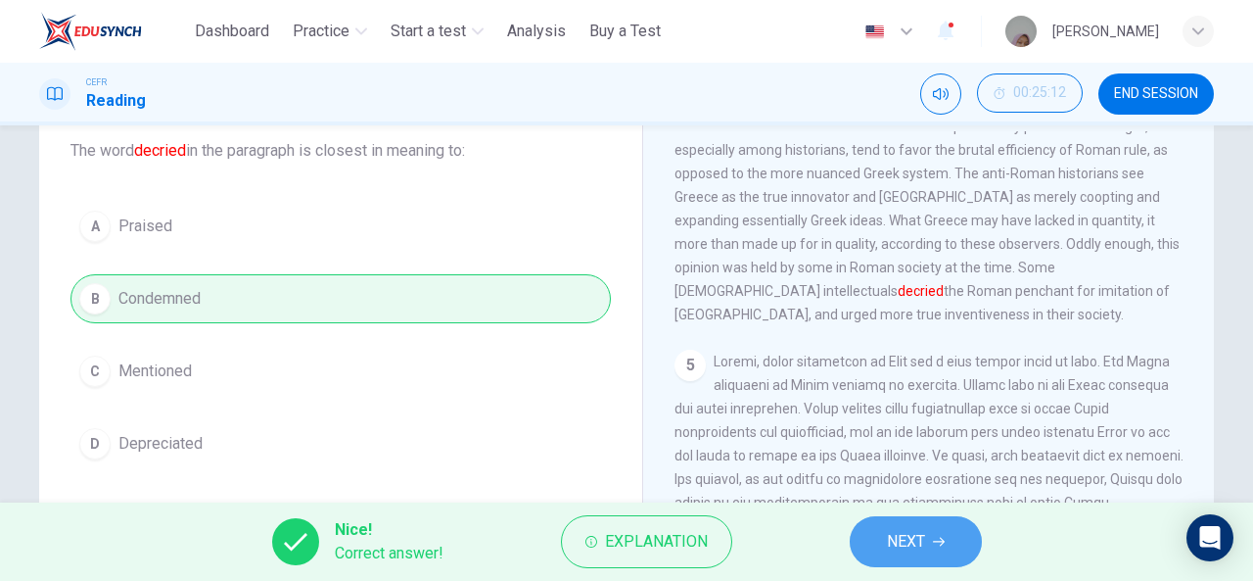
click at [934, 522] on button "NEXT" at bounding box center [916, 541] width 132 height 51
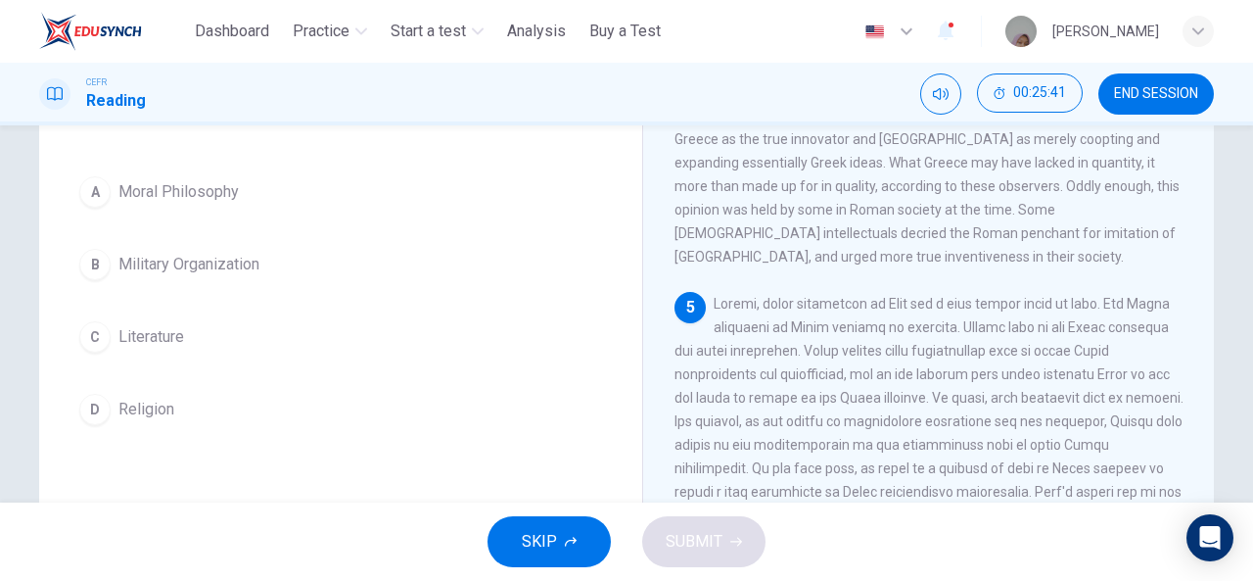
scroll to position [175, 0]
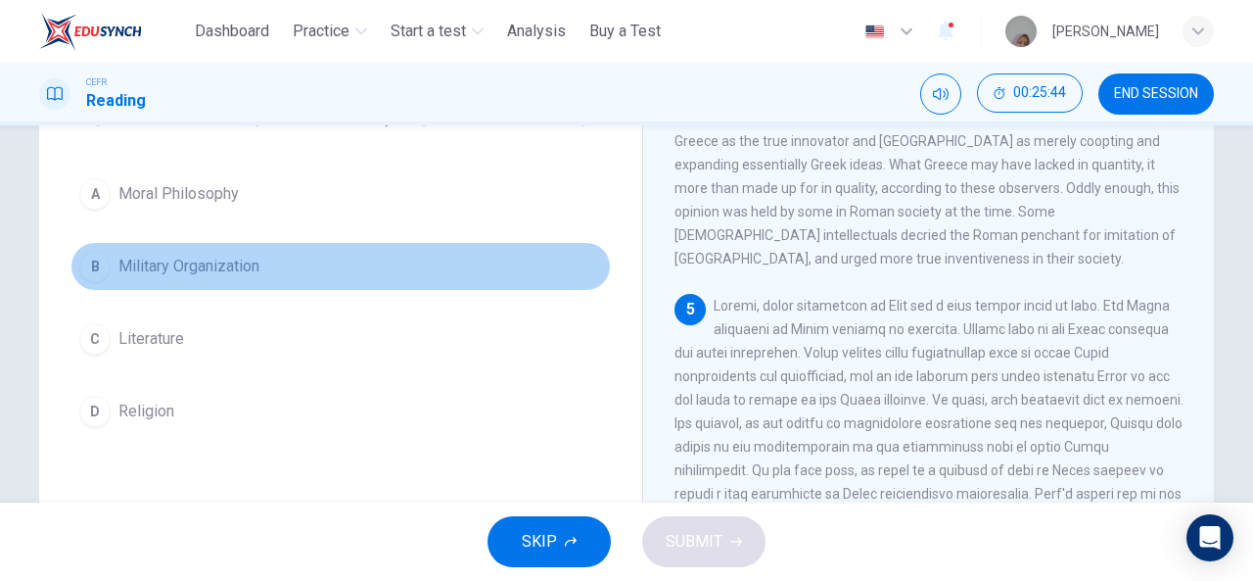
click at [158, 281] on button "B Military Organization" at bounding box center [340, 266] width 540 height 49
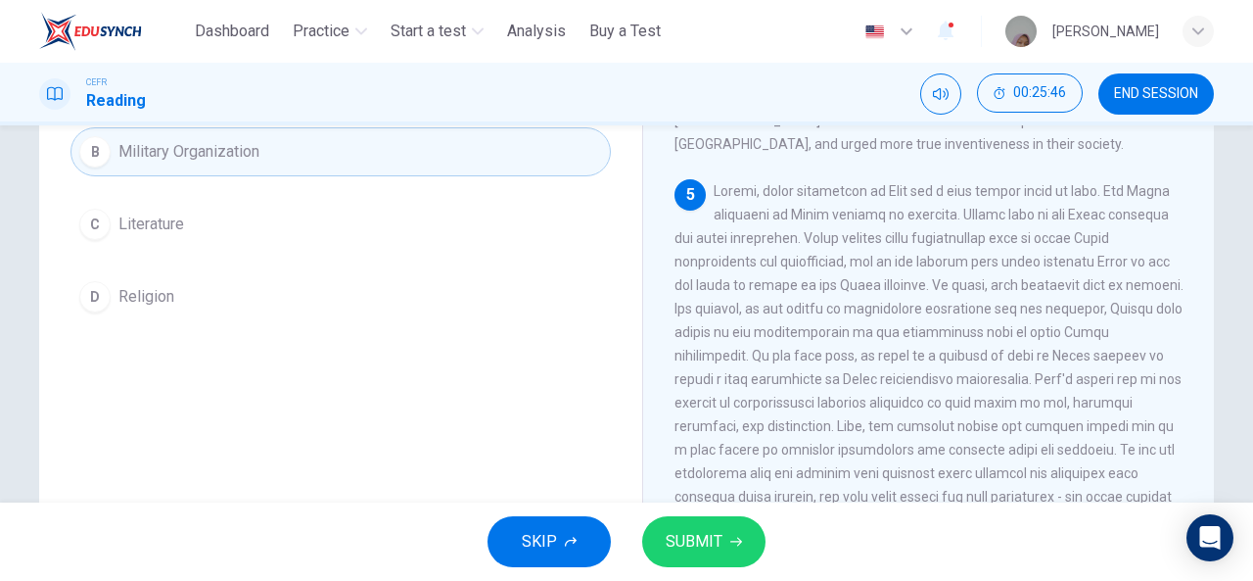
scroll to position [302, 0]
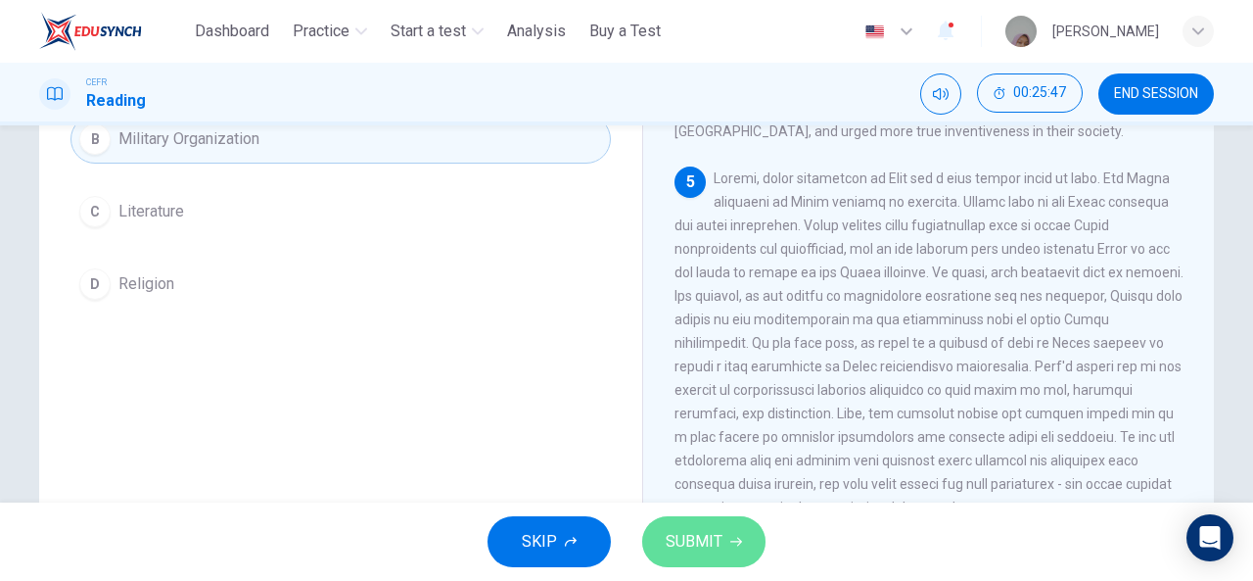
click at [689, 533] on span "SUBMIT" at bounding box center [694, 541] width 57 height 27
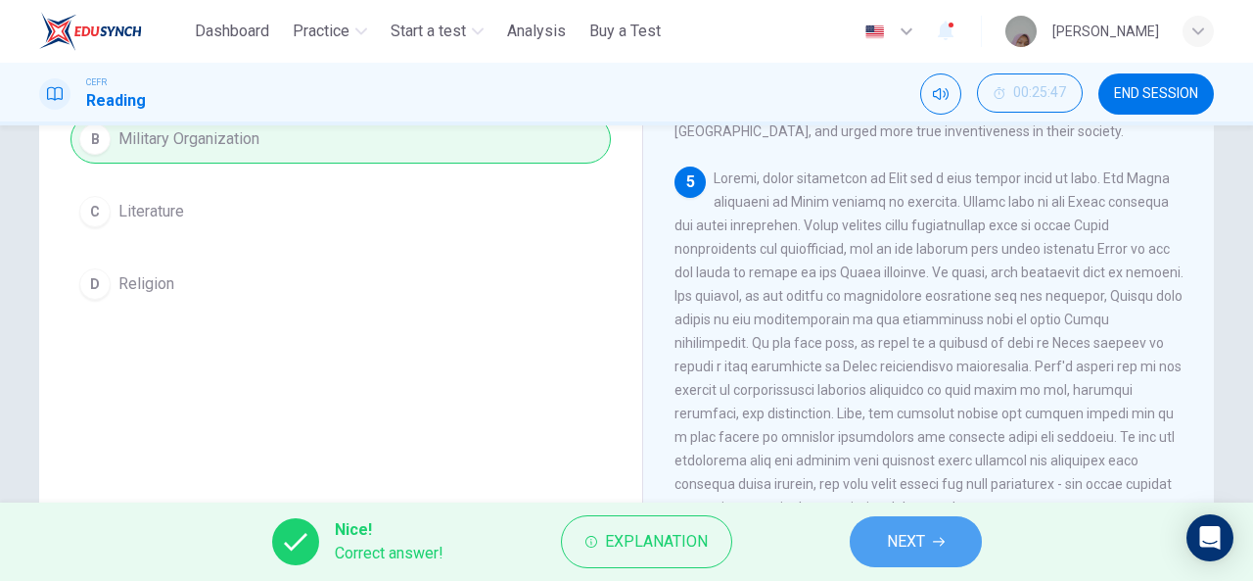
click at [971, 539] on button "NEXT" at bounding box center [916, 541] width 132 height 51
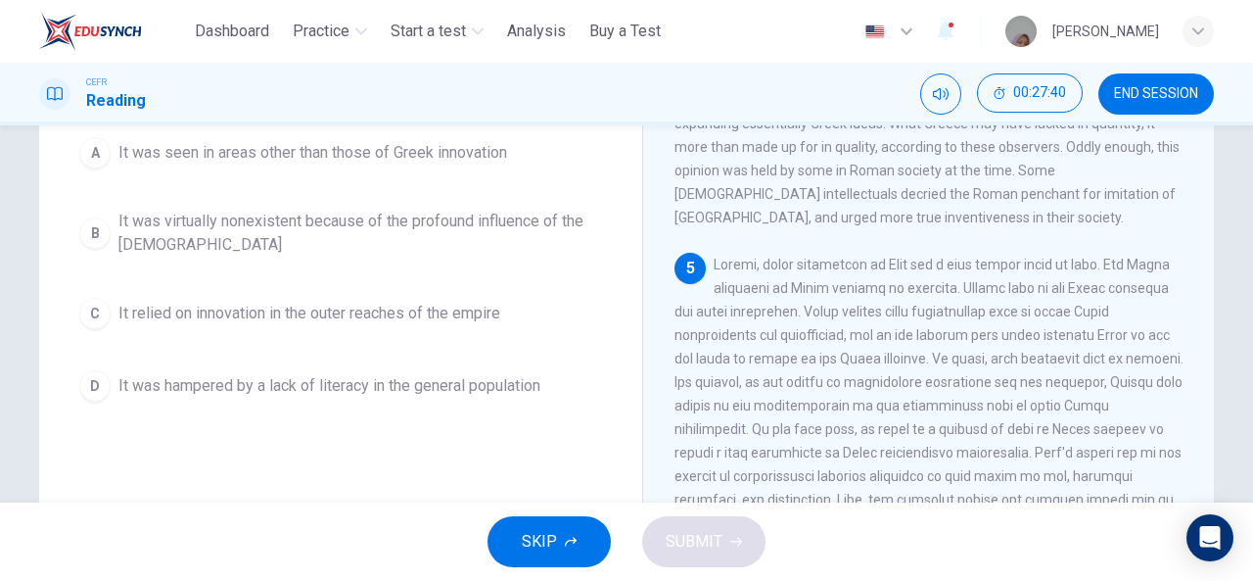
scroll to position [216, 0]
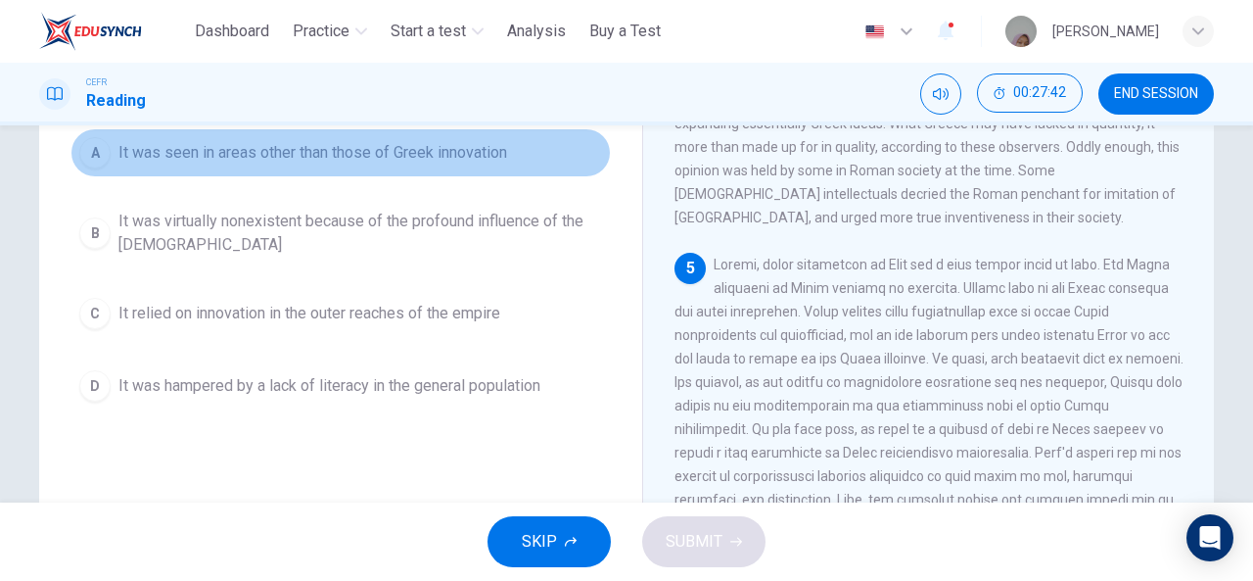
click at [480, 165] on button "A It was seen in areas other than those of Greek innovation" at bounding box center [340, 152] width 540 height 49
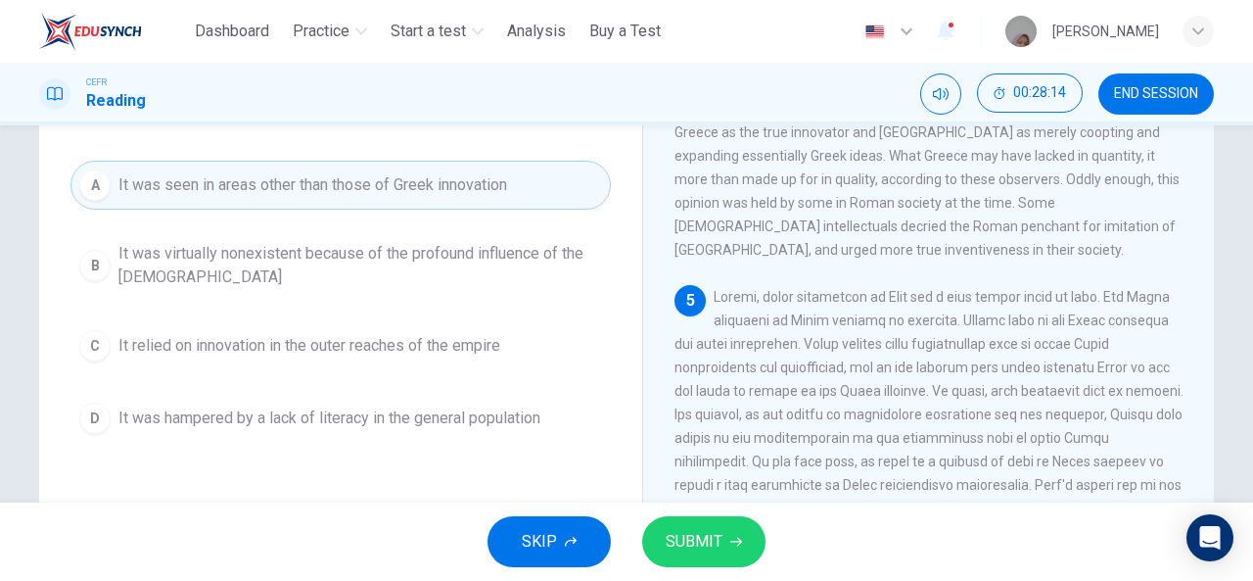
scroll to position [183, 0]
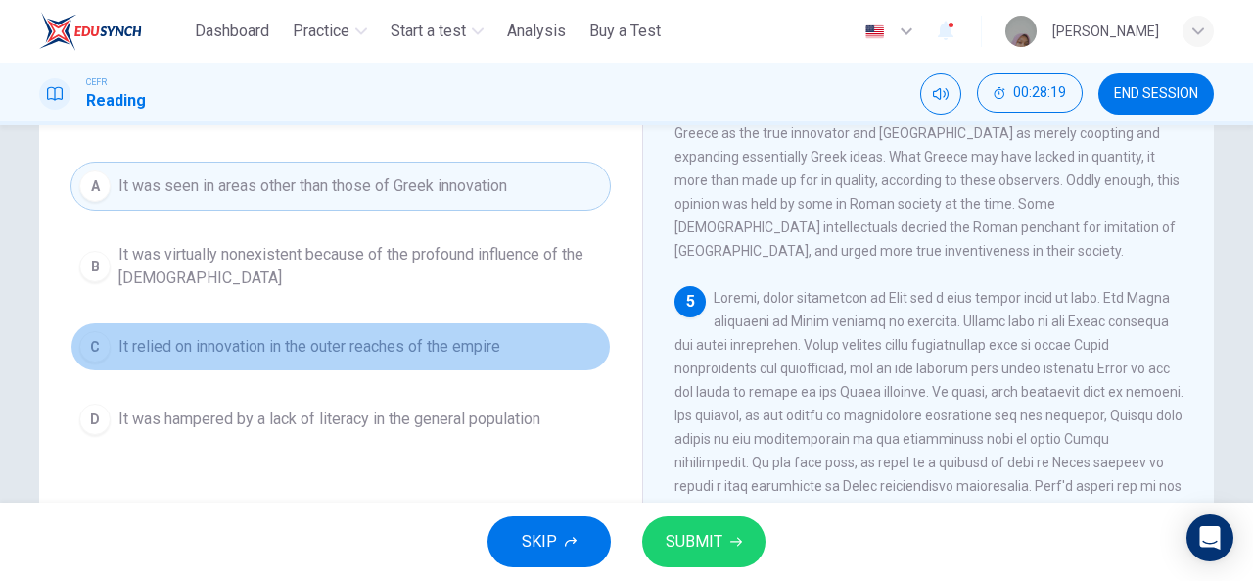
click at [478, 327] on button "C It relied on innovation in the outer reaches of the empire" at bounding box center [340, 346] width 540 height 49
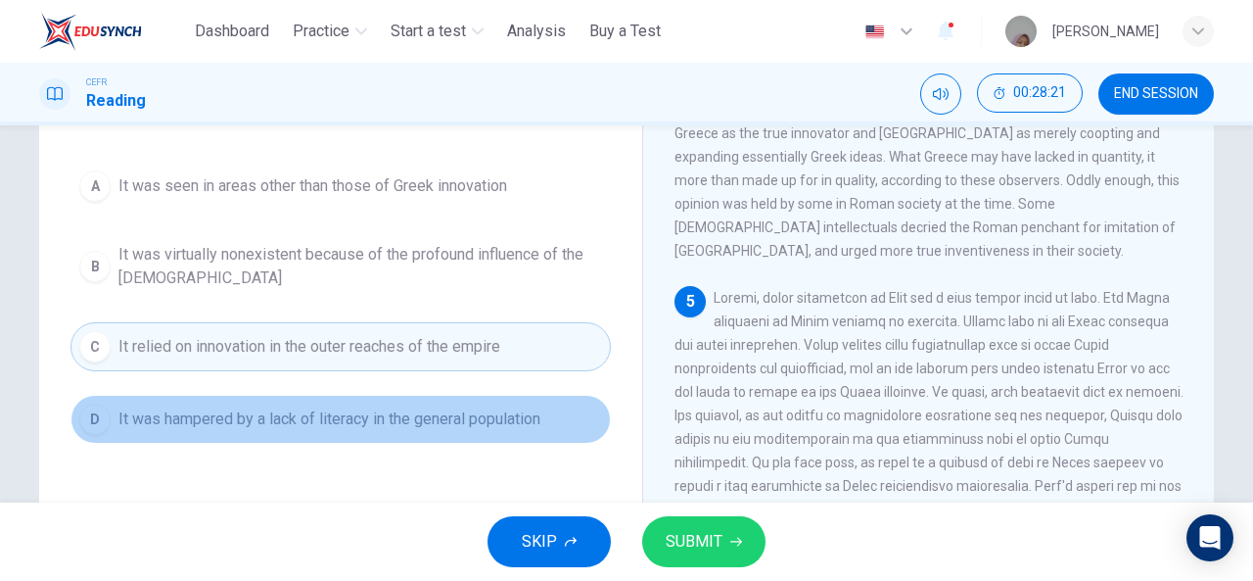
click at [541, 395] on button "D It was hampered by a lack of literacy in the general population" at bounding box center [340, 419] width 540 height 49
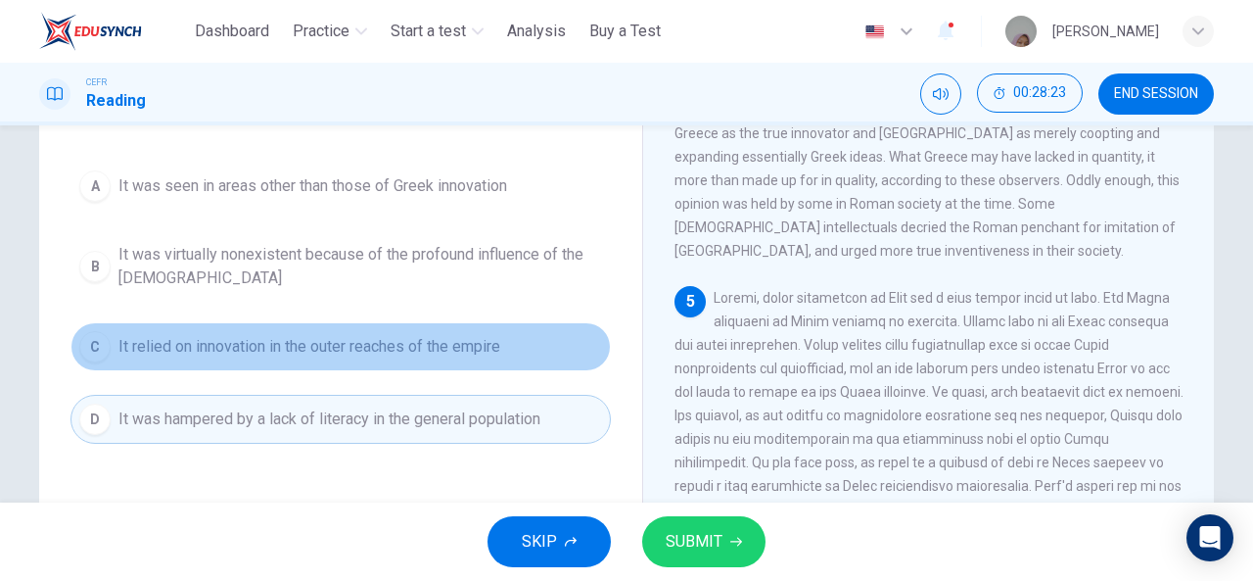
click at [431, 332] on button "C It relied on innovation in the outer reaches of the empire" at bounding box center [340, 346] width 540 height 49
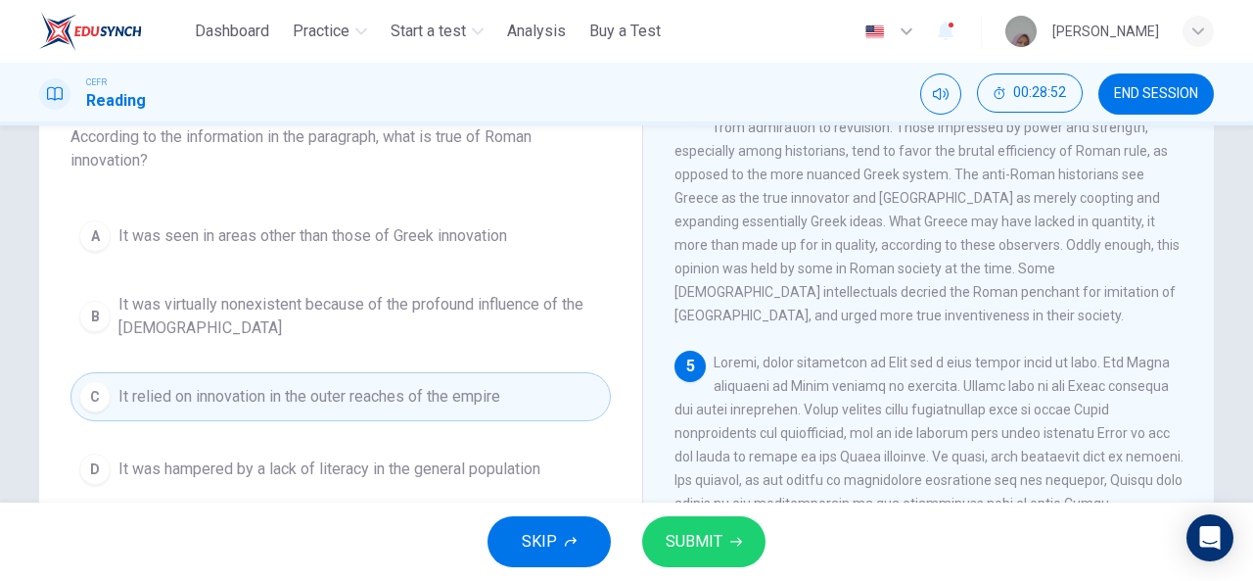
scroll to position [134, 0]
click at [439, 236] on span "It was seen in areas other than those of Greek innovation" at bounding box center [312, 234] width 389 height 23
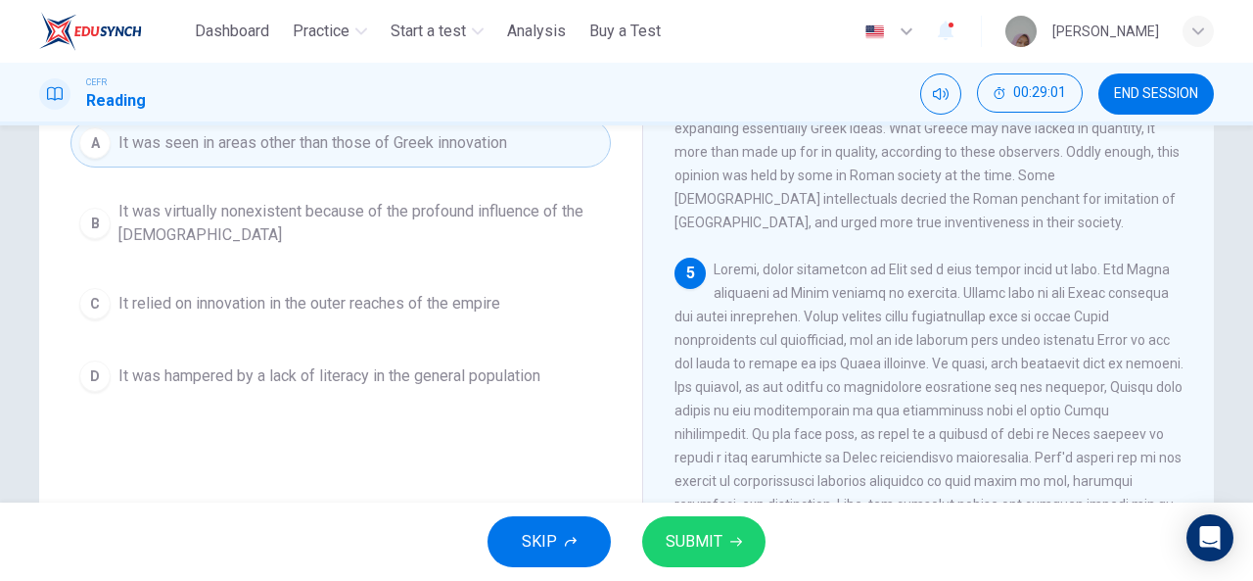
scroll to position [228, 0]
click at [721, 555] on span "SUBMIT" at bounding box center [694, 541] width 57 height 27
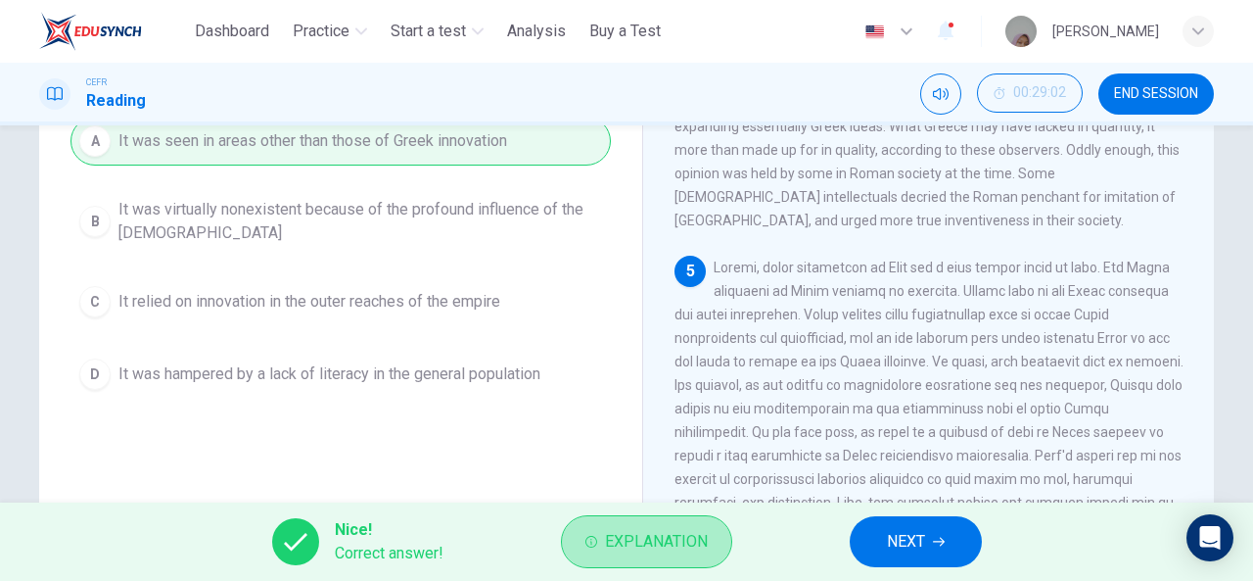
click at [721, 555] on button "Explanation" at bounding box center [646, 541] width 171 height 53
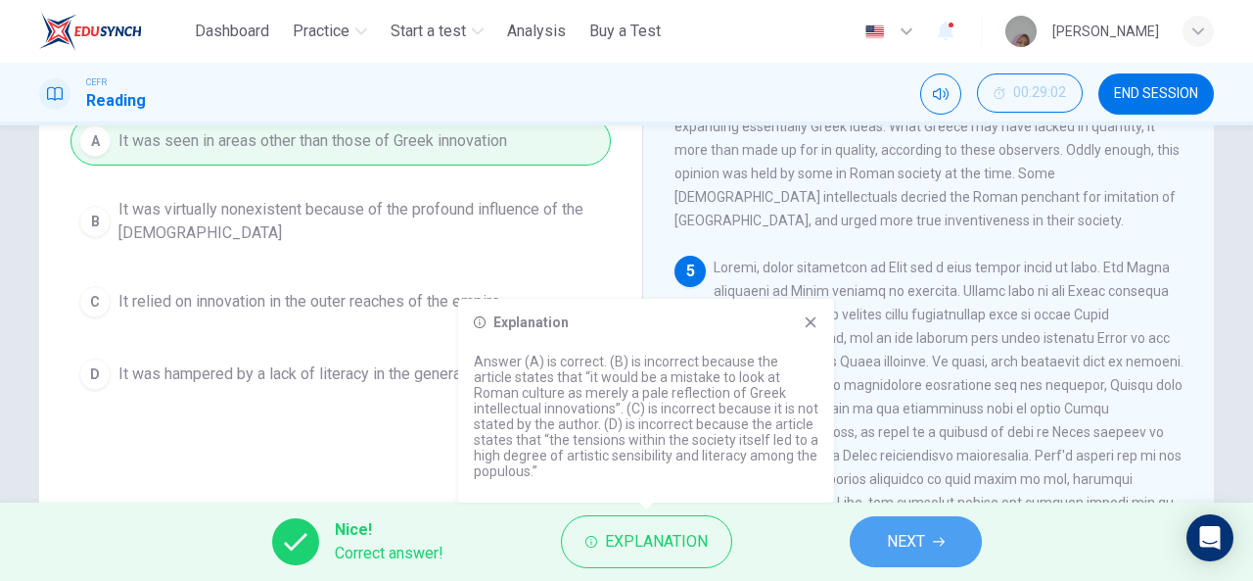
click at [925, 525] on button "NEXT" at bounding box center [916, 541] width 132 height 51
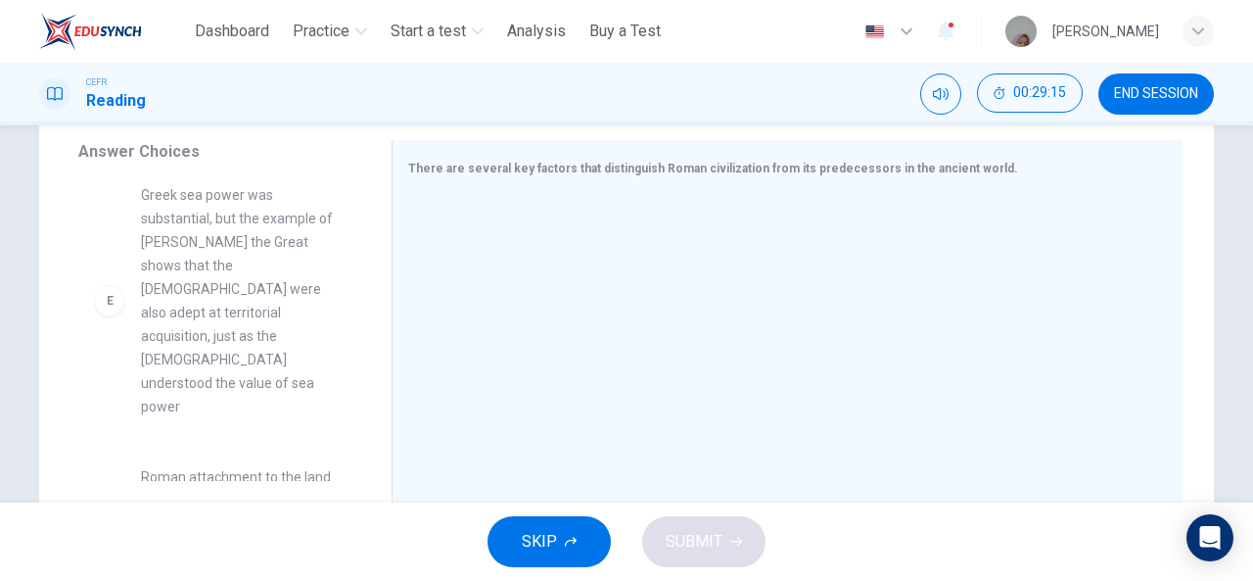
scroll to position [0, 0]
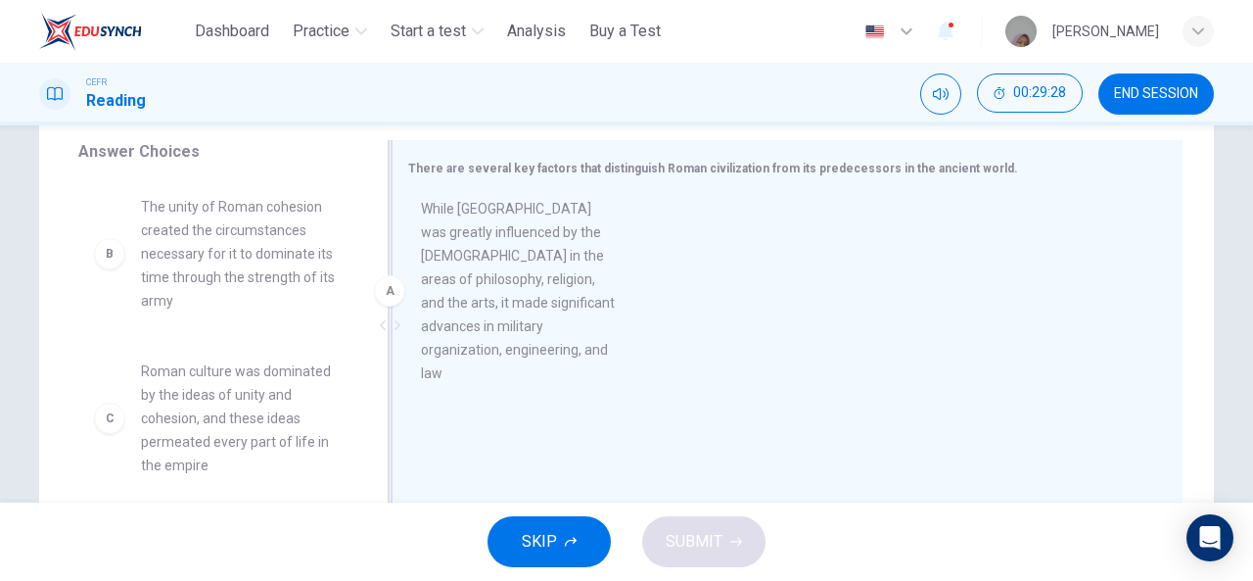
drag, startPoint x: 266, startPoint y: 328, endPoint x: 564, endPoint y: 329, distance: 297.6
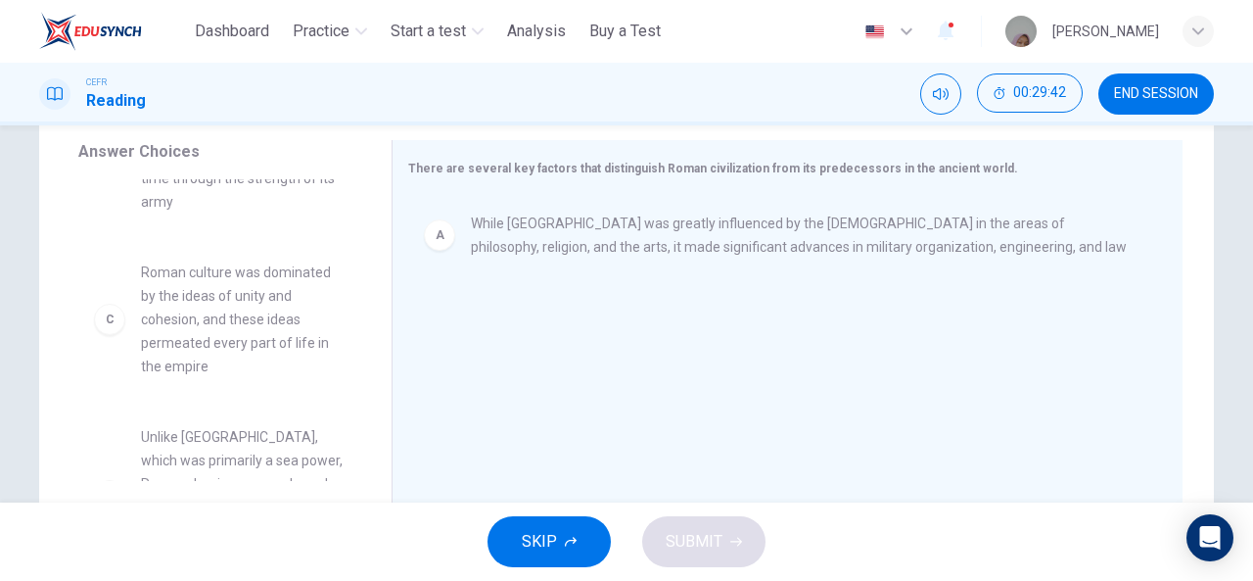
scroll to position [98, 0]
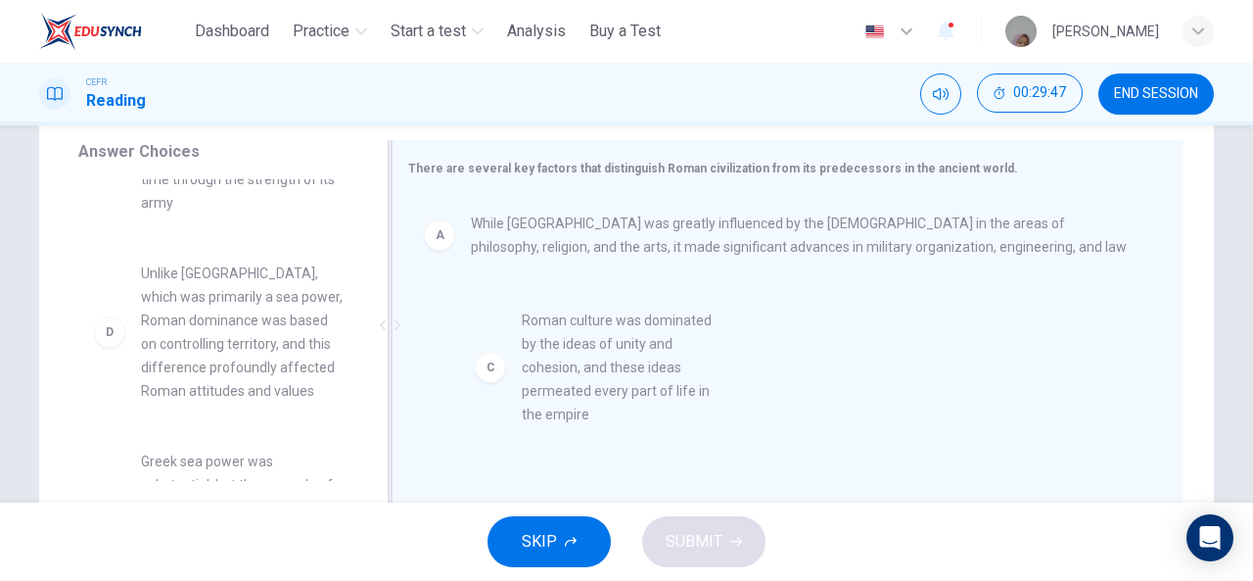
drag, startPoint x: 225, startPoint y: 316, endPoint x: 636, endPoint y: 361, distance: 413.6
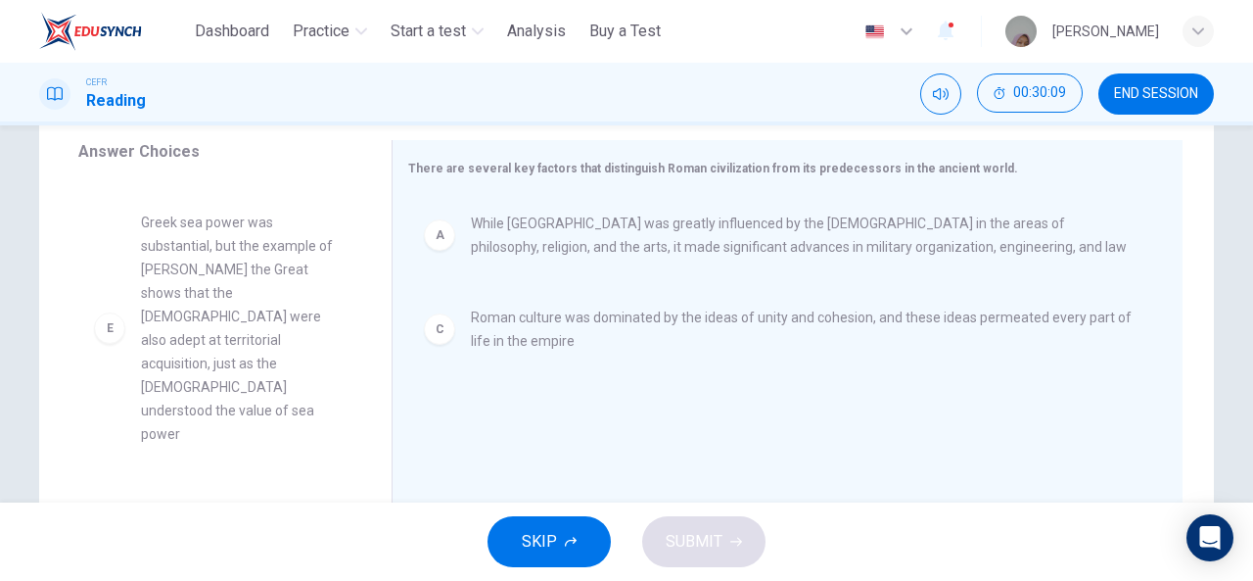
scroll to position [388, 0]
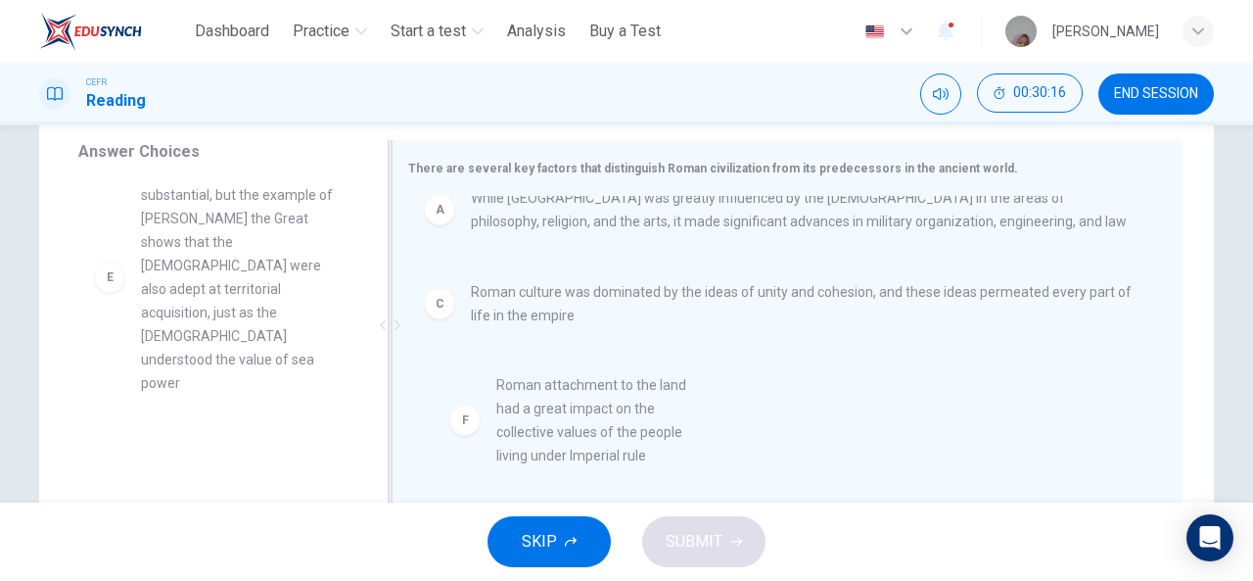
drag, startPoint x: 276, startPoint y: 449, endPoint x: 642, endPoint y: 451, distance: 366.1
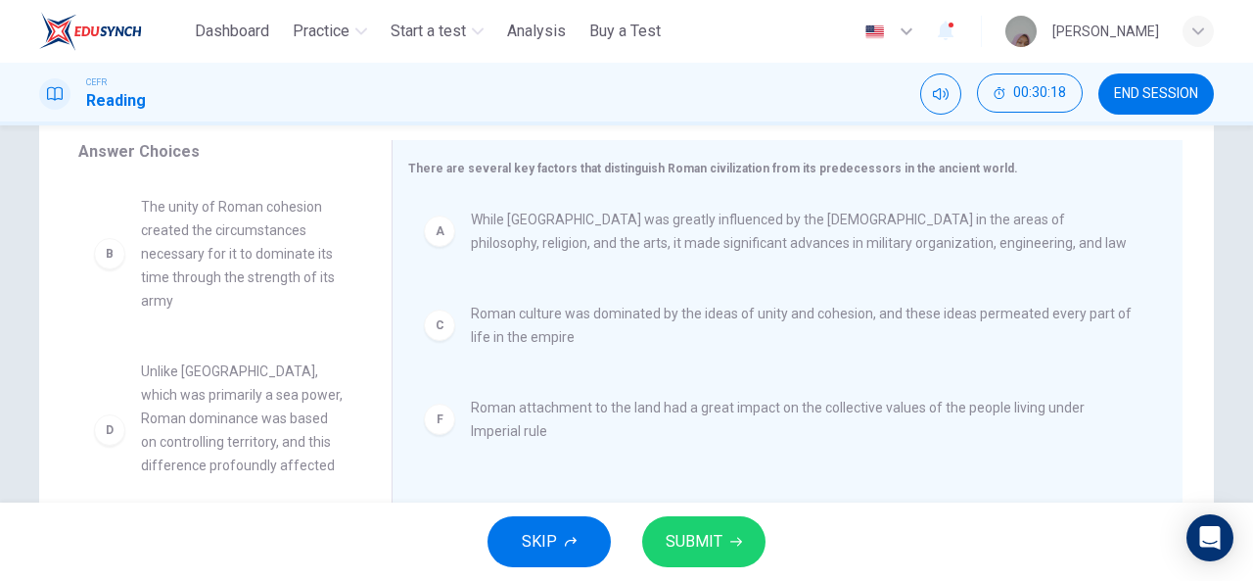
scroll to position [247, 0]
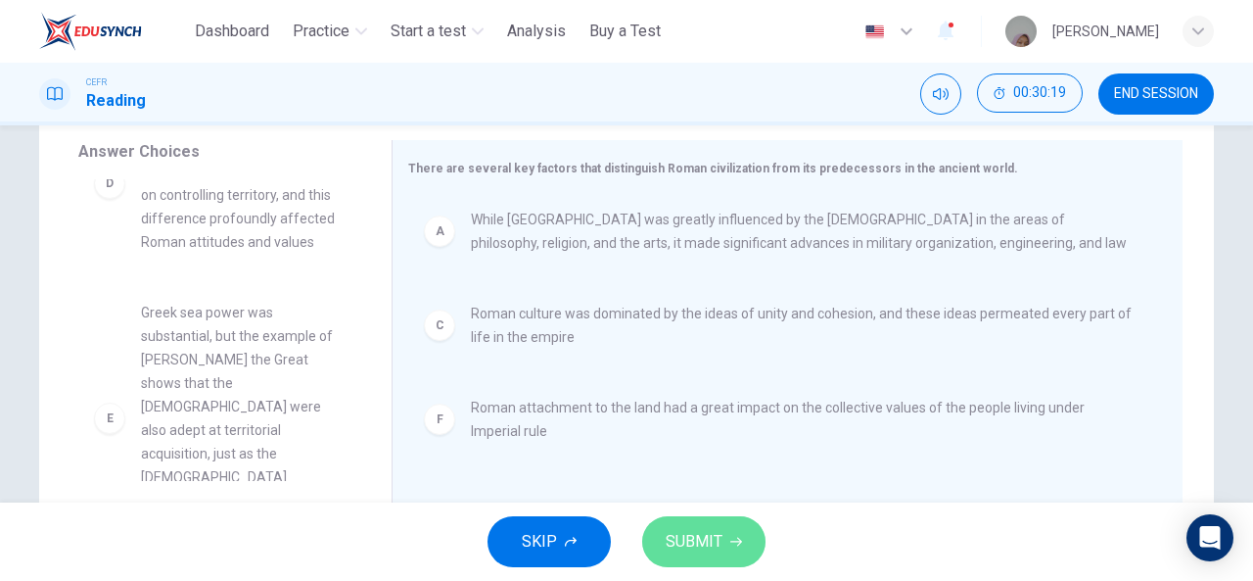
click at [685, 538] on span "SUBMIT" at bounding box center [694, 541] width 57 height 27
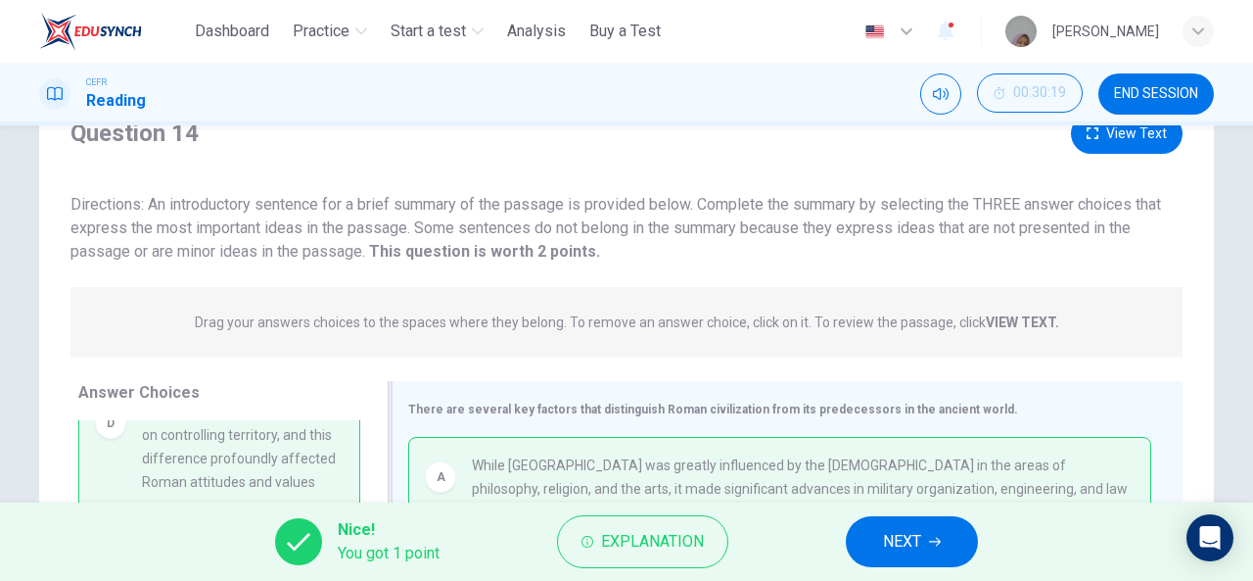
scroll to position [66, 0]
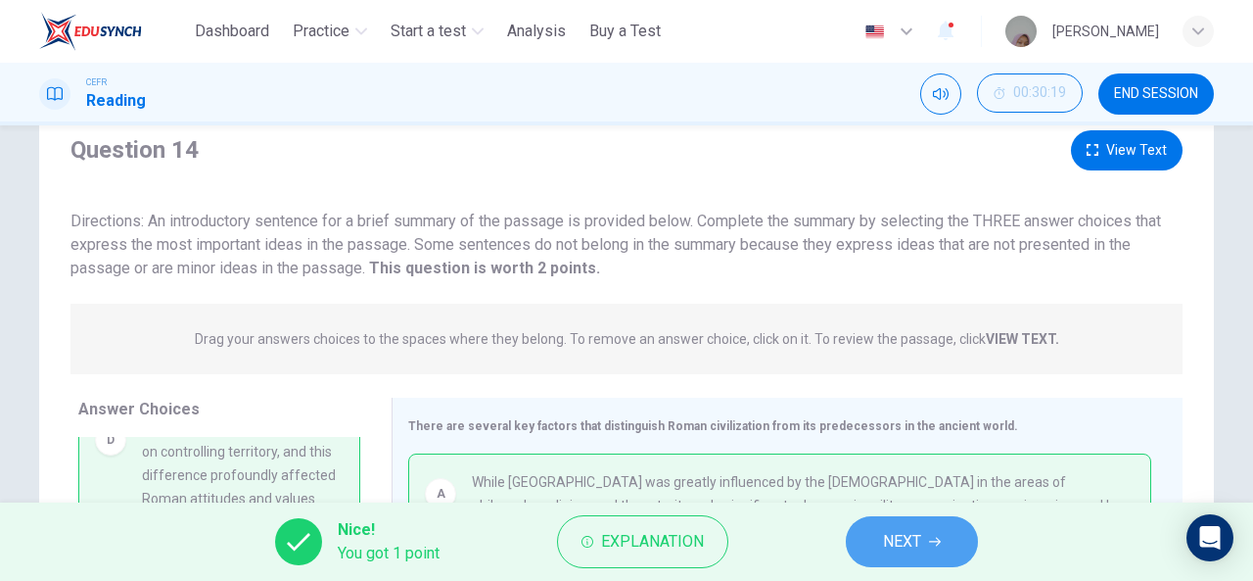
click at [934, 523] on button "NEXT" at bounding box center [912, 541] width 132 height 51
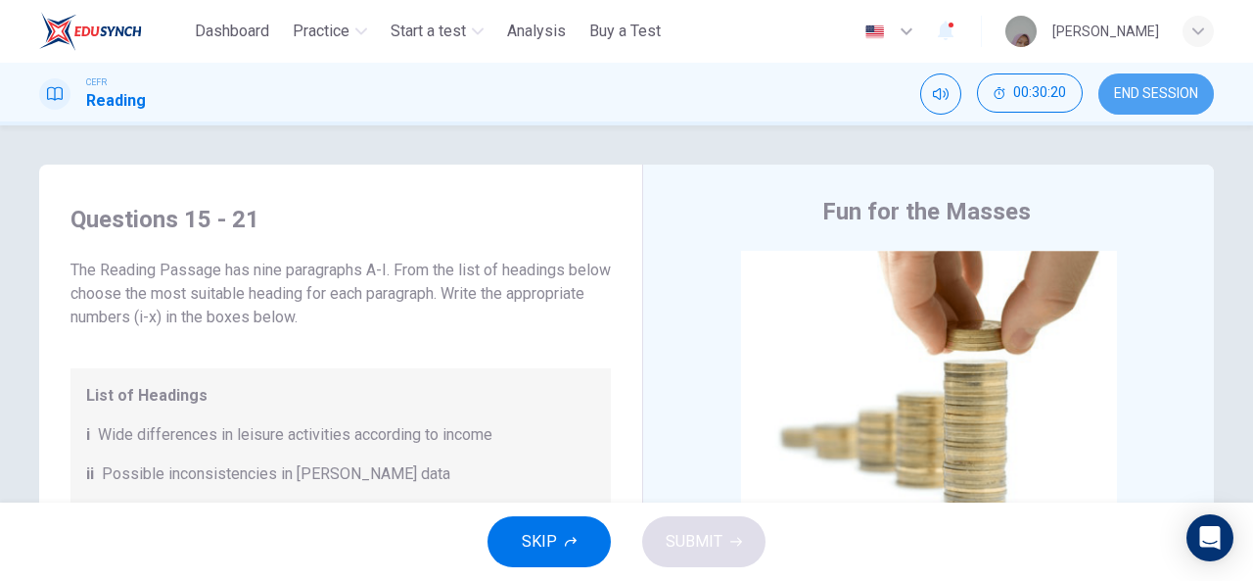
click at [1108, 94] on button "END SESSION" at bounding box center [1156, 93] width 116 height 41
